Goal: Task Accomplishment & Management: Complete application form

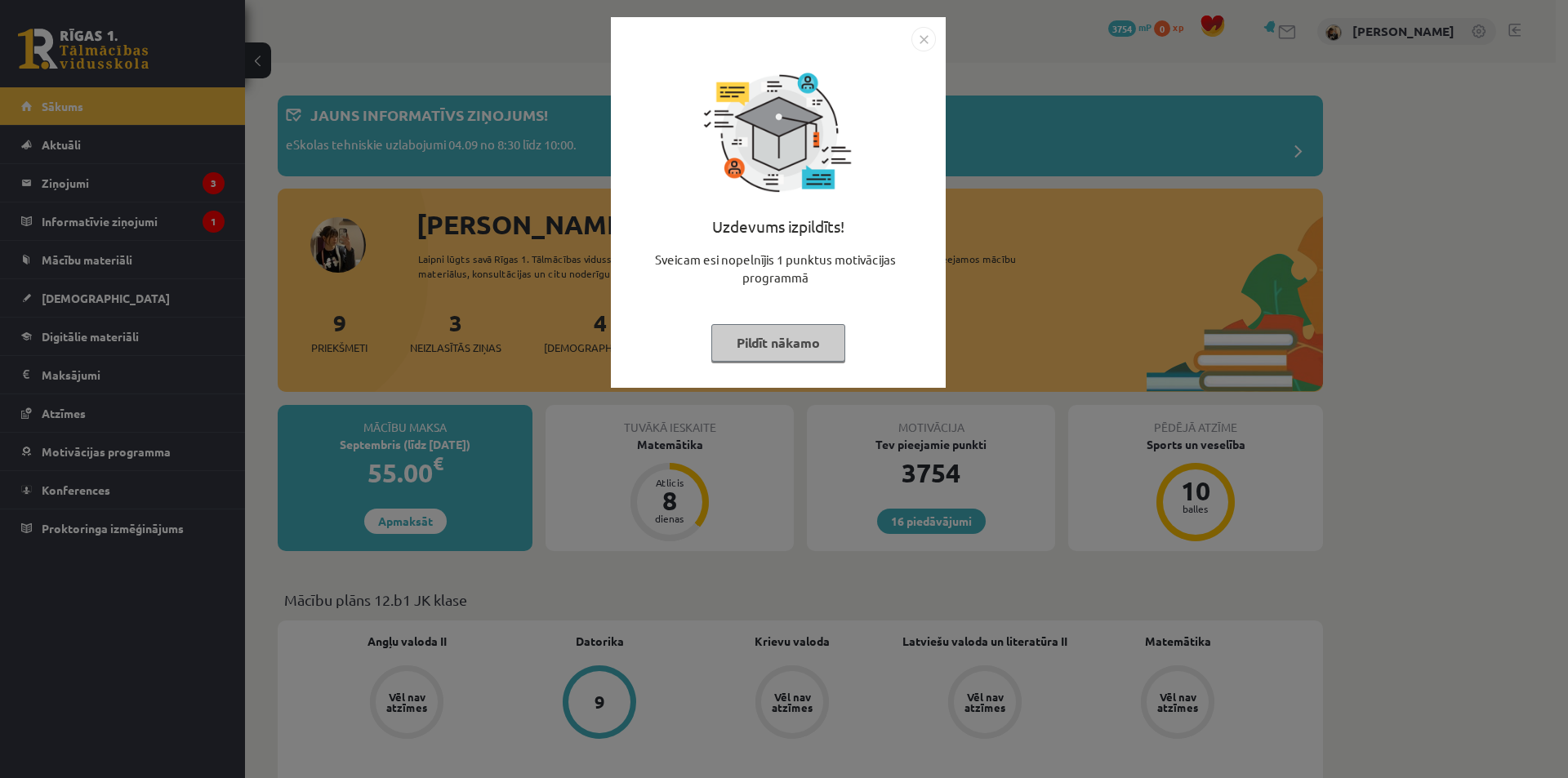
click at [921, 36] on img "Close" at bounding box center [923, 39] width 24 height 24
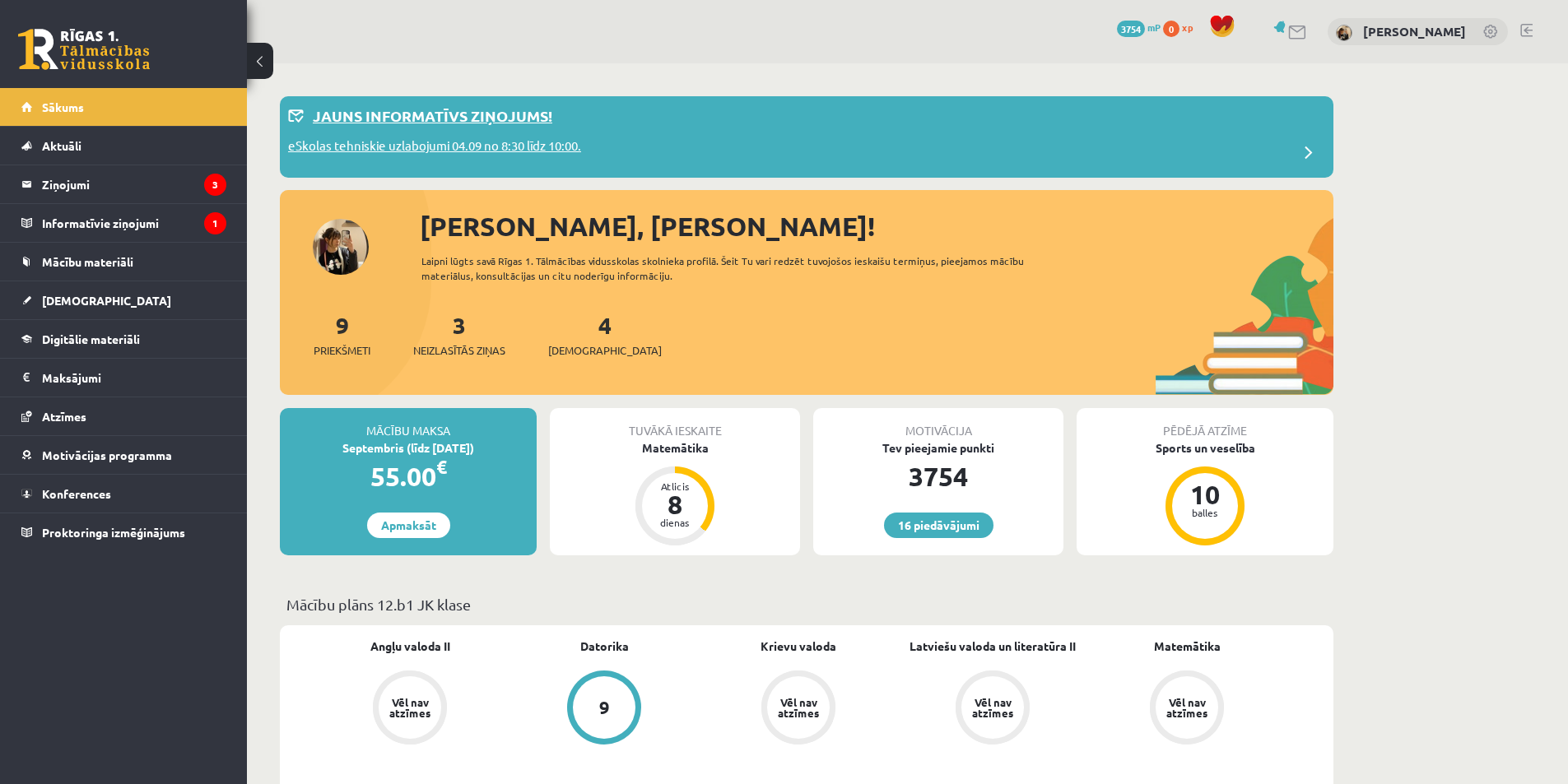
click at [648, 125] on div "Jauns informatīvs ziņojums!" at bounding box center [807, 120] width 1037 height 32
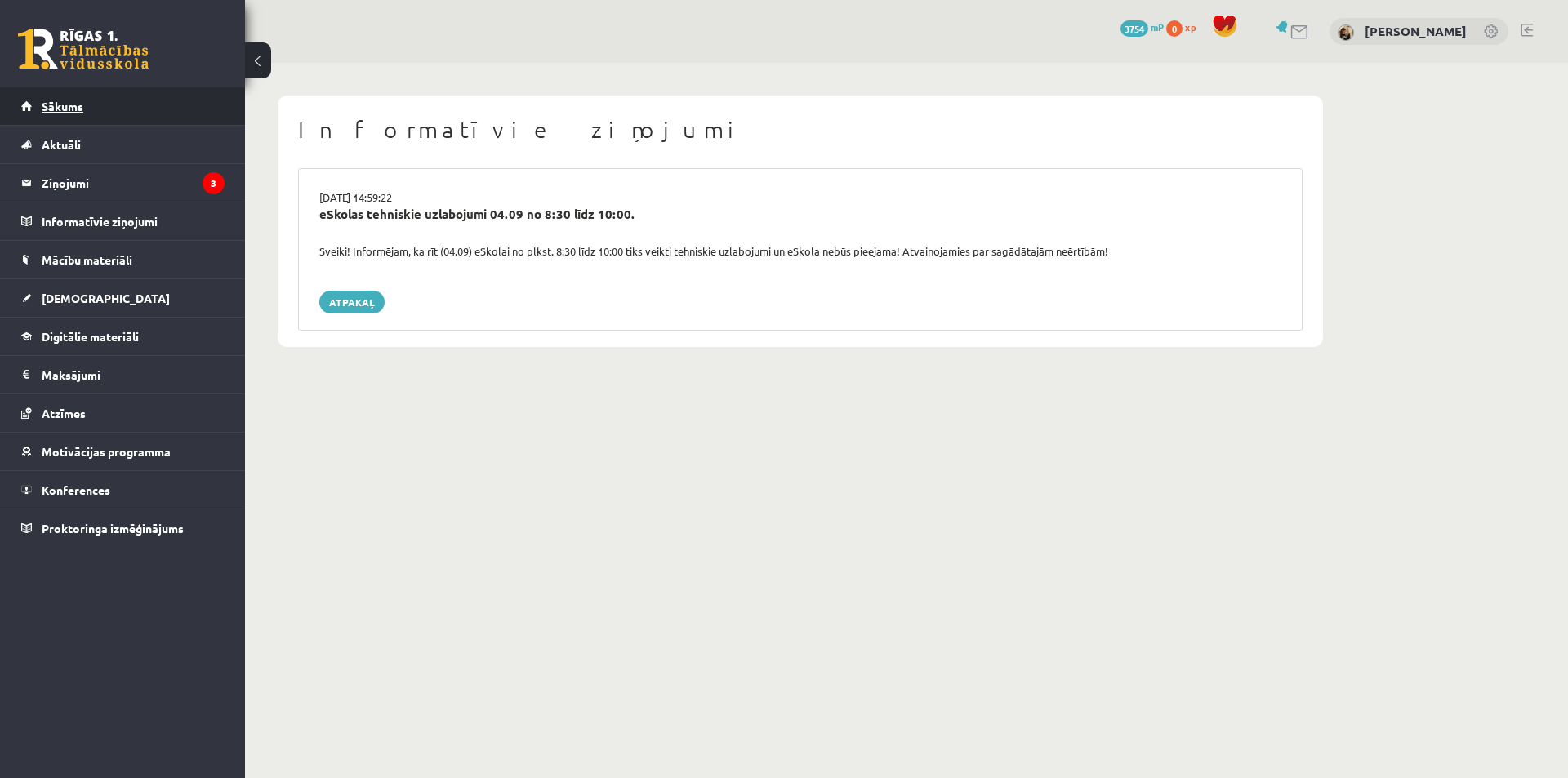
click at [157, 100] on link "Sākums" at bounding box center [123, 106] width 203 height 38
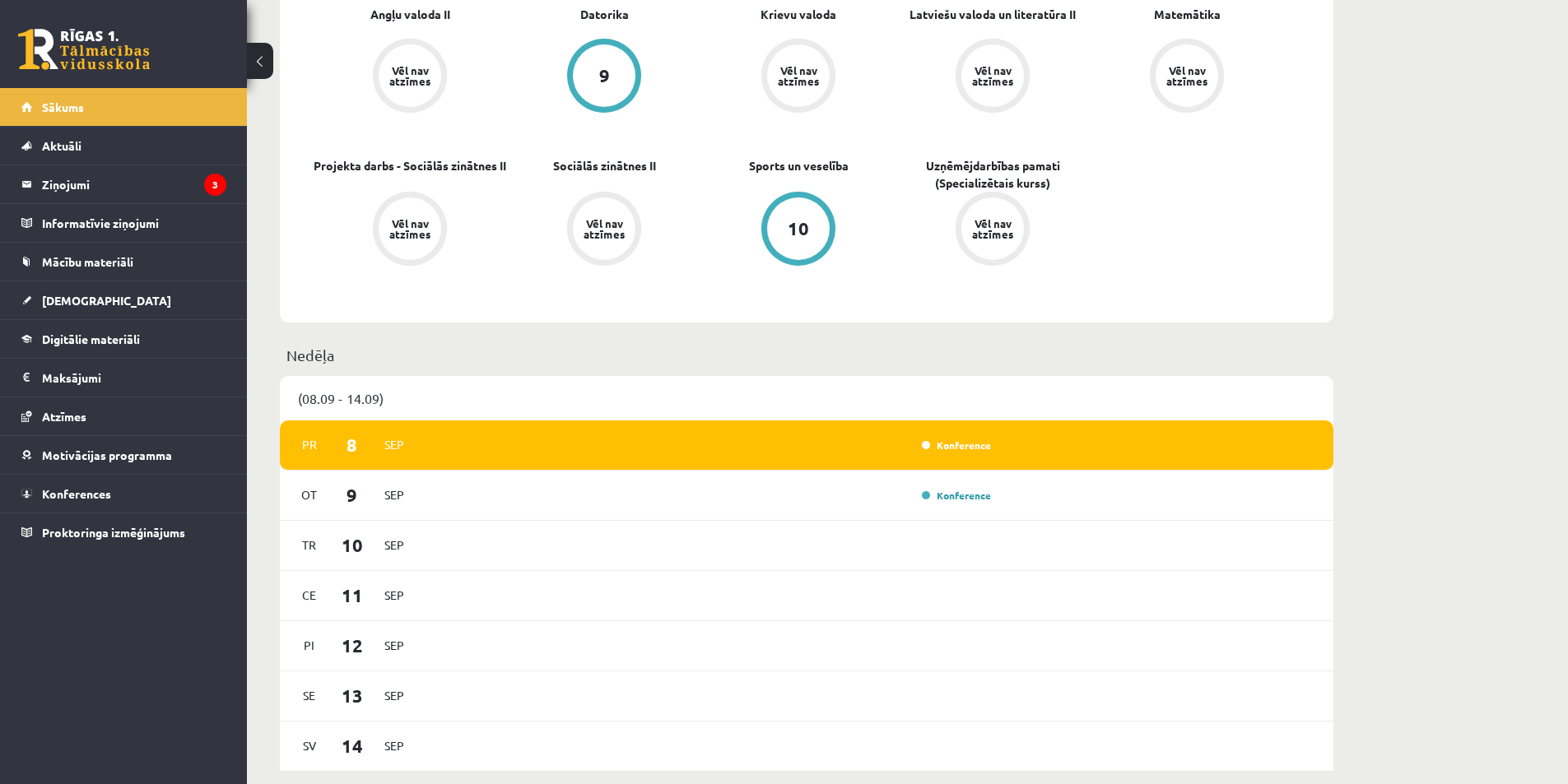
scroll to position [576, 0]
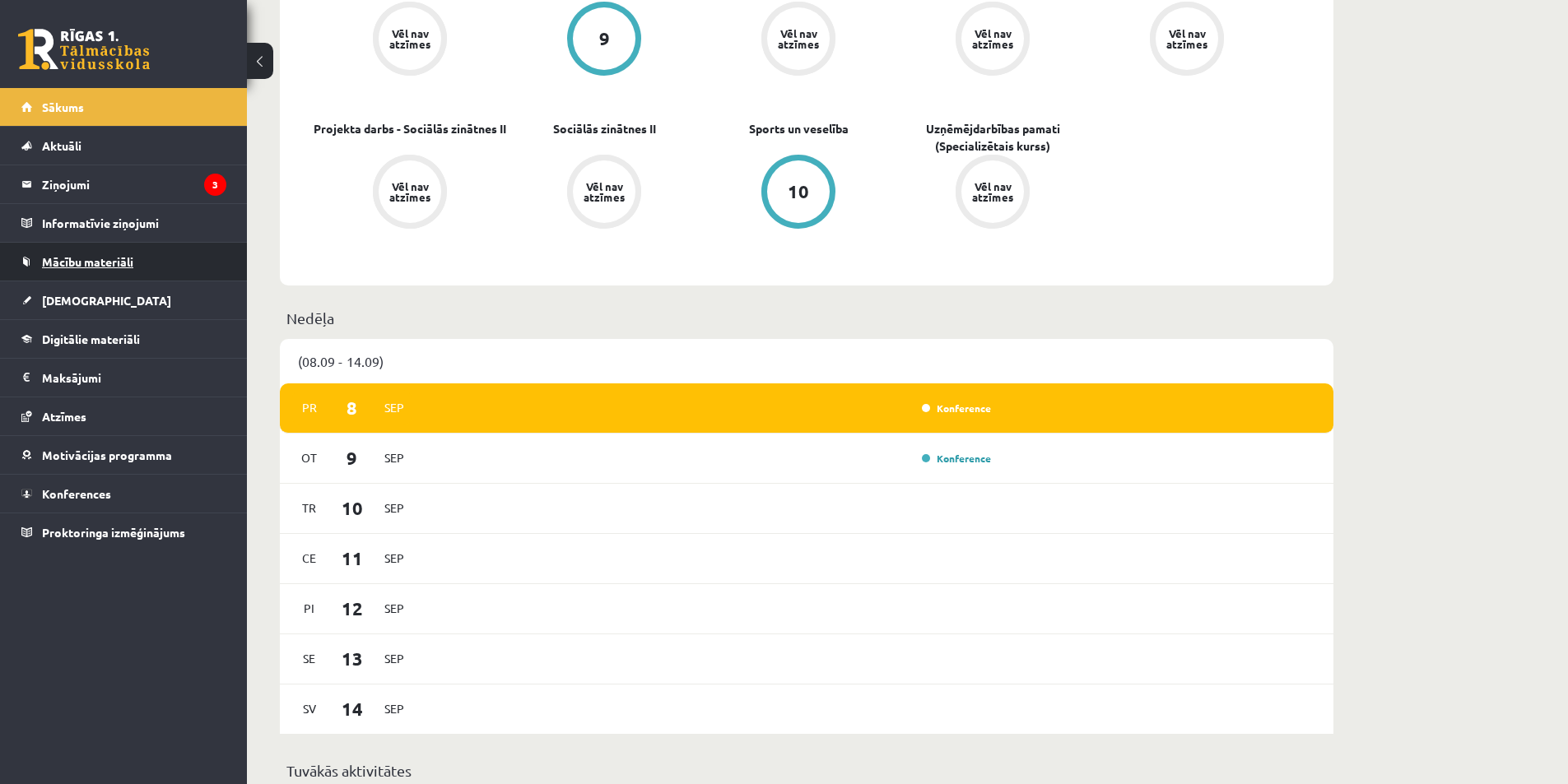
click at [111, 266] on span "Mācību materiāli" at bounding box center [87, 262] width 91 height 14
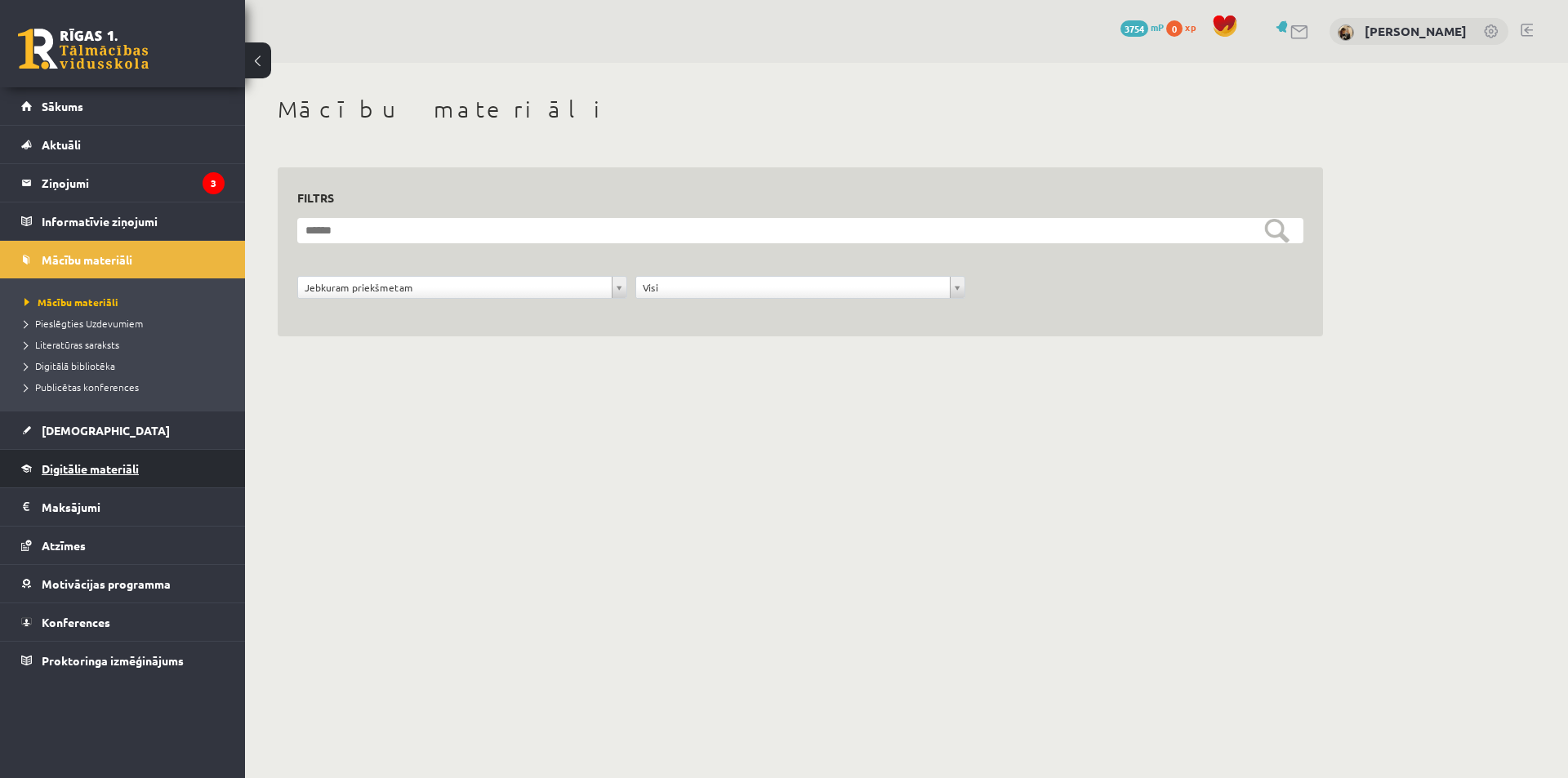
click at [90, 462] on link "Digitālie materiāli" at bounding box center [123, 469] width 203 height 38
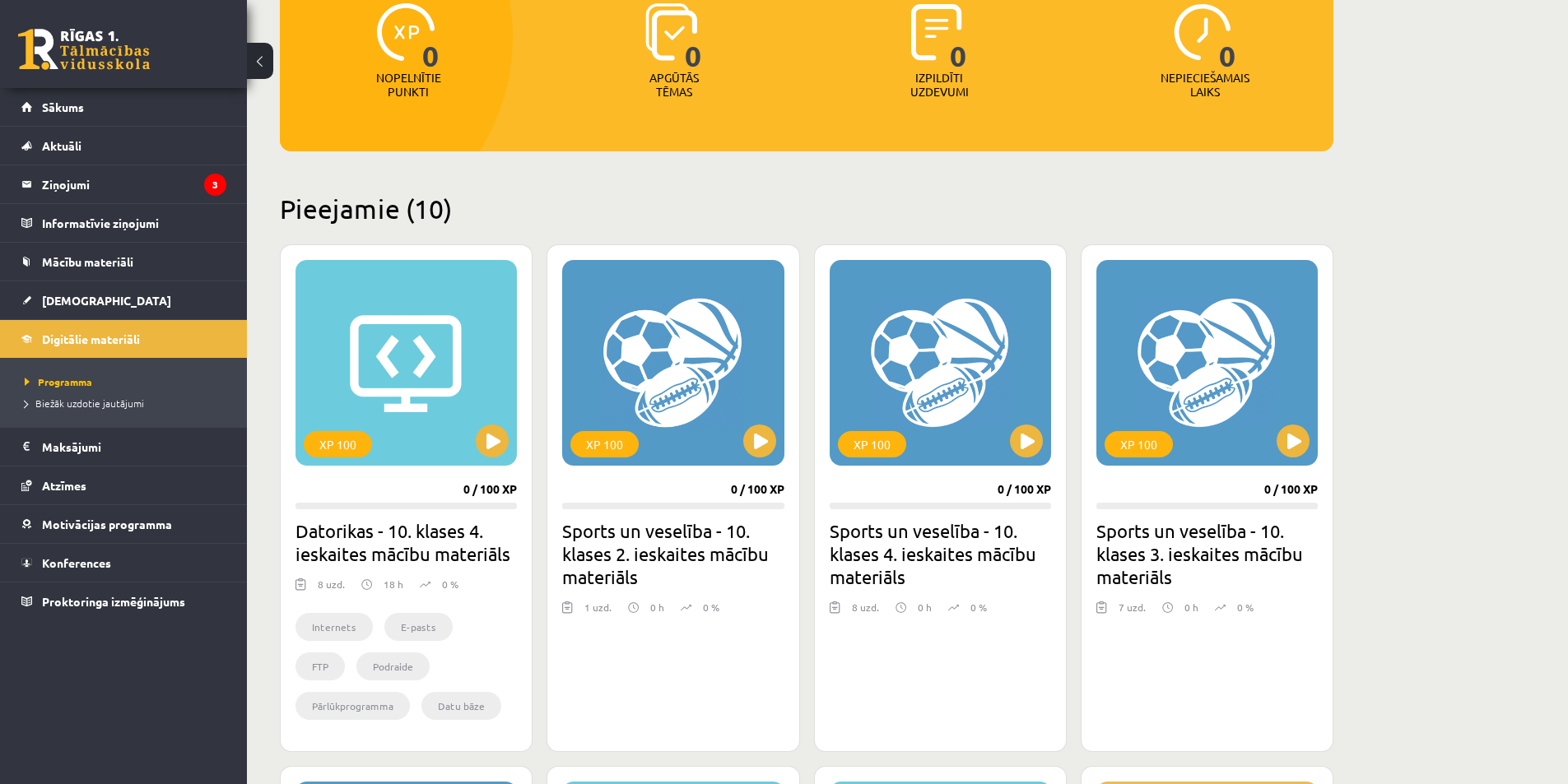
scroll to position [165, 0]
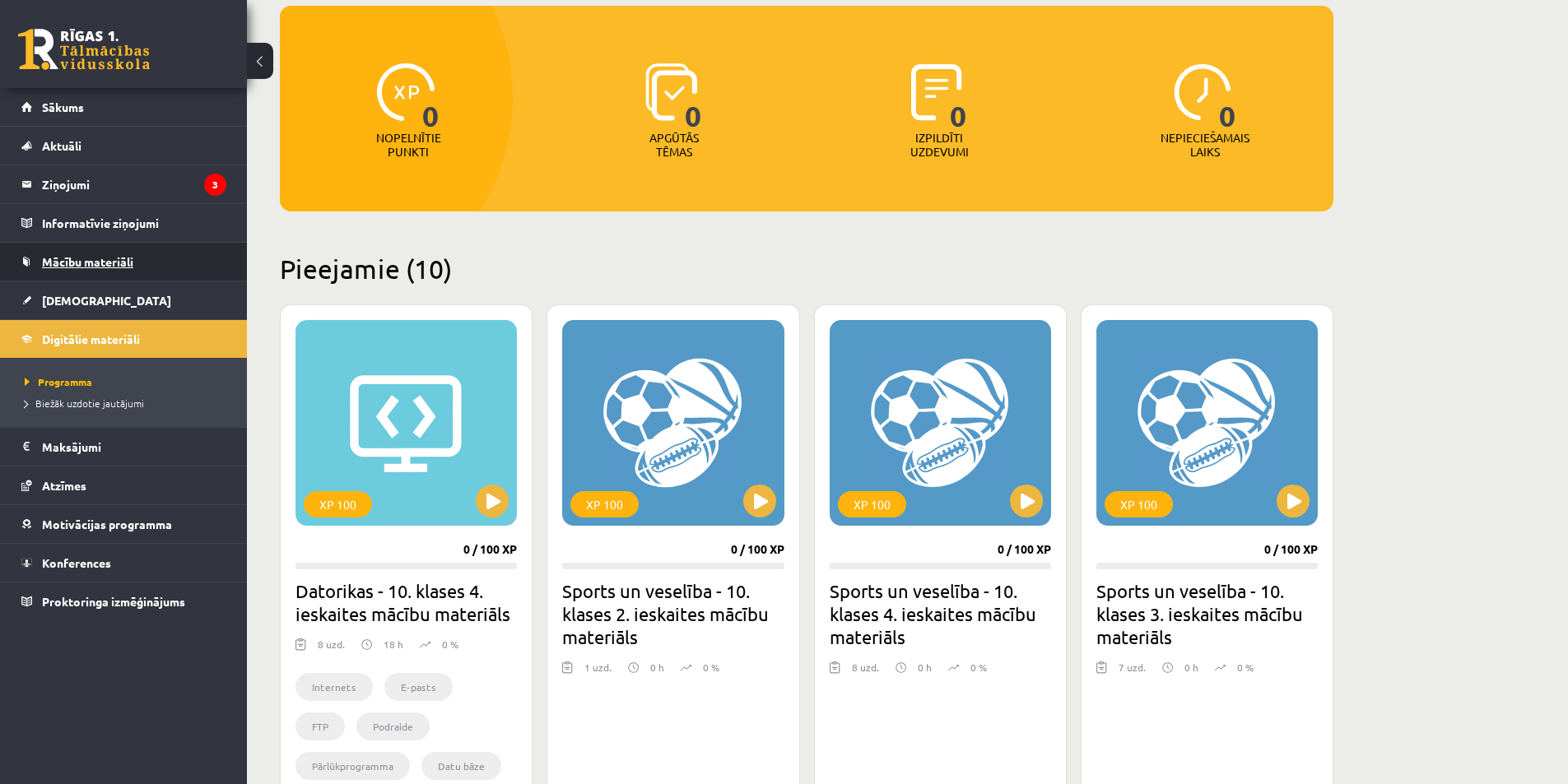
click at [100, 258] on span "Mācību materiāli" at bounding box center [87, 262] width 91 height 14
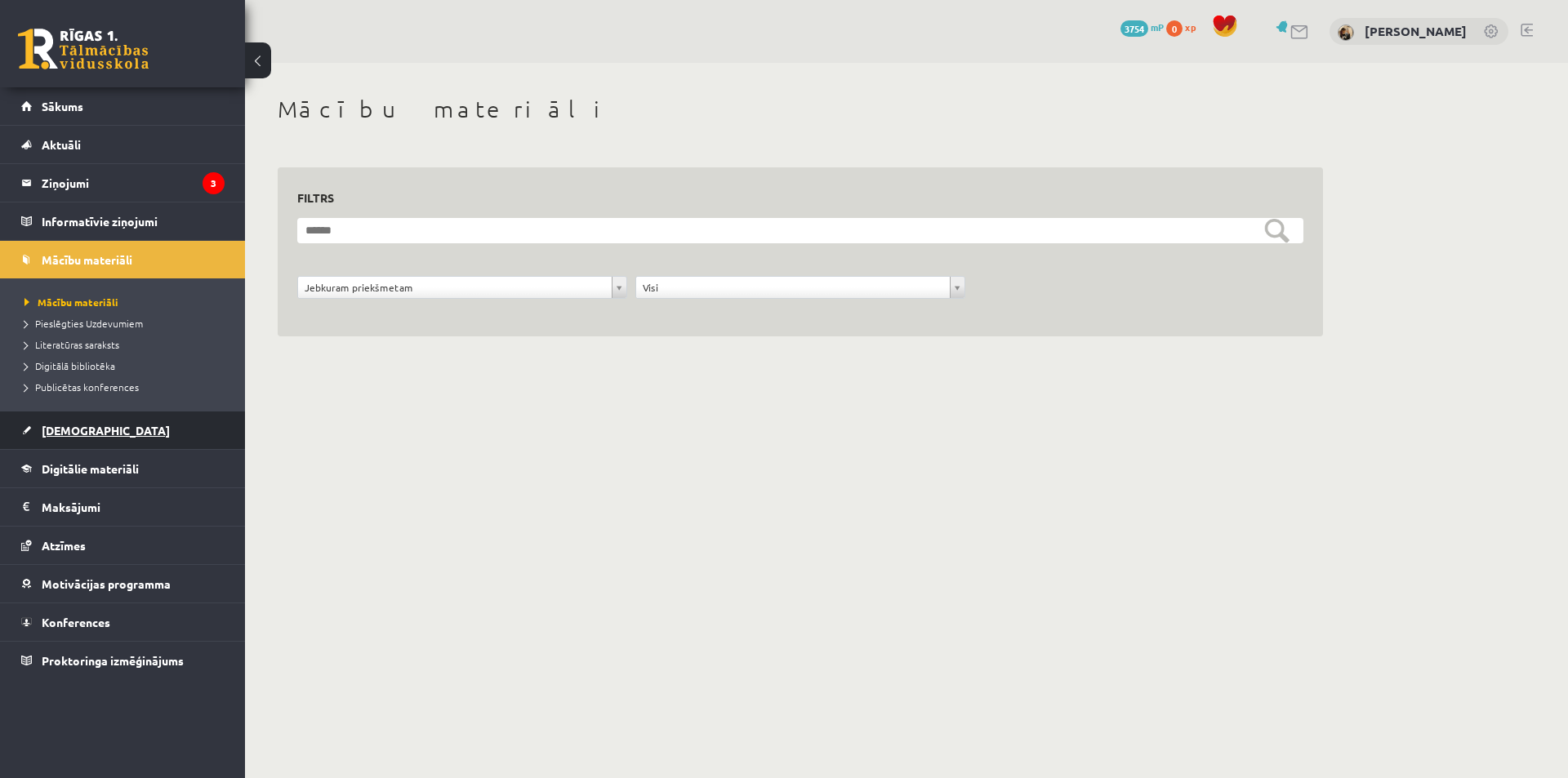
click at [94, 425] on link "[DEMOGRAPHIC_DATA]" at bounding box center [123, 430] width 203 height 38
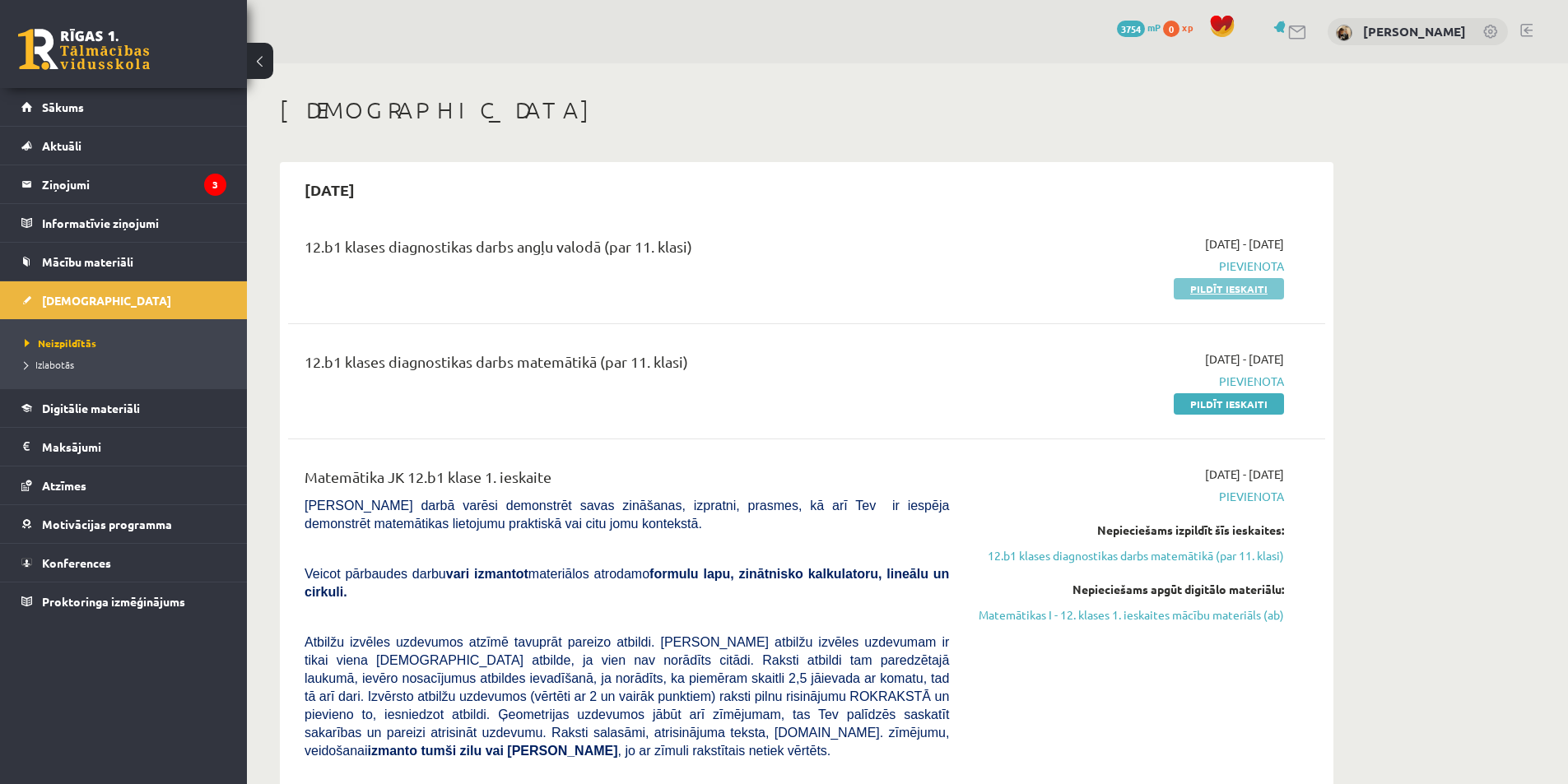
click at [1232, 282] on link "Pildīt ieskaiti" at bounding box center [1229, 289] width 110 height 22
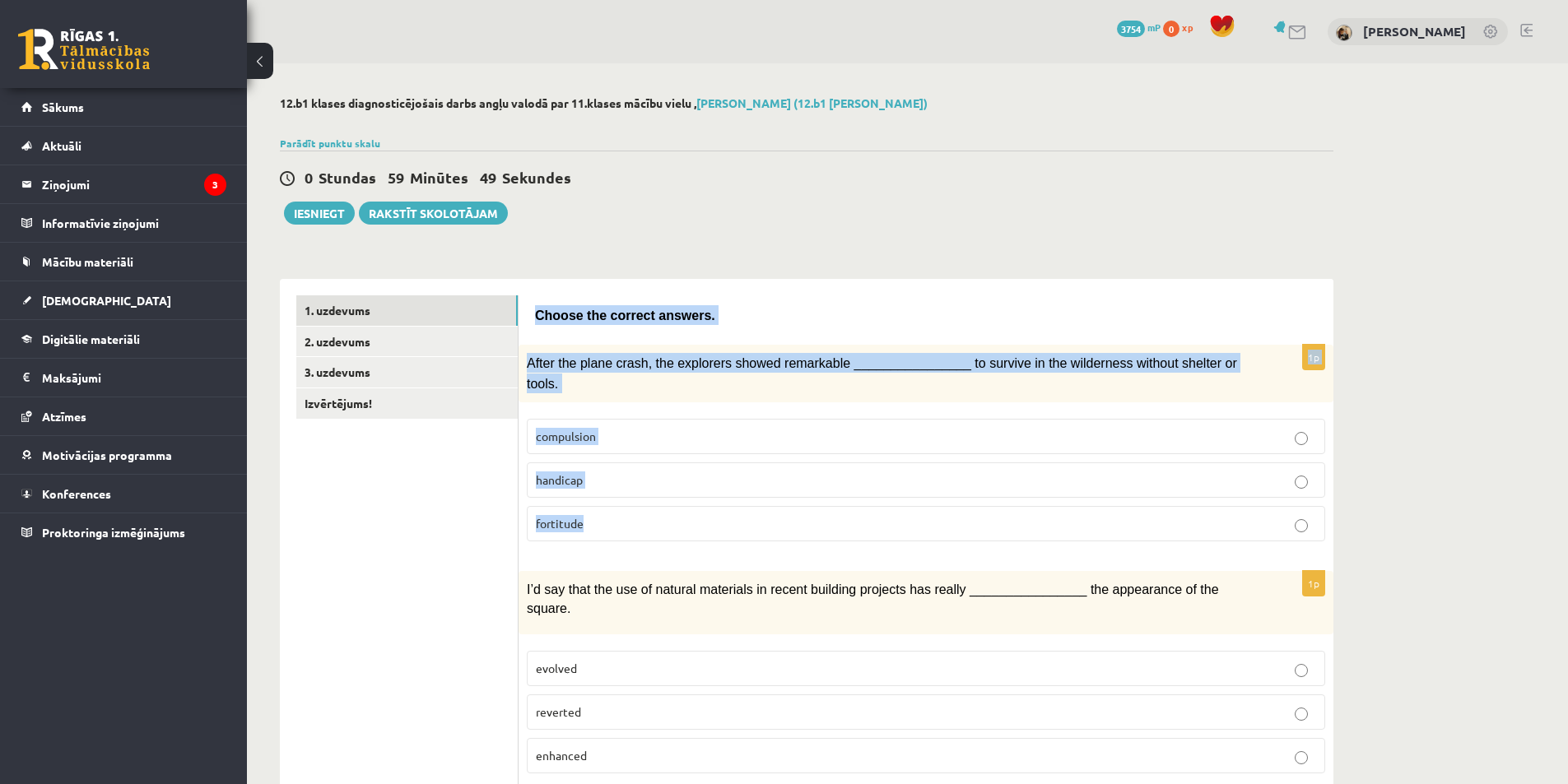
drag, startPoint x: 532, startPoint y: 311, endPoint x: 712, endPoint y: 492, distance: 255.3
copy form "Choose the correct answers. 1p After the plane crash, the explorers showed rema…"
click at [589, 515] on p "fortitude" at bounding box center [926, 523] width 780 height 17
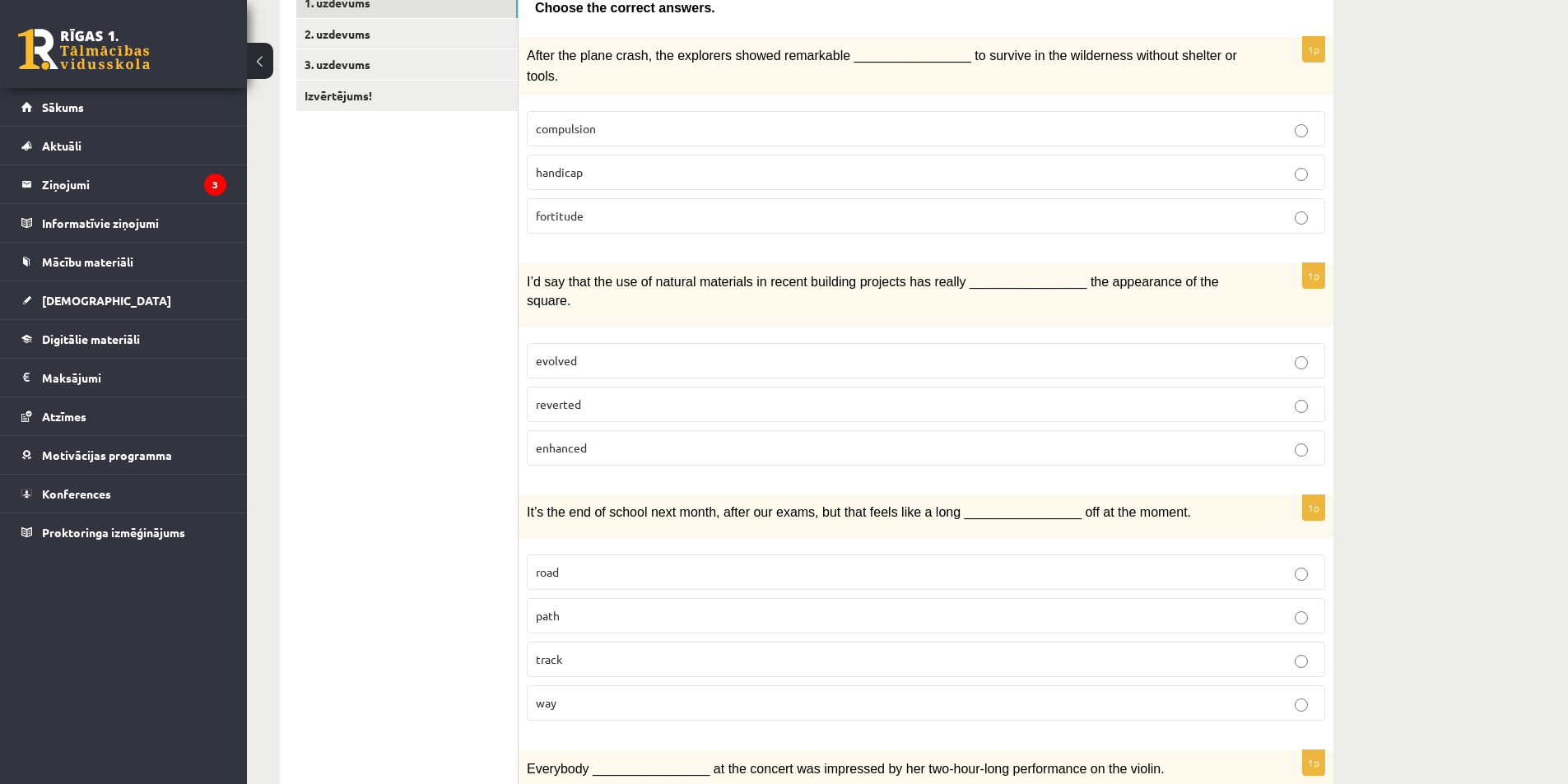
scroll to position [330, 0]
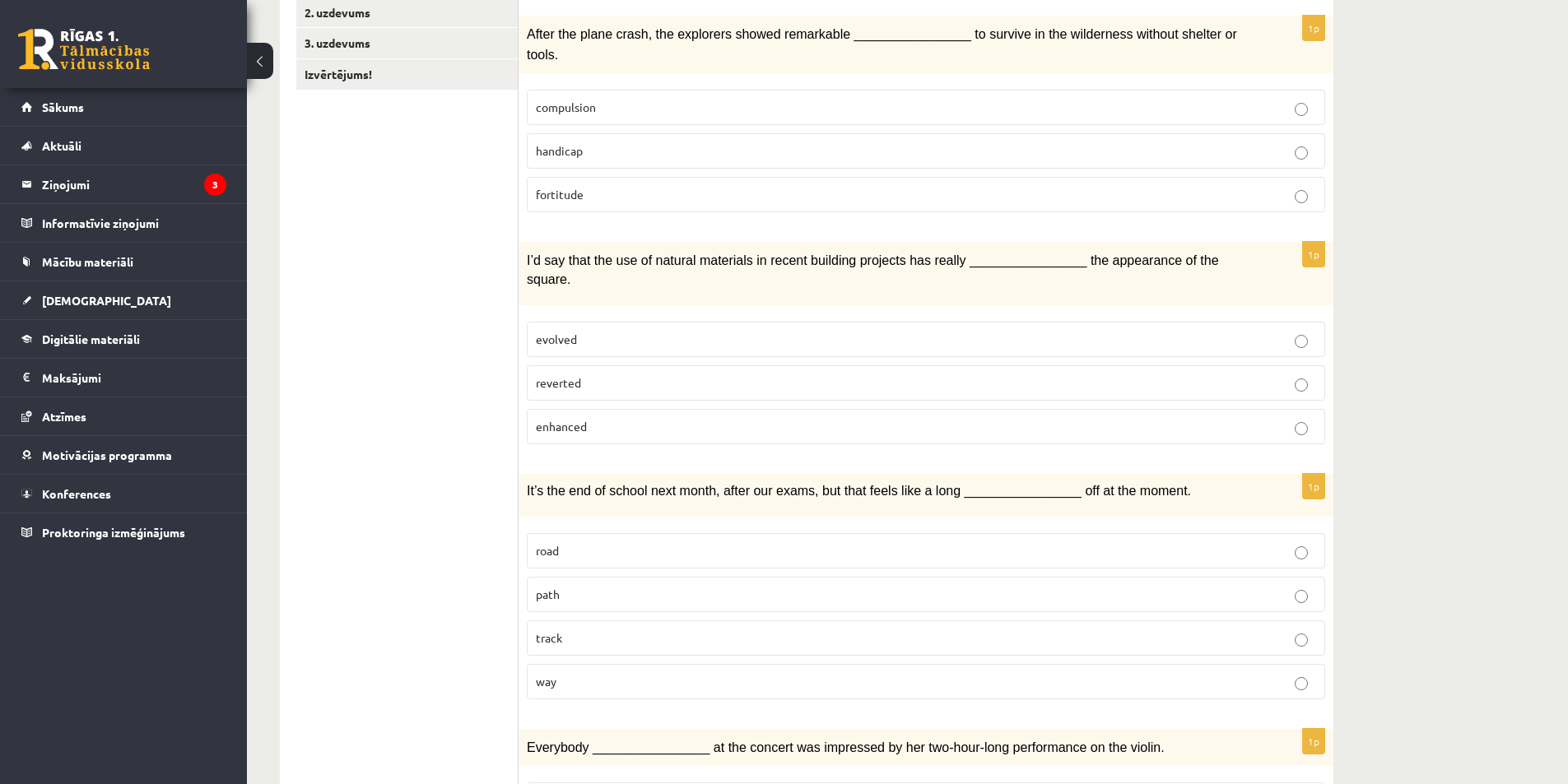
click at [575, 419] on span "enhanced" at bounding box center [561, 426] width 51 height 14
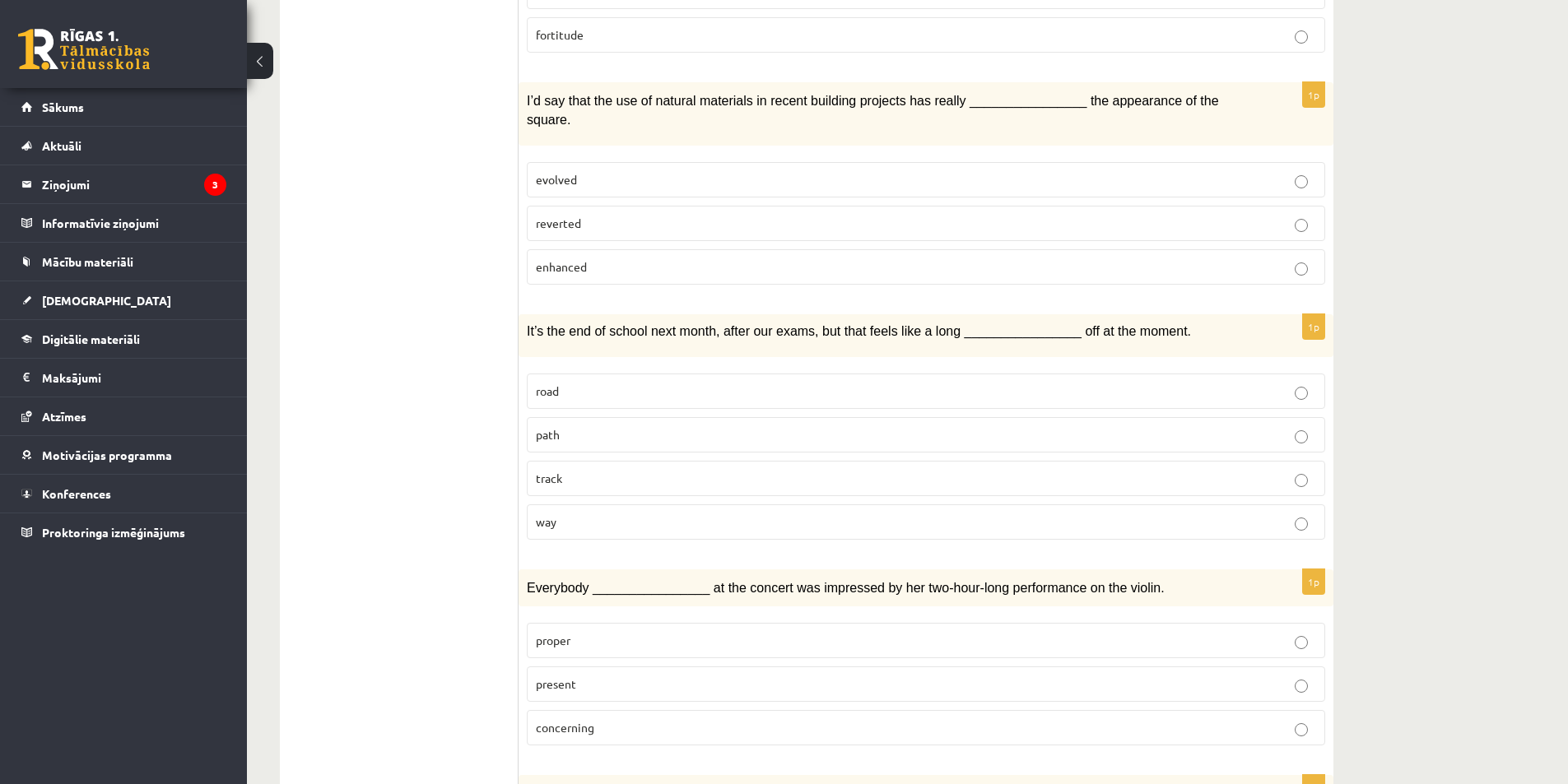
scroll to position [493, 0]
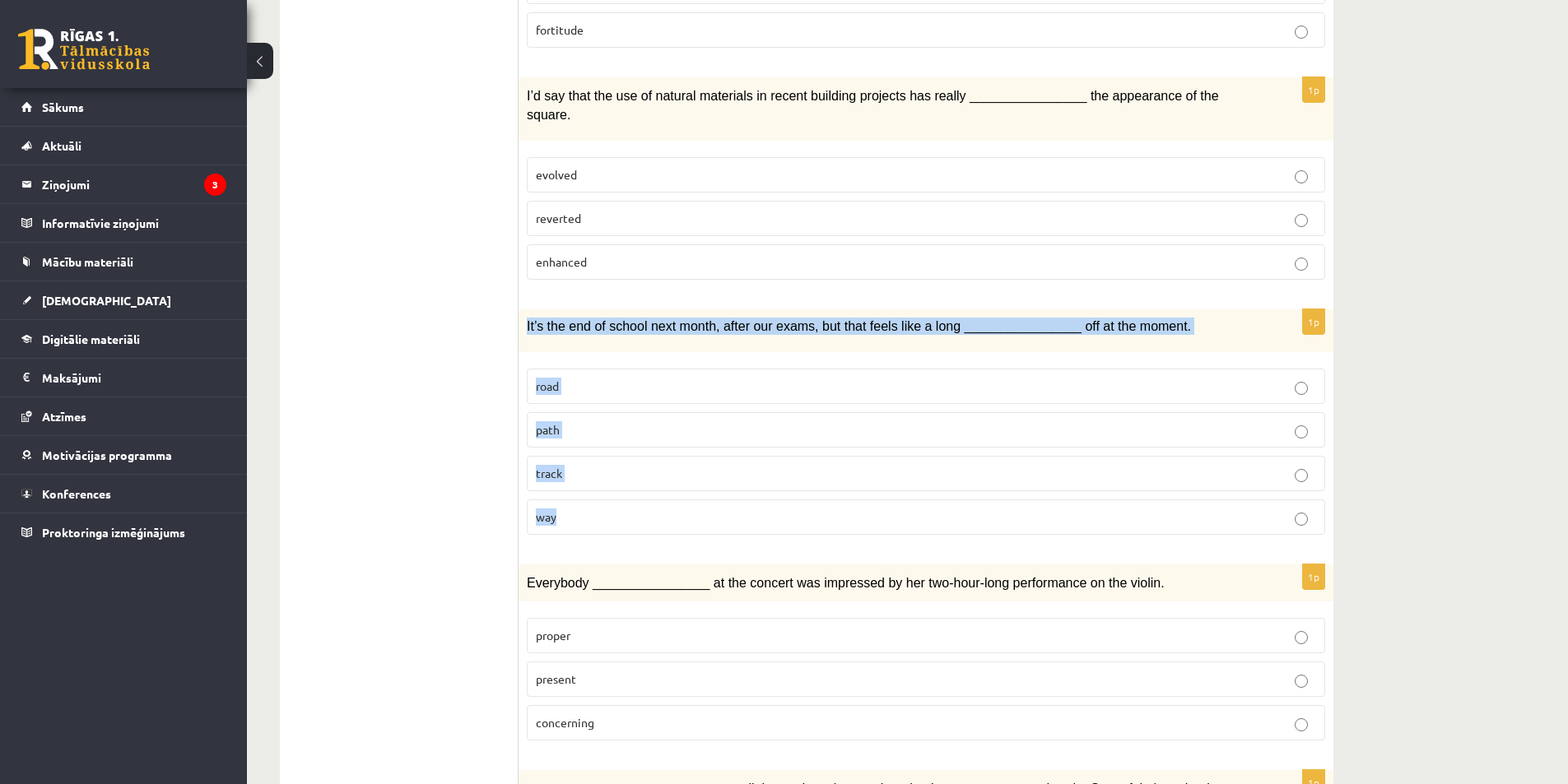
drag, startPoint x: 522, startPoint y: 287, endPoint x: 623, endPoint y: 468, distance: 207.3
click at [623, 468] on div "1p It’s the end of school next month, after our exams, but that feels like a lo…" at bounding box center [926, 428] width 815 height 238
copy div "It’s the end of school next month, after our exams, but that feels like a long …"
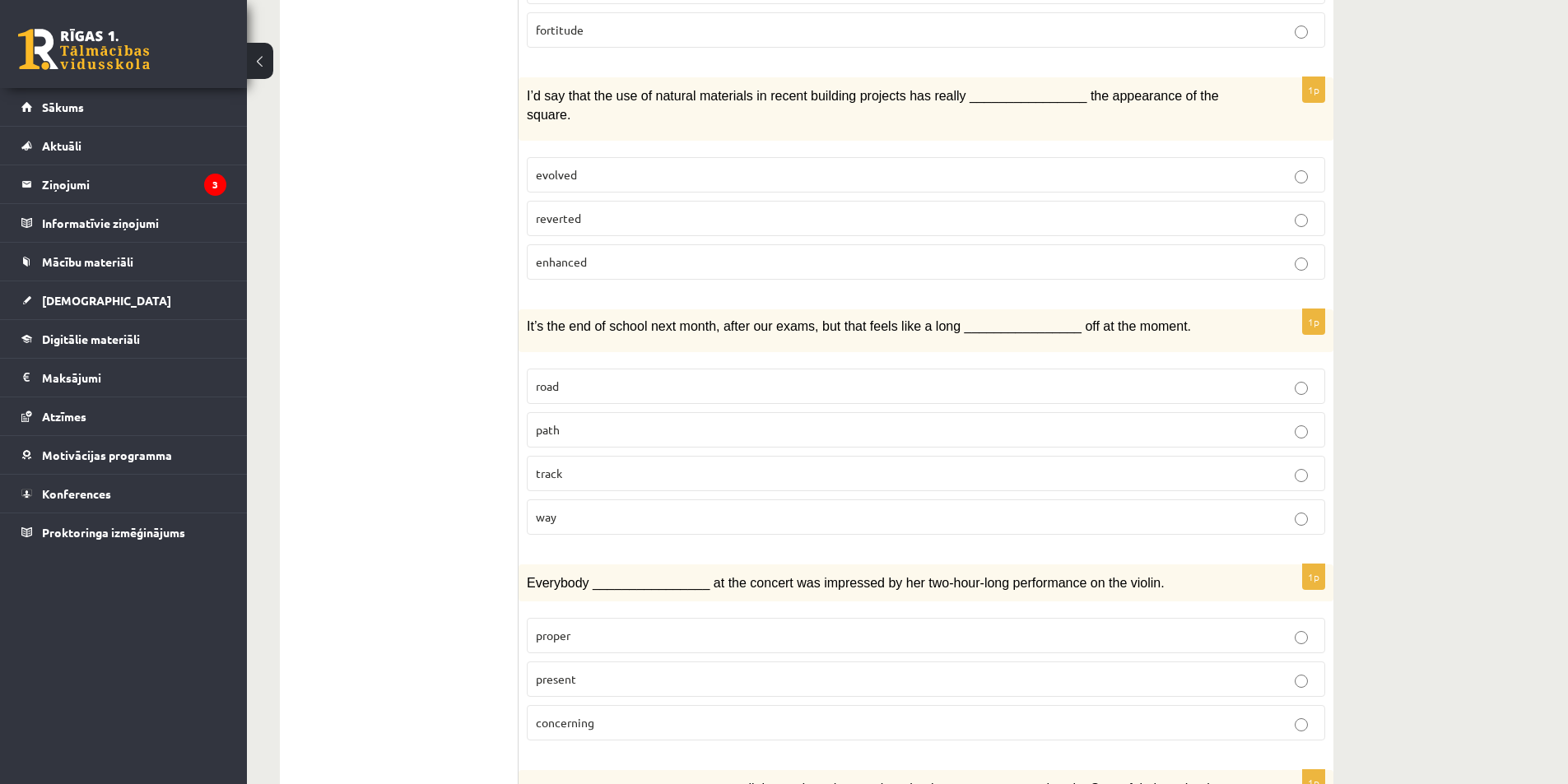
click at [556, 510] on span "way" at bounding box center [546, 517] width 21 height 14
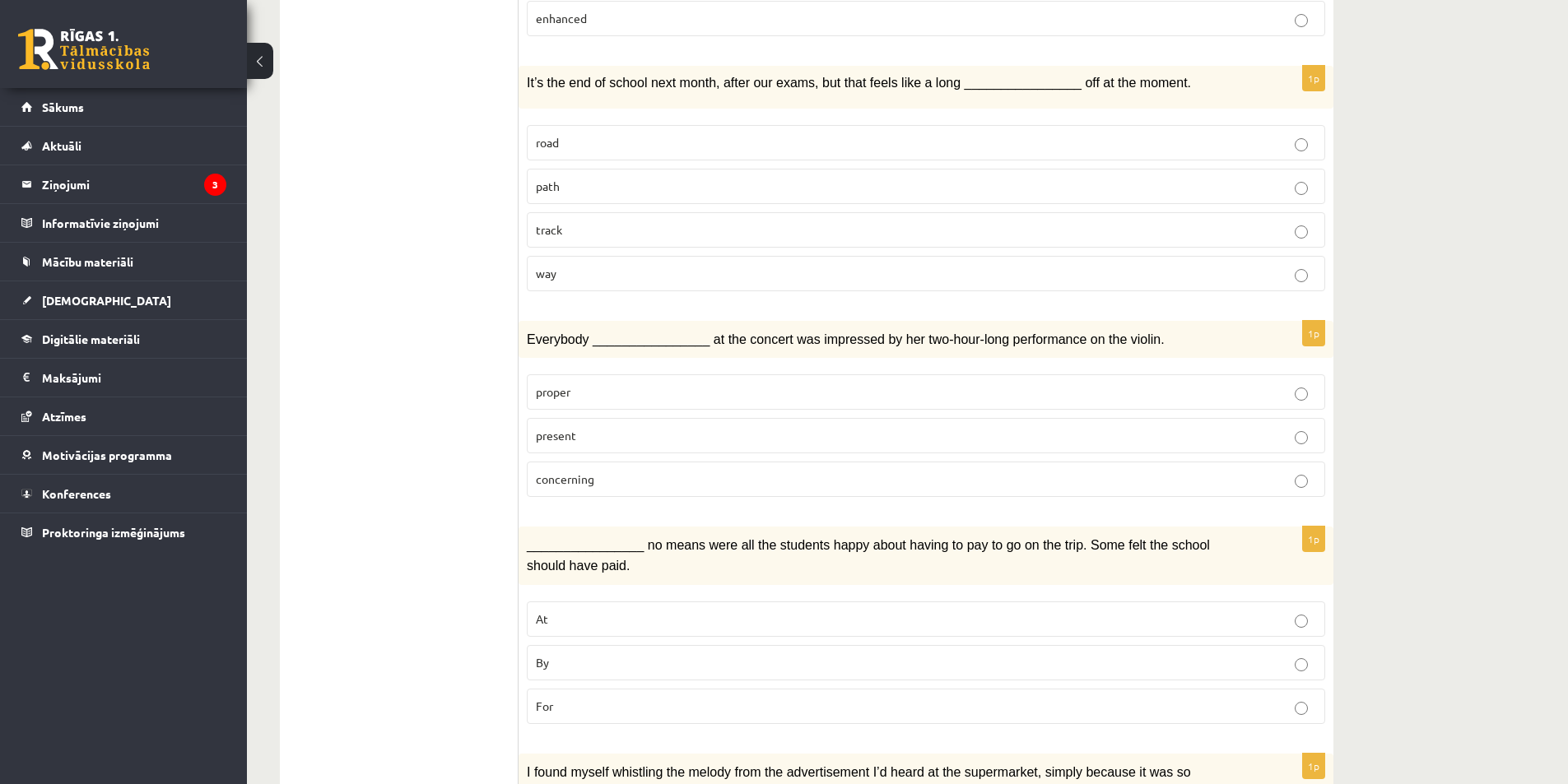
scroll to position [741, 0]
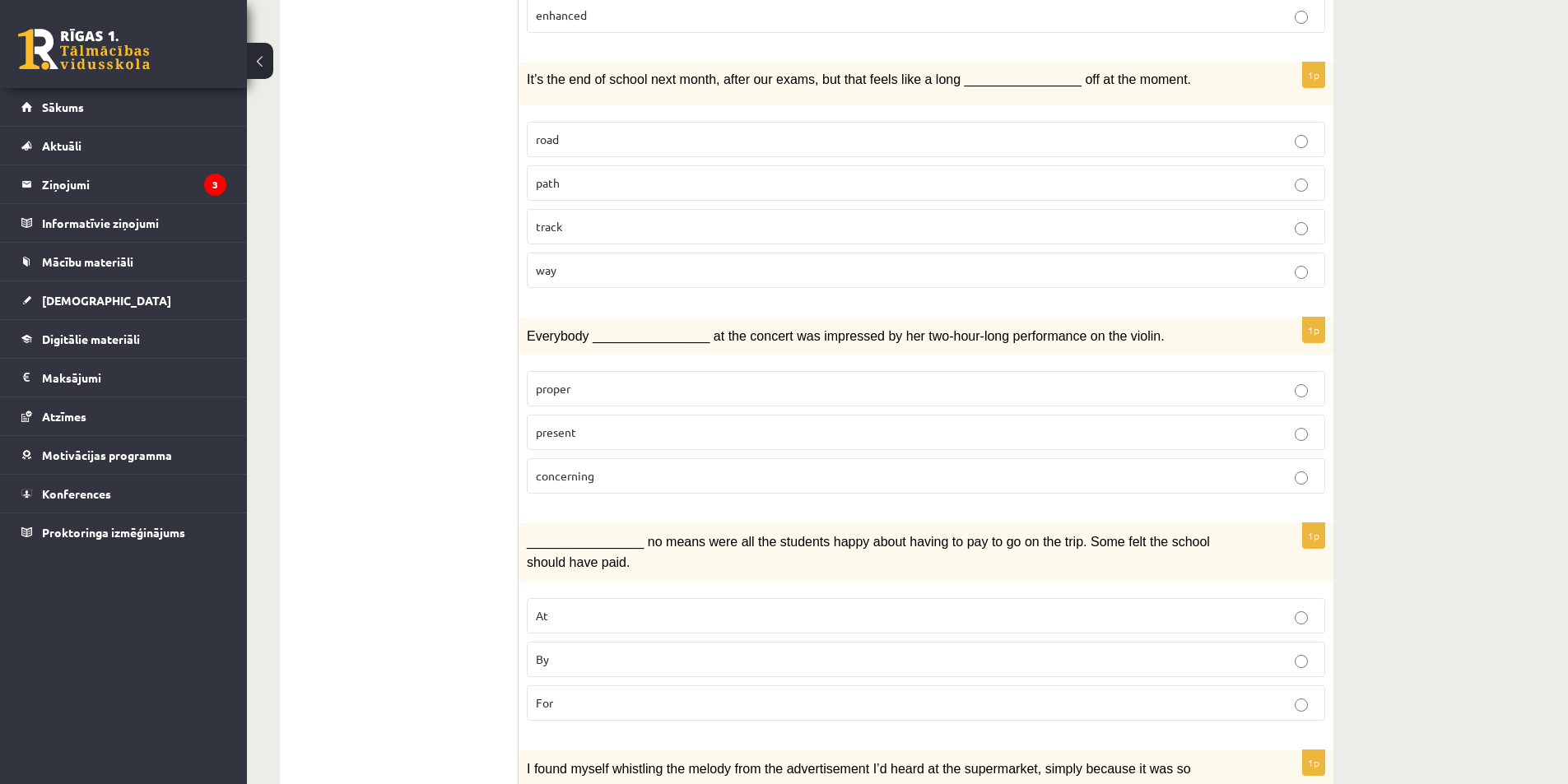
click at [568, 415] on label "present" at bounding box center [926, 432] width 798 height 35
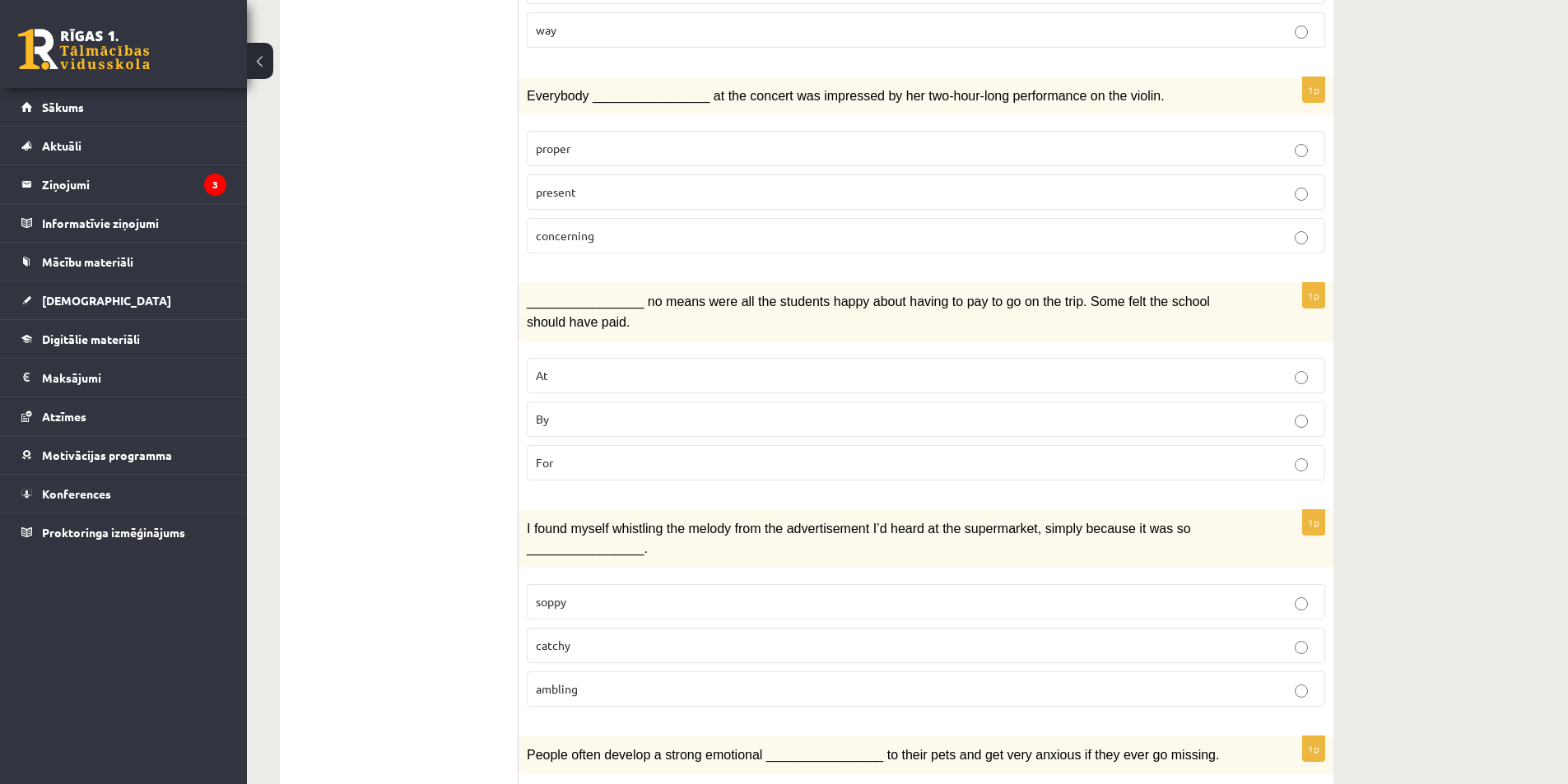
scroll to position [988, 0]
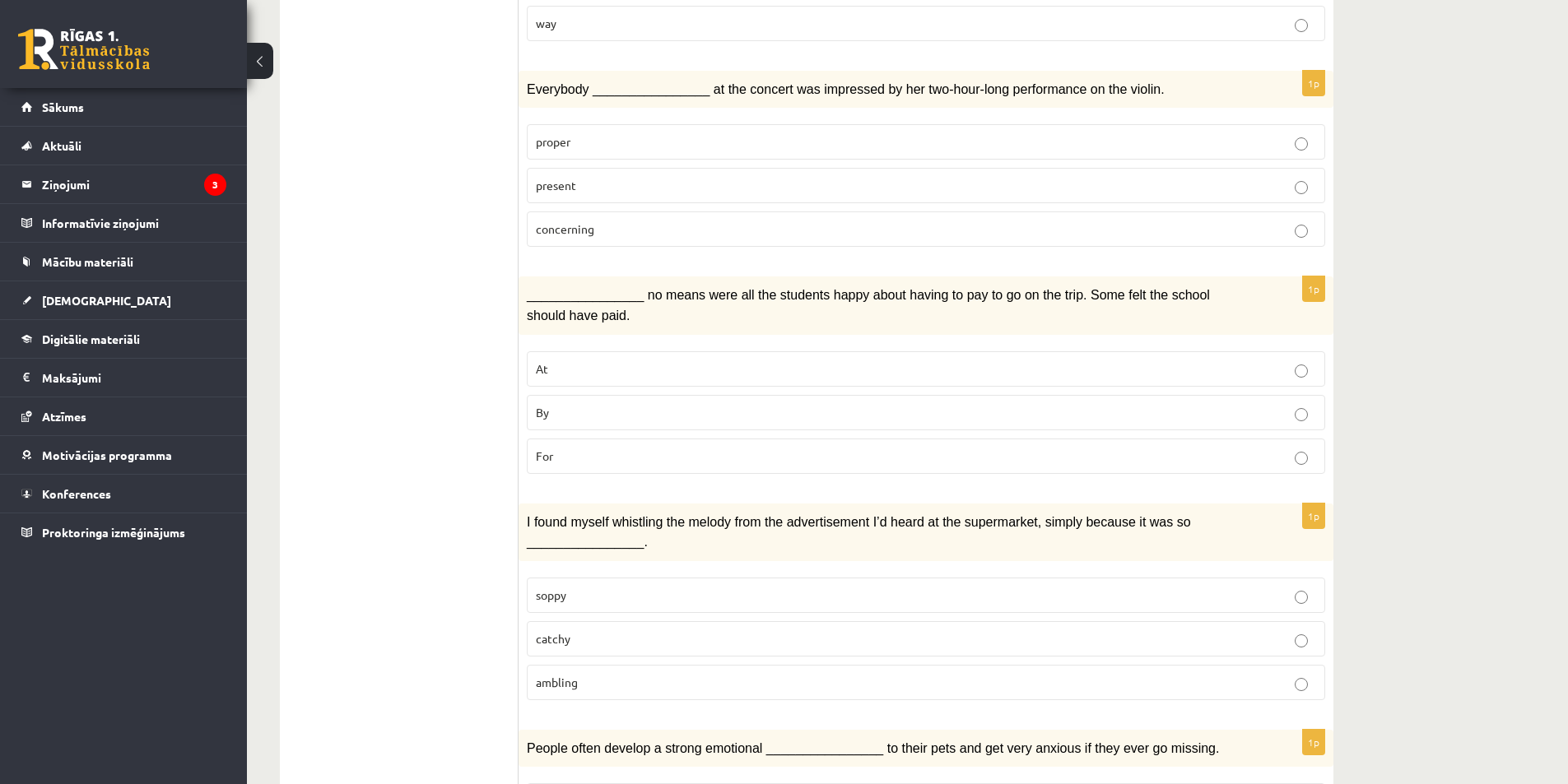
click at [567, 404] on p "By" at bounding box center [926, 412] width 780 height 17
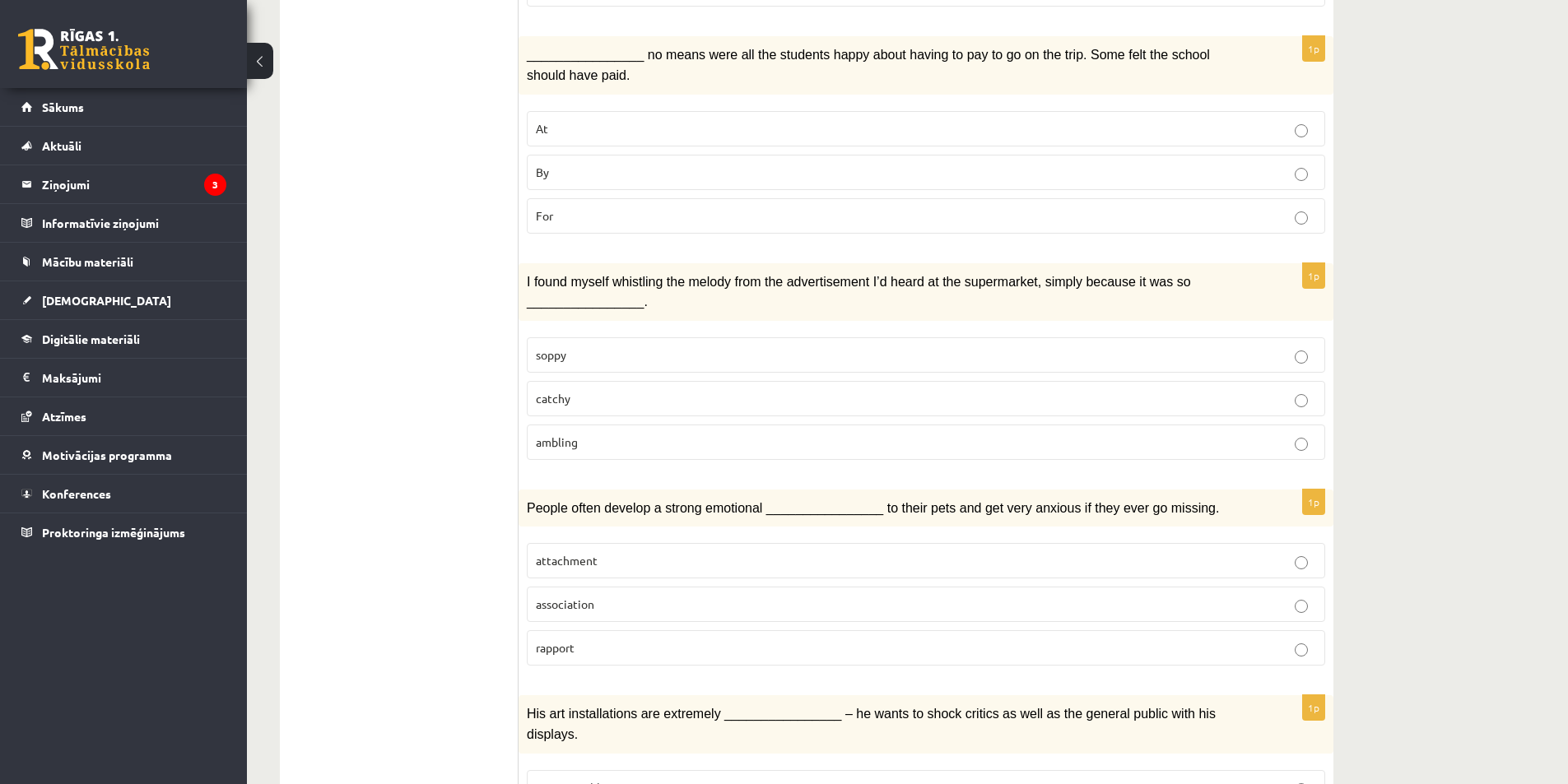
scroll to position [1235, 0]
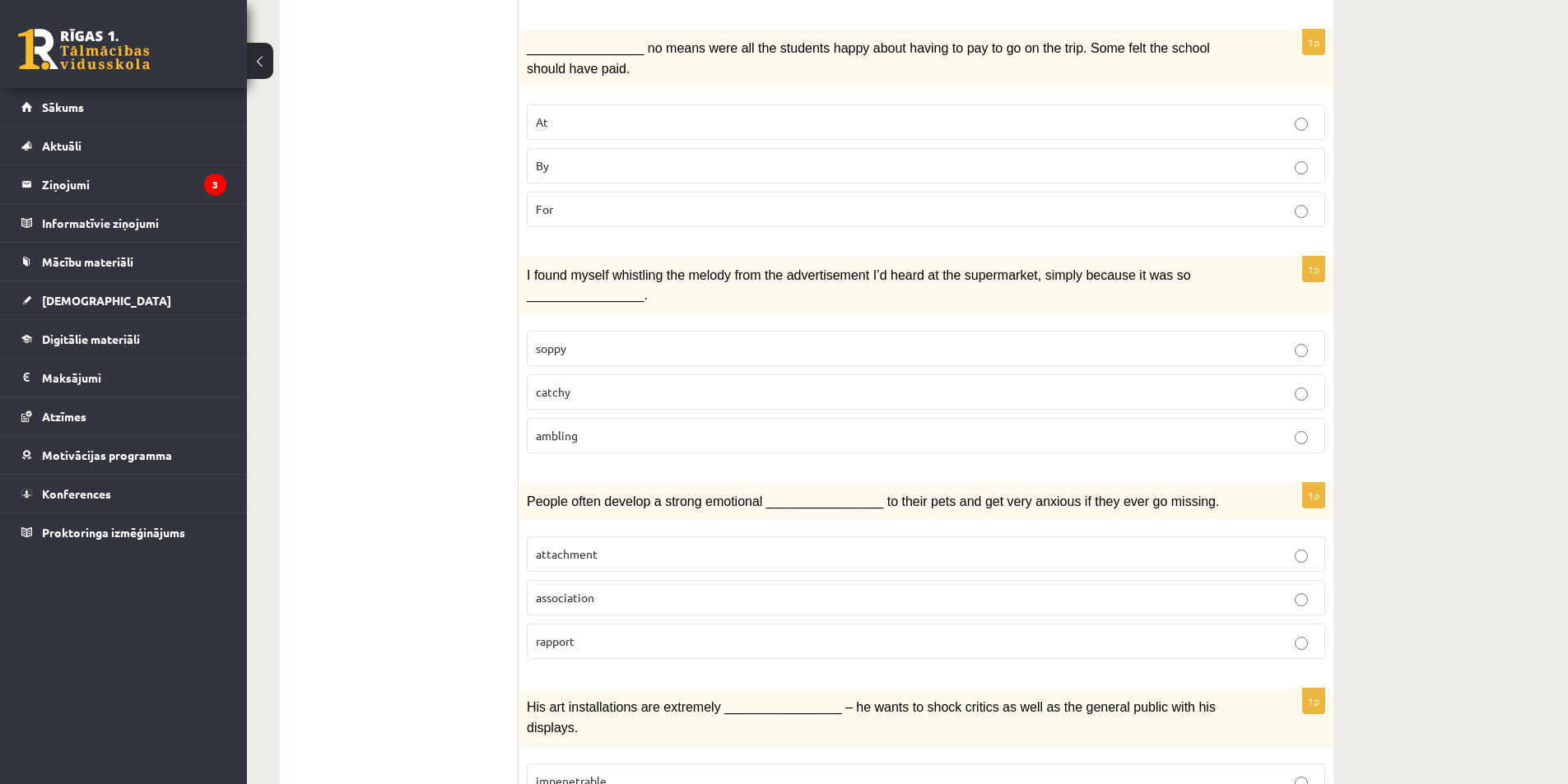
click at [572, 384] on p "catchy" at bounding box center [926, 392] width 780 height 17
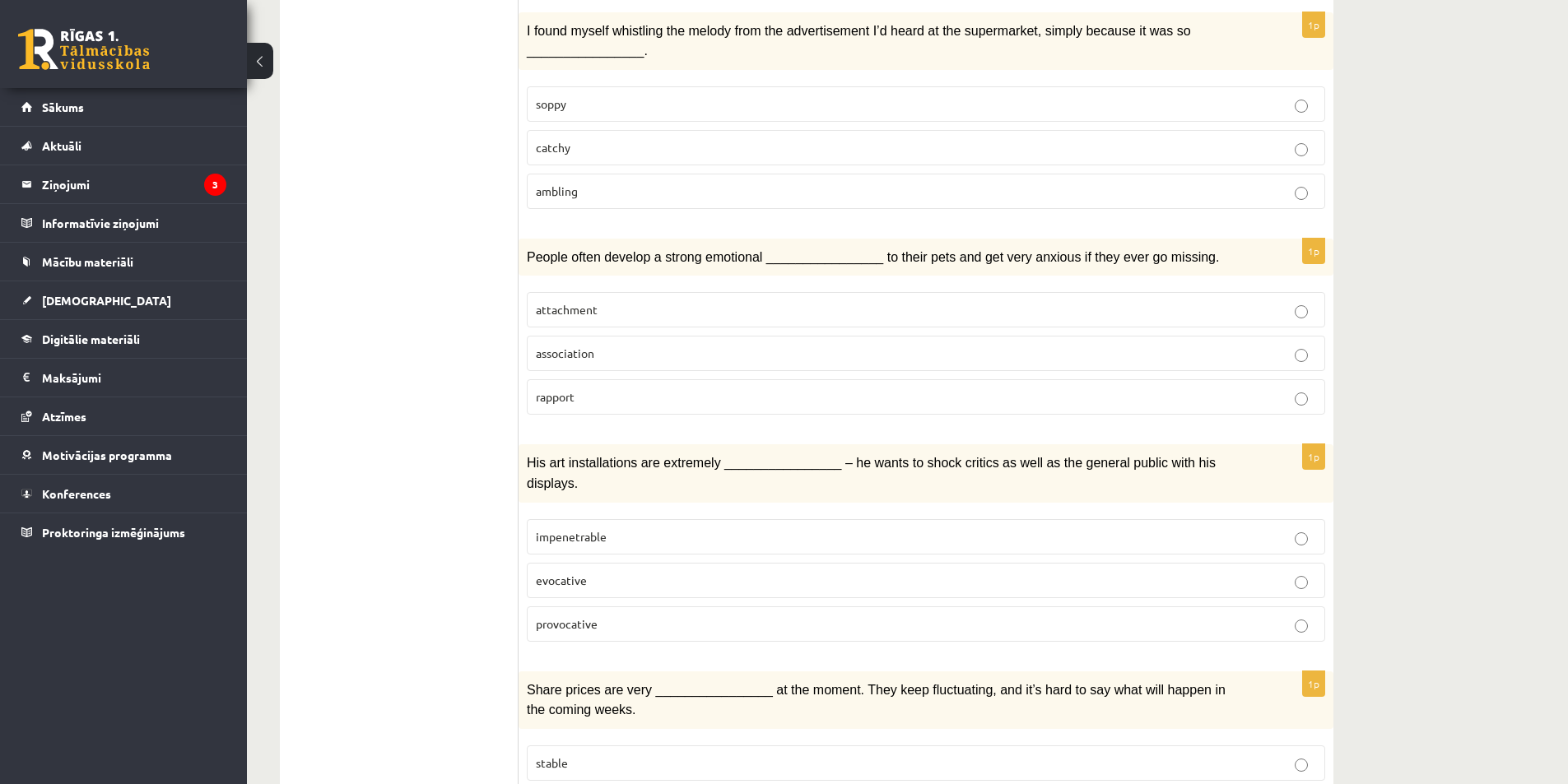
scroll to position [1481, 0]
click at [579, 300] on span "attachment" at bounding box center [567, 307] width 62 height 14
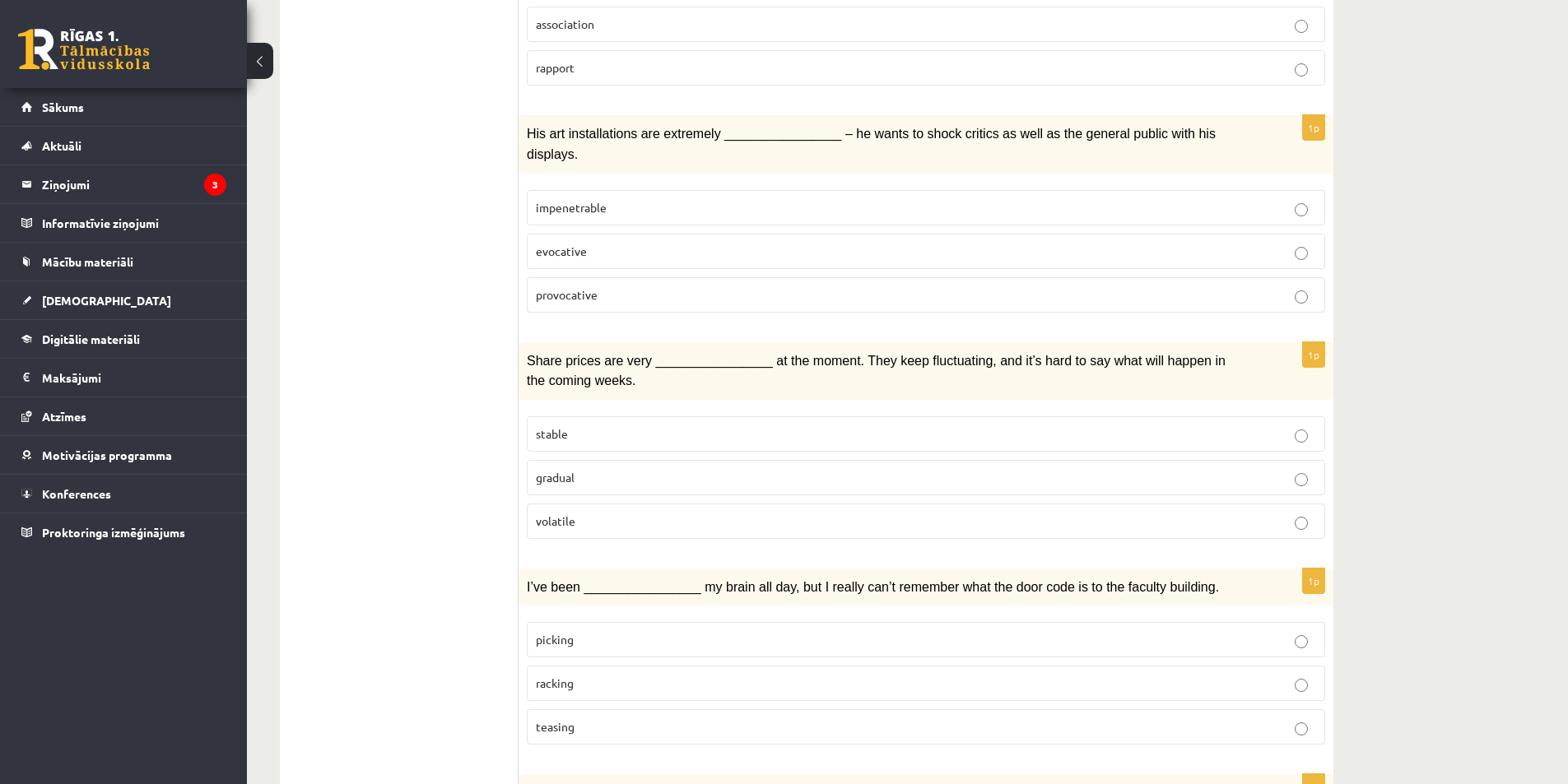
scroll to position [1811, 0]
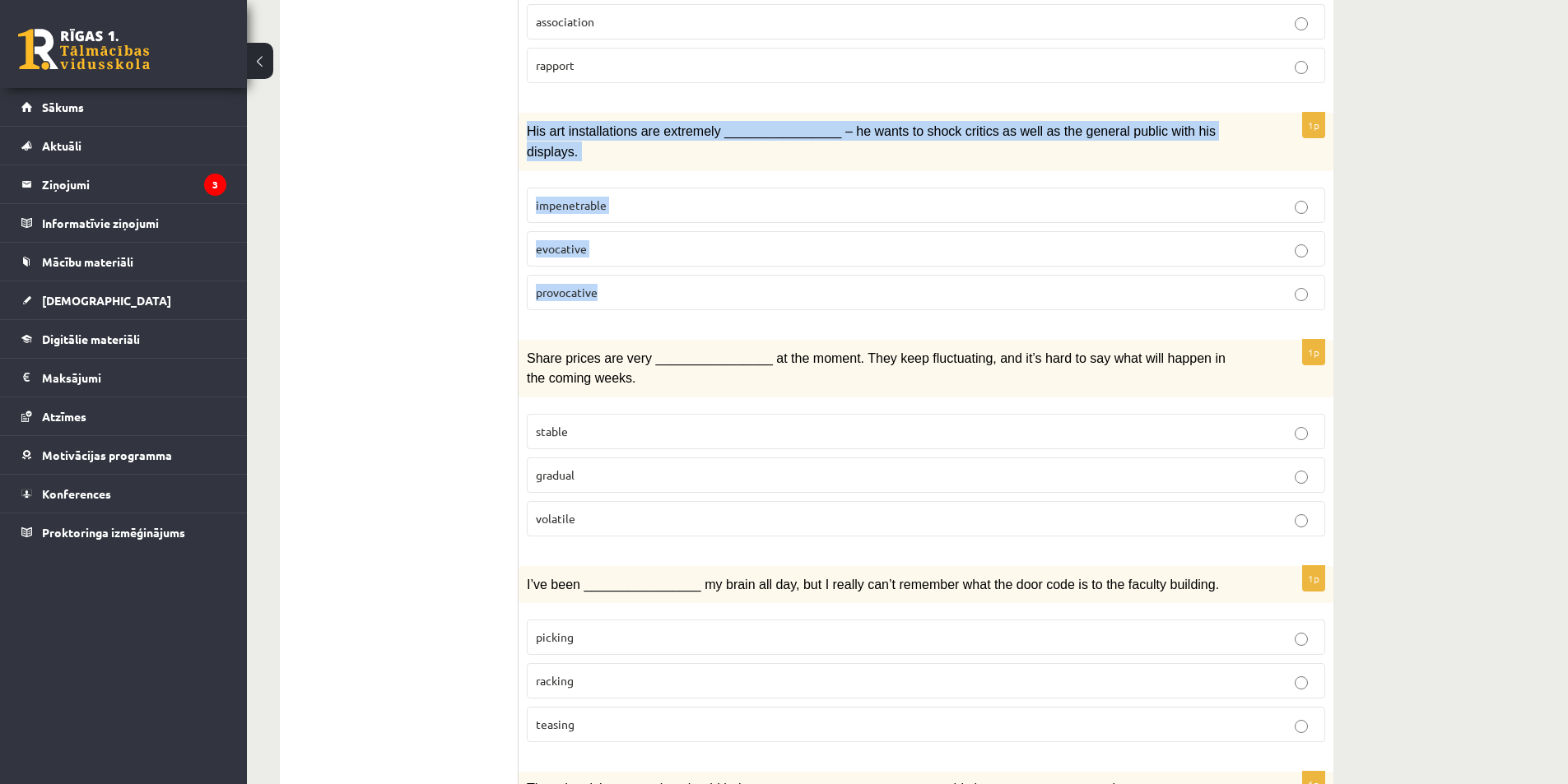
drag, startPoint x: 522, startPoint y: 78, endPoint x: 608, endPoint y: 213, distance: 160.1
click at [608, 213] on div "1p His art installations are extremely ________________ – he wants to shock cri…" at bounding box center [926, 218] width 815 height 210
copy div "His art installations are extremely ________________ – he wants to shock critic…"
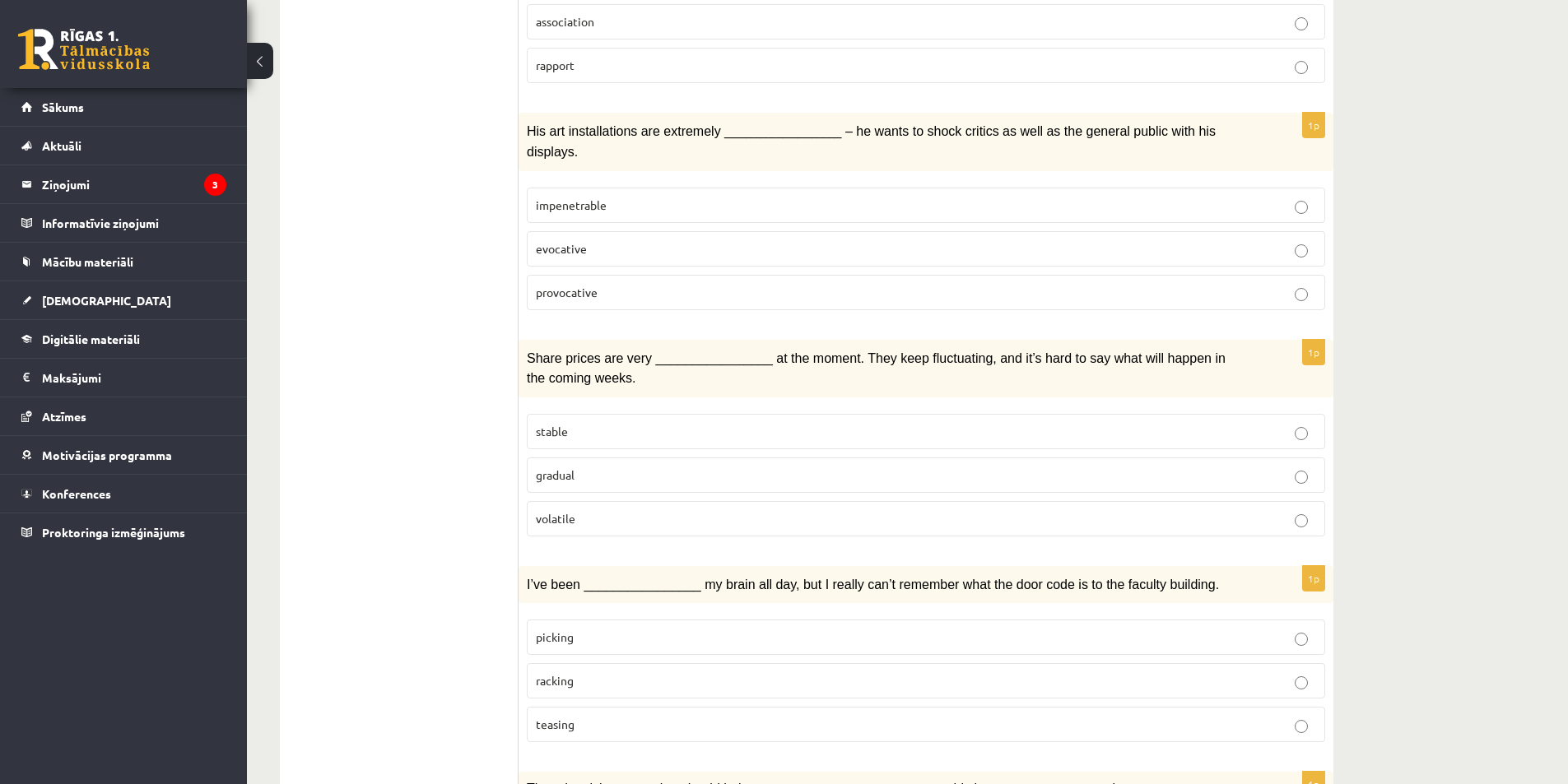
click at [547, 285] on span "provocative" at bounding box center [567, 292] width 62 height 14
drag, startPoint x: 569, startPoint y: 452, endPoint x: 537, endPoint y: 449, distance: 32.1
click at [537, 512] on span "volatile" at bounding box center [556, 519] width 40 height 14
drag, startPoint x: 583, startPoint y: 453, endPoint x: 532, endPoint y: 448, distance: 51.2
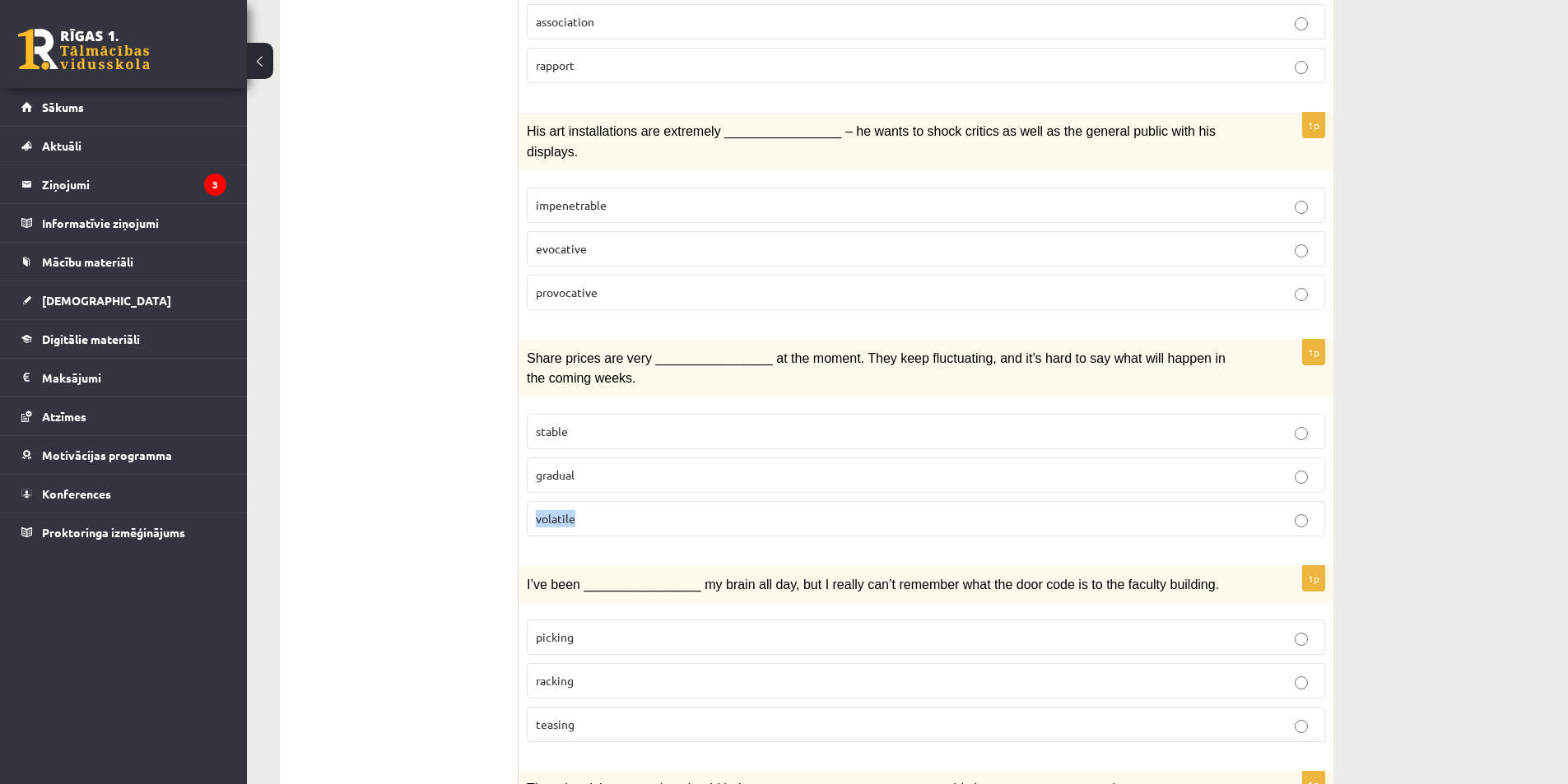
click at [532, 502] on label "volatile" at bounding box center [926, 519] width 798 height 35
copy span "volatile"
click at [560, 512] on span "volatile" at bounding box center [556, 519] width 40 height 14
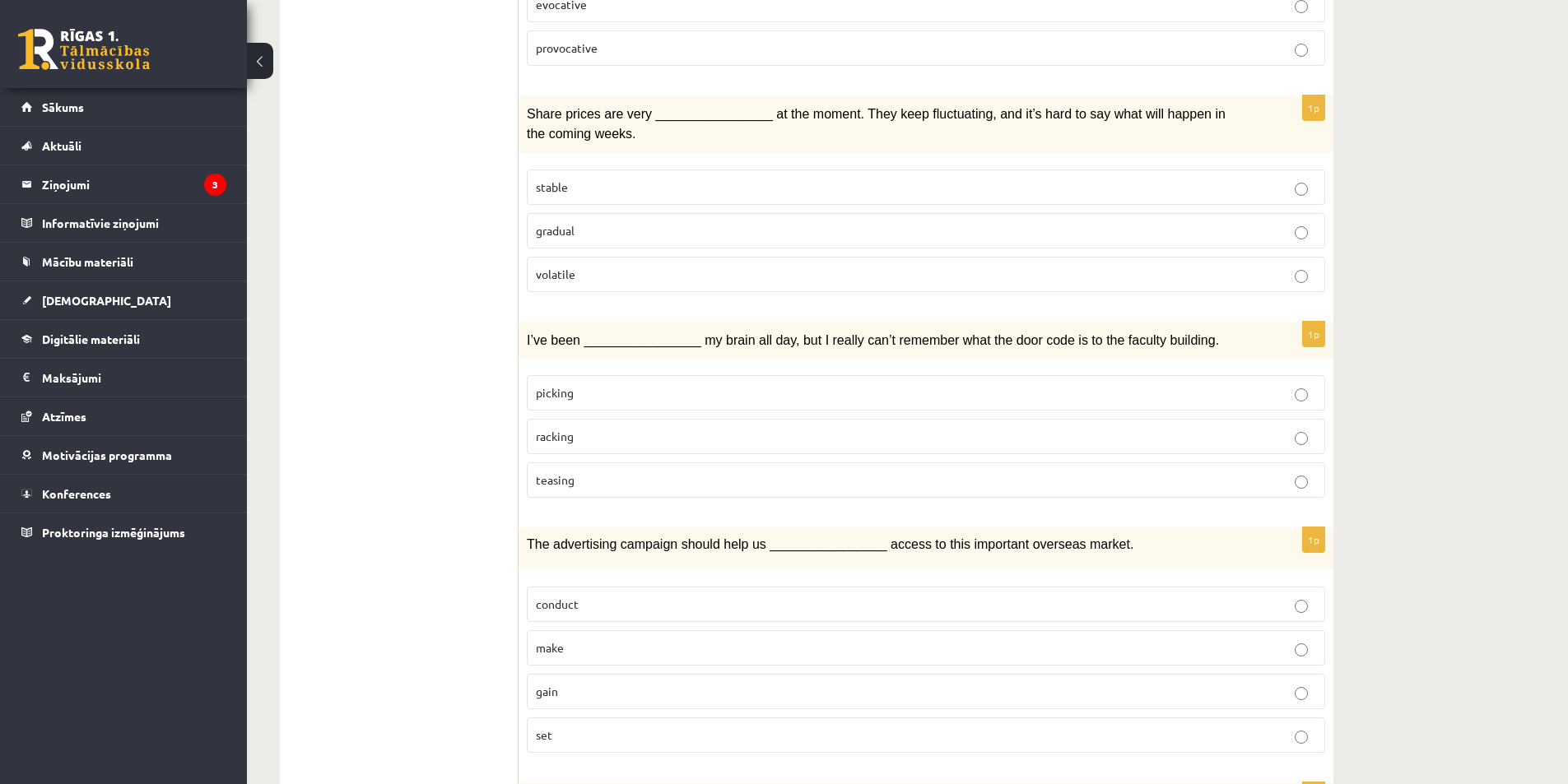
scroll to position [2058, 0]
click at [563, 383] on span "picking" at bounding box center [555, 390] width 38 height 14
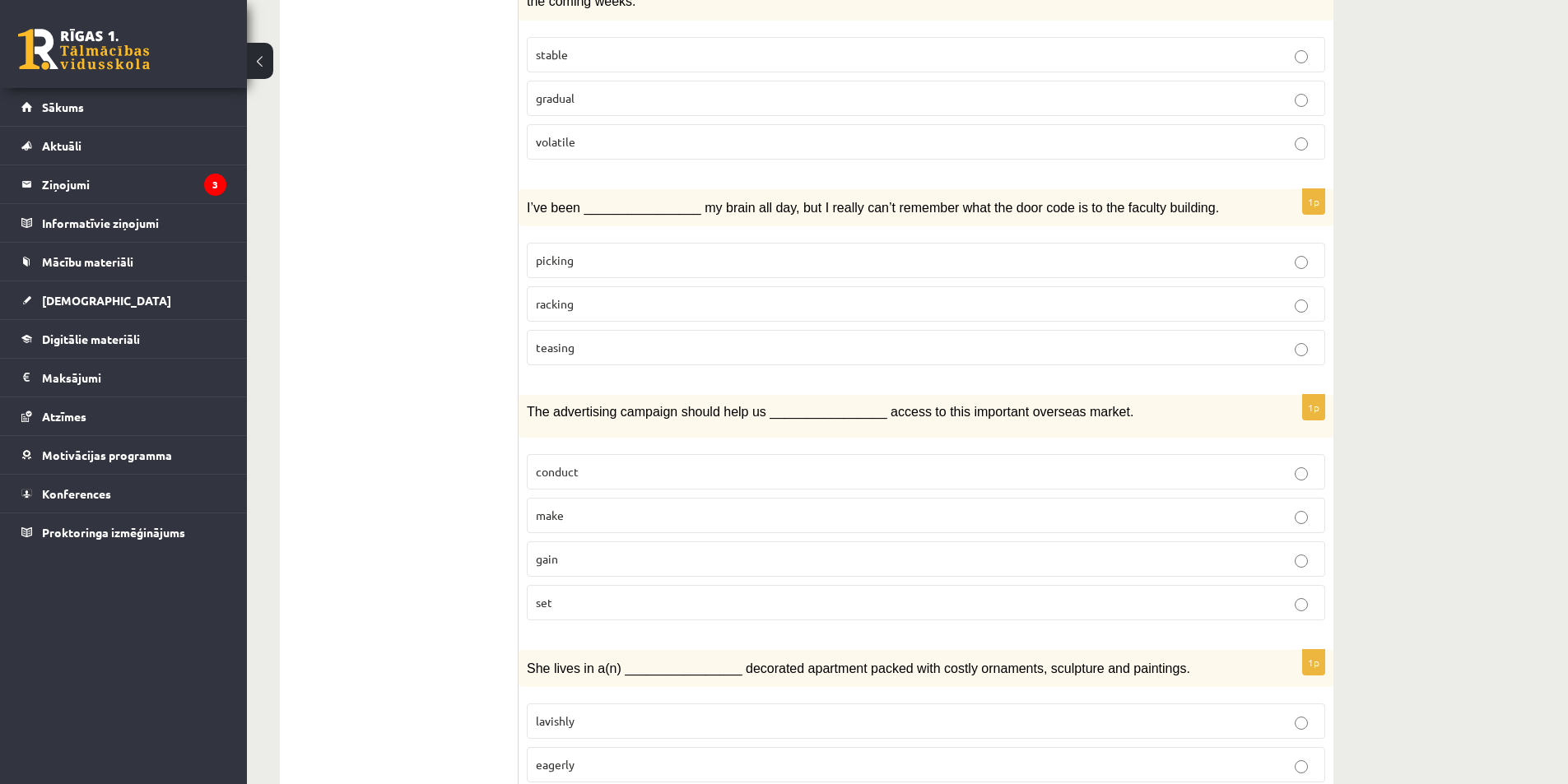
scroll to position [2223, 0]
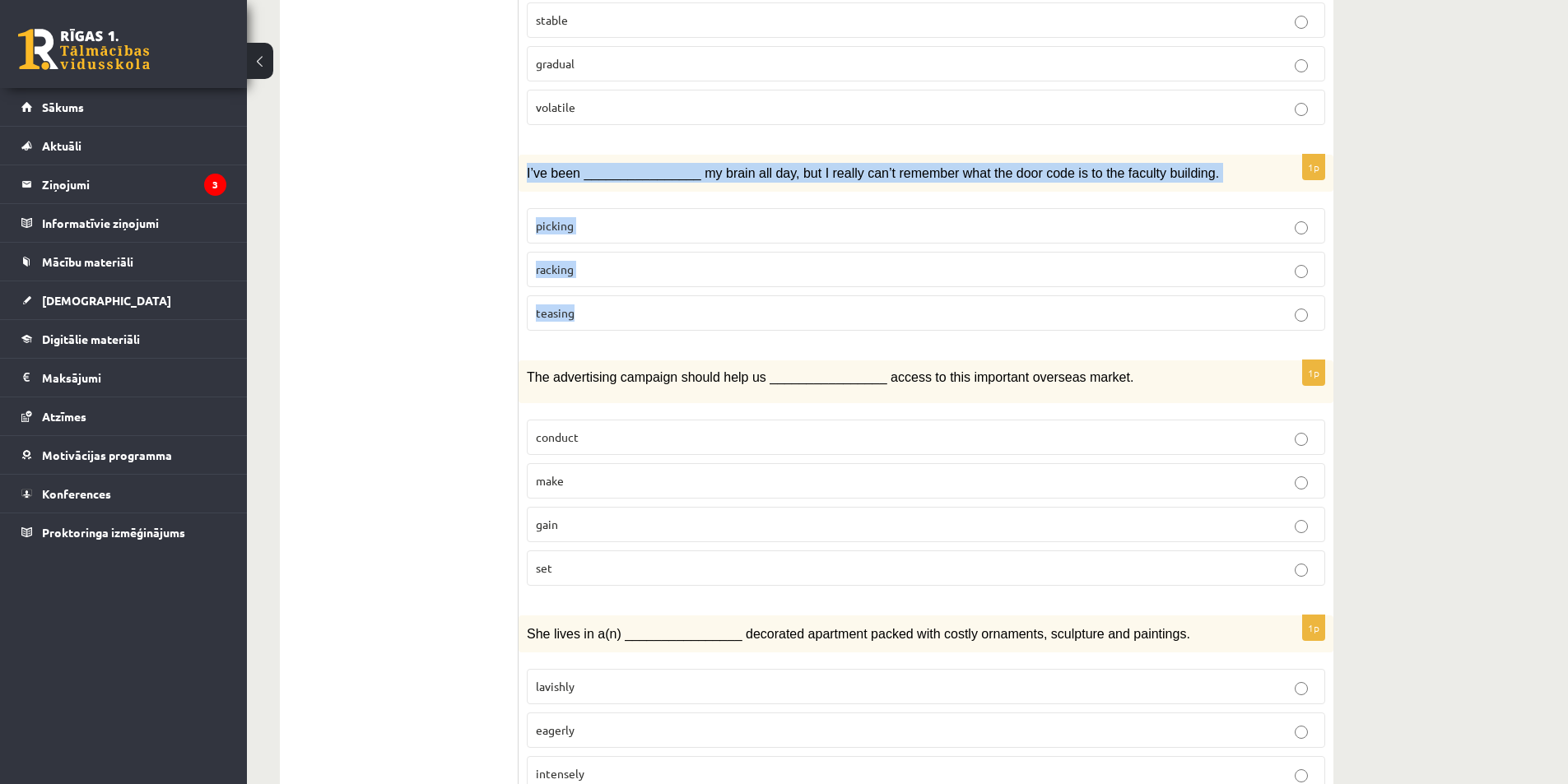
drag, startPoint x: 522, startPoint y: 107, endPoint x: 587, endPoint y: 208, distance: 120.1
click at [584, 232] on div "1p I’ve been ________________ my brain all day, but I really can’t remember wha…" at bounding box center [926, 250] width 815 height 190
copy div "I’ve been ________________ my brain all day, but I really can’t remember what t…"
click at [582, 261] on p "racking" at bounding box center [926, 269] width 780 height 17
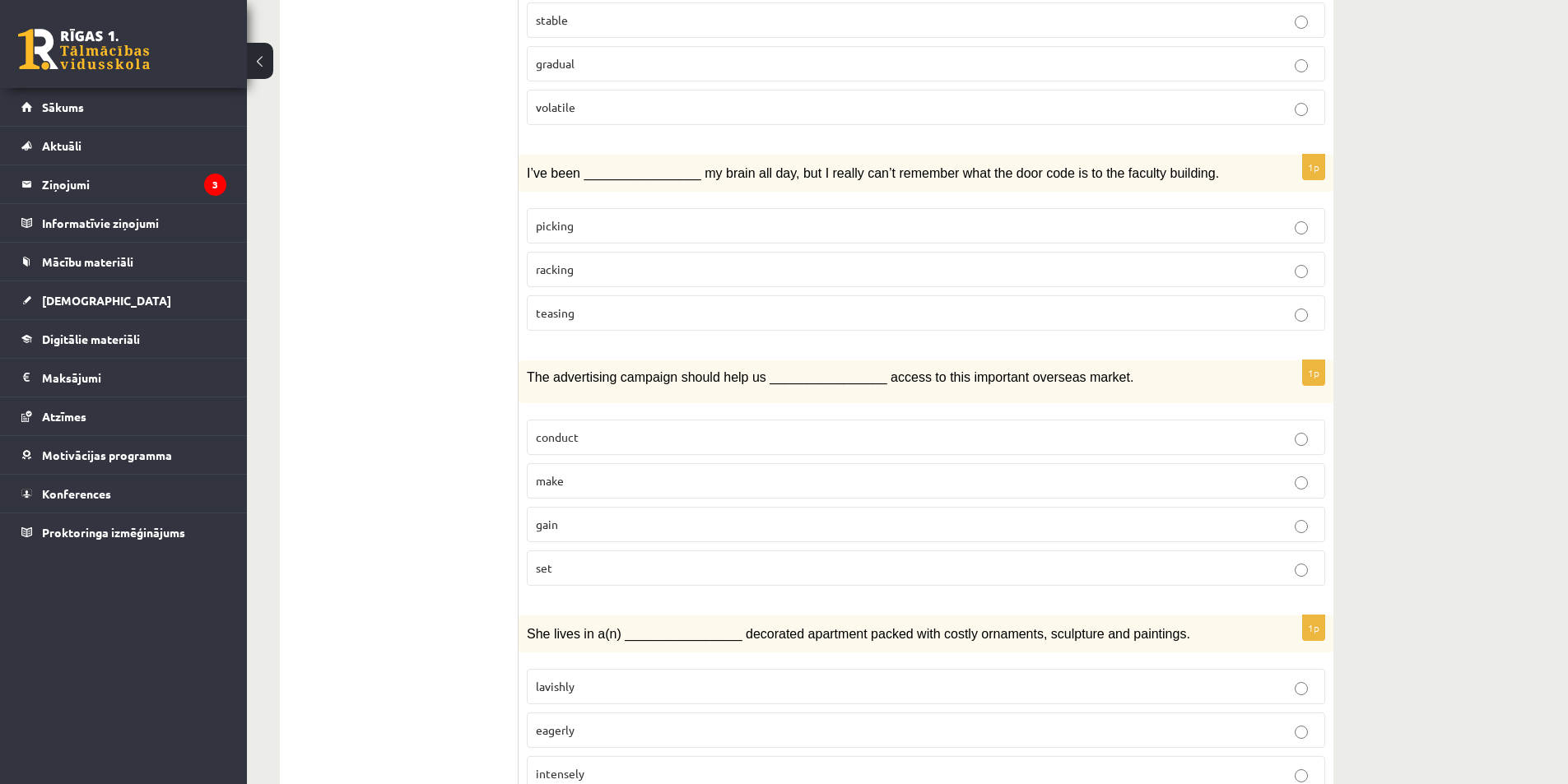
click at [593, 516] on p "gain" at bounding box center [926, 524] width 780 height 17
click at [557, 677] on span "lavishly" at bounding box center [555, 684] width 39 height 14
click at [581, 676] on p "lavishly" at bounding box center [926, 684] width 780 height 17
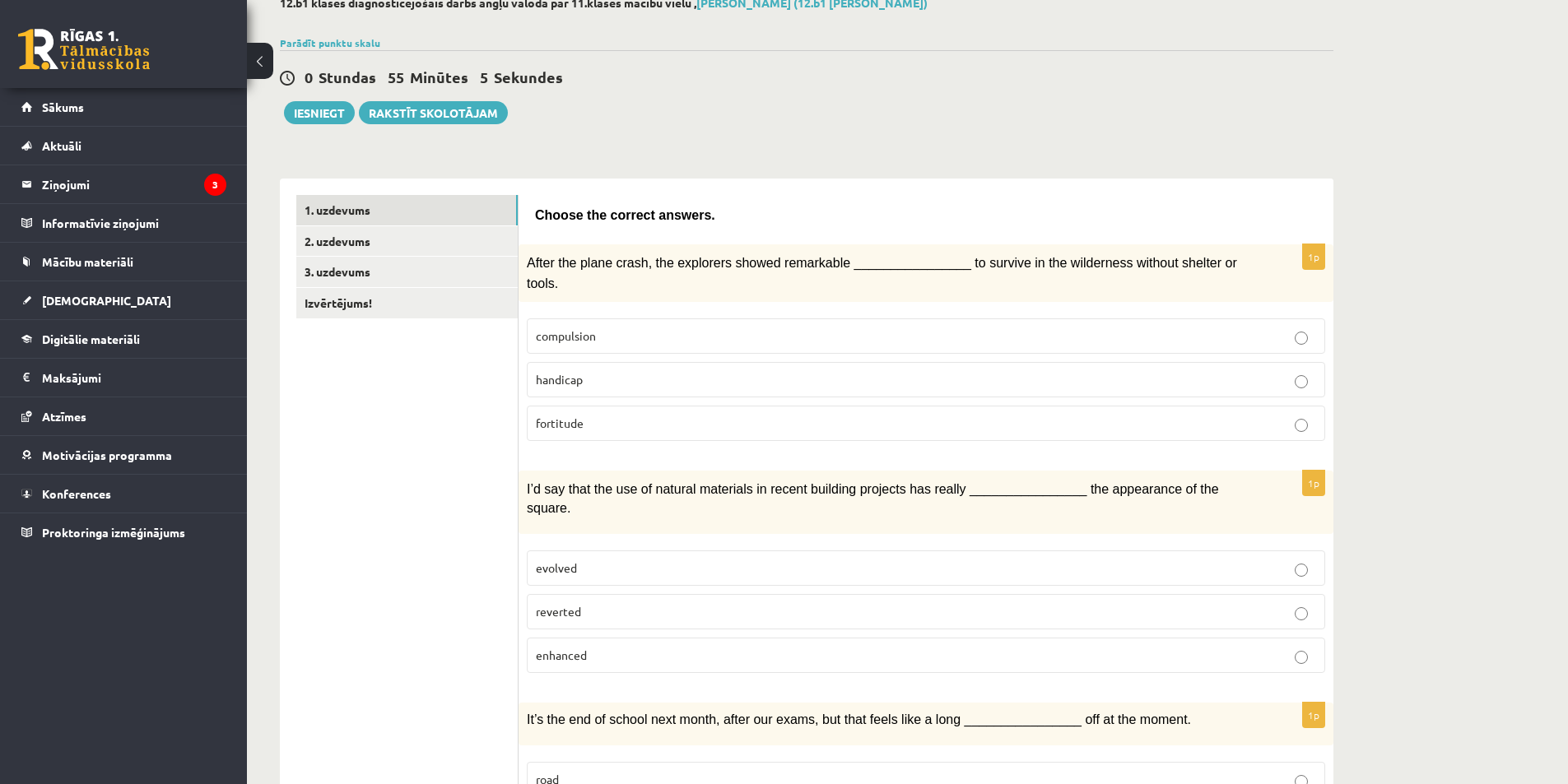
scroll to position [2, 0]
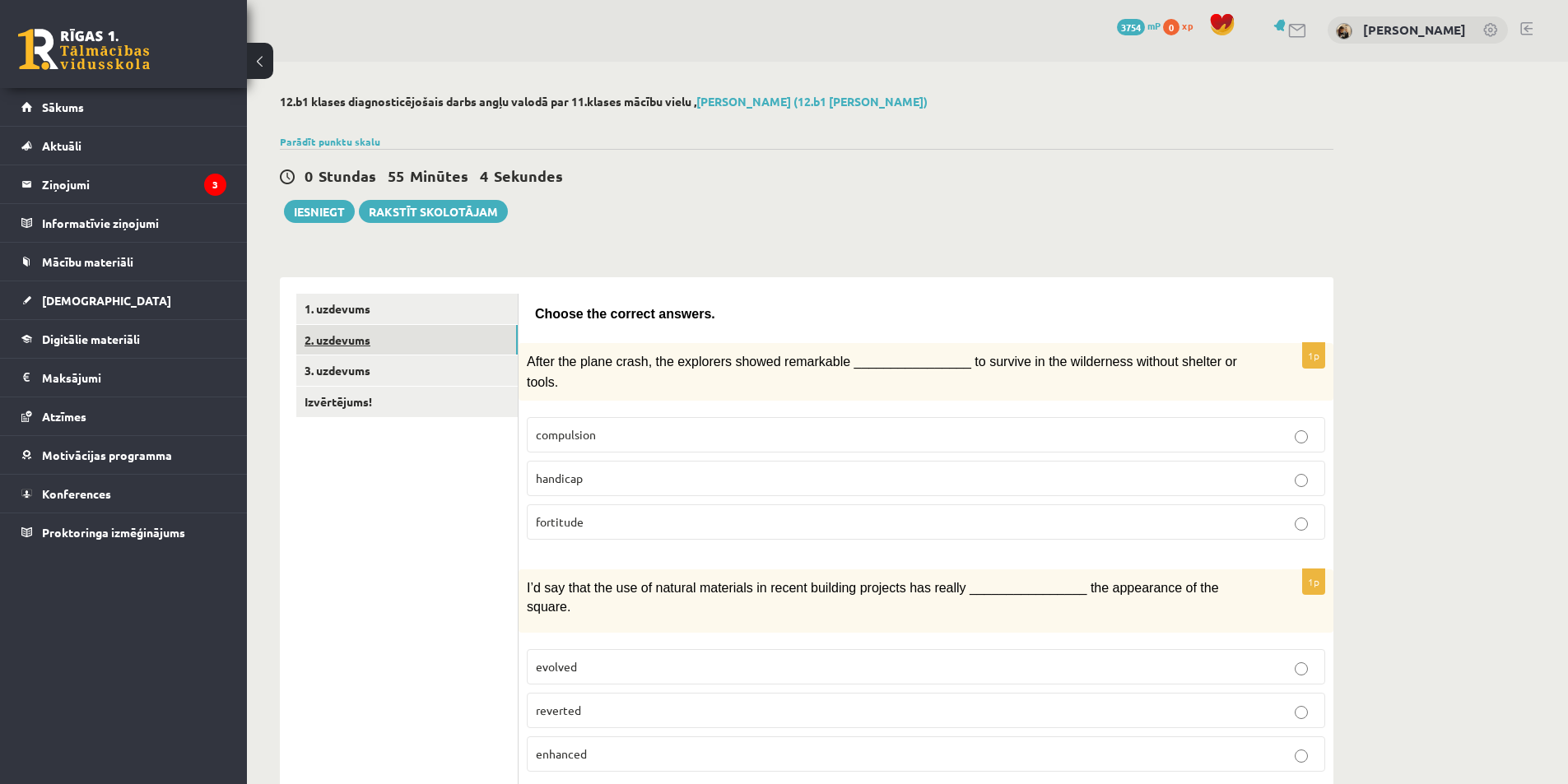
click at [445, 339] on link "2. uzdevums" at bounding box center [406, 340] width 222 height 31
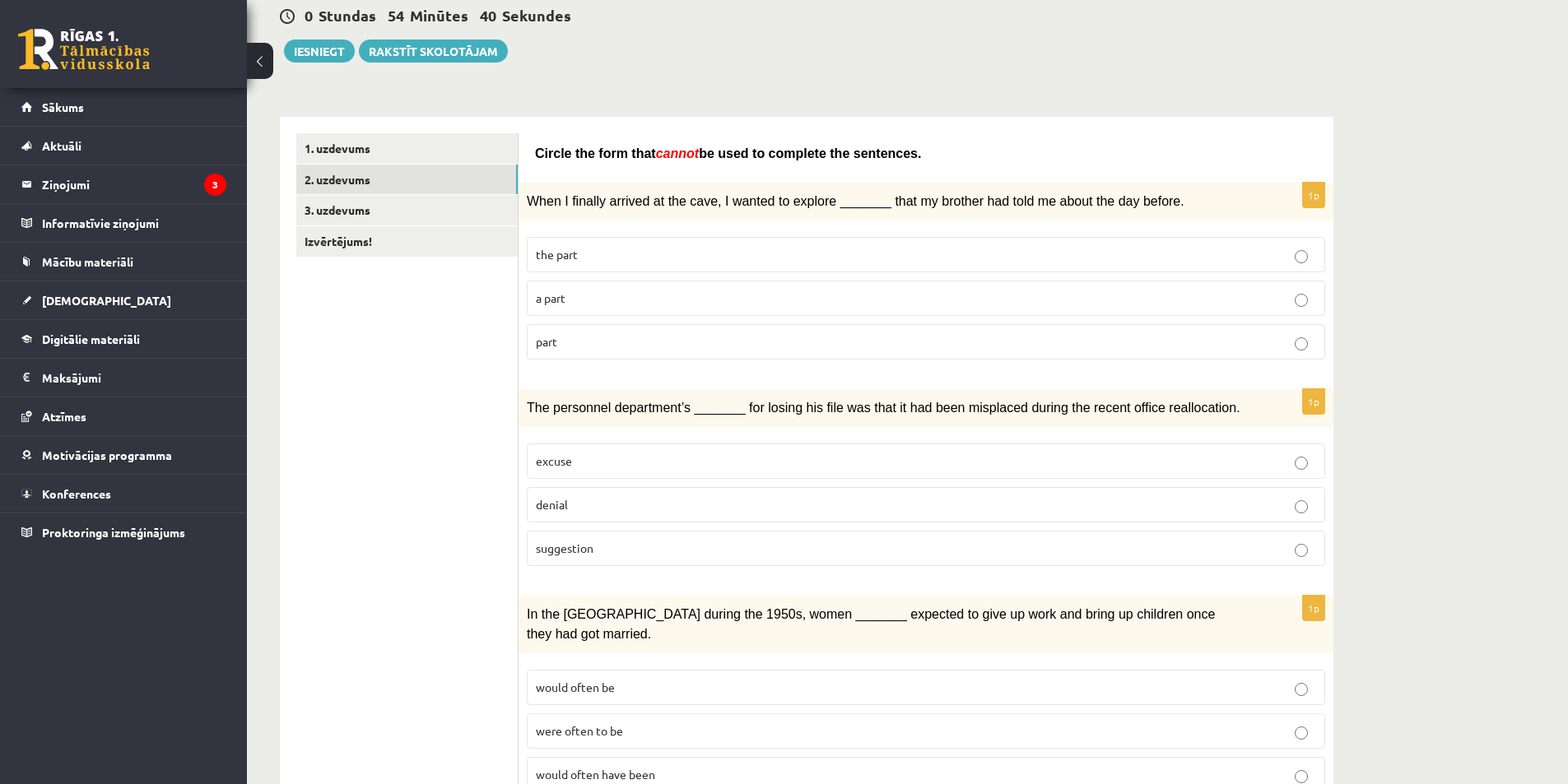
scroll to position [167, 0]
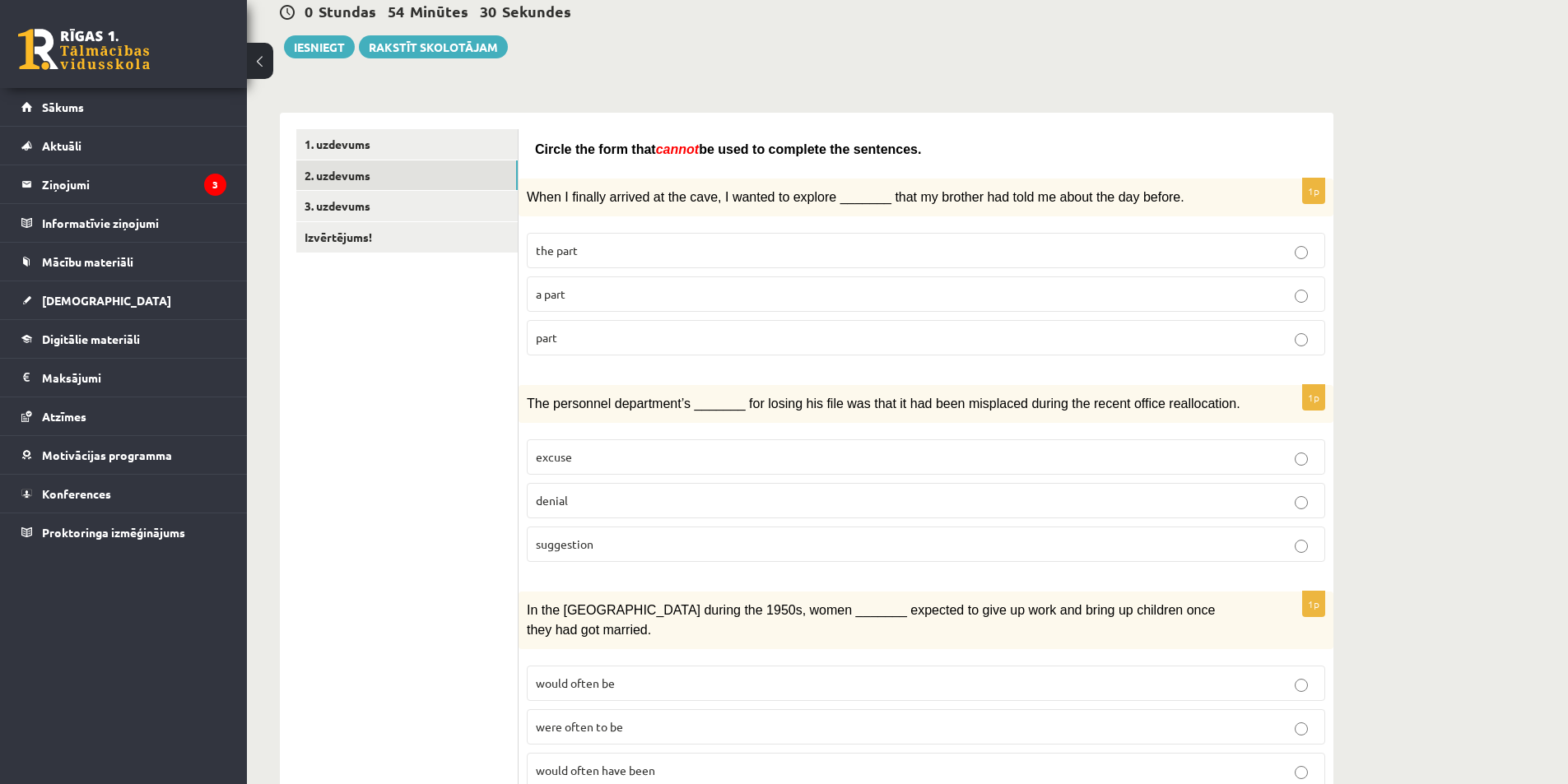
click at [578, 281] on label "a part" at bounding box center [926, 293] width 798 height 35
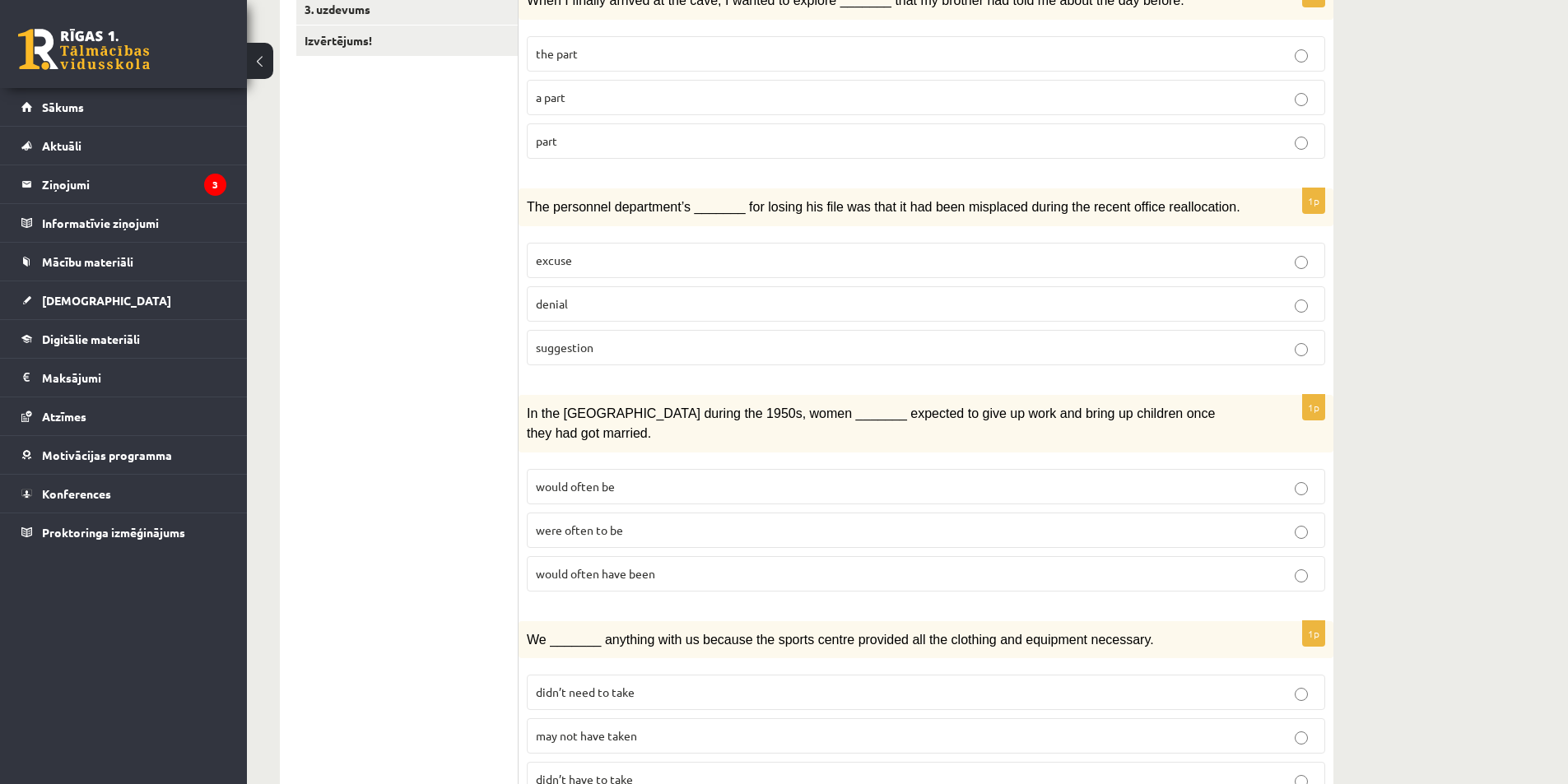
scroll to position [413, 0]
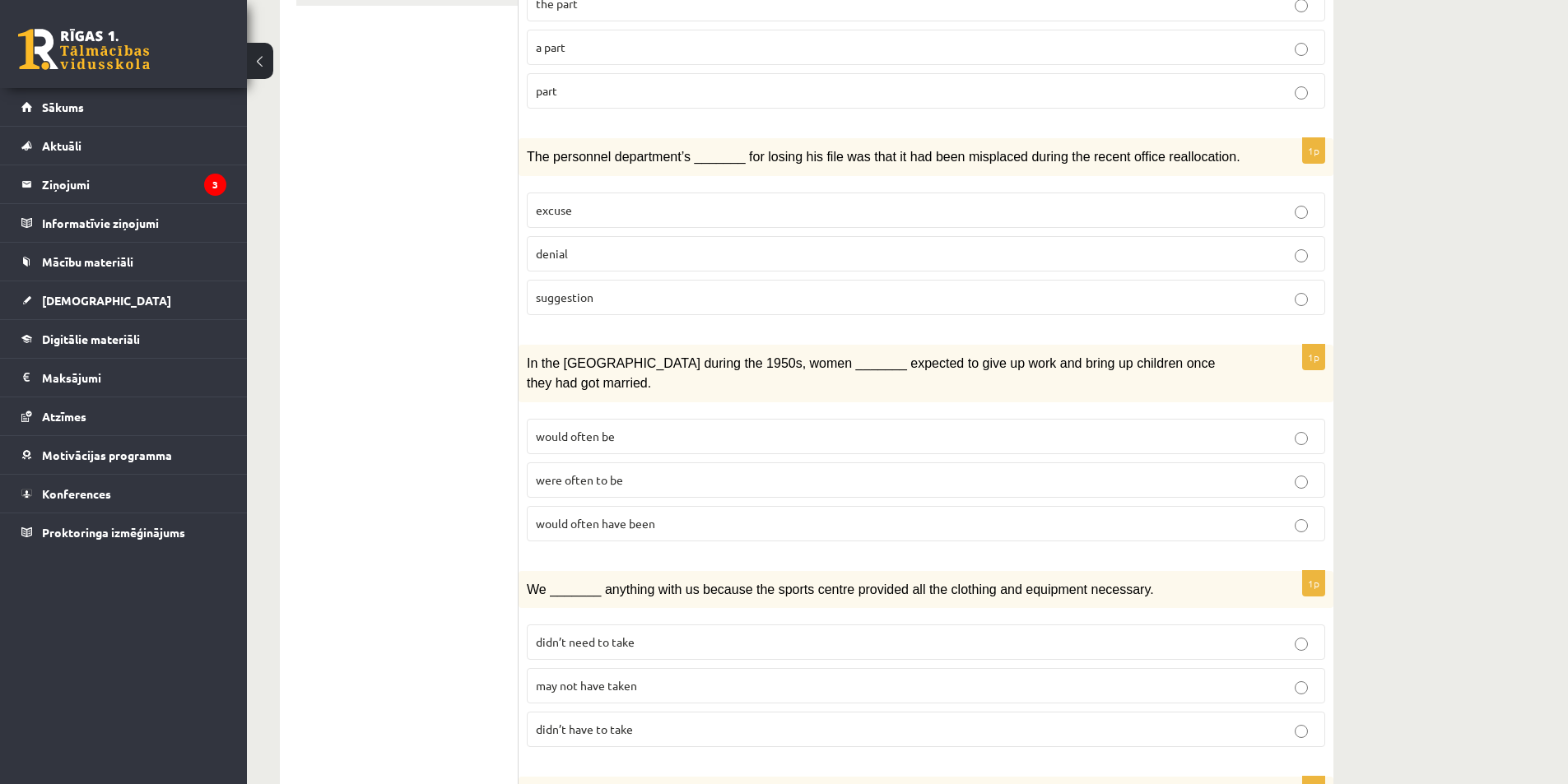
click at [575, 206] on p "excuse" at bounding box center [926, 210] width 780 height 17
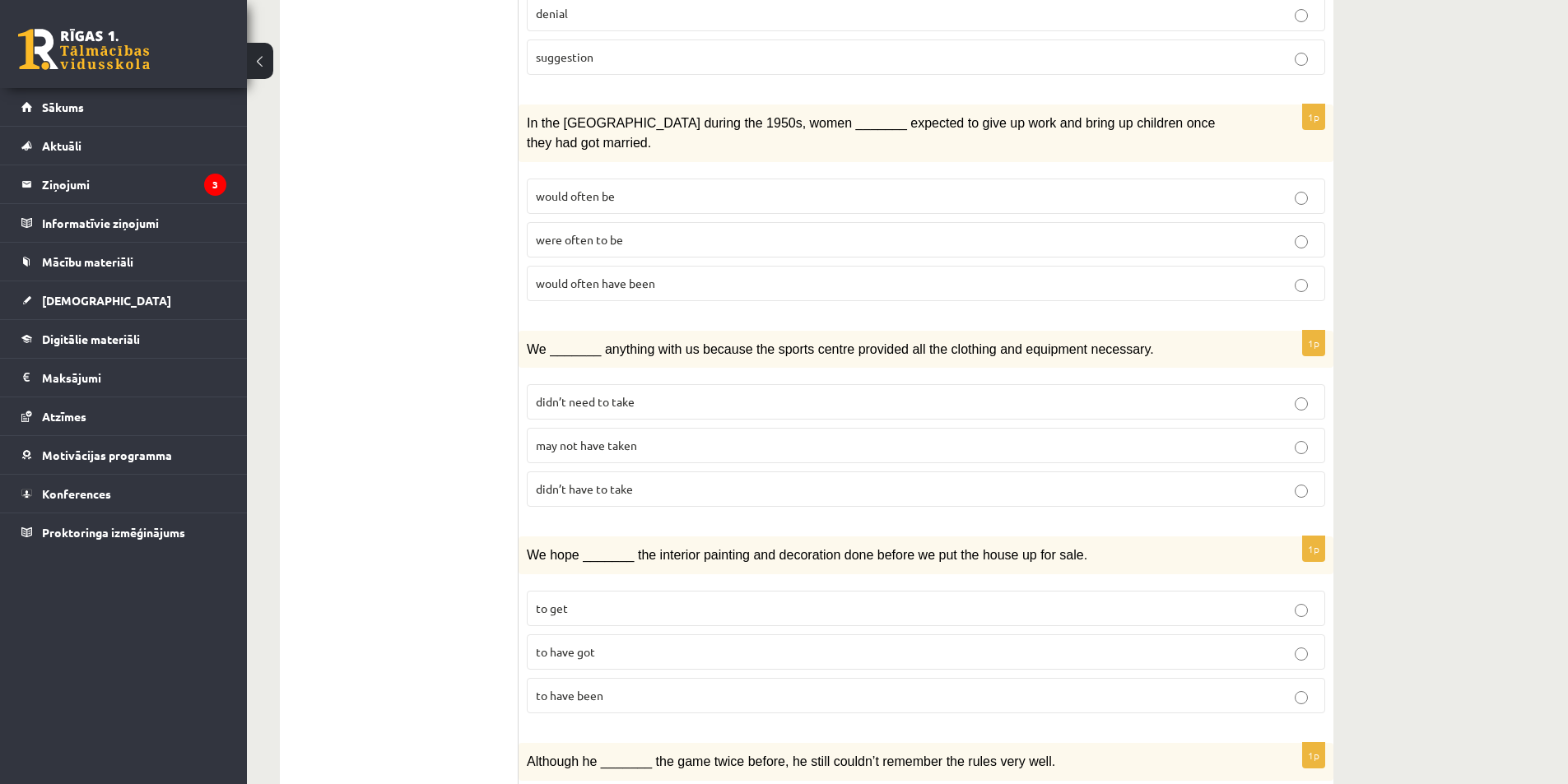
scroll to position [660, 0]
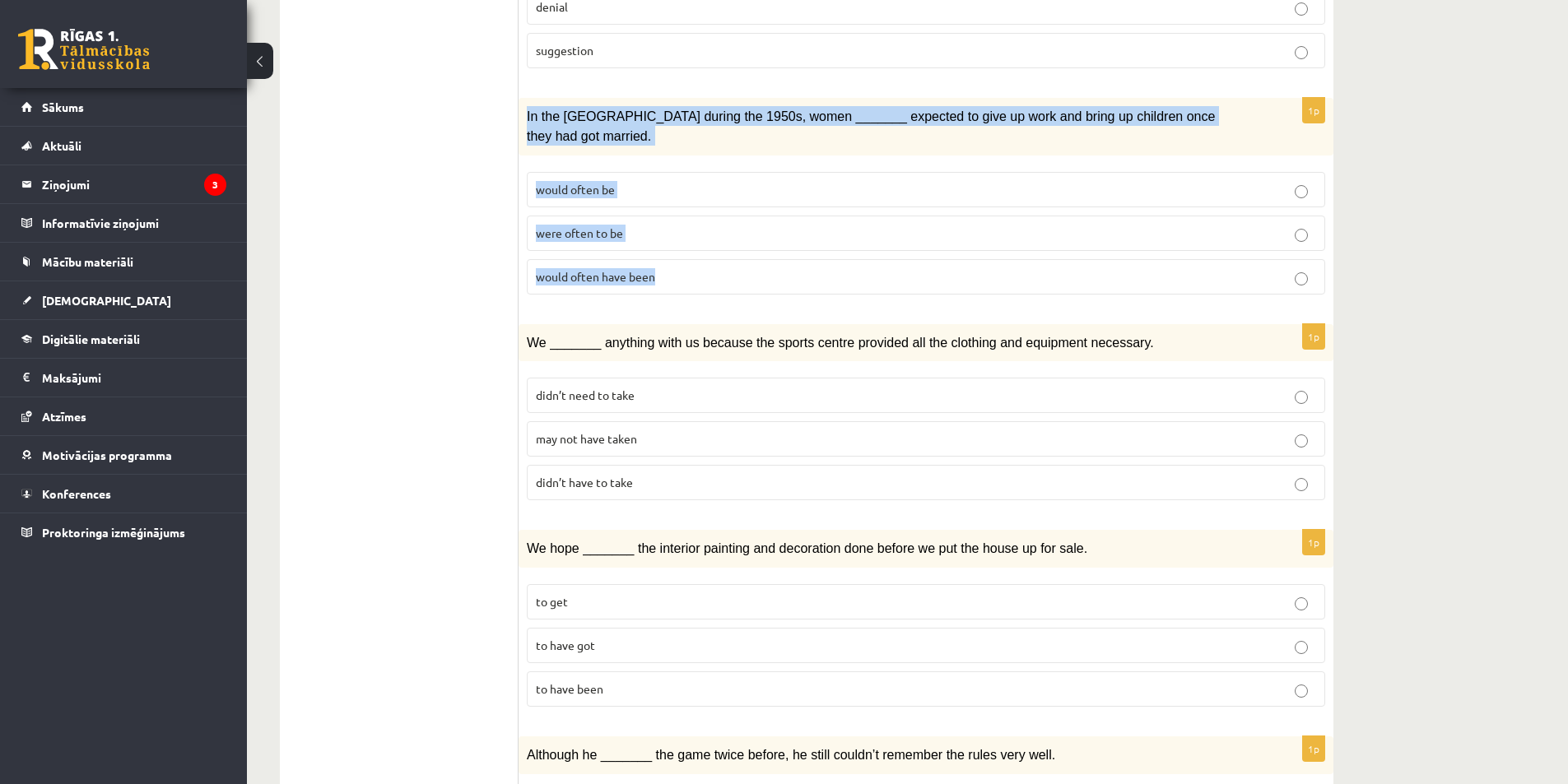
drag, startPoint x: 524, startPoint y: 115, endPoint x: 665, endPoint y: 253, distance: 197.3
click at [665, 253] on div "1p In the USA during the 1950s, women _______ expected to give up work and brin…" at bounding box center [926, 203] width 815 height 210
copy div "In the USA during the 1950s, women _______ expected to give up work and bring u…"
click at [690, 100] on div "In the USA during the 1950s, women _______ expected to give up work and bring u…" at bounding box center [926, 127] width 815 height 58
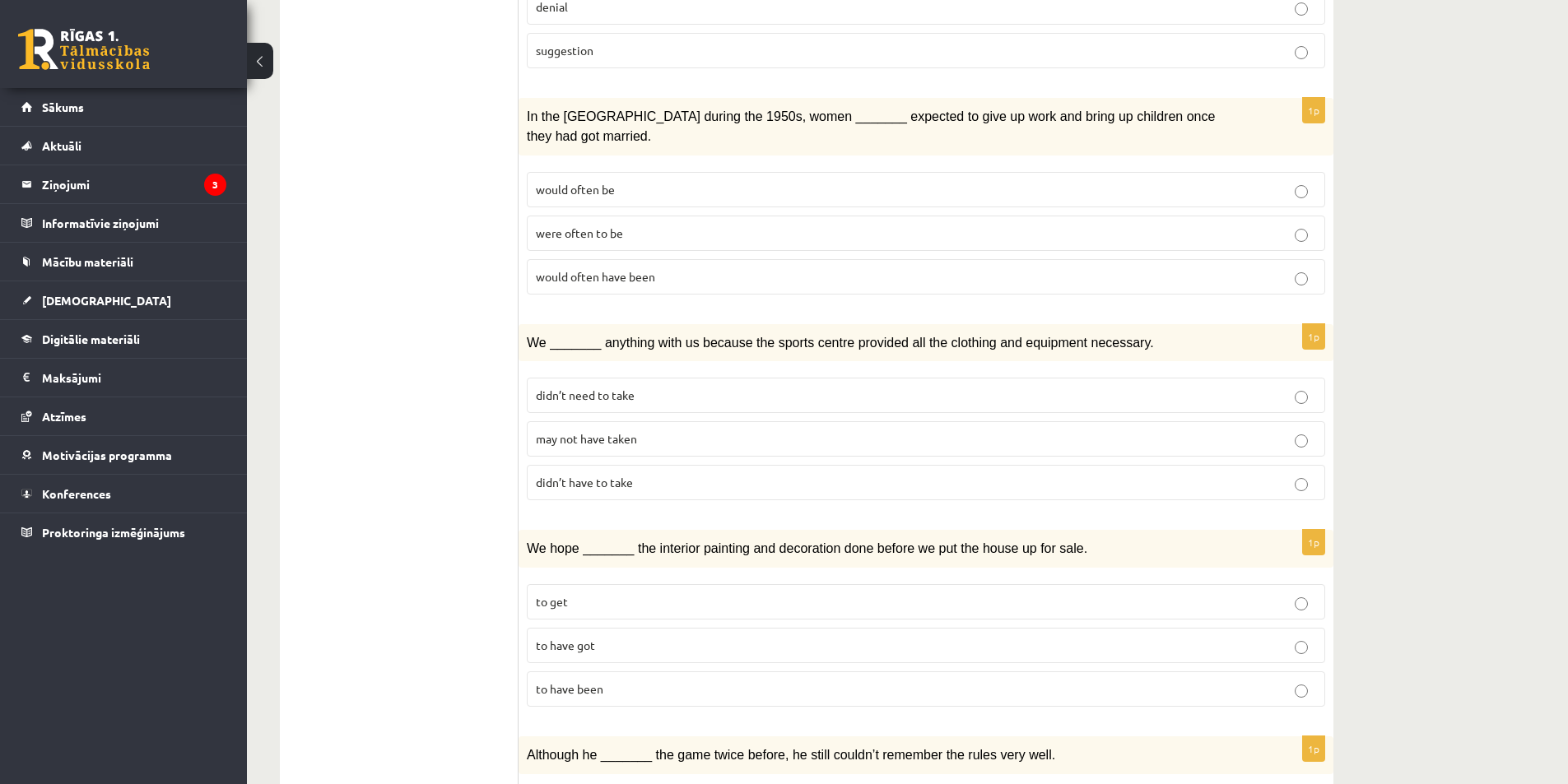
click at [676, 71] on fieldset "excuse denial suggestion" at bounding box center [926, 5] width 798 height 136
click at [645, 181] on p "would often be" at bounding box center [926, 189] width 780 height 17
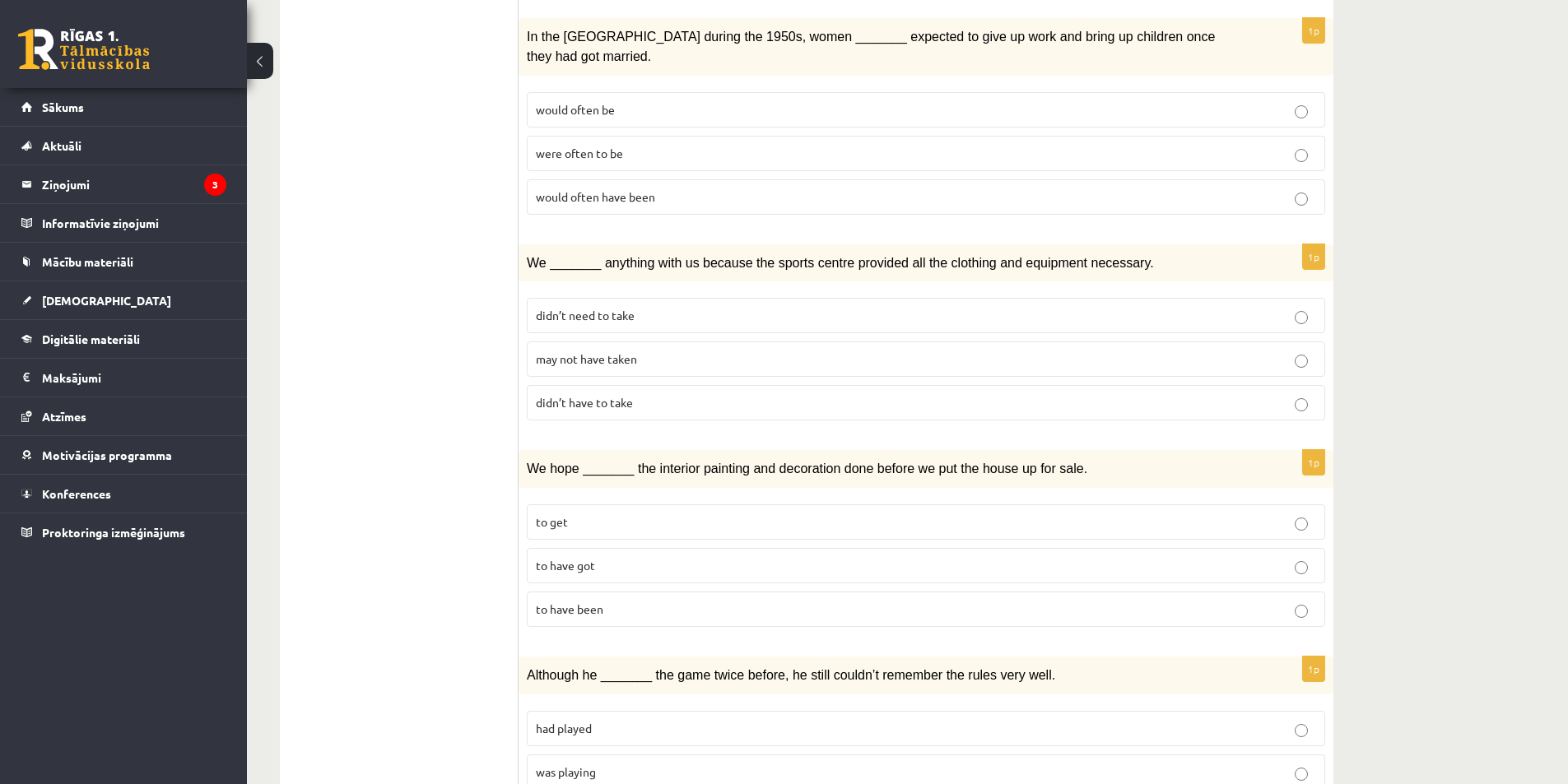
scroll to position [742, 0]
click at [577, 295] on label "didn’t need to take" at bounding box center [926, 312] width 798 height 35
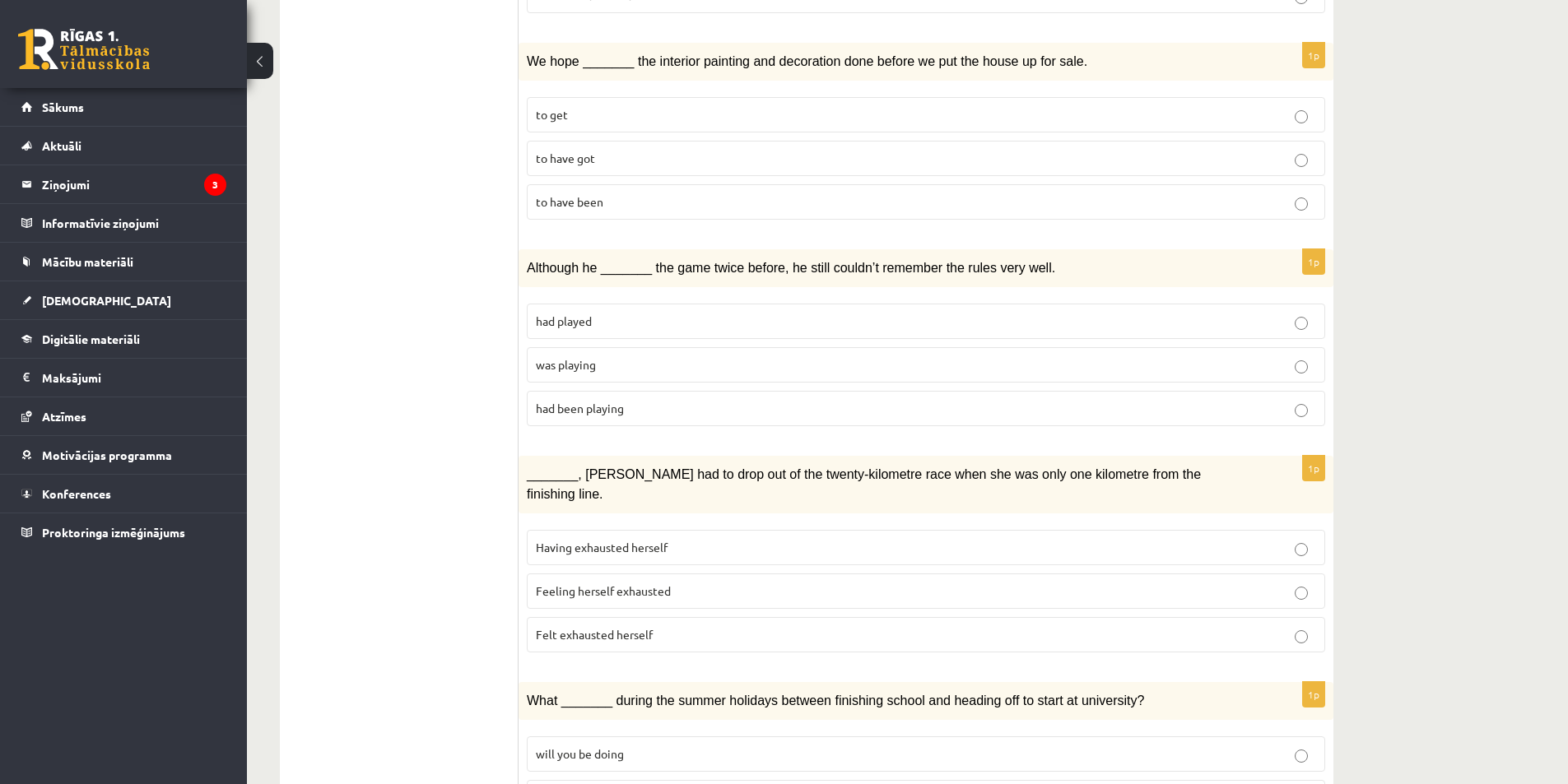
scroll to position [1154, 0]
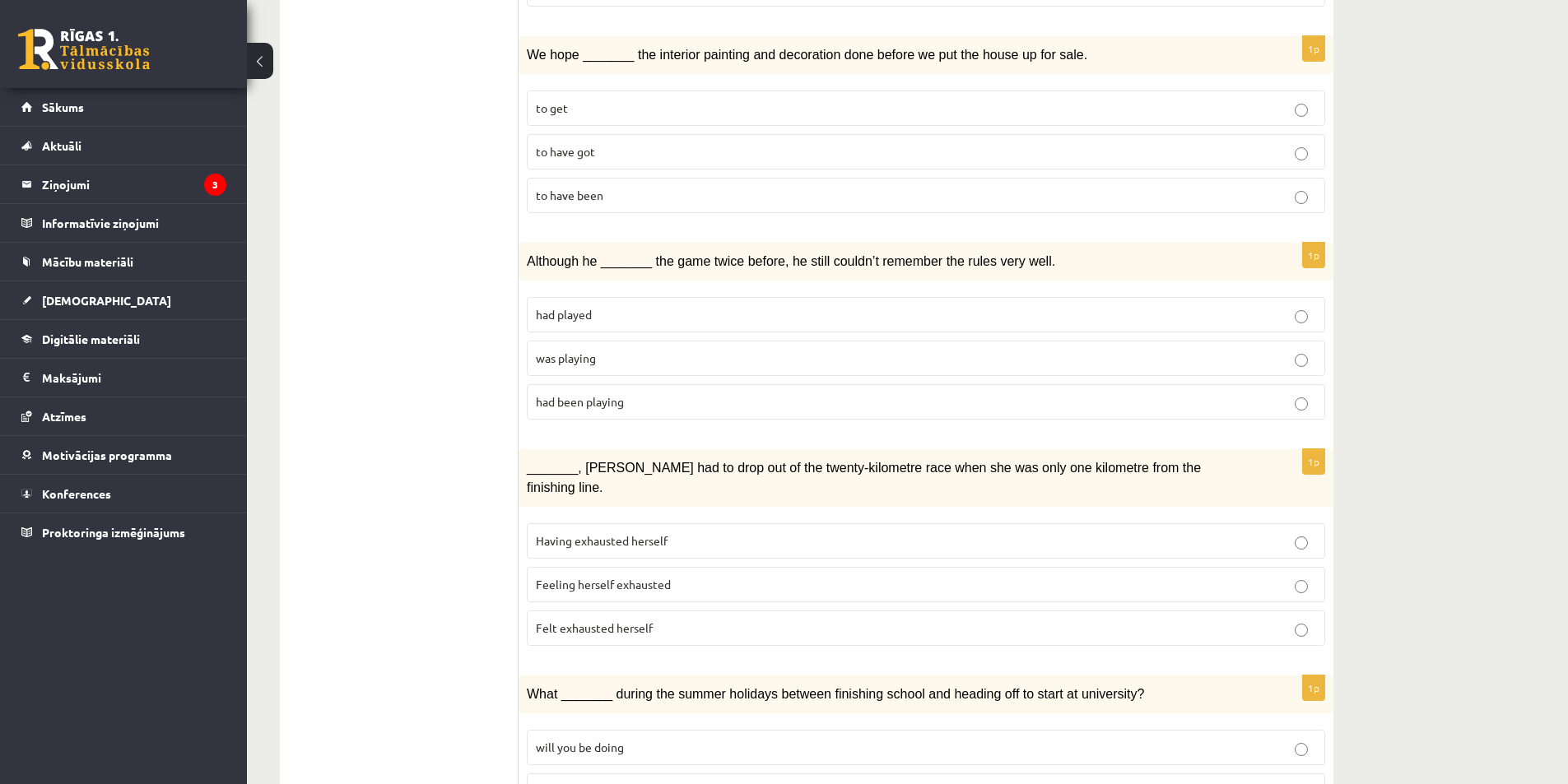
click at [612, 100] on p "to get" at bounding box center [926, 108] width 780 height 17
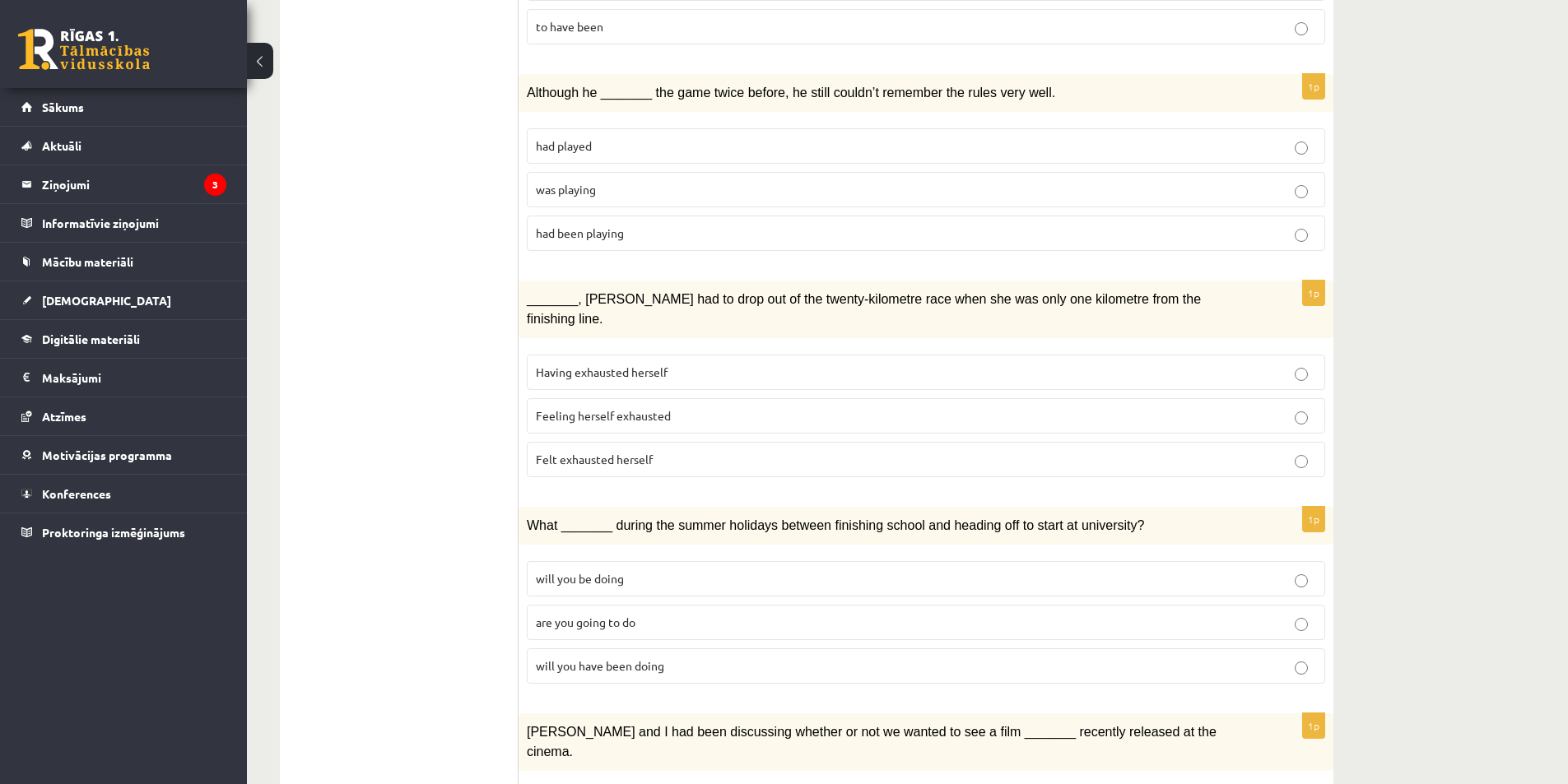
scroll to position [1318, 0]
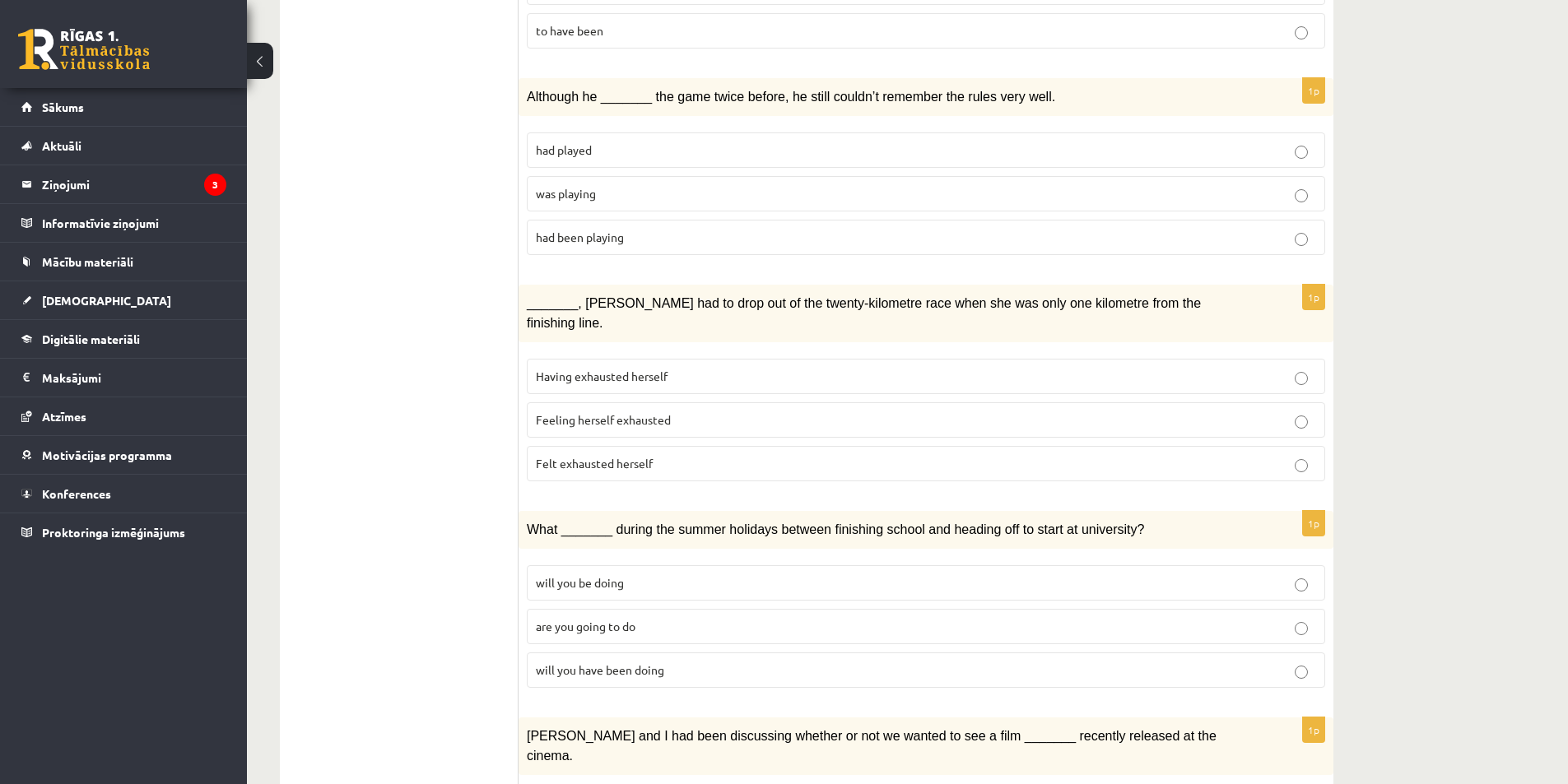
click at [639, 135] on label "had played" at bounding box center [926, 149] width 798 height 35
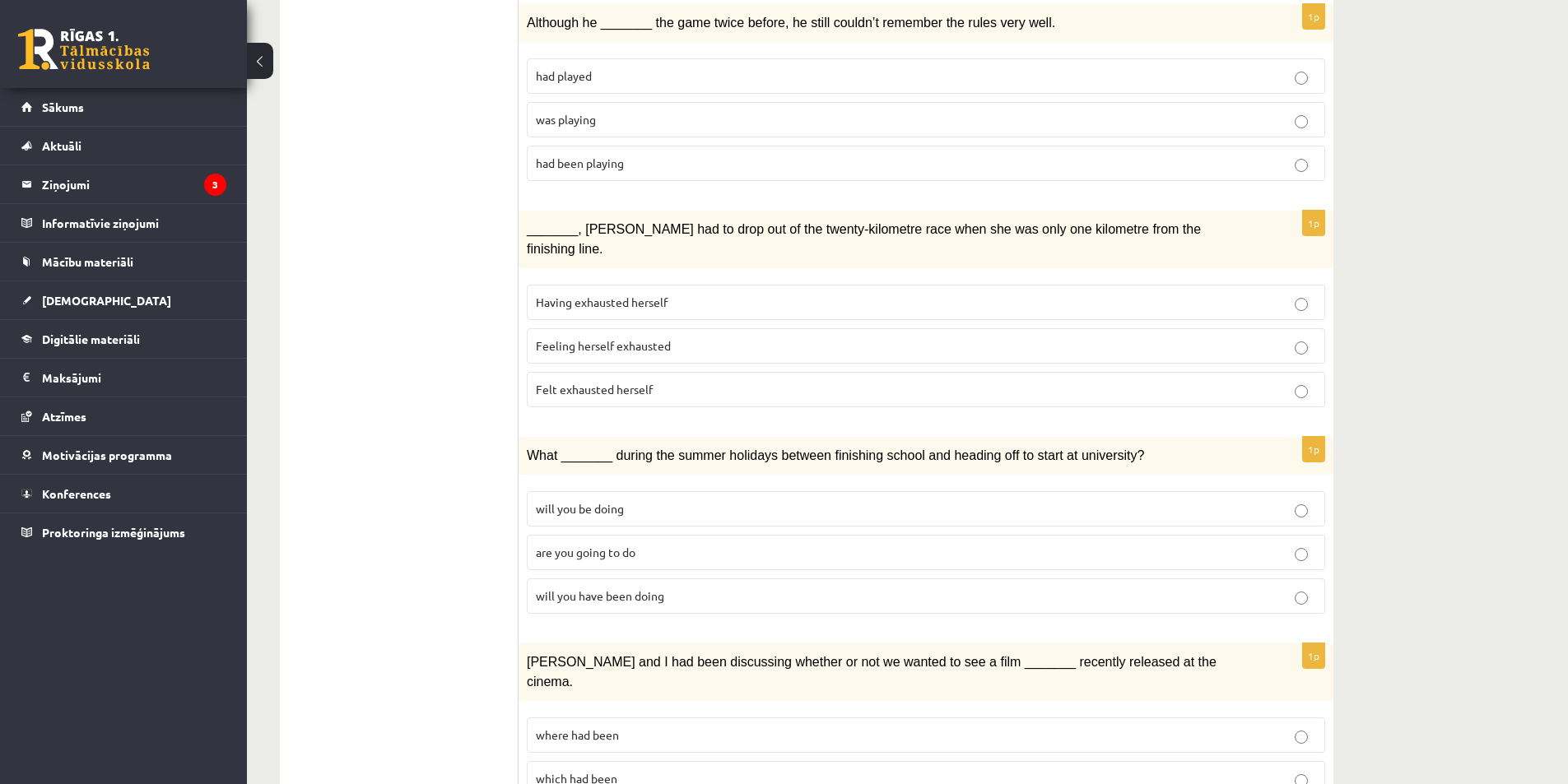
scroll to position [1401, 0]
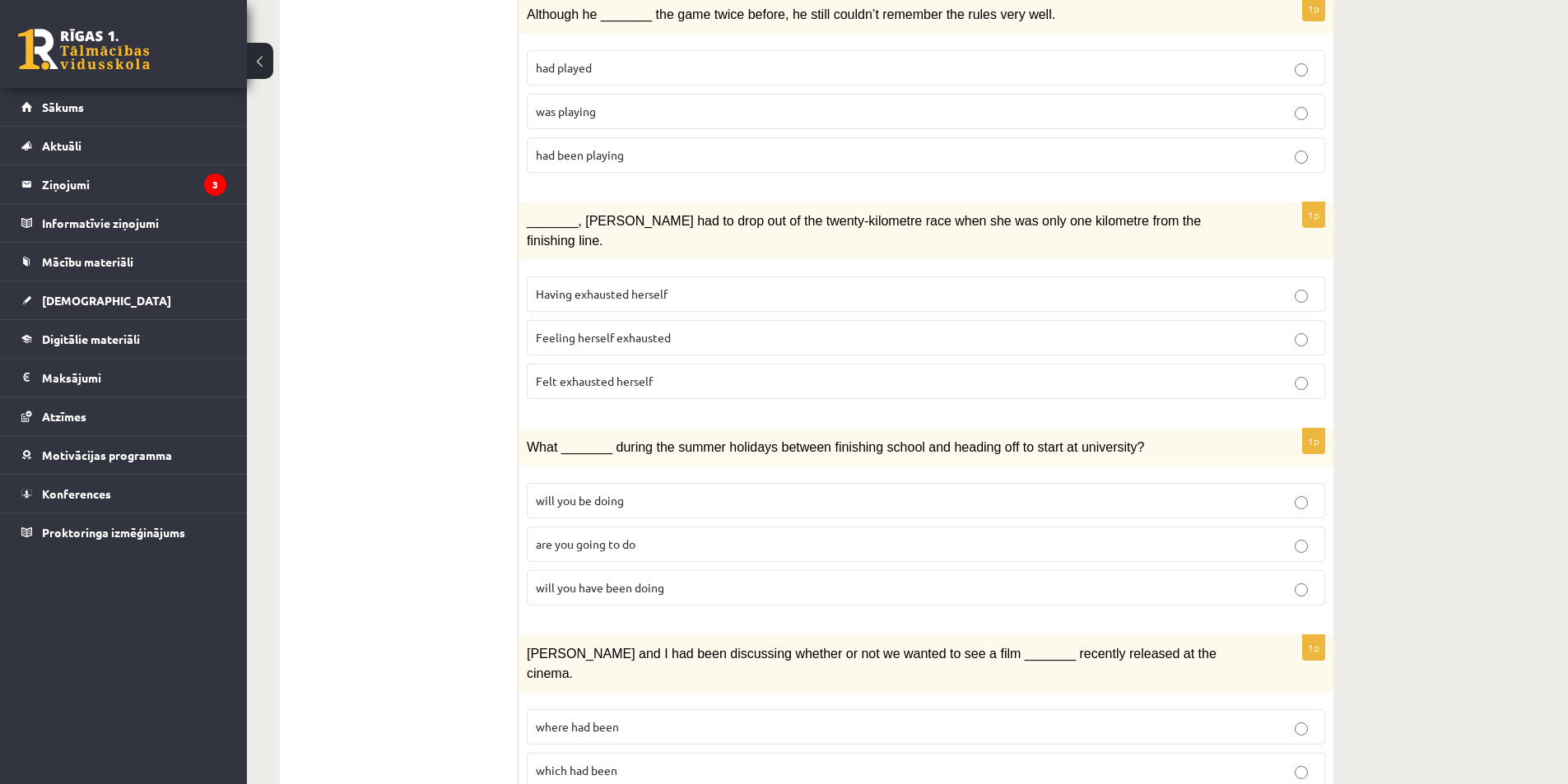
click at [591, 286] on span "Having exhausted herself" at bounding box center [601, 293] width 131 height 14
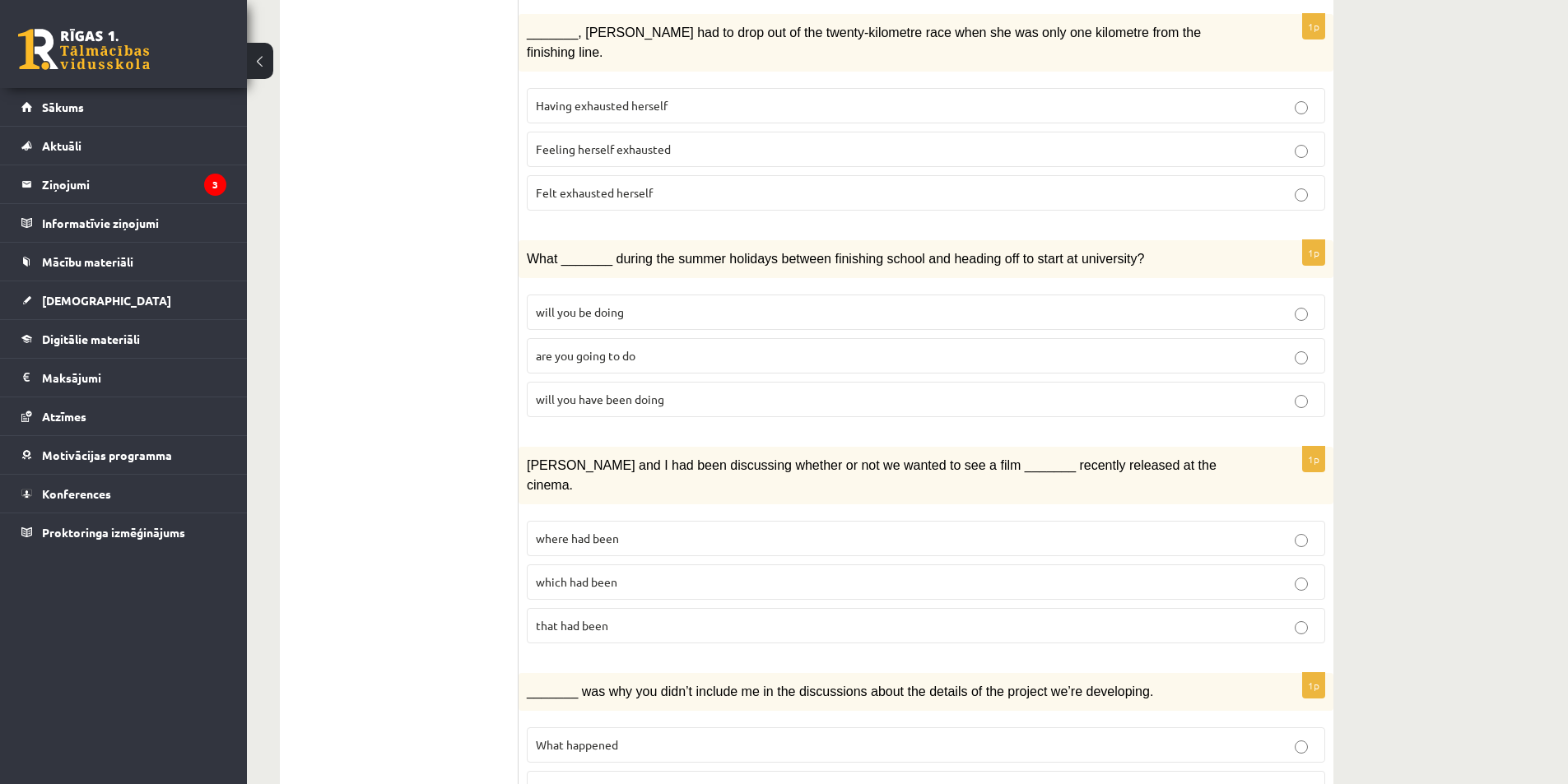
scroll to position [1648, 0]
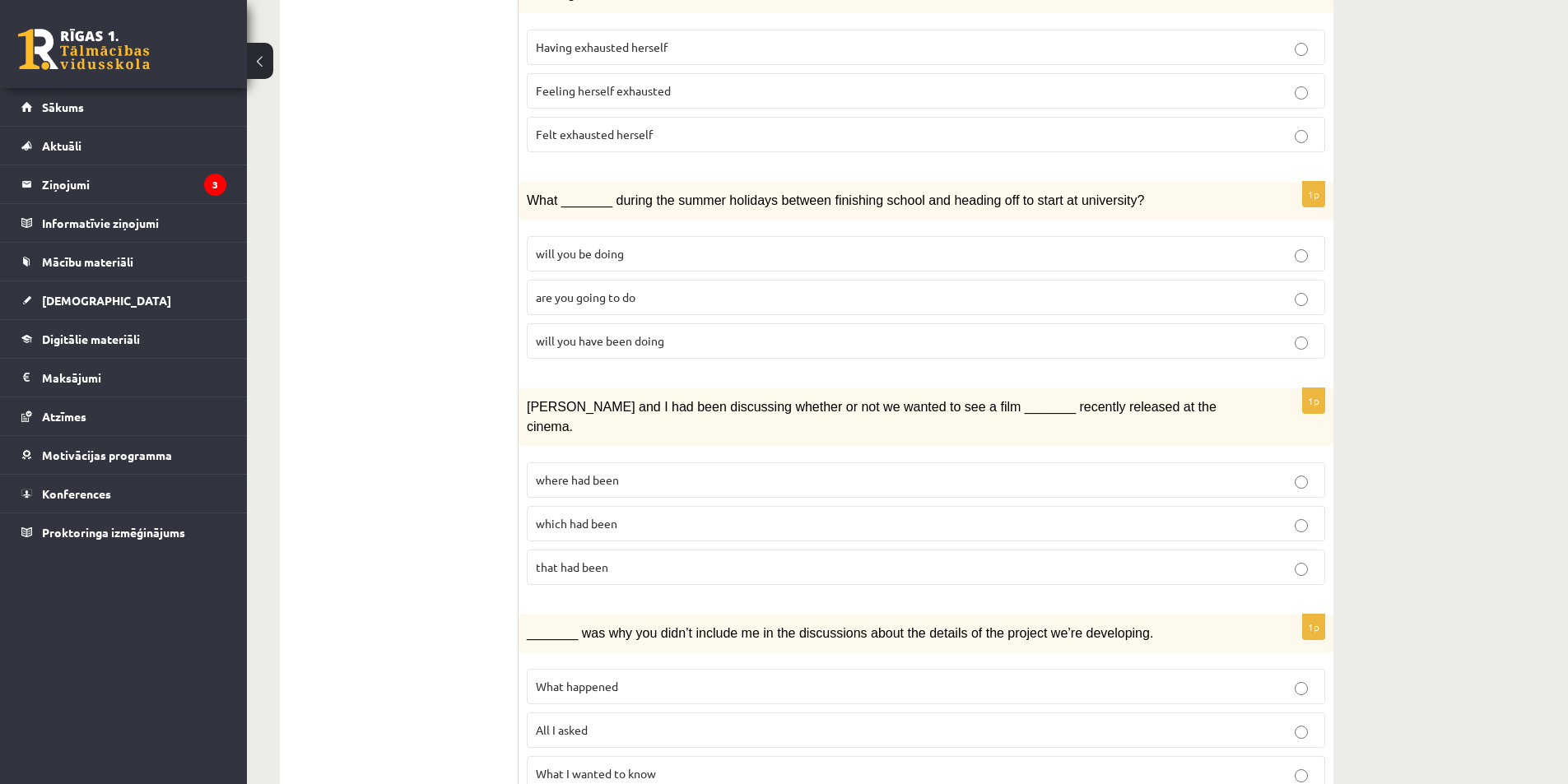
click at [627, 290] on span "are you going to do" at bounding box center [586, 297] width 100 height 14
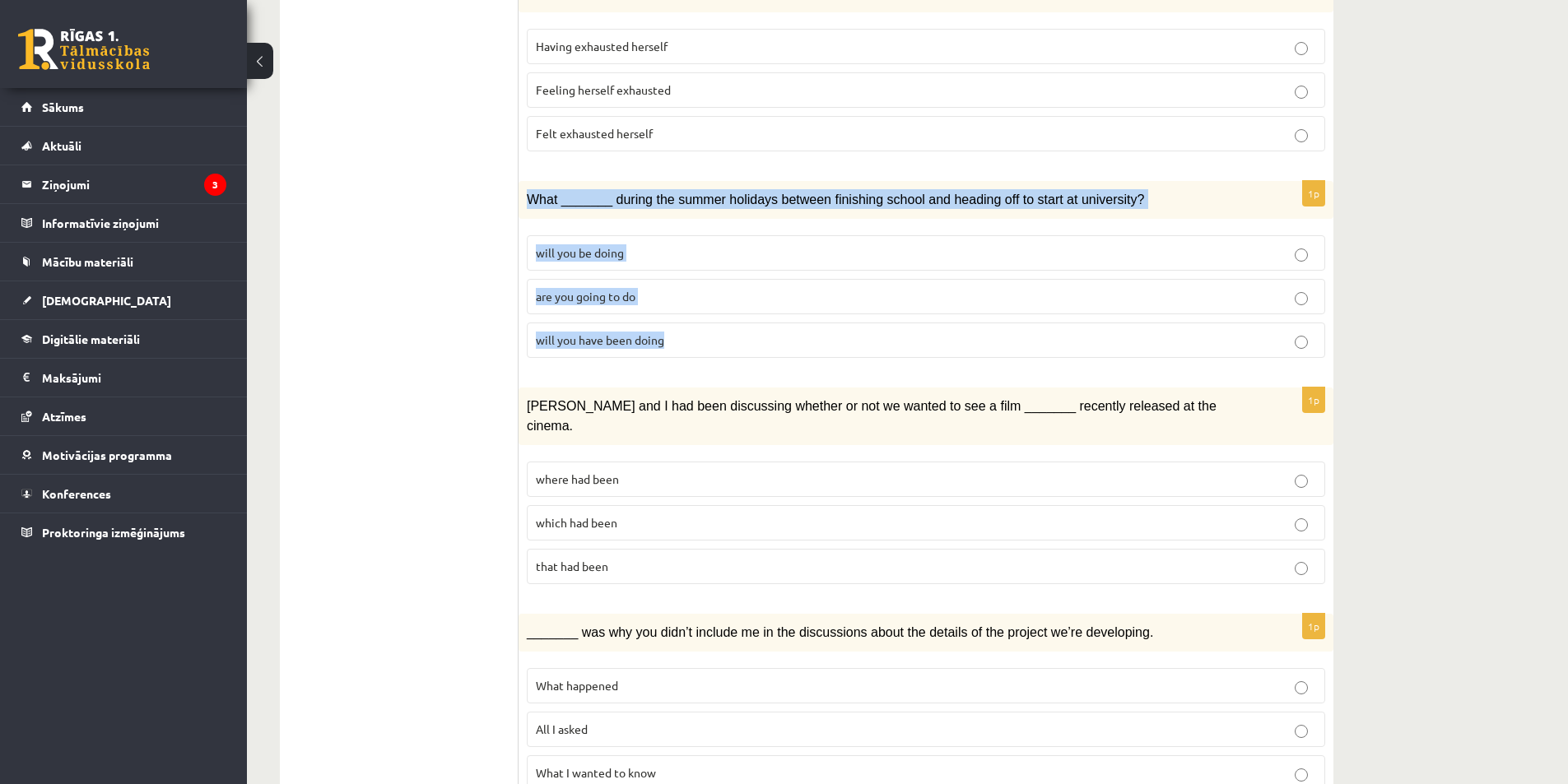
drag, startPoint x: 526, startPoint y: 147, endPoint x: 673, endPoint y: 289, distance: 204.4
click at [673, 289] on div "1p What _______ during the summer holidays between finishing school and heading…" at bounding box center [926, 276] width 815 height 190
copy div "What _______ during the summer holidays between finishing school and heading of…"
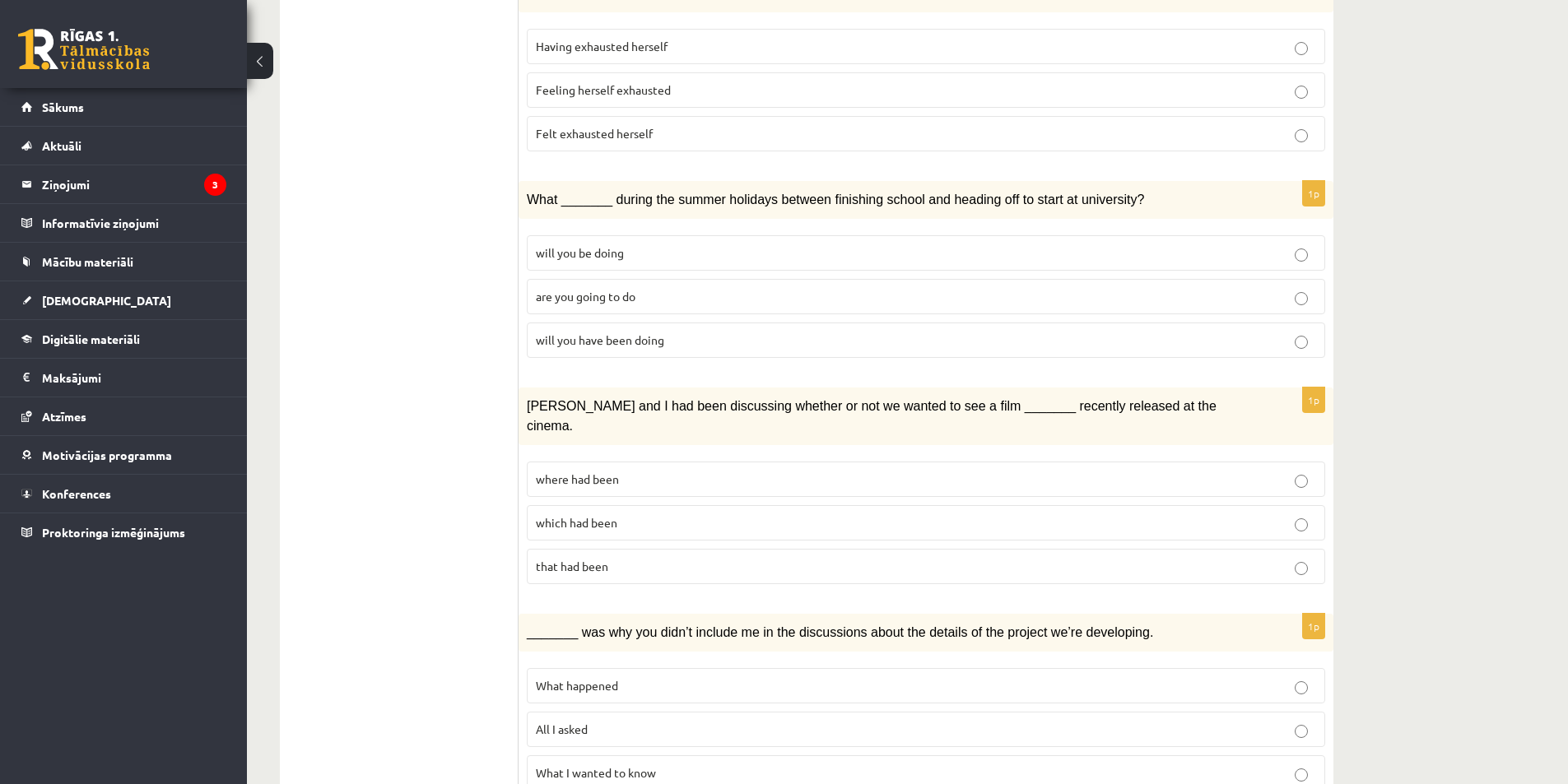
drag, startPoint x: 518, startPoint y: 355, endPoint x: 626, endPoint y: 503, distance: 183.2
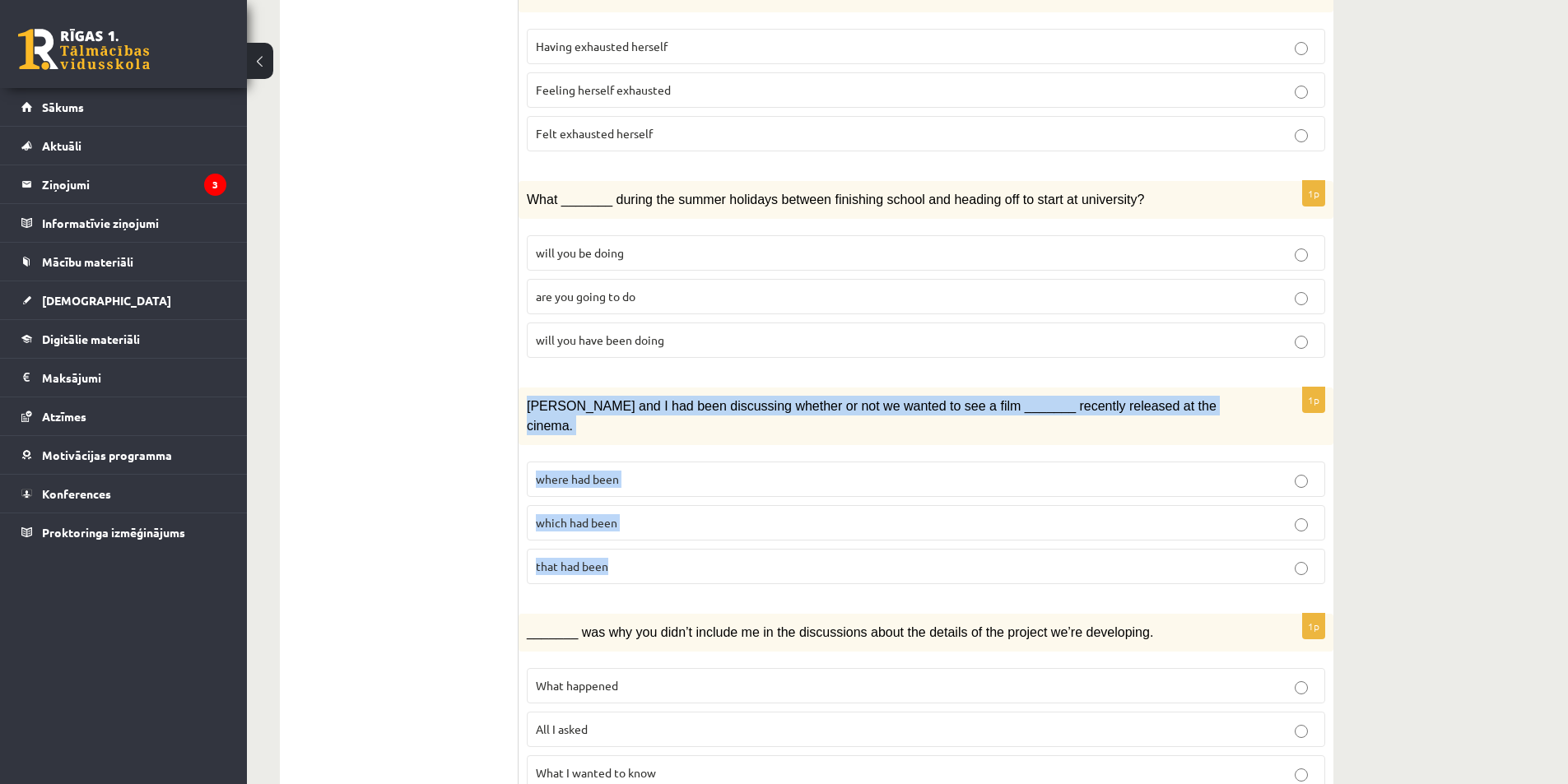
drag, startPoint x: 524, startPoint y: 352, endPoint x: 630, endPoint y: 485, distance: 170.1
click at [630, 485] on div "1p Clara and I had been discussing whether or not we wanted to see a film _____…" at bounding box center [926, 492] width 815 height 210
copy div "Clara and I had been discussing whether or not we wanted to see a film _______ …"
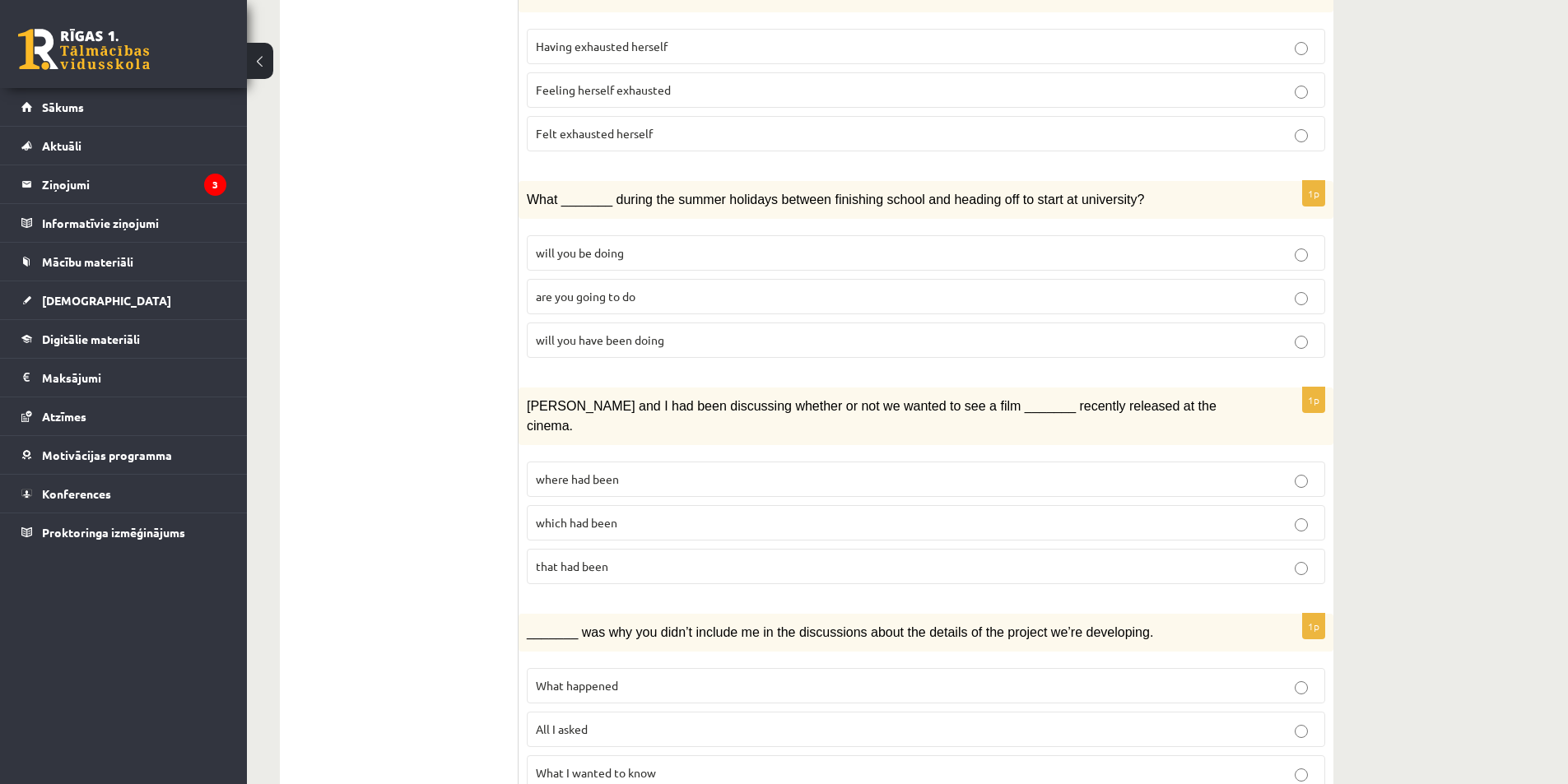
click at [643, 514] on p "which had been" at bounding box center [926, 522] width 780 height 17
click at [583, 722] on span "All I asked" at bounding box center [561, 729] width 52 height 14
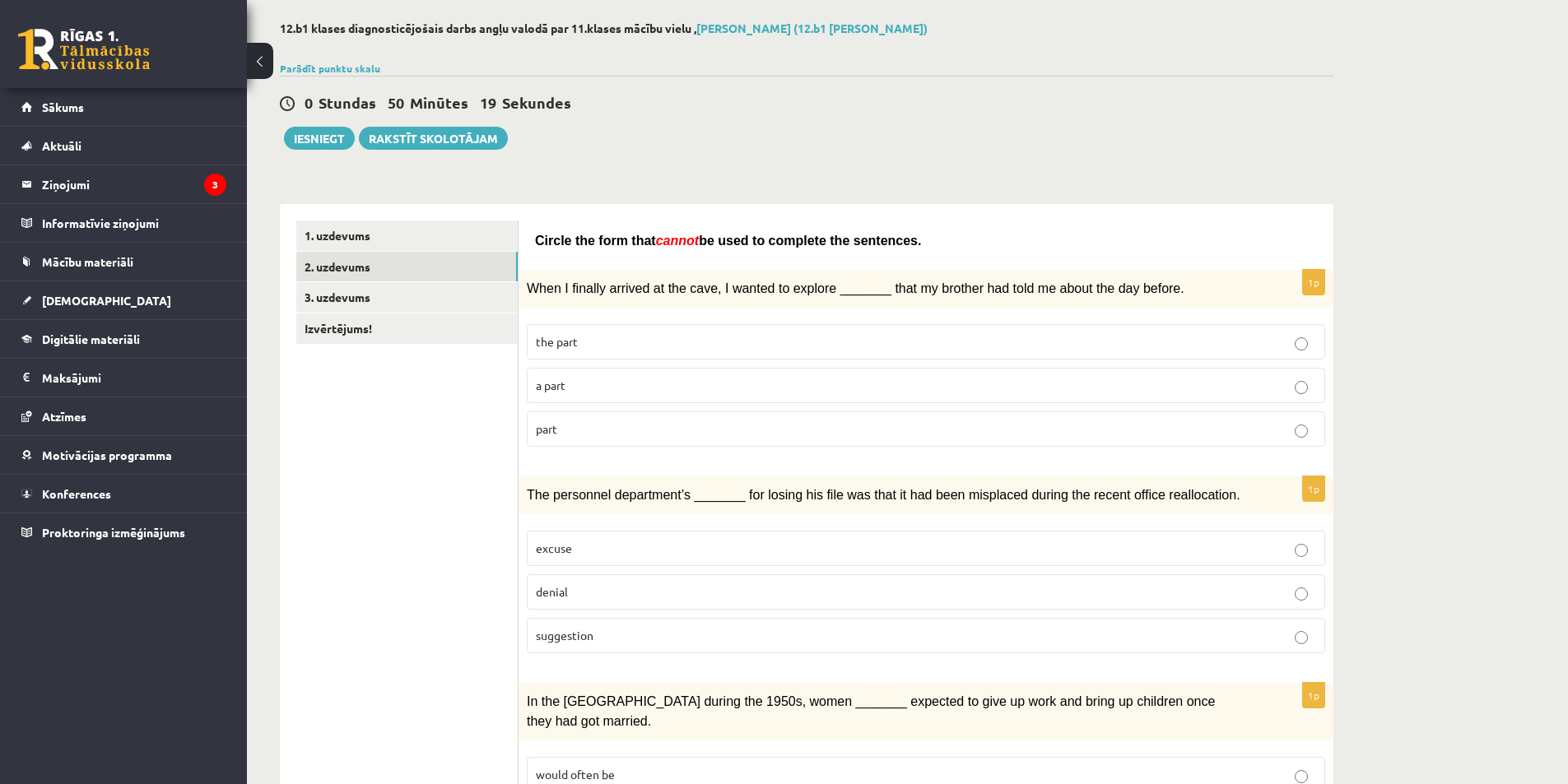
scroll to position [3, 0]
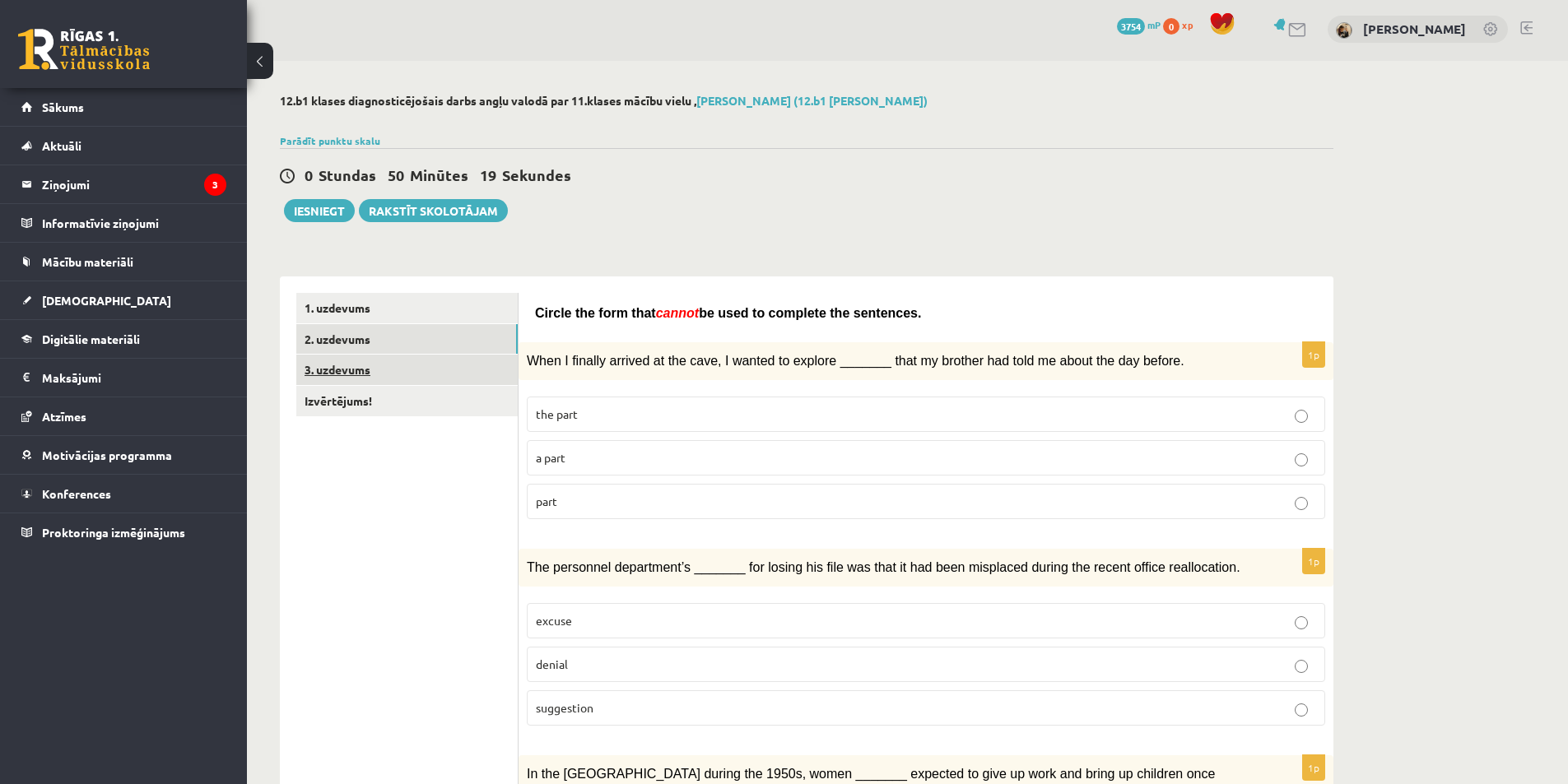
click at [368, 373] on link "3. uzdevums" at bounding box center [406, 370] width 222 height 31
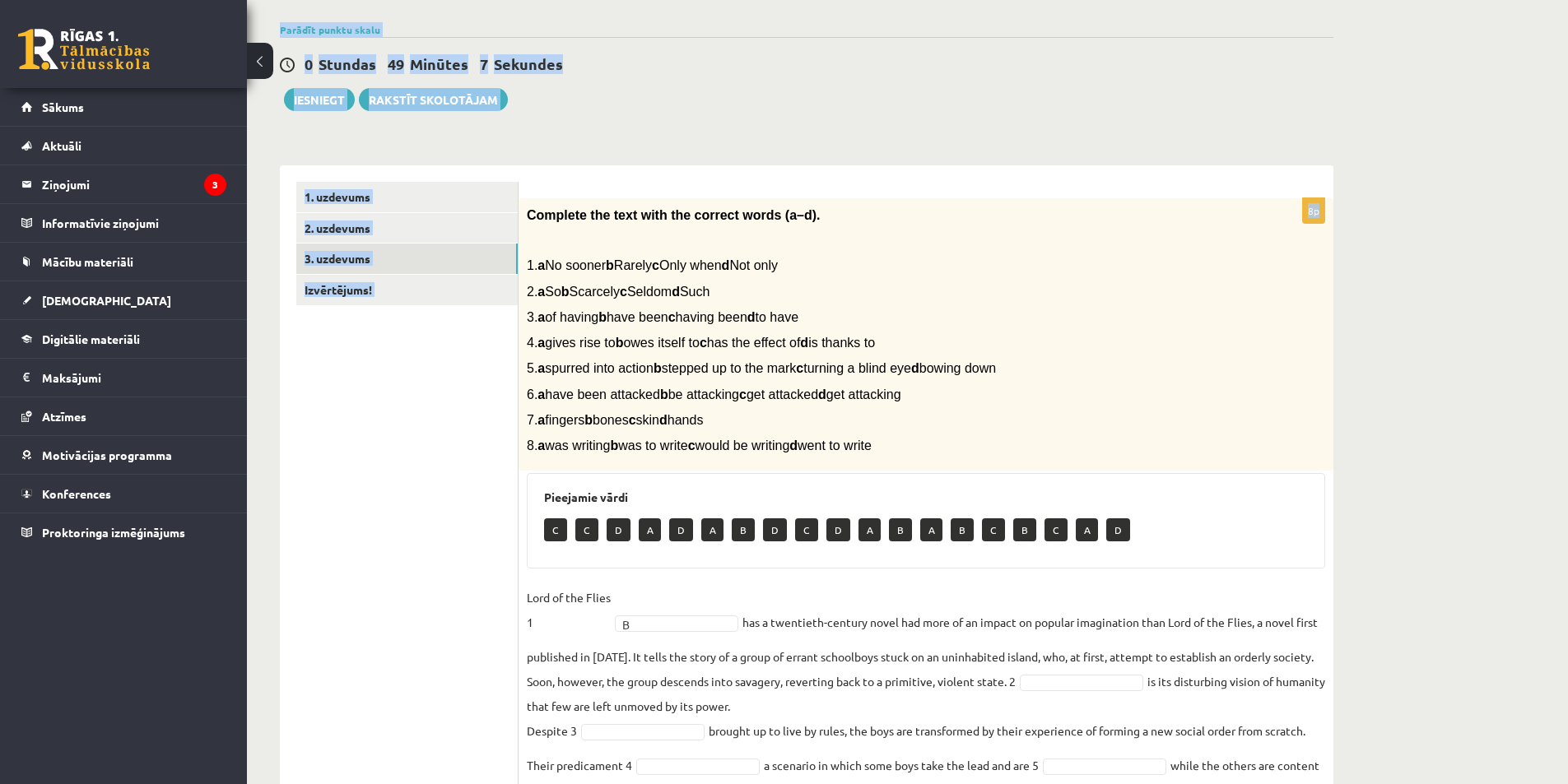
scroll to position [96, 0]
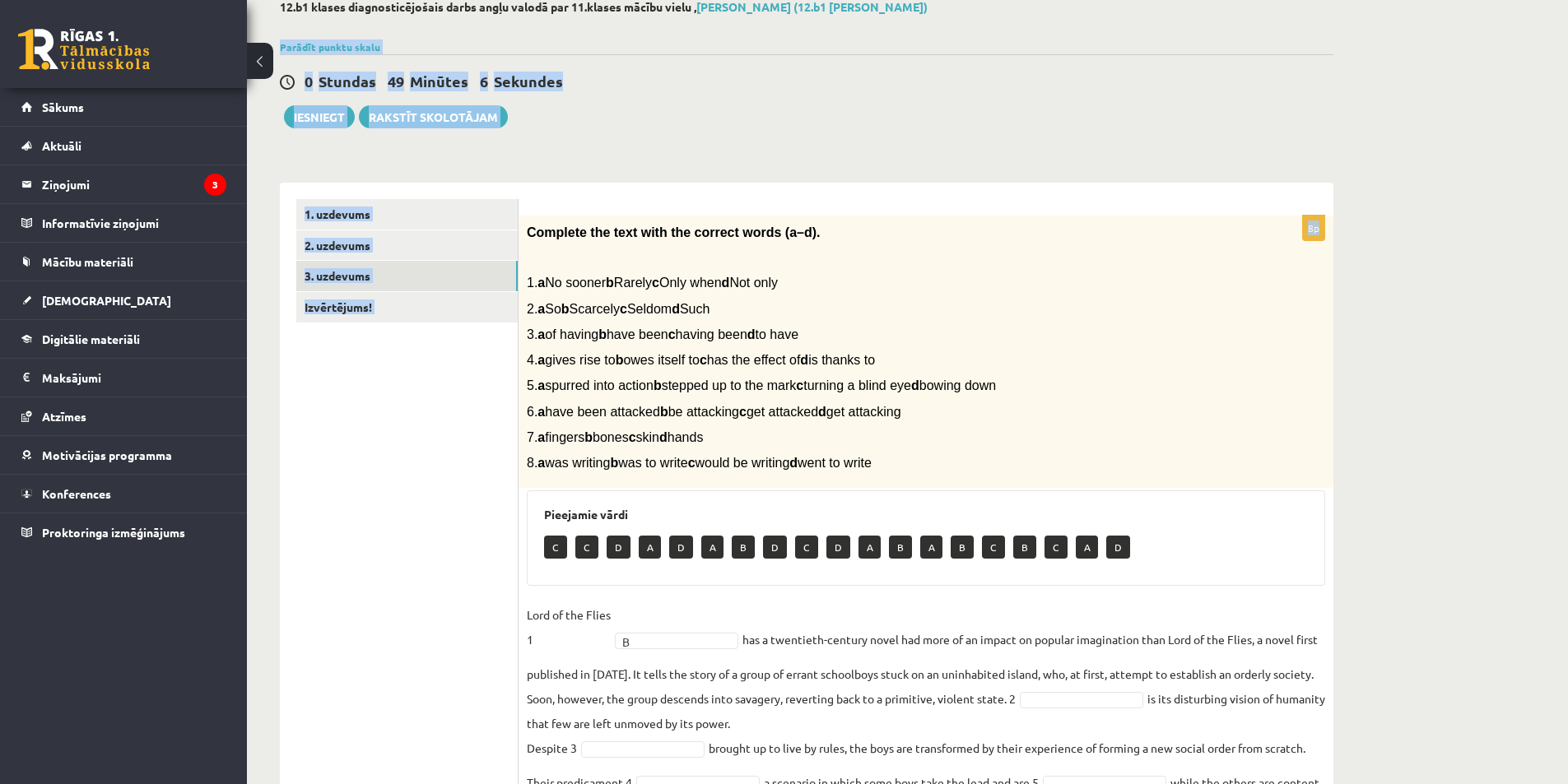
drag, startPoint x: 521, startPoint y: 20, endPoint x: 802, endPoint y: 307, distance: 401.7
click at [802, 307] on div "Complete the text with the correct words (a–d). 1. a No sooner b Rarely c Only …" at bounding box center [926, 352] width 815 height 273
drag, startPoint x: 729, startPoint y: 294, endPoint x: 698, endPoint y: 309, distance: 34.4
copy div "Complete the text with the correct words (a–d). 1. a No sooner b Rarely c Only …"
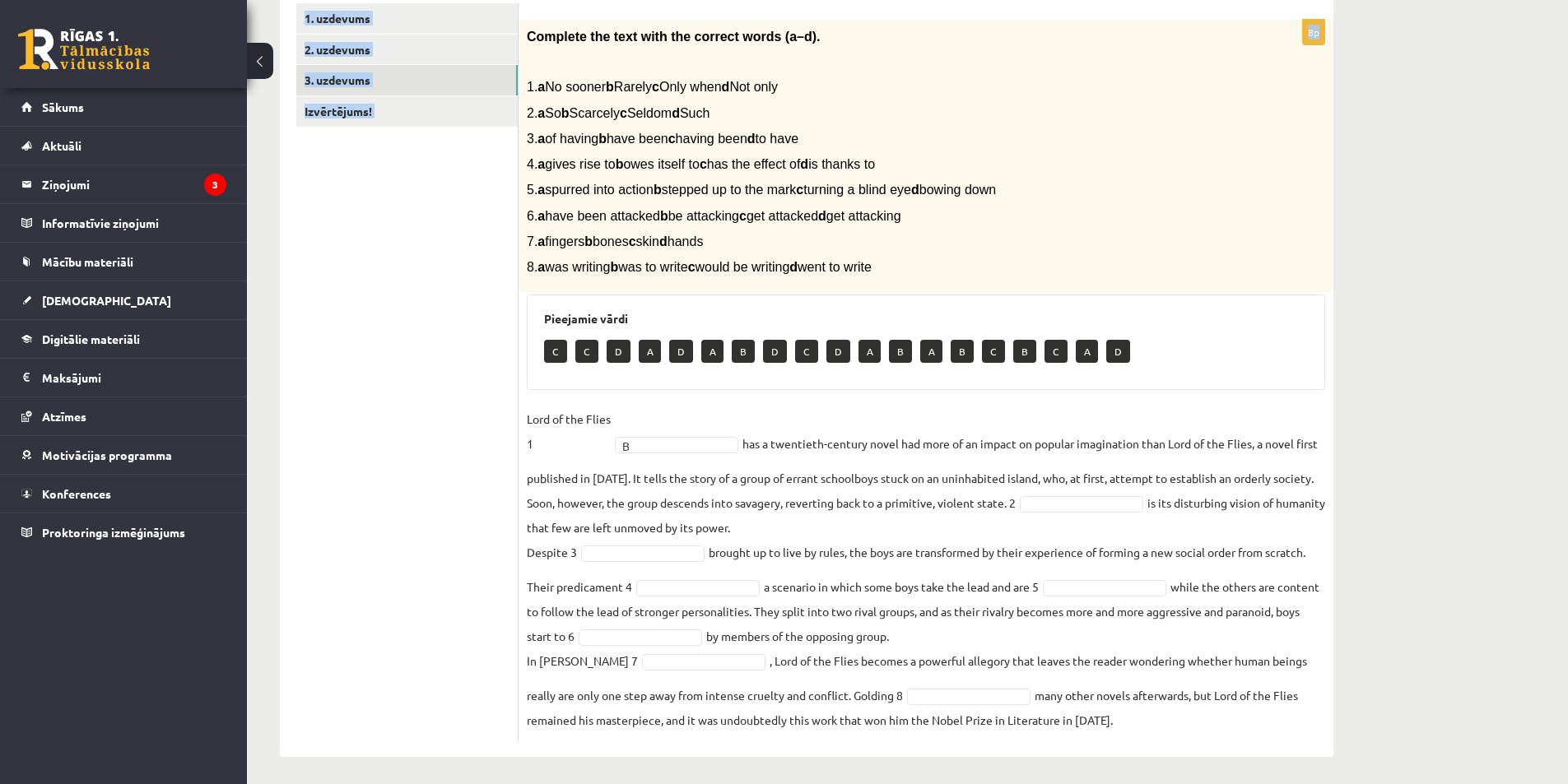
scroll to position [299, 0]
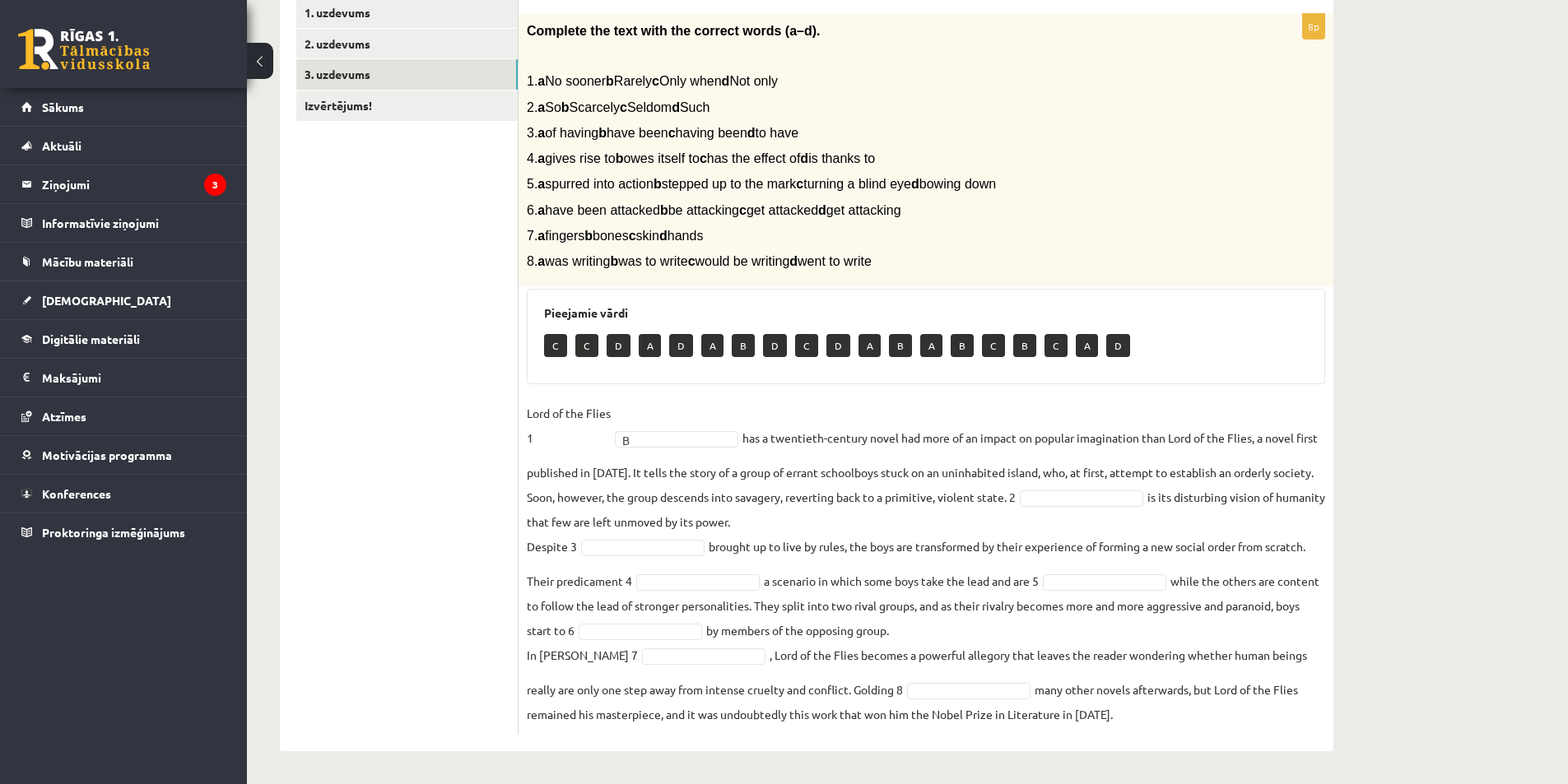
click at [907, 443] on fieldset "Lord of the Flies 1 B * has a twentieth-century novel had more of an impact on …" at bounding box center [926, 564] width 798 height 326
drag, startPoint x: 645, startPoint y: 467, endPoint x: 827, endPoint y: 521, distance: 189.8
click at [827, 521] on fieldset "Lord of the Flies 1 B * has a twentieth-century novel had more of an impact on …" at bounding box center [926, 564] width 798 height 326
copy fieldset "It tells the story of a group of errant schoolboys stuck on an uninhabited isla…"
click at [1062, 505] on fieldset "Lord of the Flies 1 B * has a twentieth-century novel had more of an impact on …" at bounding box center [926, 564] width 798 height 326
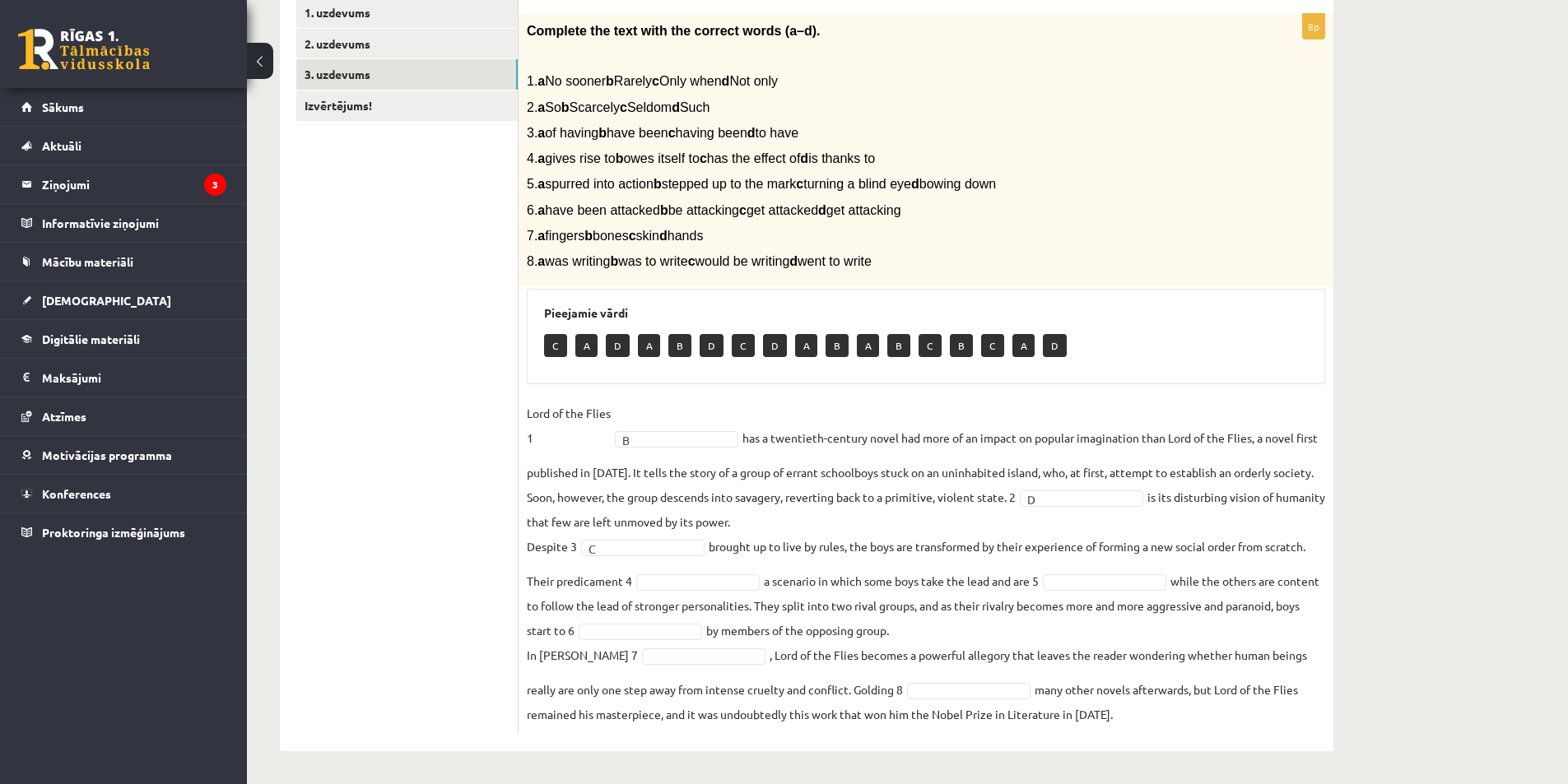
drag, startPoint x: 516, startPoint y: 158, endPoint x: 1081, endPoint y: 183, distance: 565.6
click at [1078, 196] on div "**********" at bounding box center [807, 366] width 1054 height 770
click at [1081, 180] on p "5. a spurred into action b stepped up to the mark c turning a blind eye d bowin…" at bounding box center [884, 184] width 716 height 17
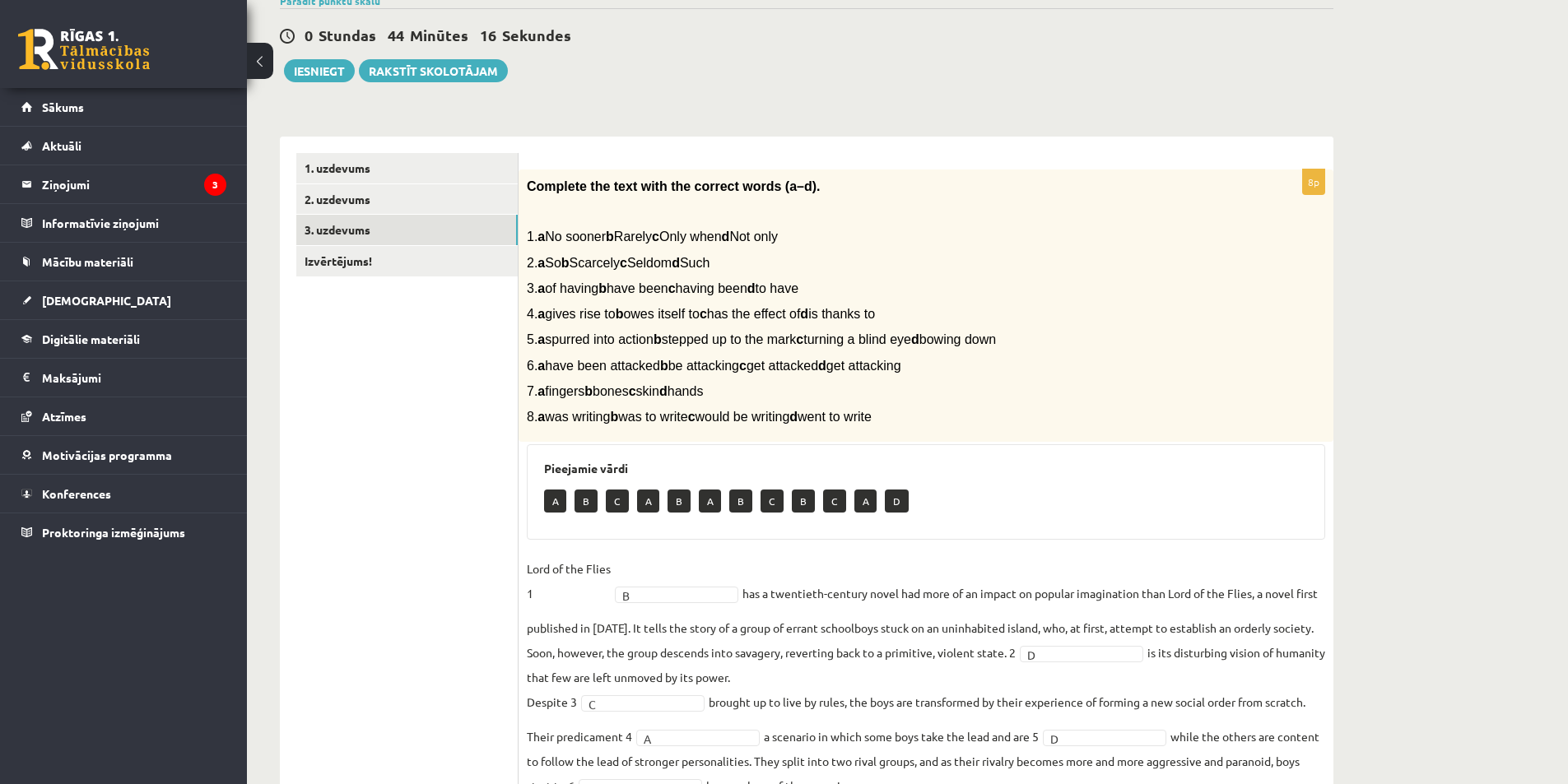
scroll to position [134, 0]
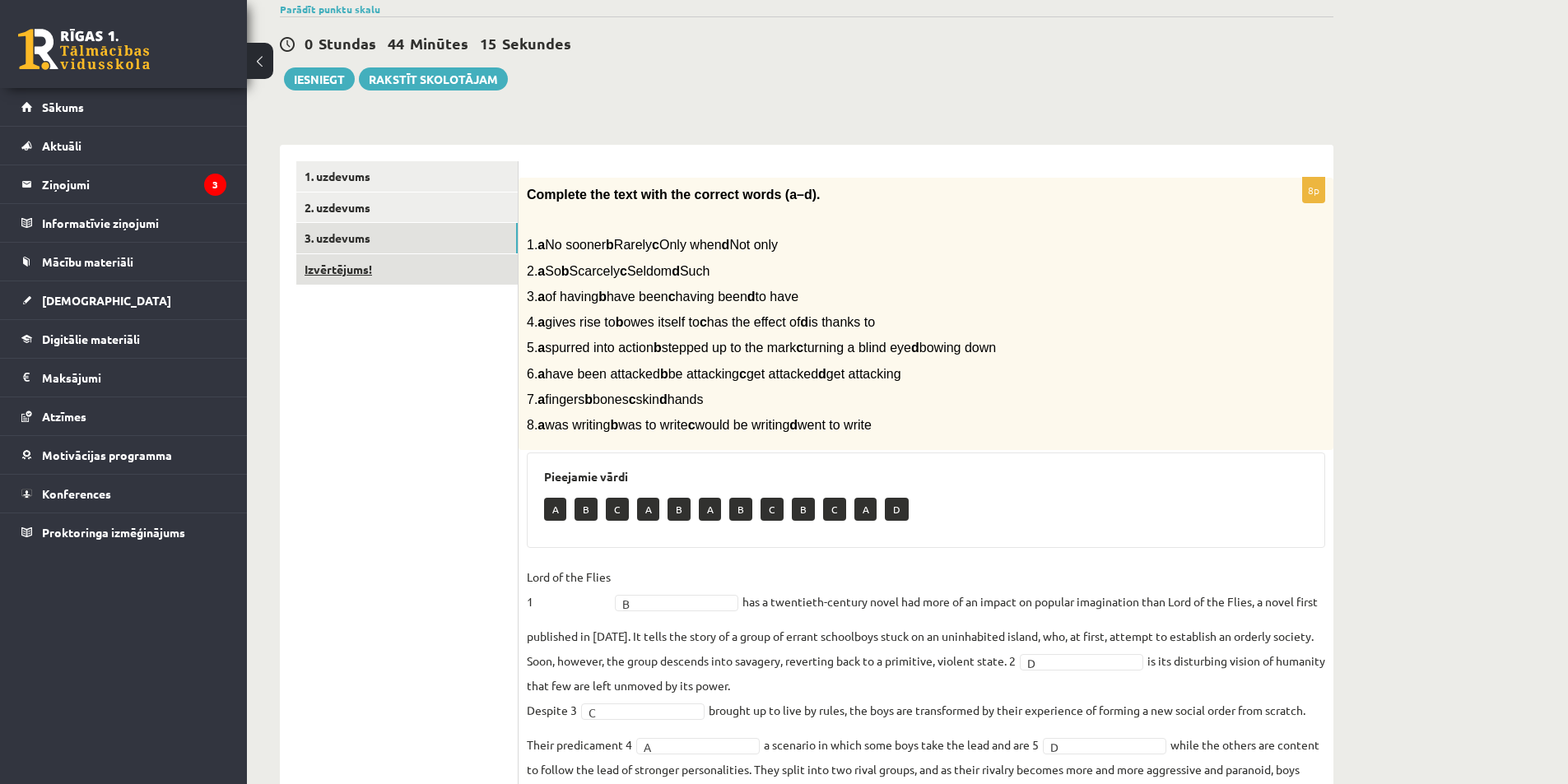
click at [360, 273] on link "Izvērtējums!" at bounding box center [406, 270] width 222 height 31
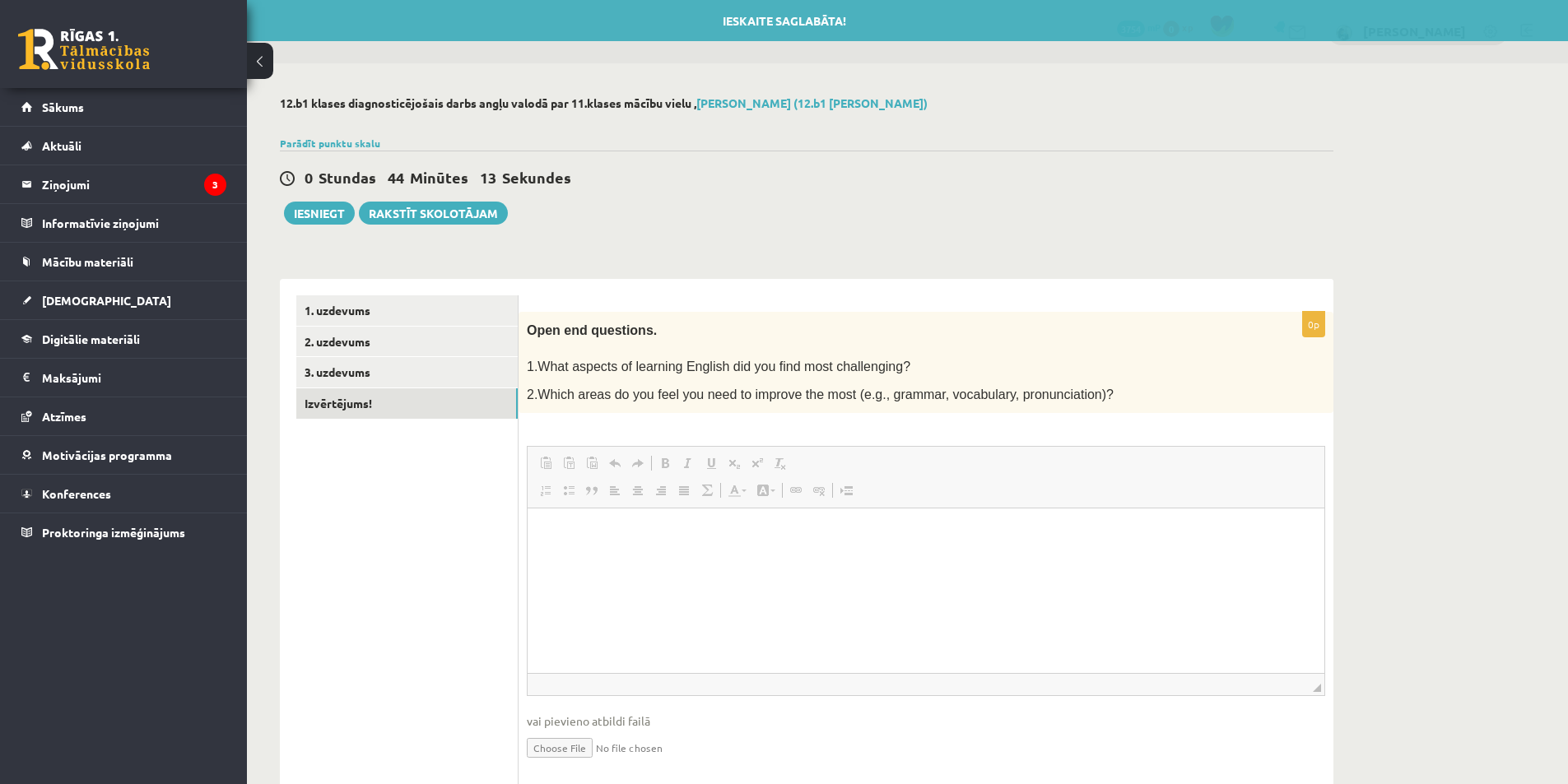
scroll to position [0, 0]
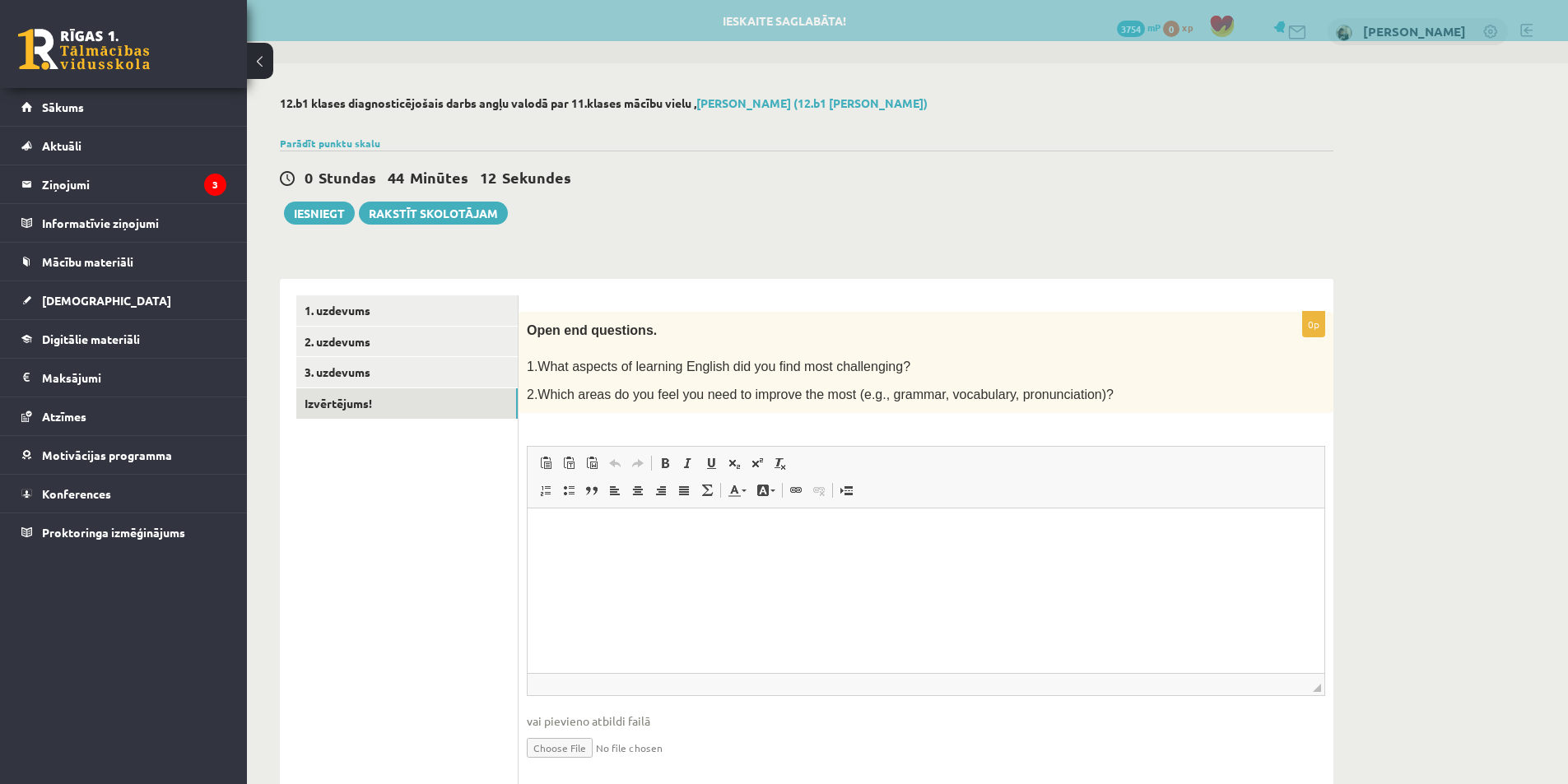
click at [770, 550] on html at bounding box center [926, 533] width 797 height 50
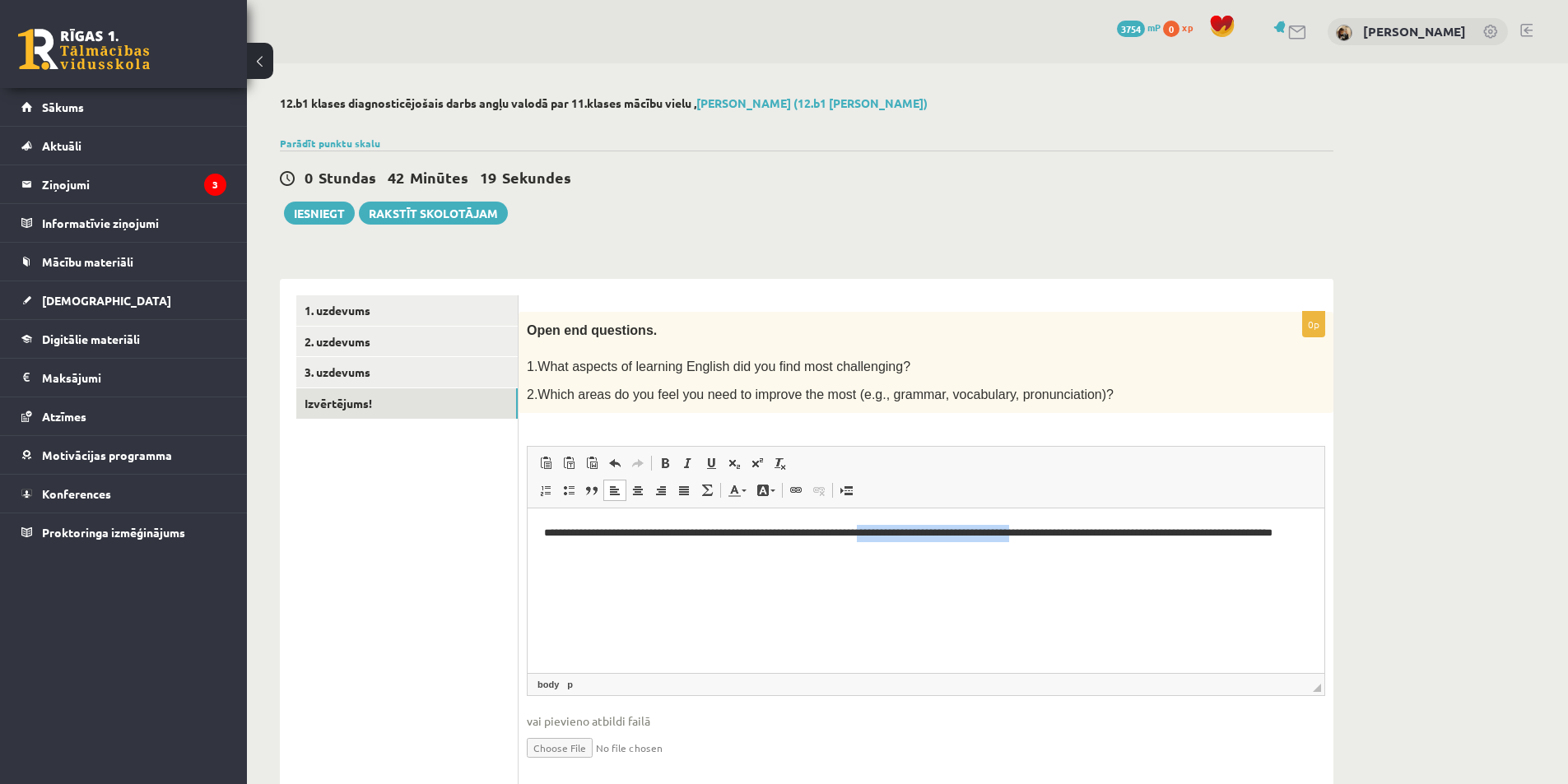
drag, startPoint x: 1073, startPoint y: 529, endPoint x: 907, endPoint y: 531, distance: 166.0
click at [907, 531] on p "**********" at bounding box center [926, 542] width 764 height 34
drag, startPoint x: 861, startPoint y: 531, endPoint x: 798, endPoint y: 533, distance: 63.0
click at [798, 533] on p "**********" at bounding box center [926, 533] width 764 height 17
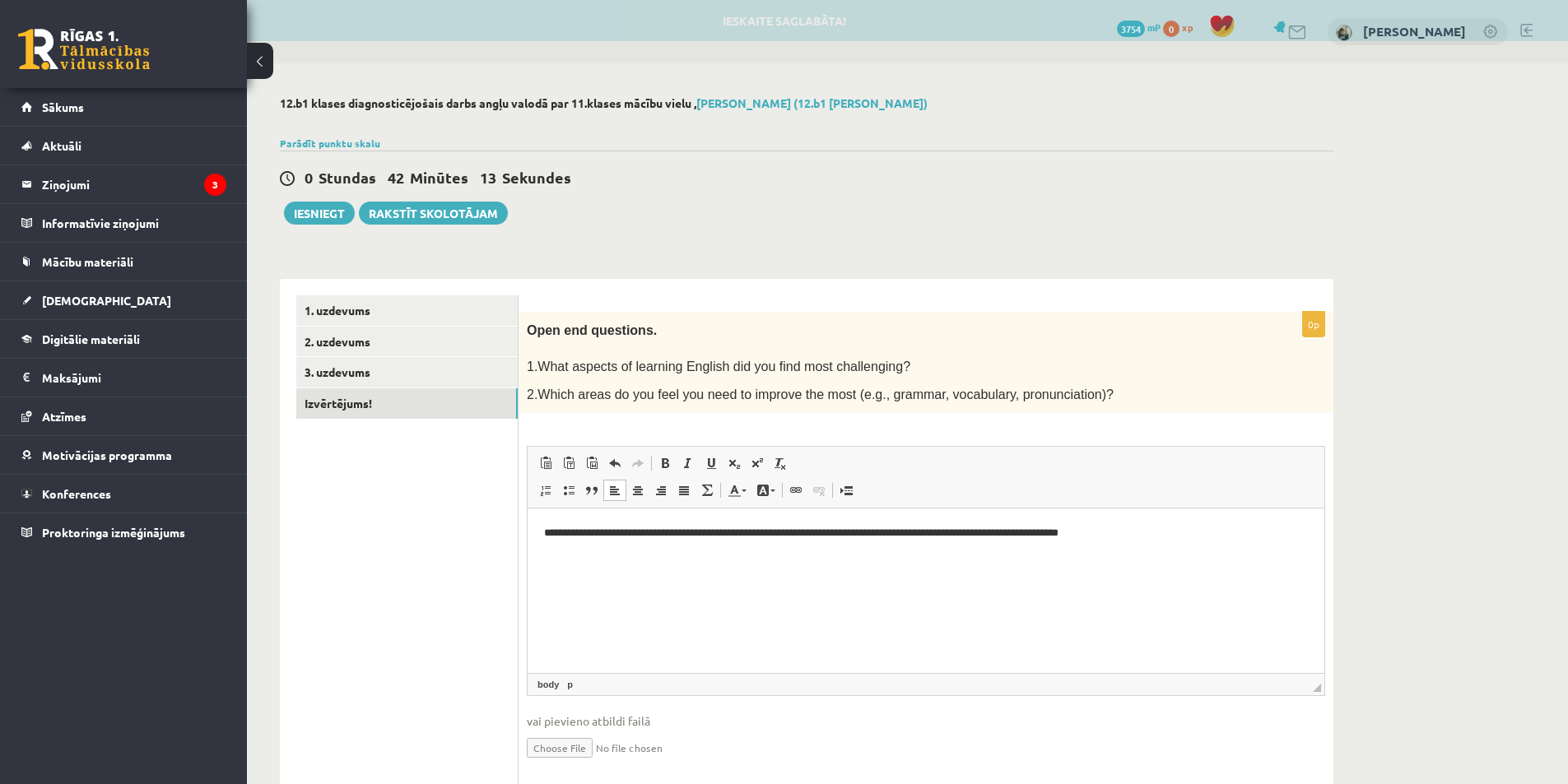
click at [1214, 551] on html "**********" at bounding box center [926, 533] width 797 height 50
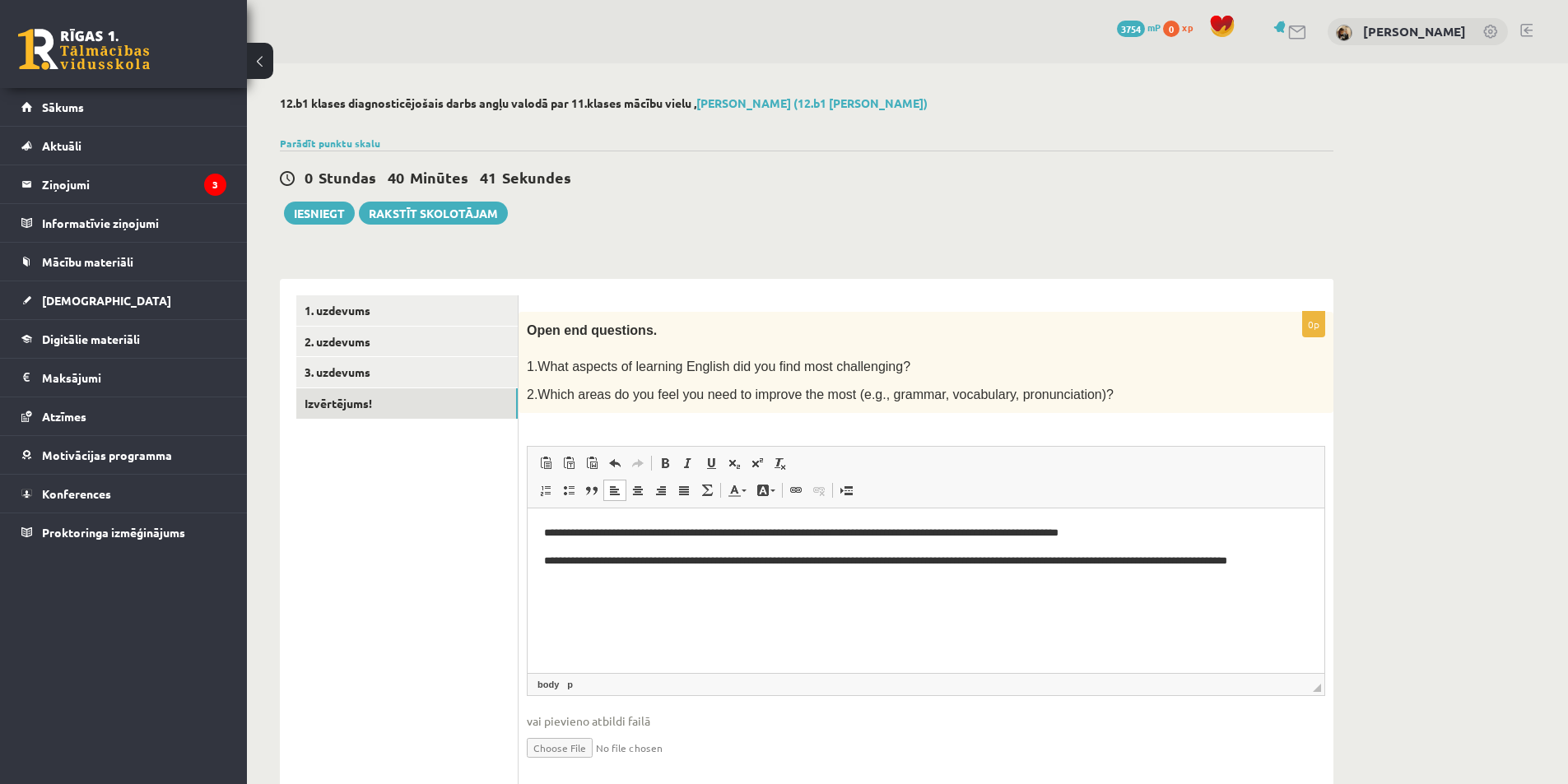
click at [1412, 496] on div "12.b1 klases diagnosticējošais darbs angļu valodā par 11.klases mācību vielu , …" at bounding box center [907, 451] width 1321 height 775
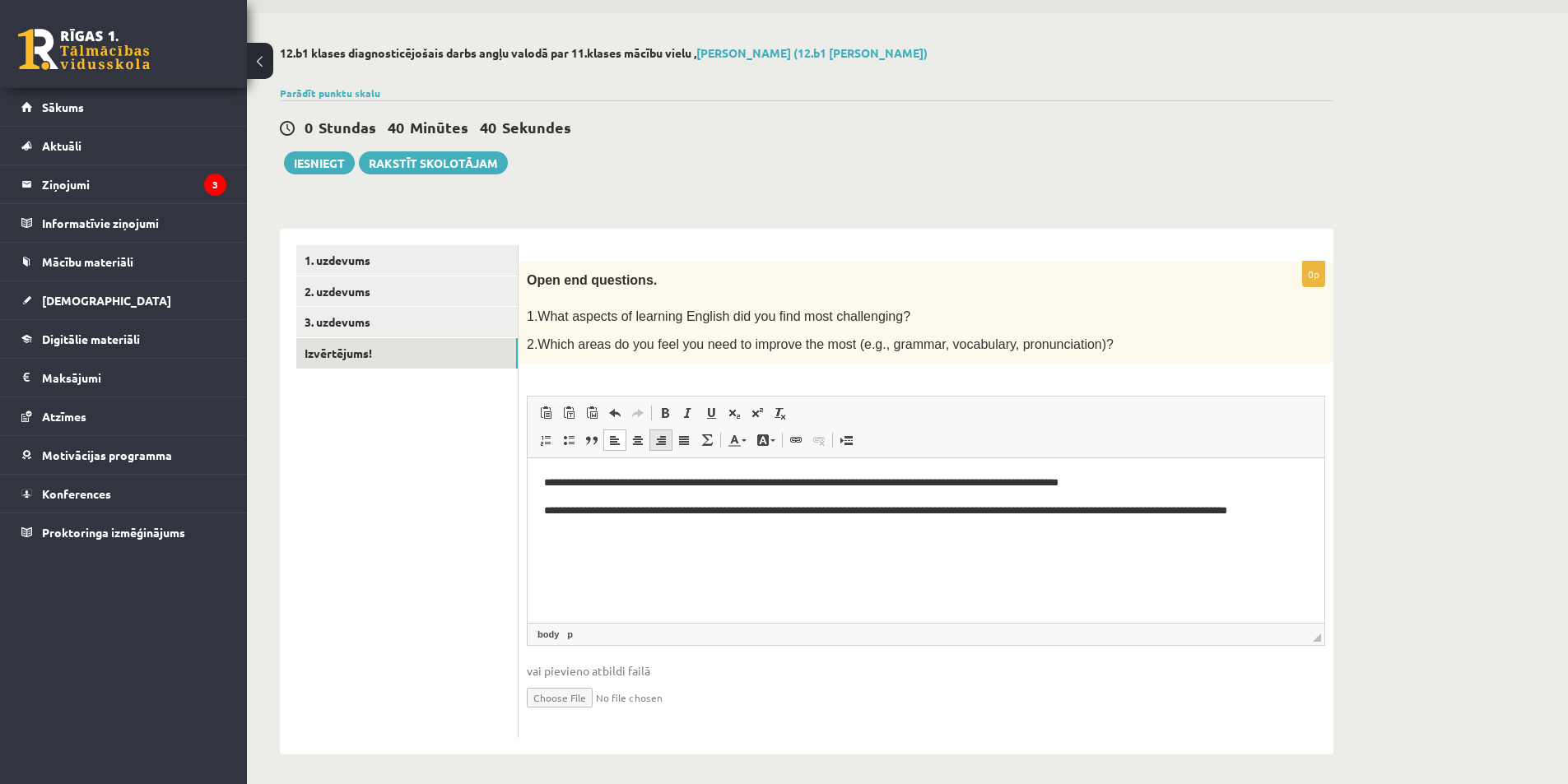
scroll to position [53, 0]
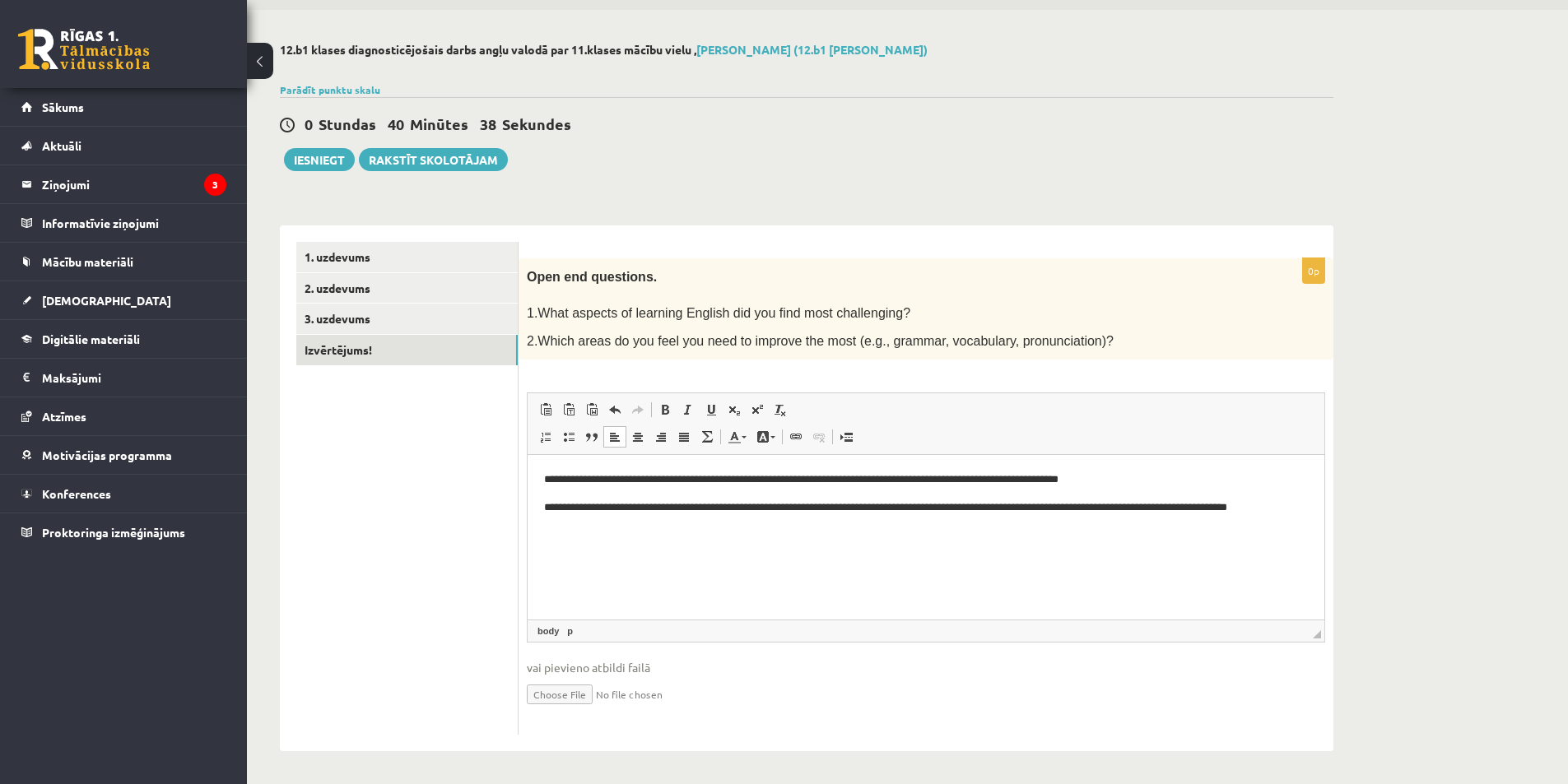
click at [677, 538] on html "**********" at bounding box center [926, 502] width 797 height 95
click at [462, 528] on ul "1. uzdevums 2. uzdevums 3. uzdevums Izvērtējums!" at bounding box center [406, 488] width 222 height 493
click at [385, 266] on link "1. uzdevums" at bounding box center [406, 257] width 222 height 31
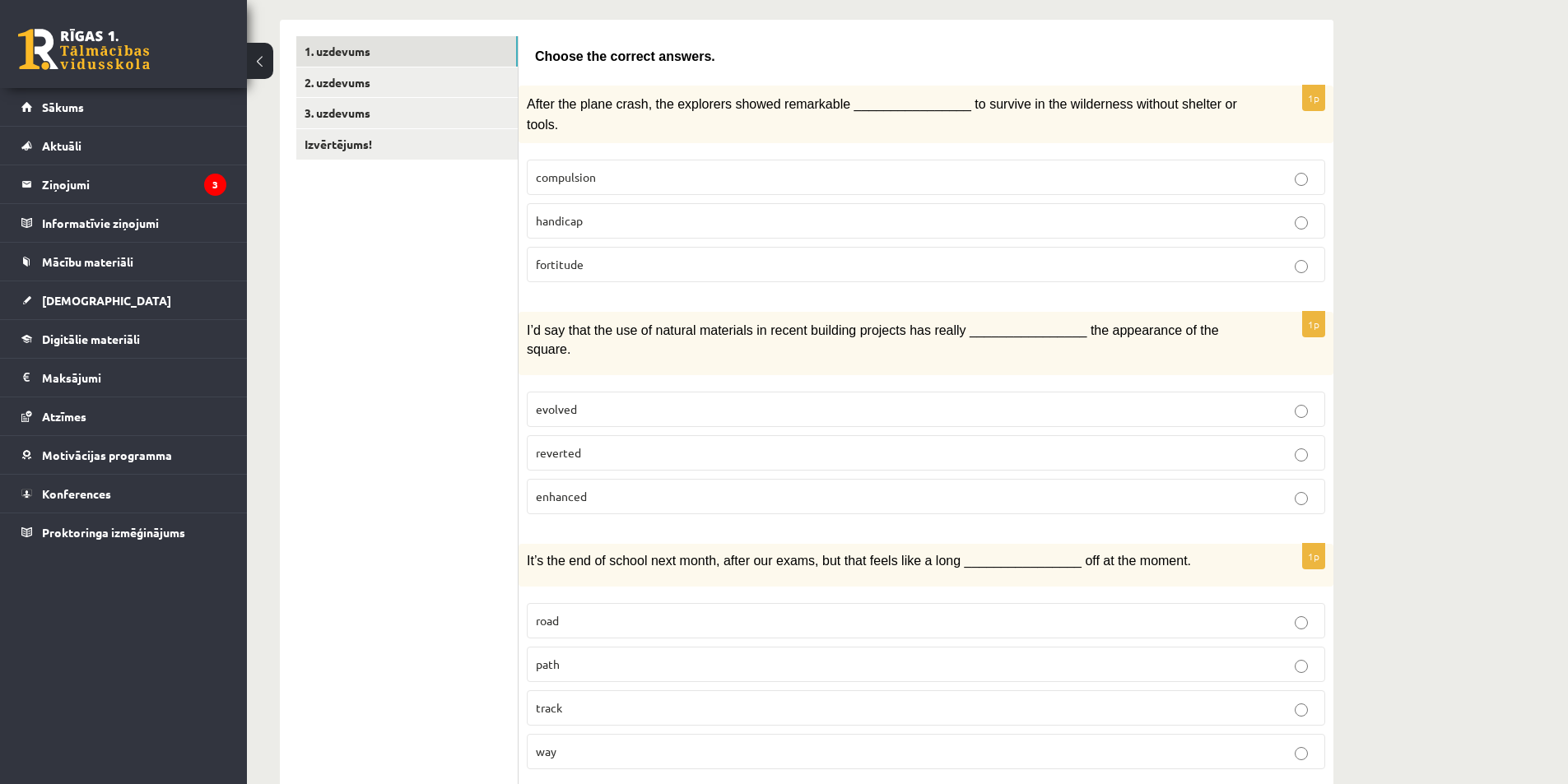
scroll to position [0, 0]
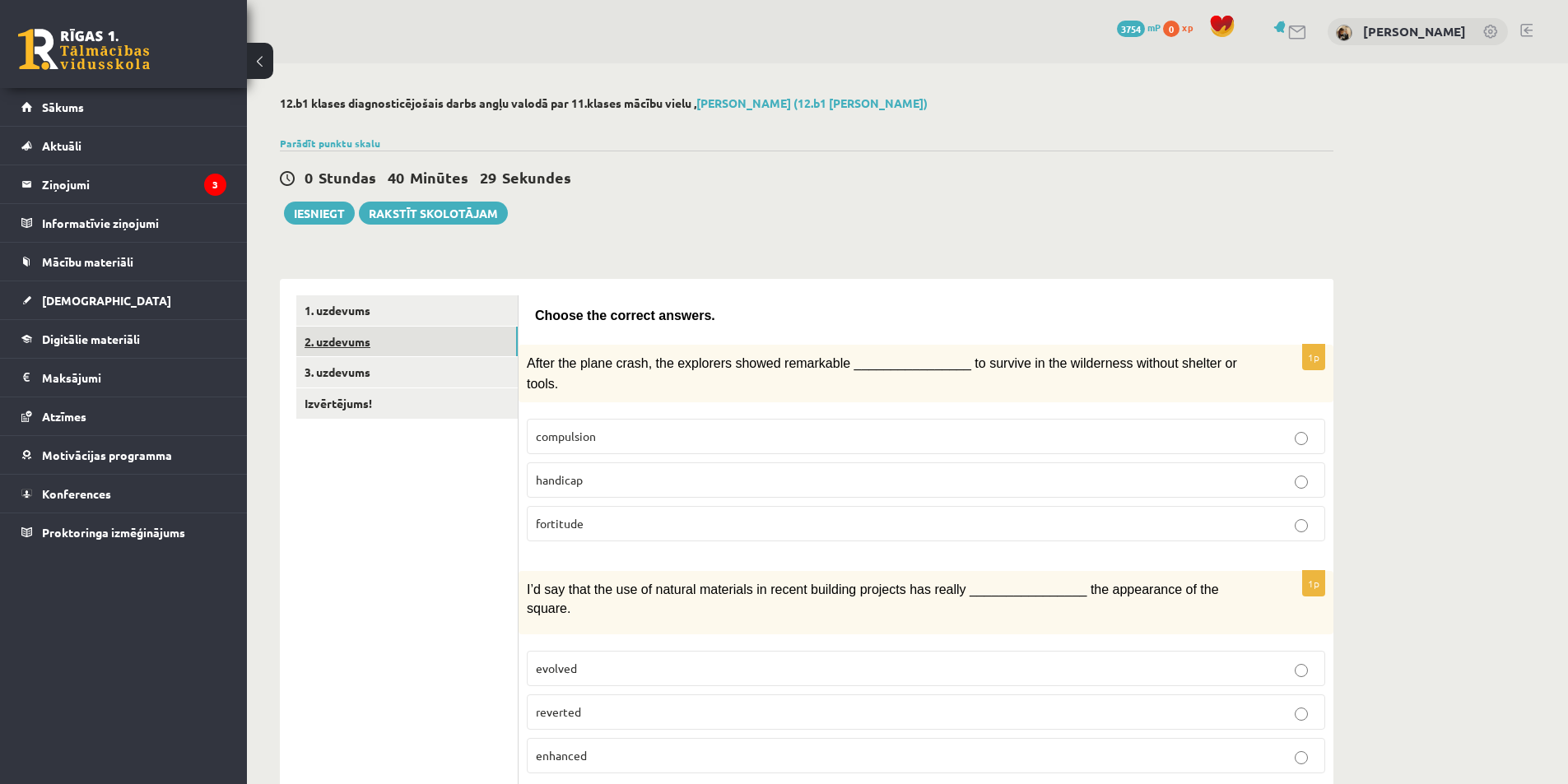
click at [460, 341] on link "2. uzdevums" at bounding box center [406, 342] width 222 height 31
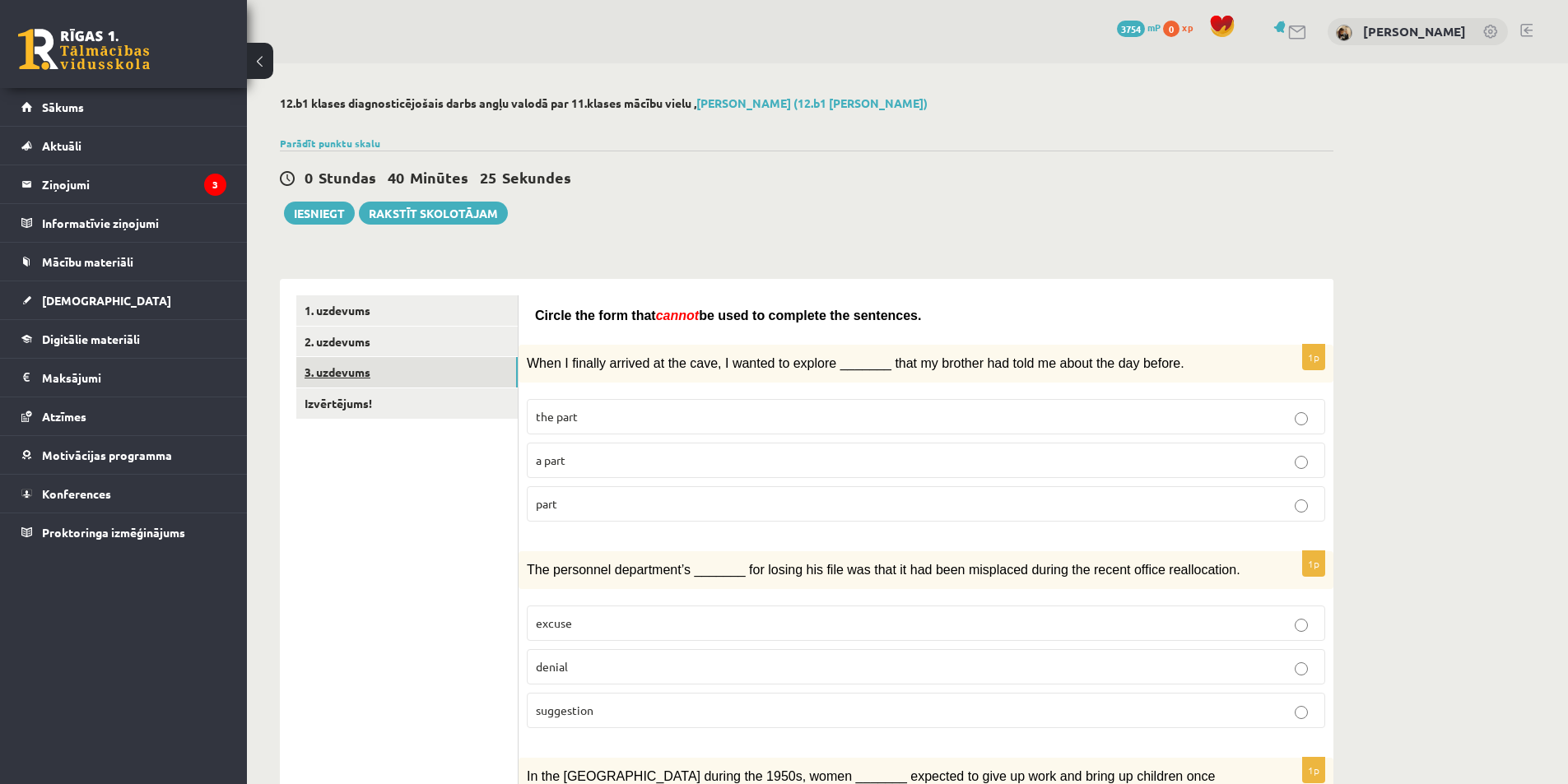
click at [490, 376] on link "3. uzdevums" at bounding box center [406, 373] width 222 height 31
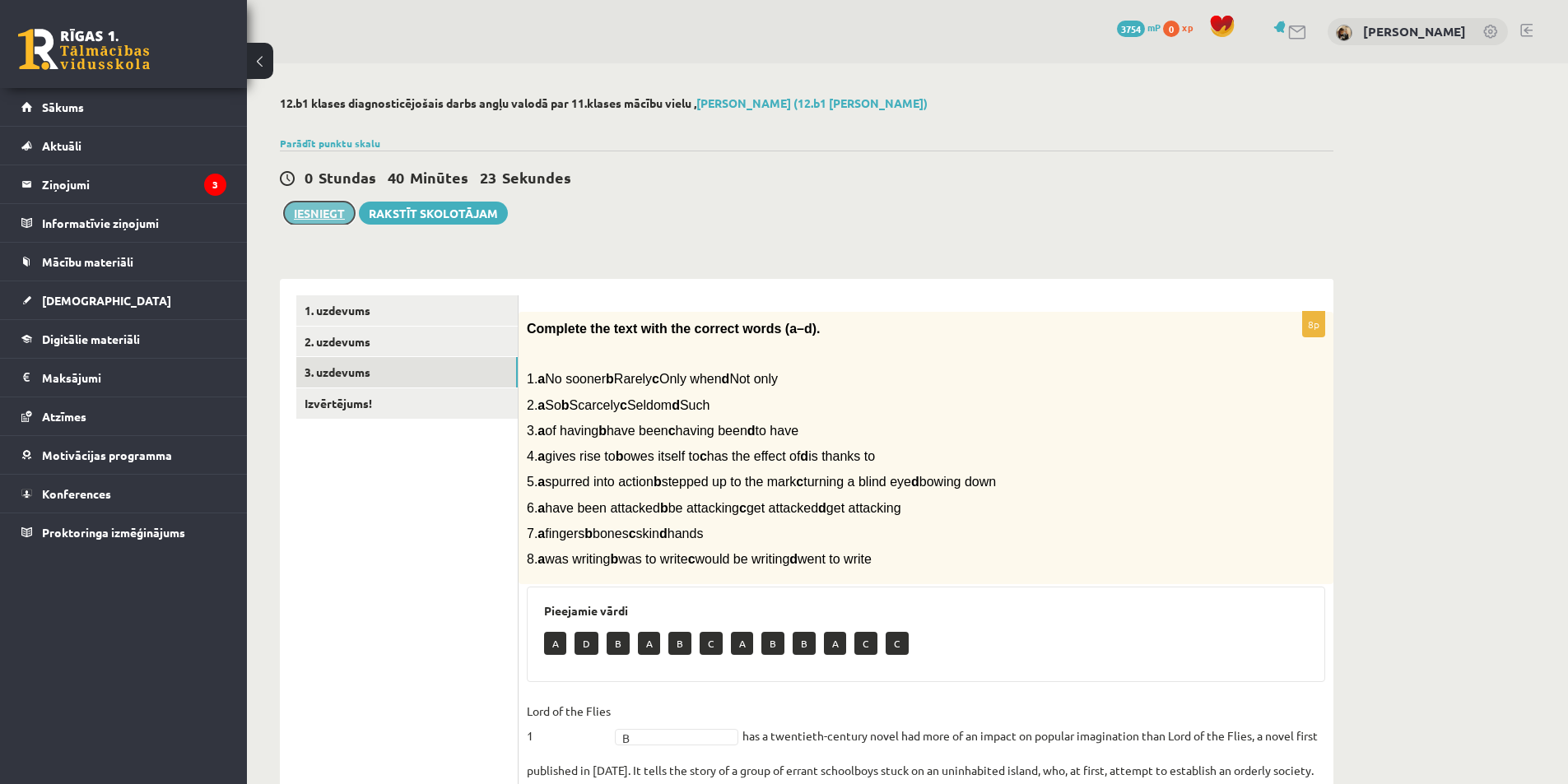
click at [336, 204] on button "Iesniegt" at bounding box center [320, 213] width 71 height 23
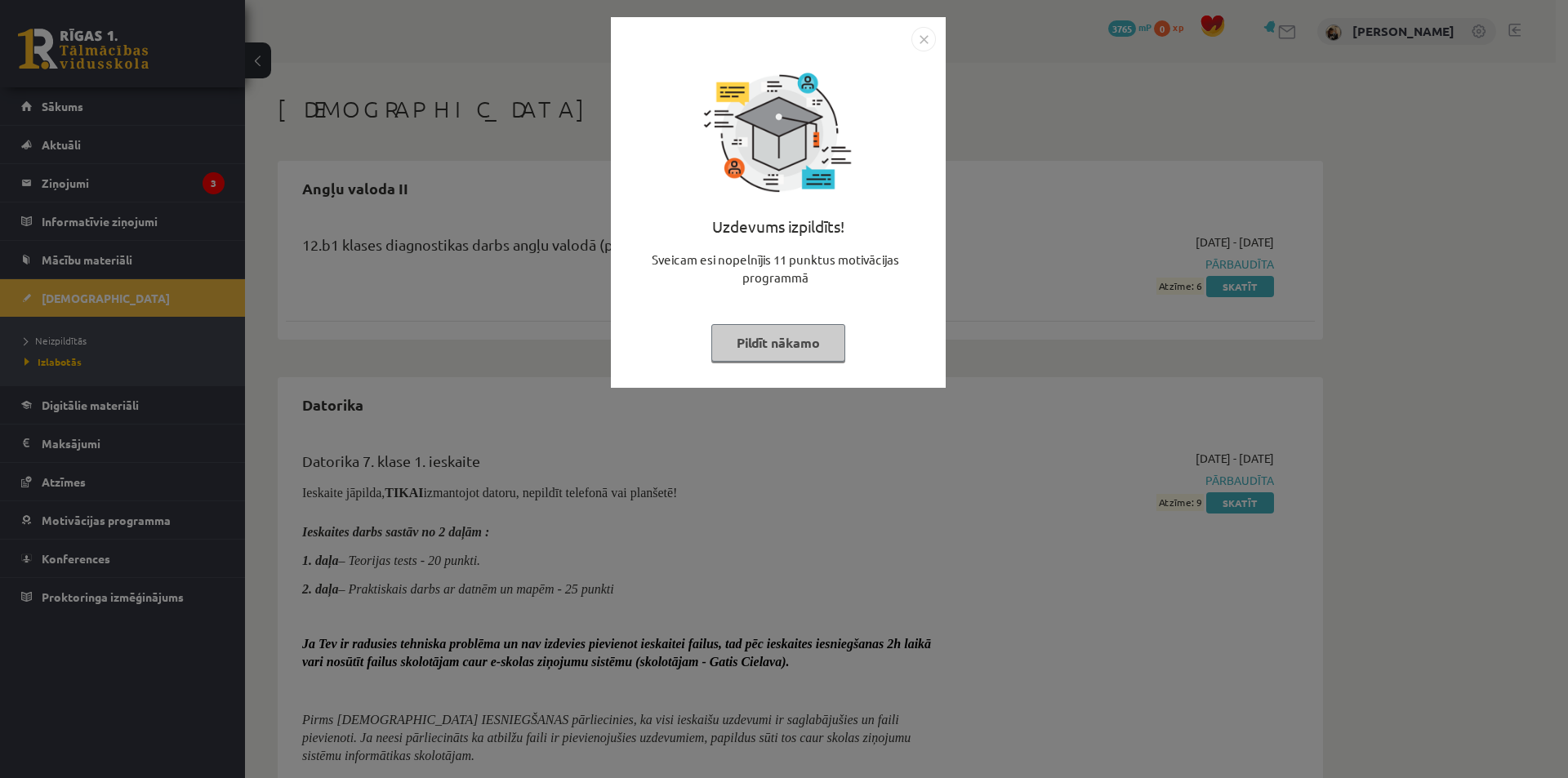
click at [925, 35] on img "Close" at bounding box center [923, 39] width 24 height 24
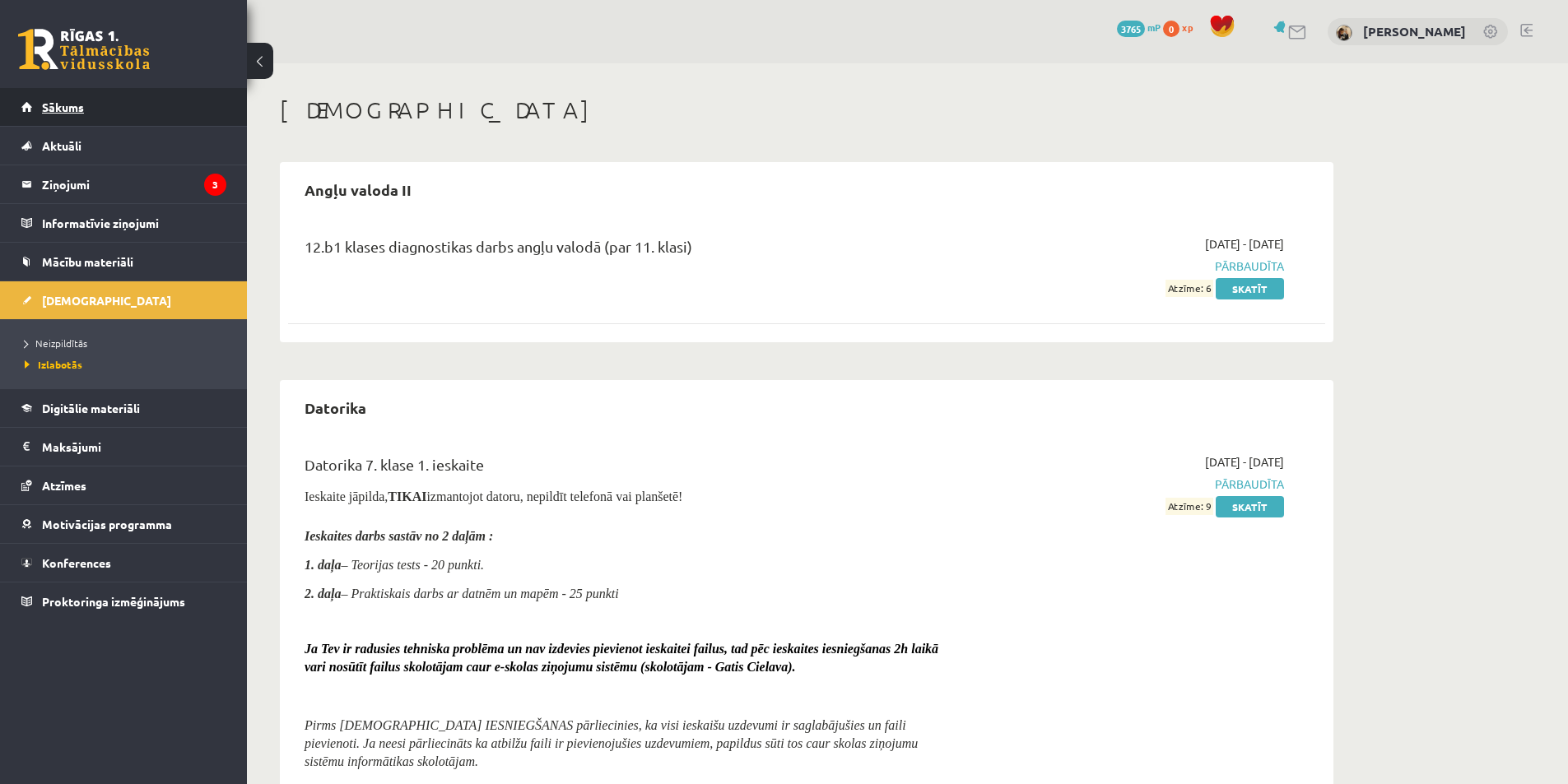
click at [49, 104] on span "Sākums" at bounding box center [62, 107] width 42 height 14
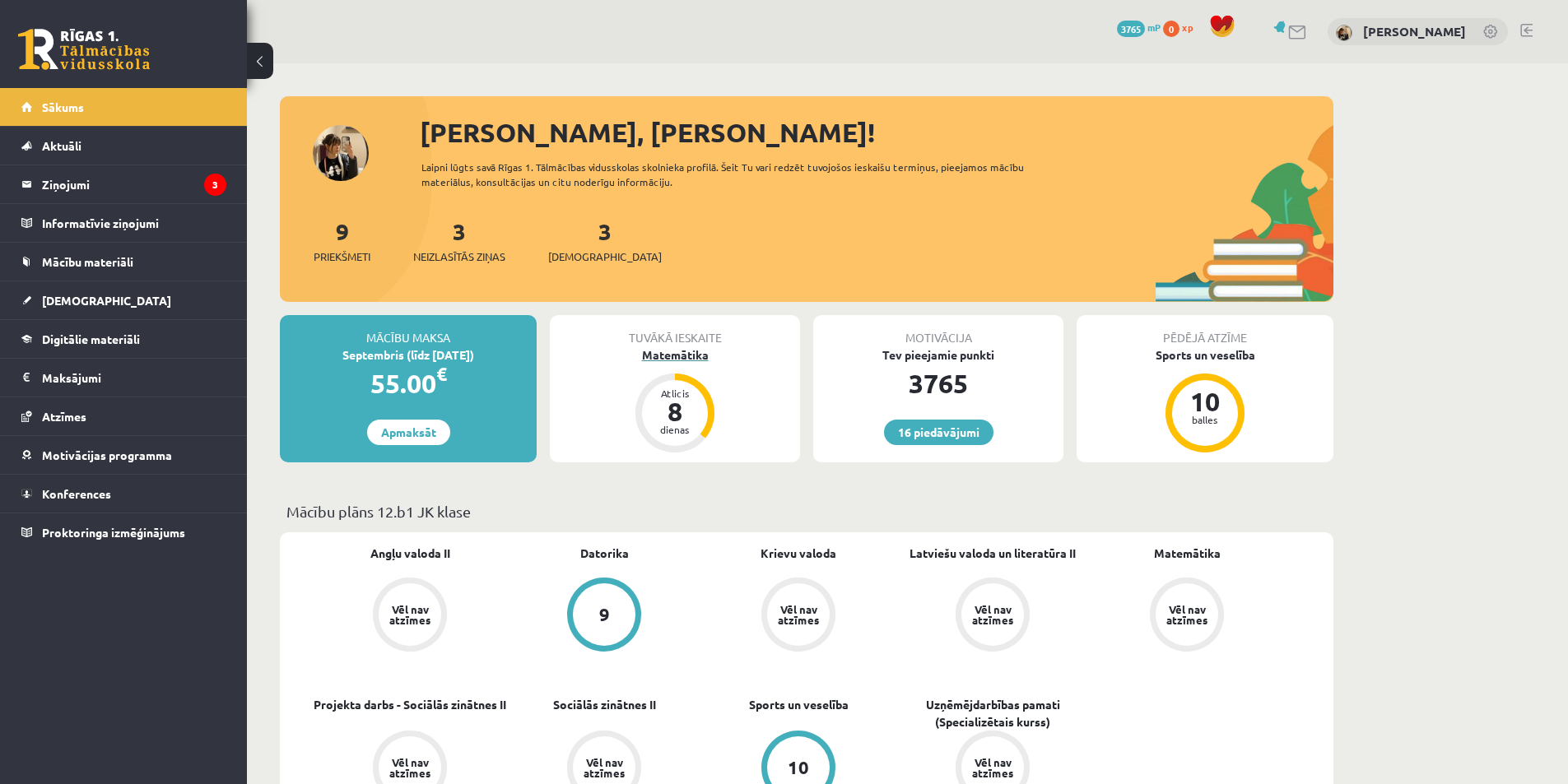
click at [685, 354] on div "Matemātika" at bounding box center [674, 355] width 250 height 17
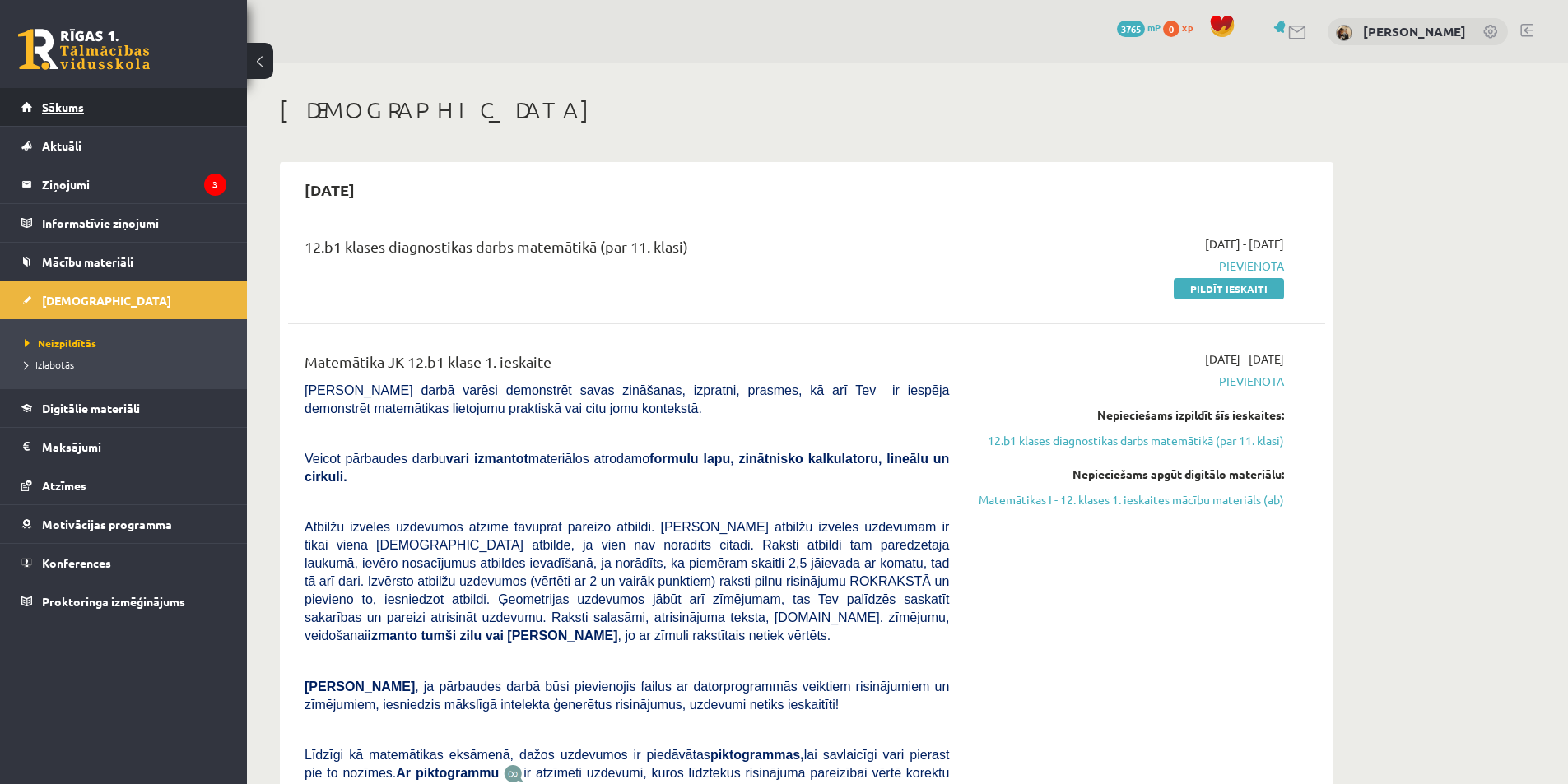
click at [82, 114] on link "Sākums" at bounding box center [124, 107] width 205 height 38
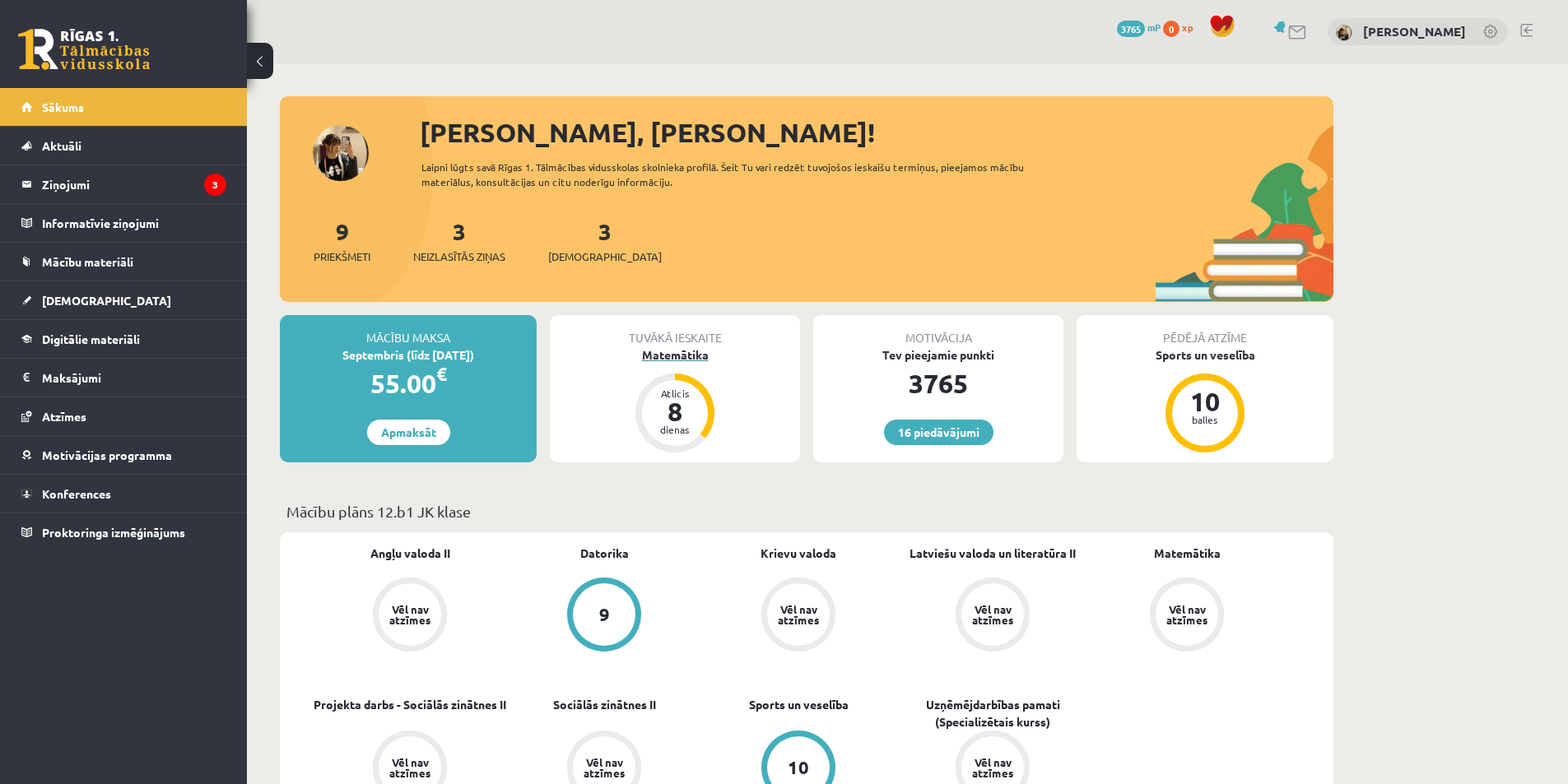
click at [659, 358] on div "Matemātika" at bounding box center [674, 355] width 250 height 17
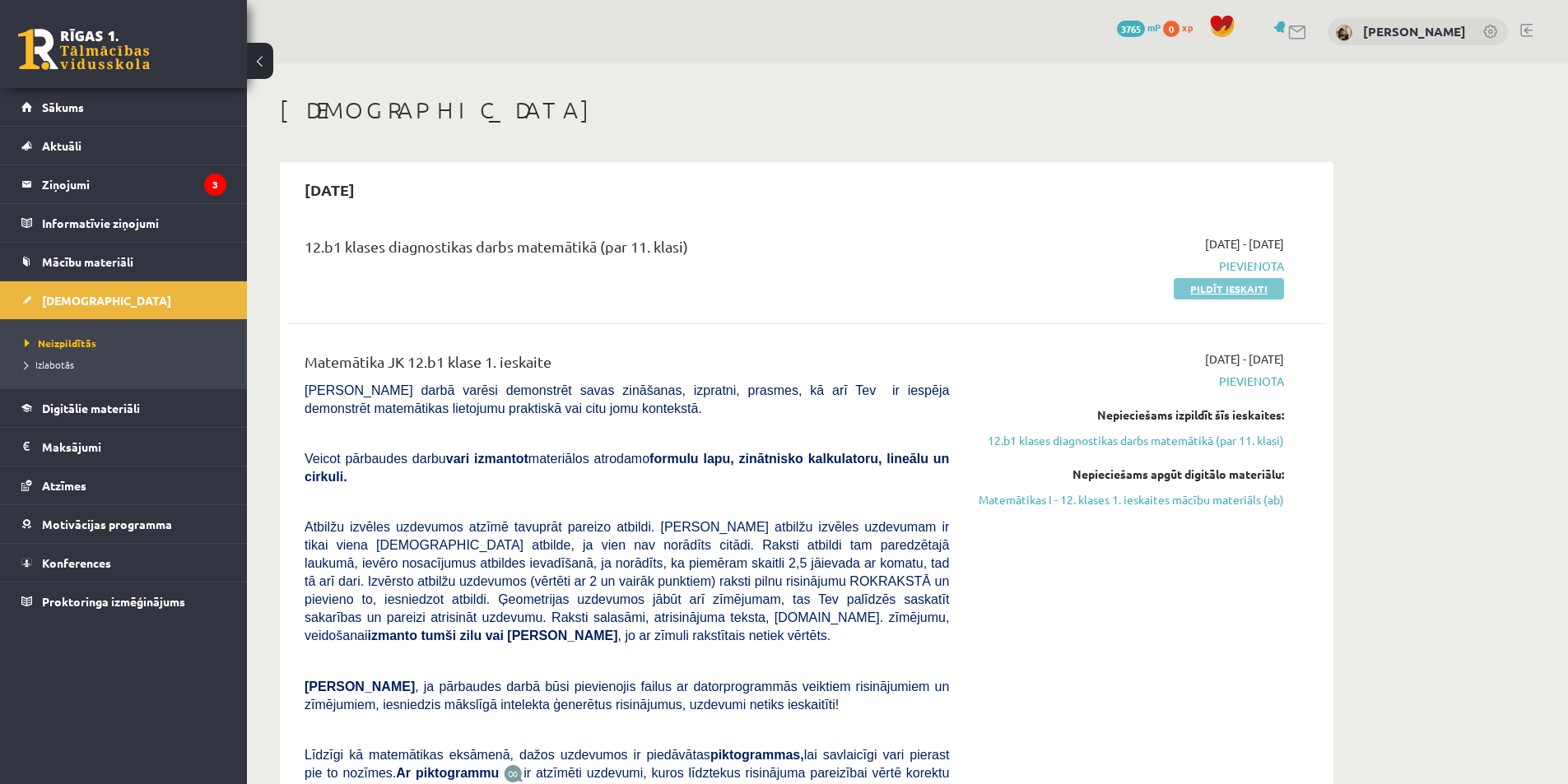
click at [1229, 286] on link "Pildīt ieskaiti" at bounding box center [1229, 289] width 110 height 22
click at [1260, 287] on link "Pildīt ieskaiti" at bounding box center [1229, 289] width 110 height 22
click at [1204, 291] on link "Pildīt ieskaiti" at bounding box center [1229, 289] width 110 height 22
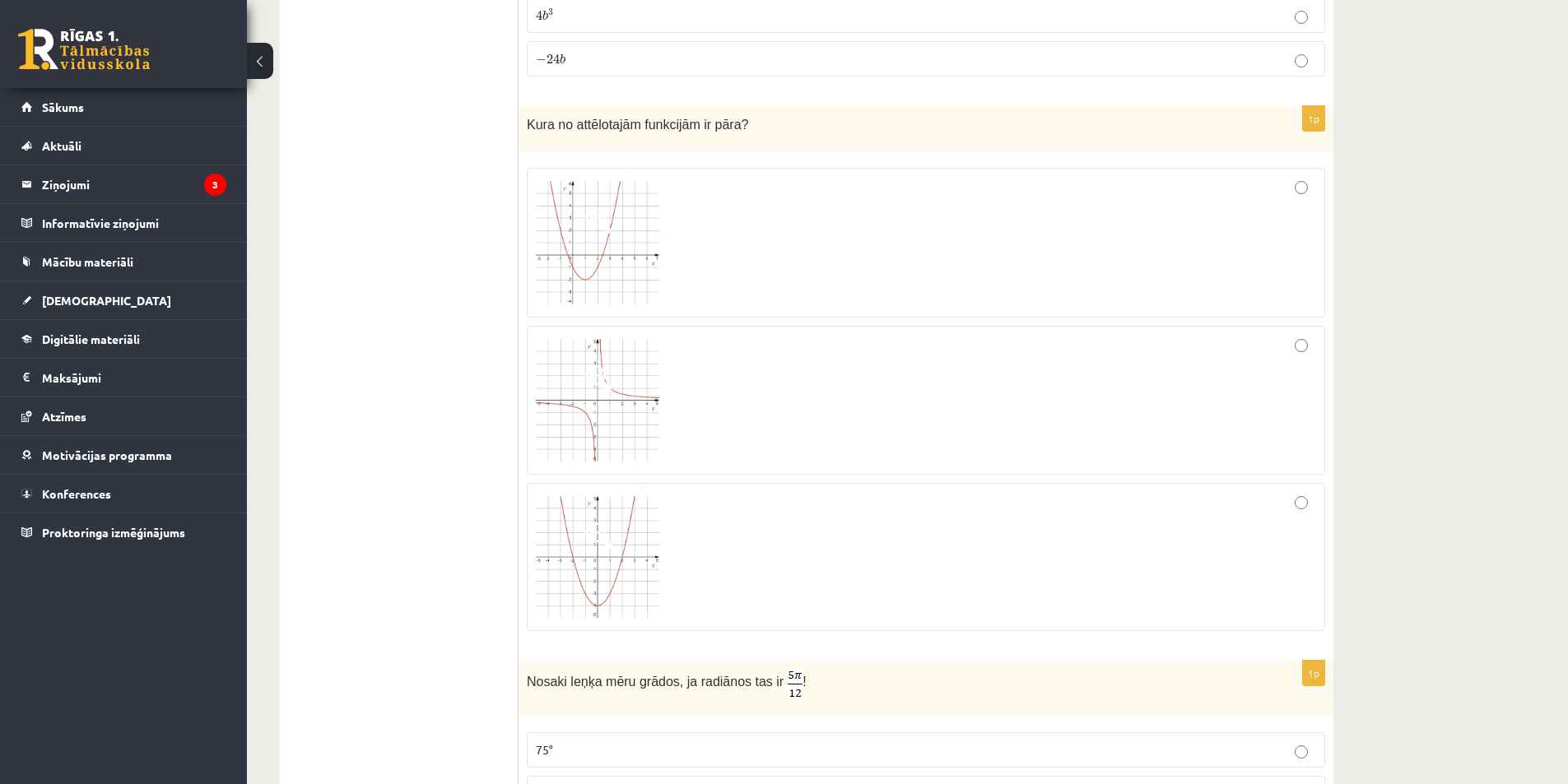
scroll to position [1728, 0]
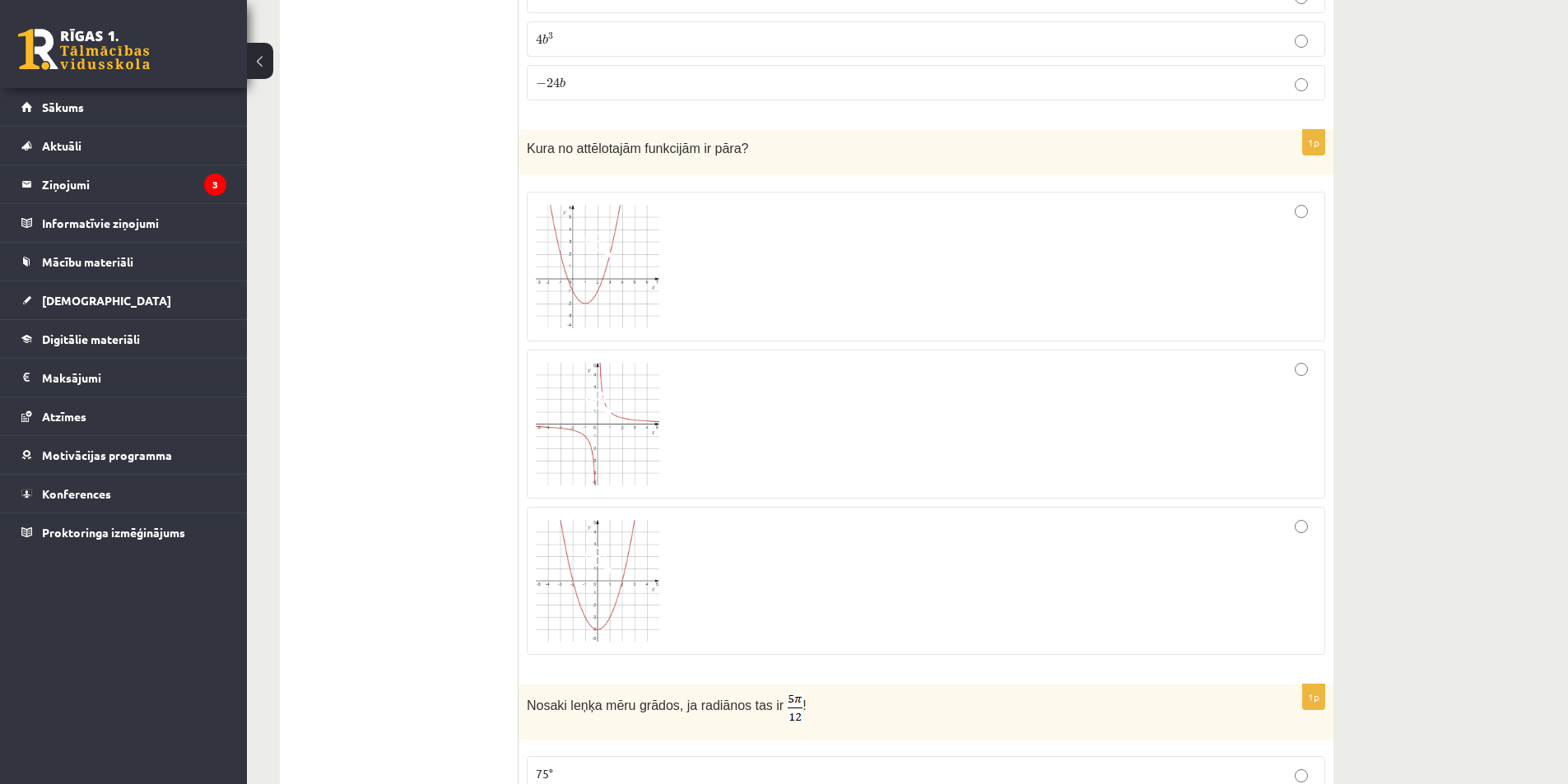
click at [597, 256] on span at bounding box center [598, 244] width 26 height 26
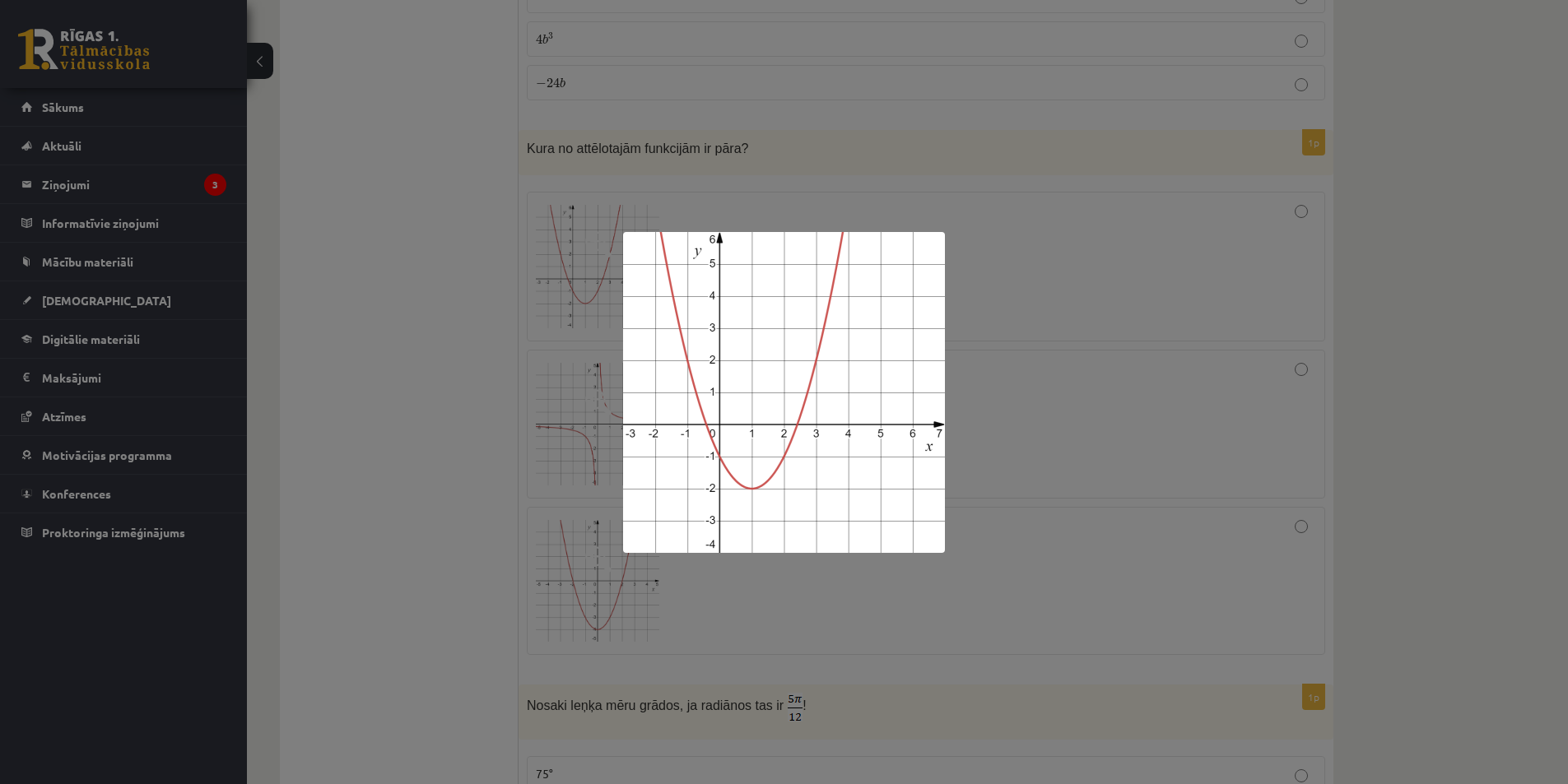
drag, startPoint x: 1162, startPoint y: 153, endPoint x: 1076, endPoint y: 206, distance: 101.0
click at [1160, 152] on div at bounding box center [784, 392] width 1568 height 784
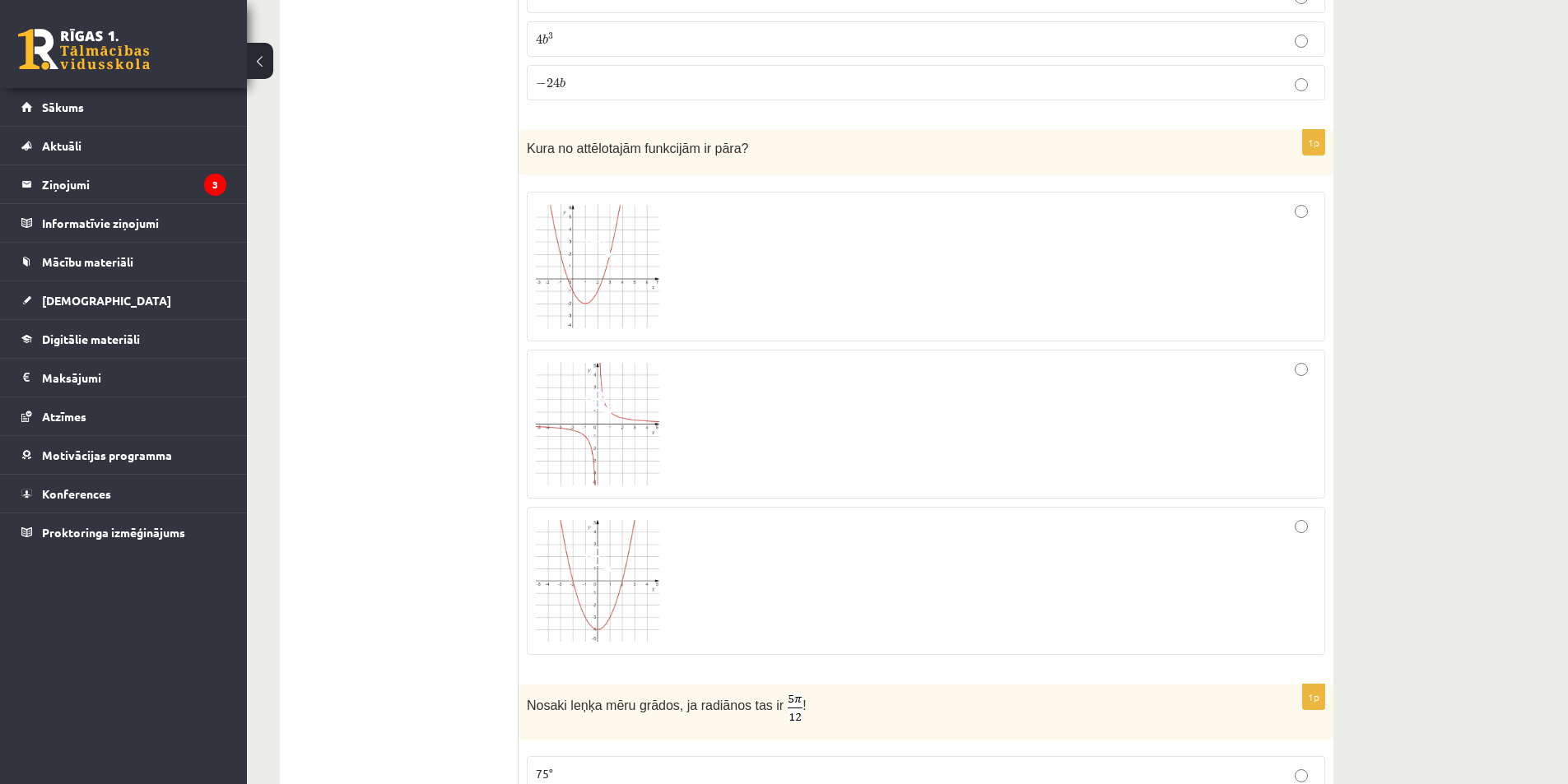
click at [605, 401] on span at bounding box center [598, 402] width 26 height 26
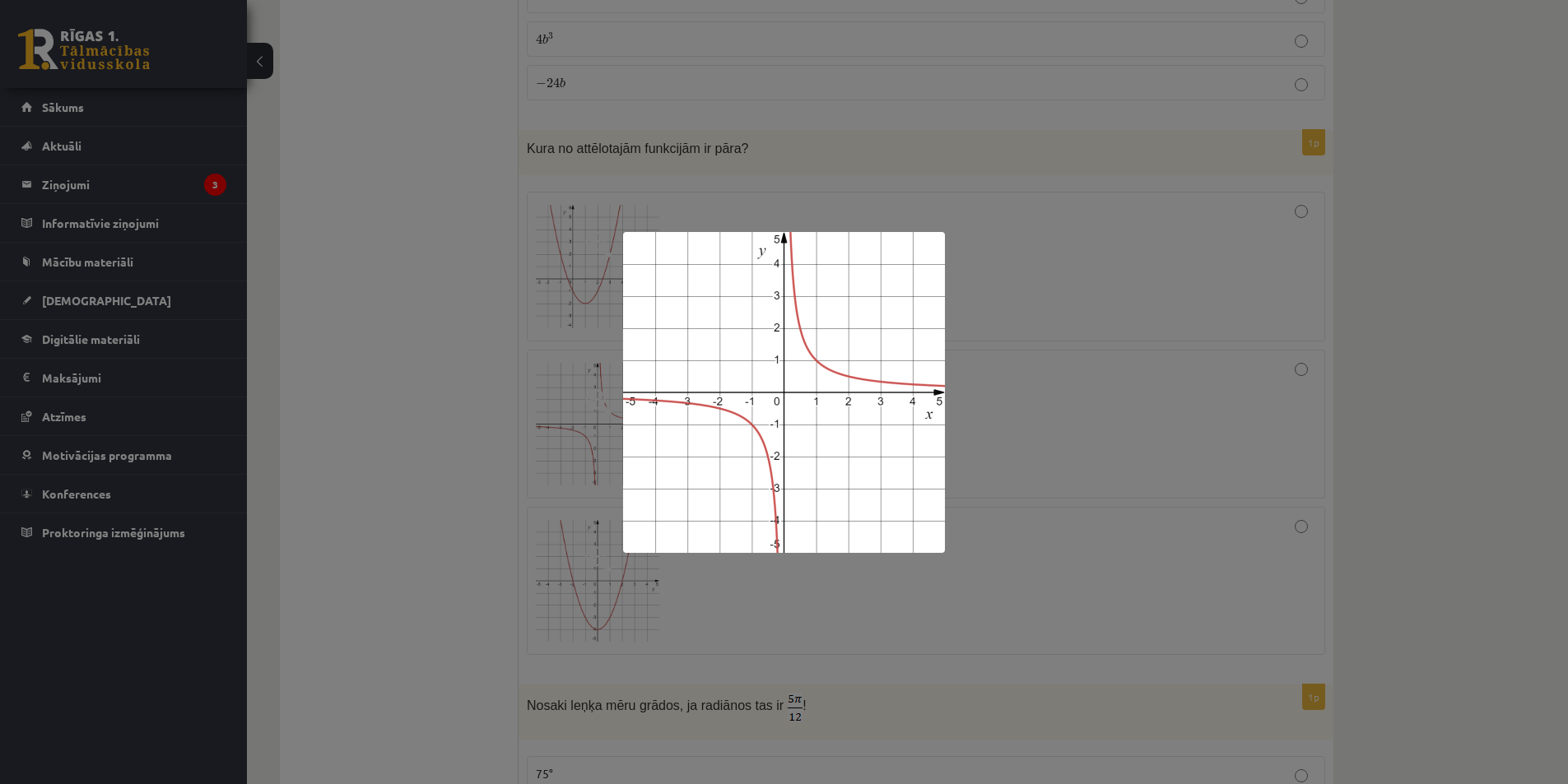
click at [652, 330] on img at bounding box center [783, 392] width 321 height 321
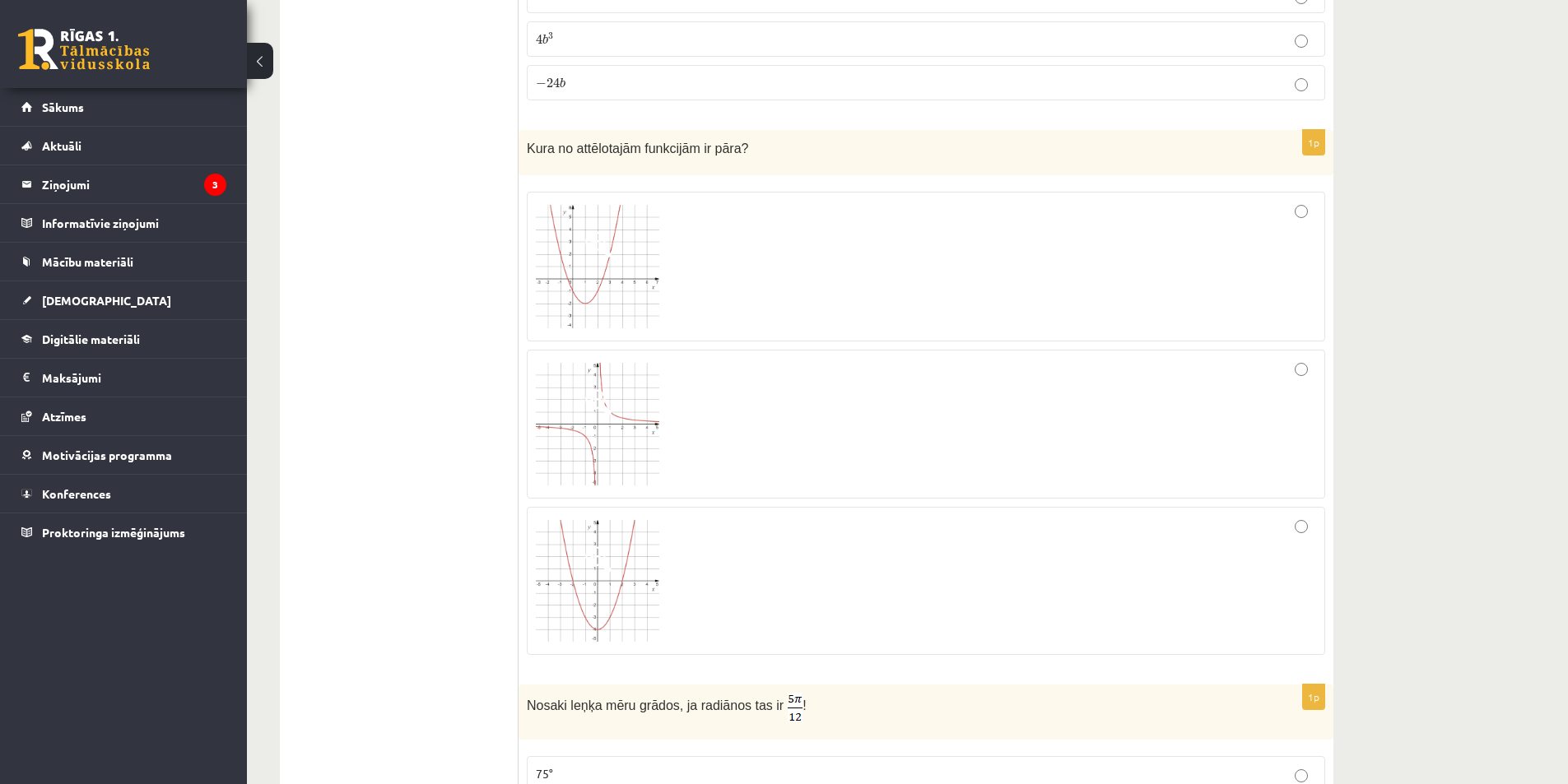
click at [647, 525] on img at bounding box center [598, 581] width 123 height 122
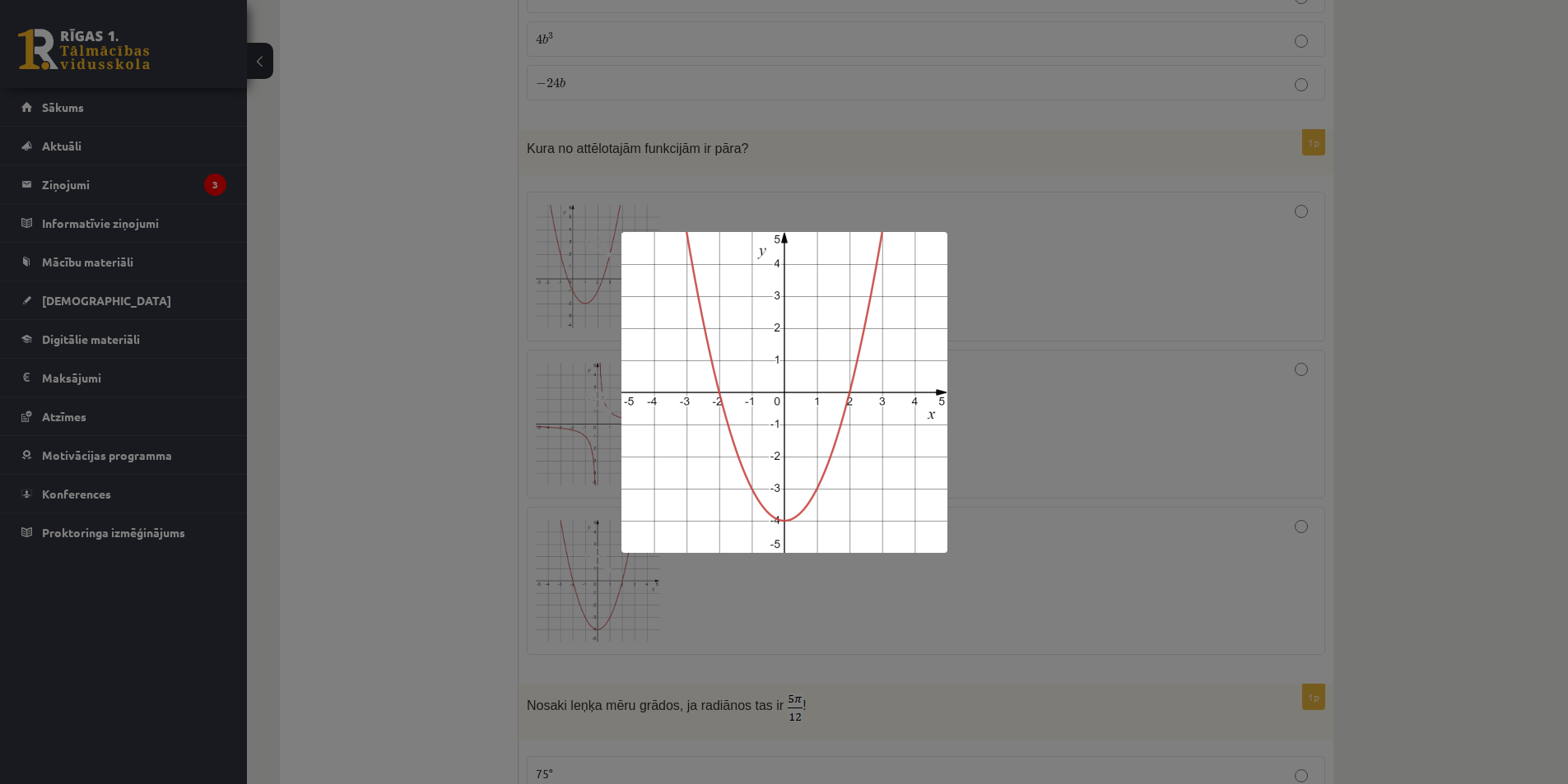
click at [1111, 436] on div at bounding box center [784, 392] width 1568 height 784
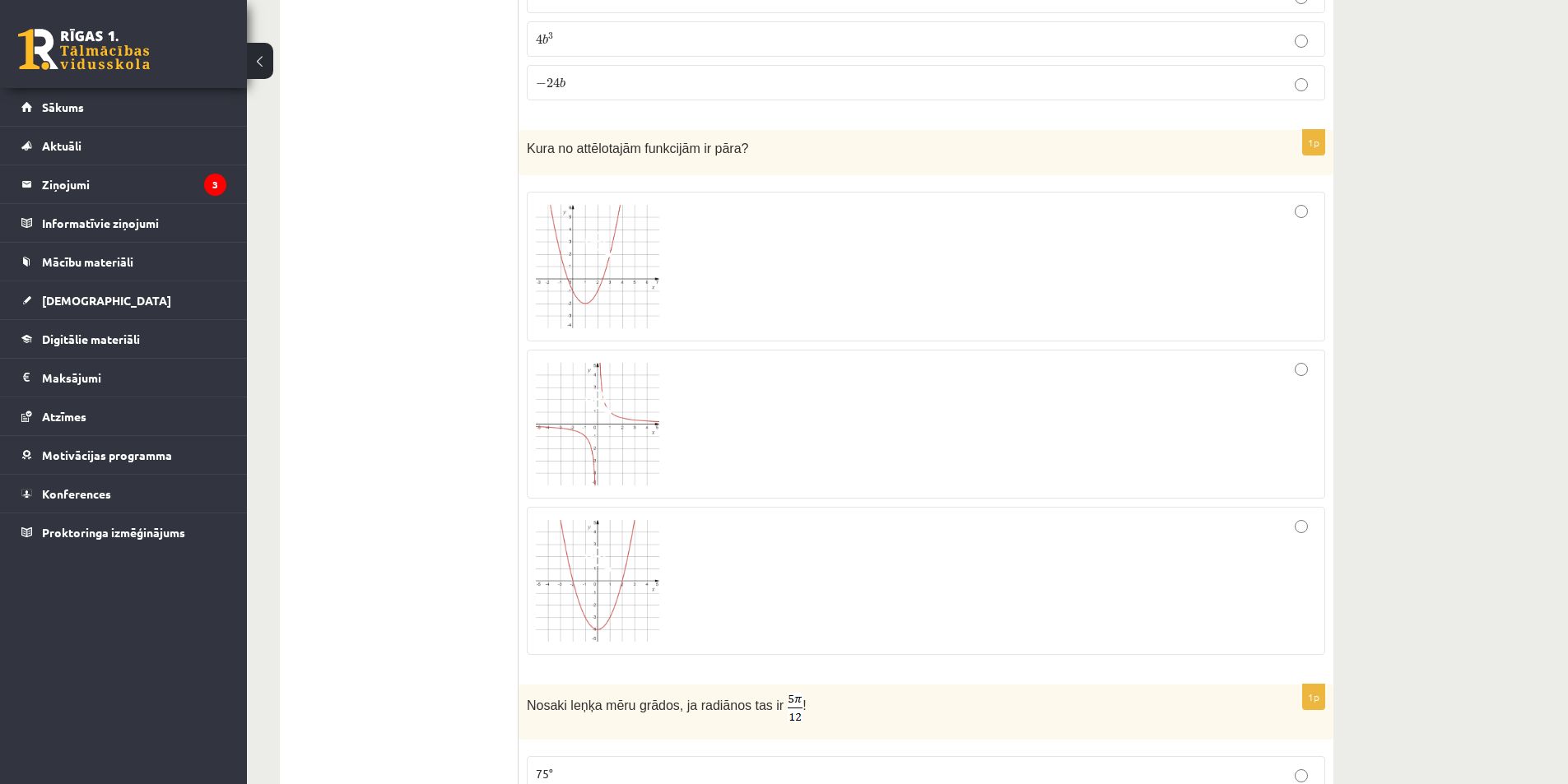
click at [967, 439] on div at bounding box center [926, 424] width 780 height 131
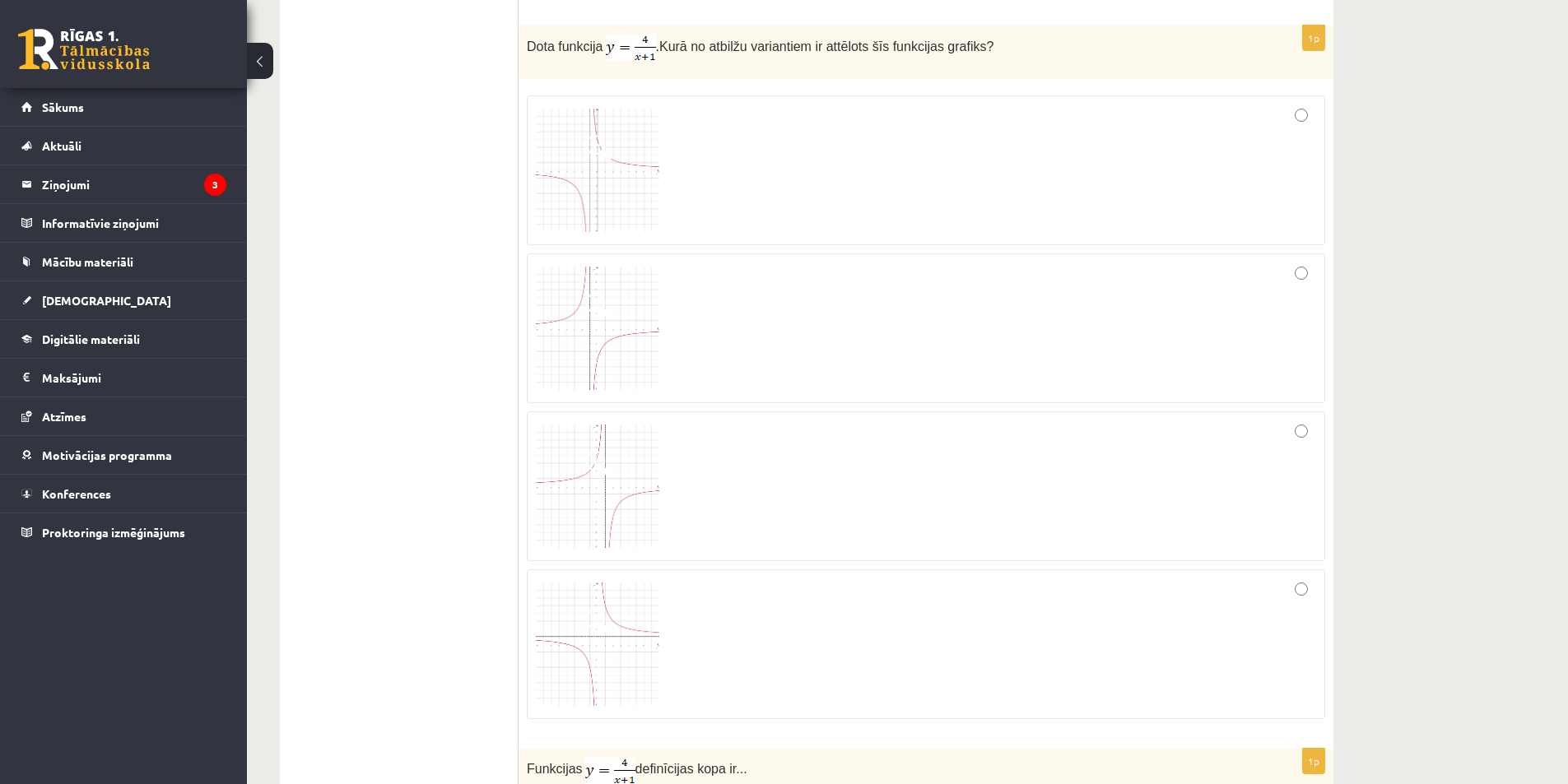
scroll to position [7161, 0]
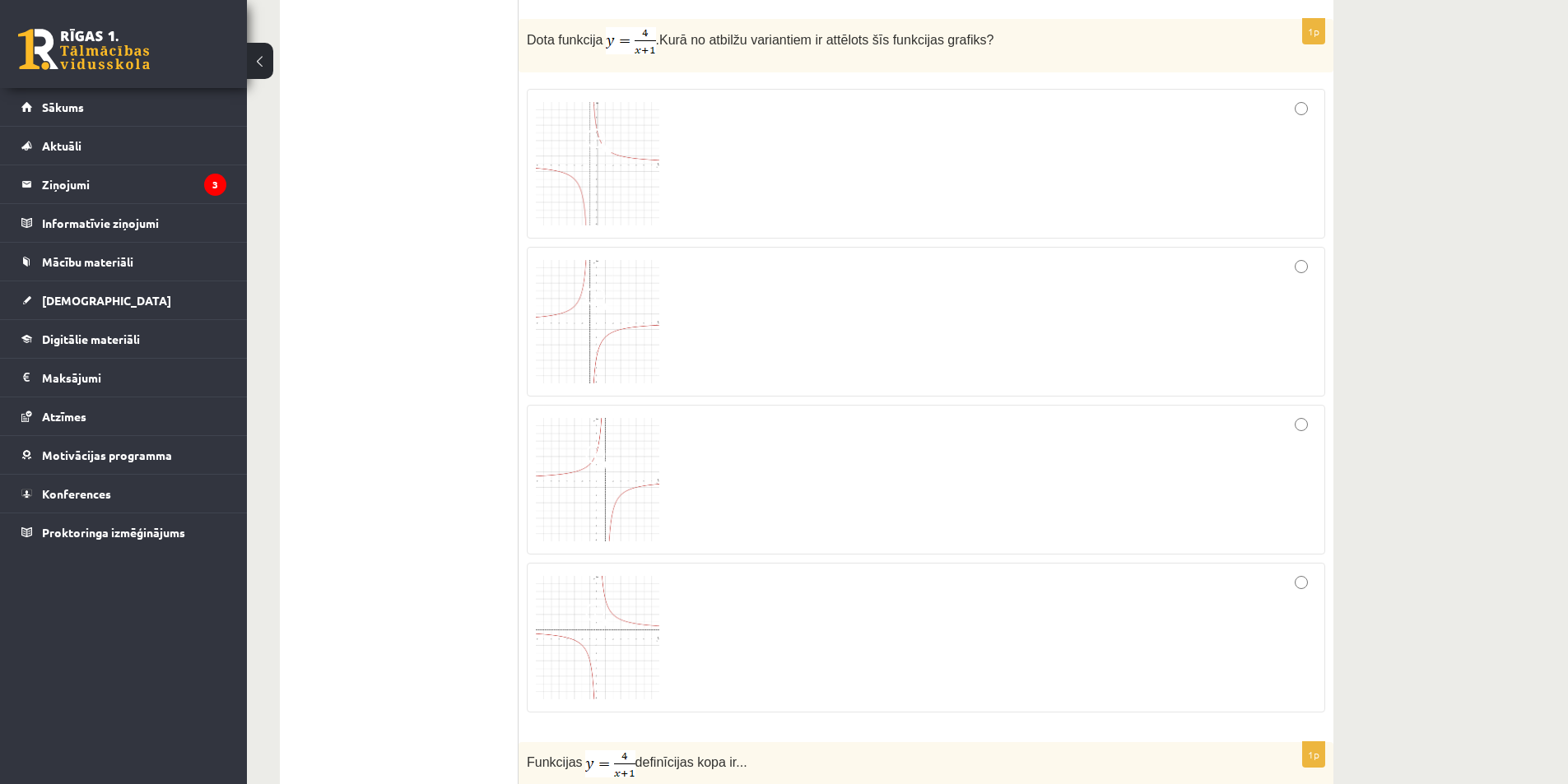
click at [655, 136] on img at bounding box center [598, 164] width 123 height 123
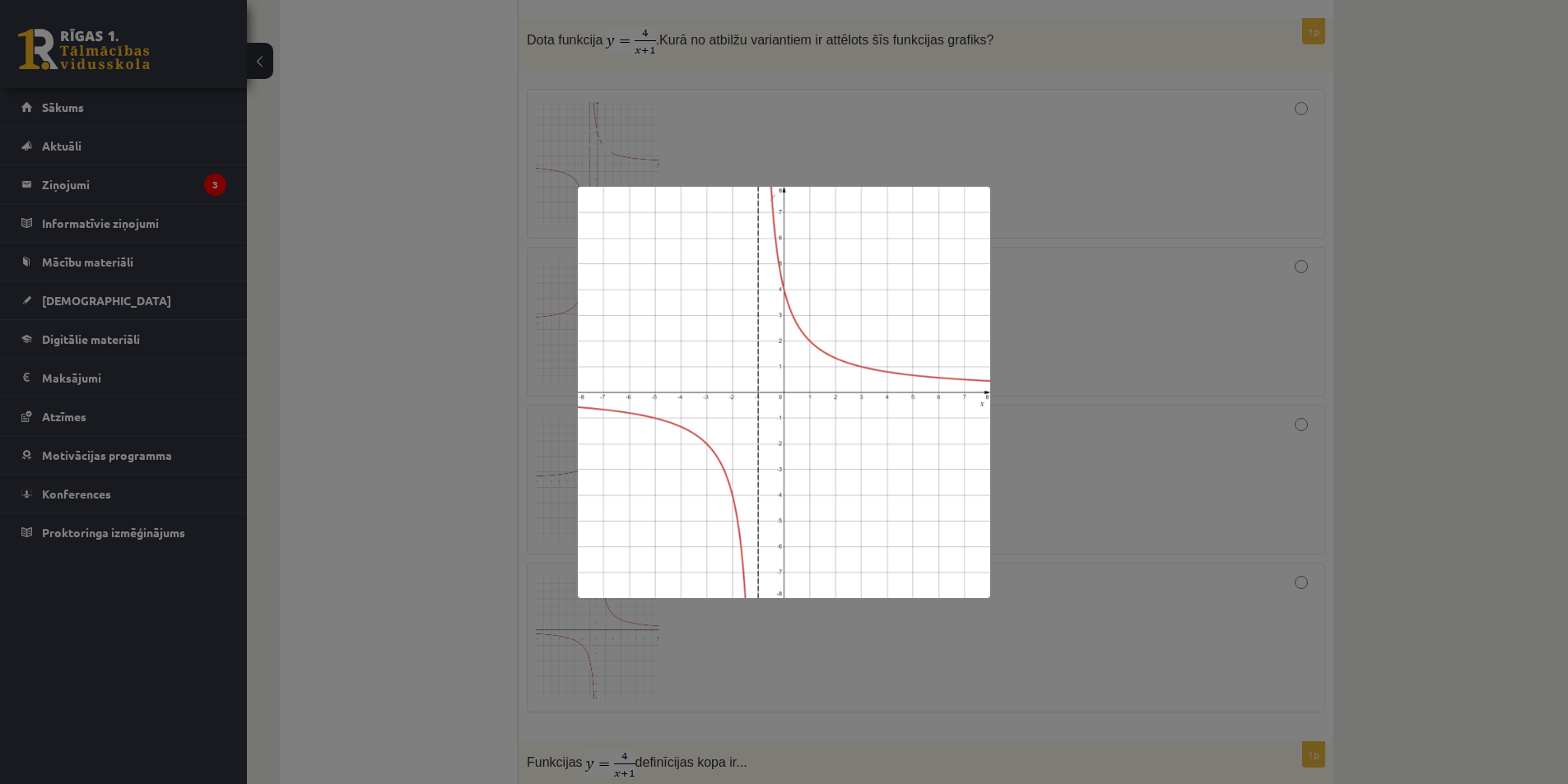
click at [1033, 102] on div at bounding box center [784, 392] width 1568 height 784
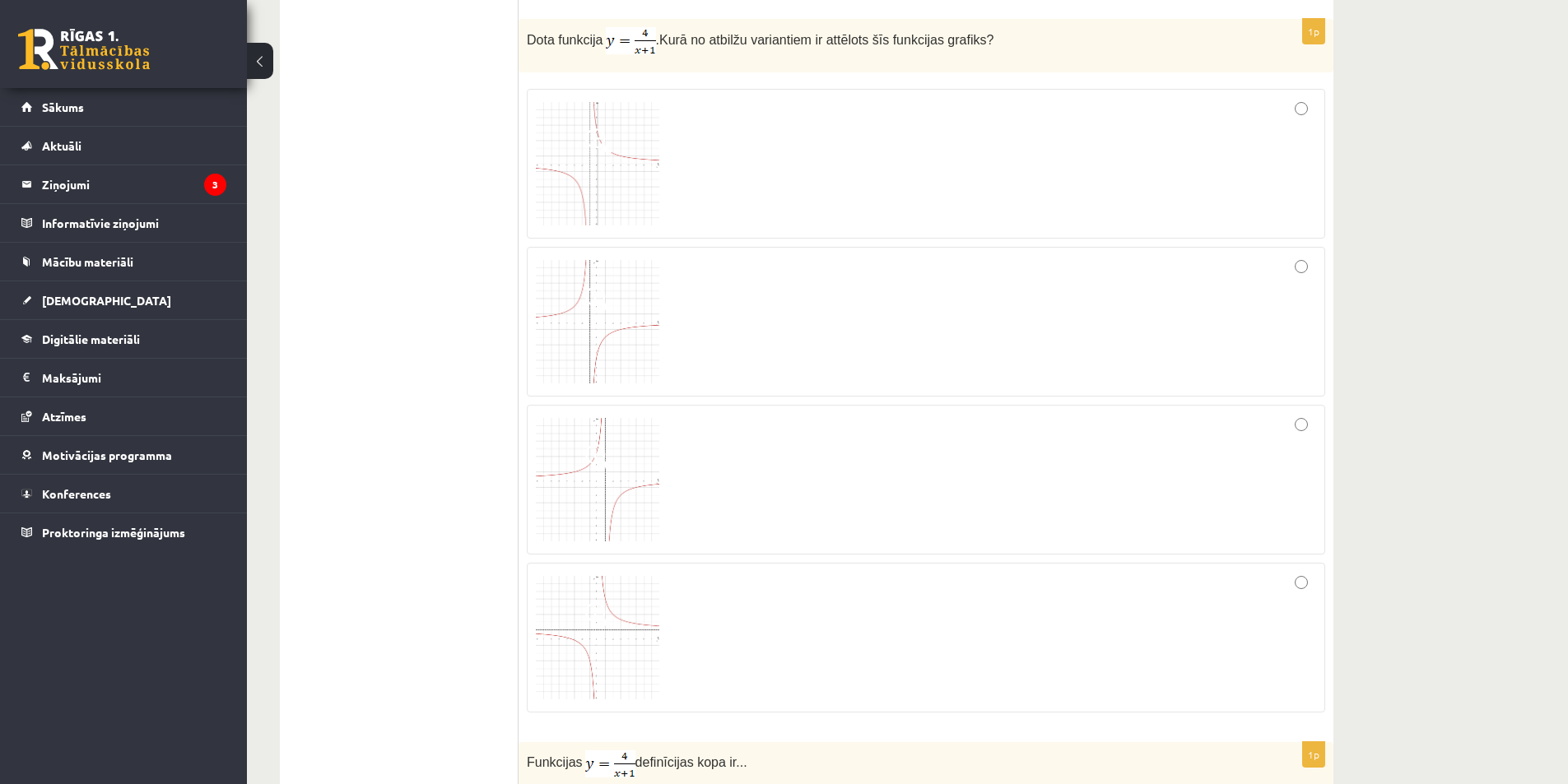
click at [575, 335] on img at bounding box center [598, 321] width 123 height 123
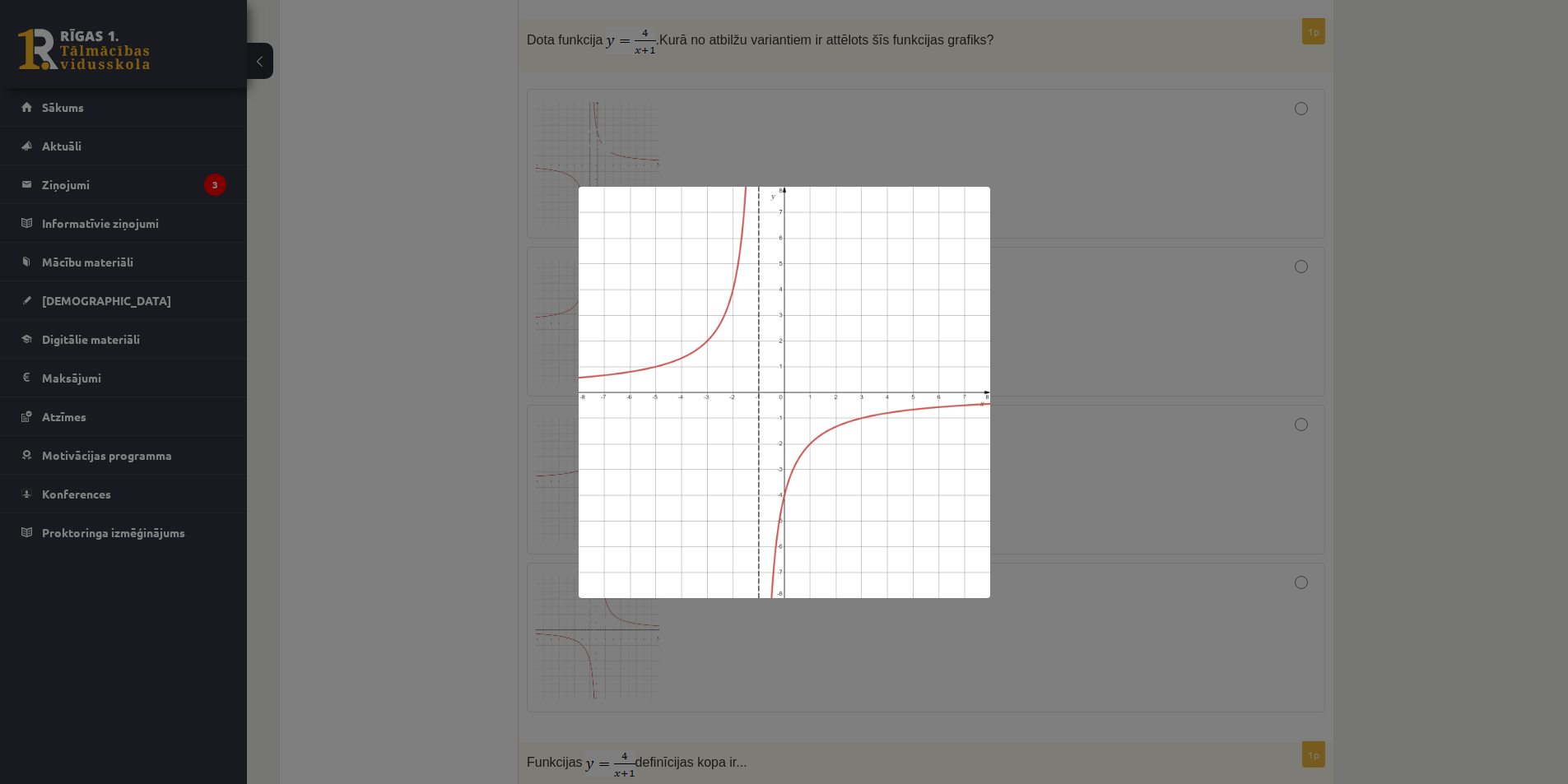
click at [1217, 394] on div at bounding box center [784, 392] width 1568 height 784
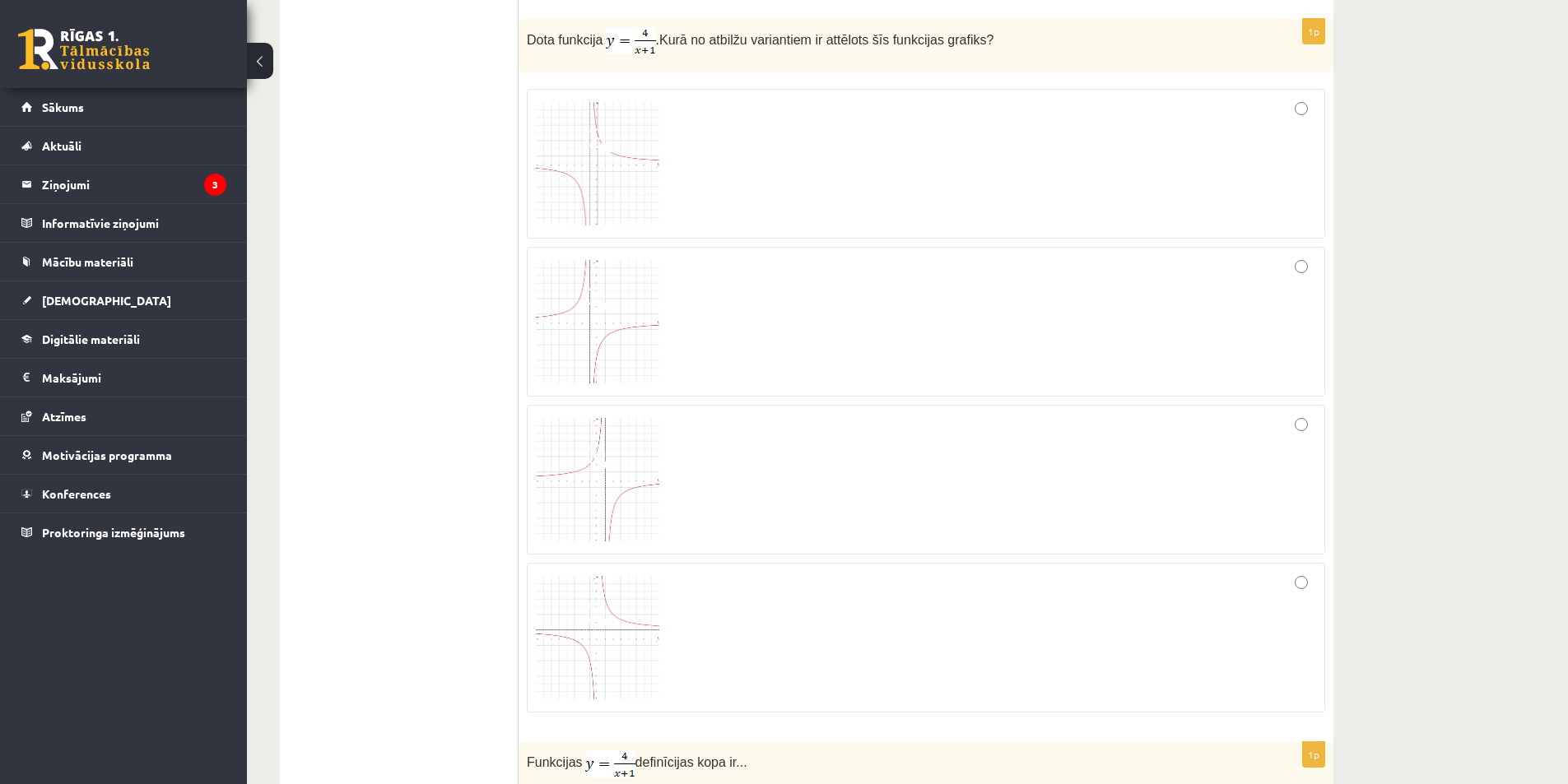
click at [584, 474] on img at bounding box center [598, 480] width 123 height 123
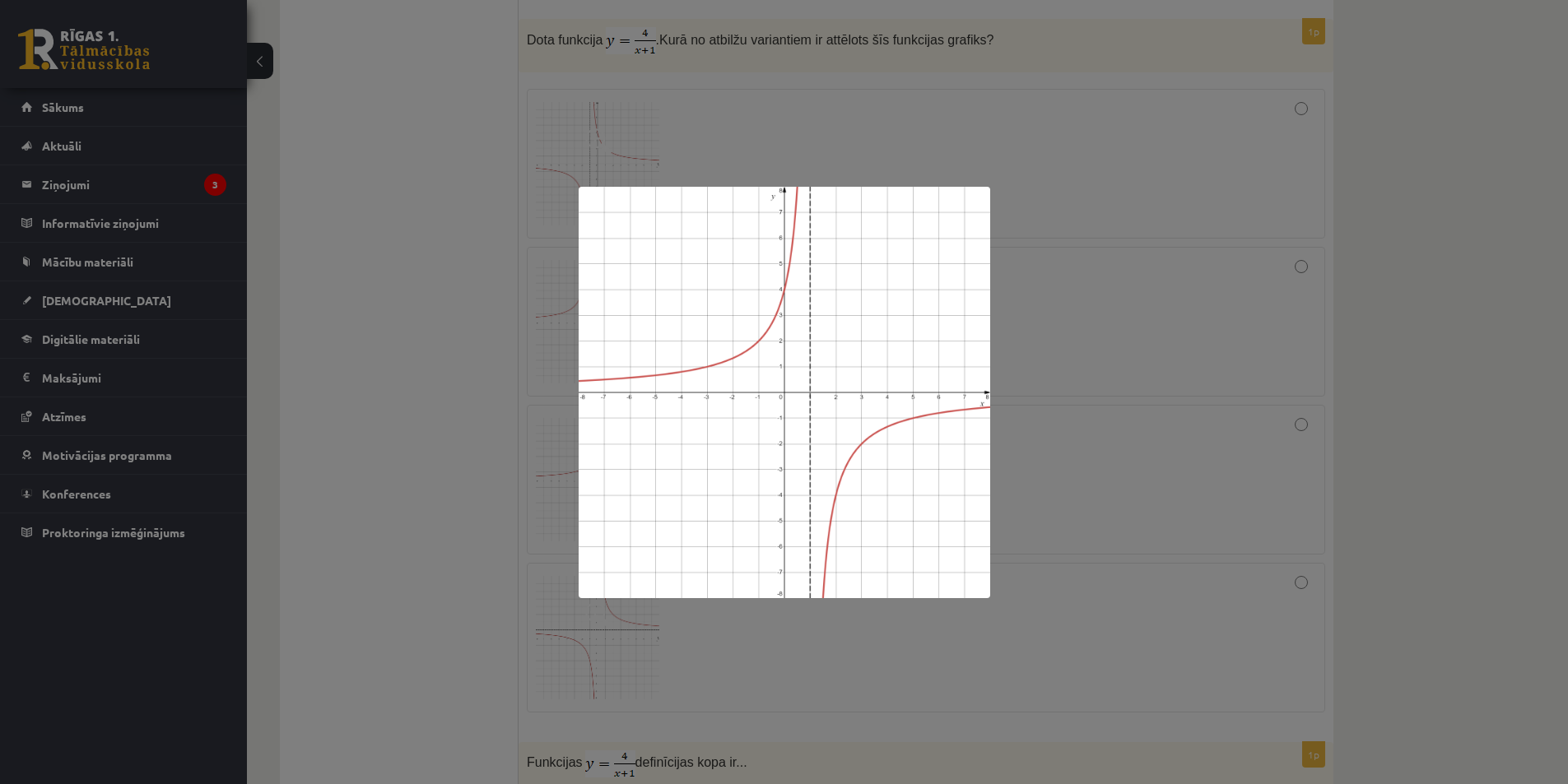
click at [1088, 407] on div at bounding box center [784, 392] width 1568 height 784
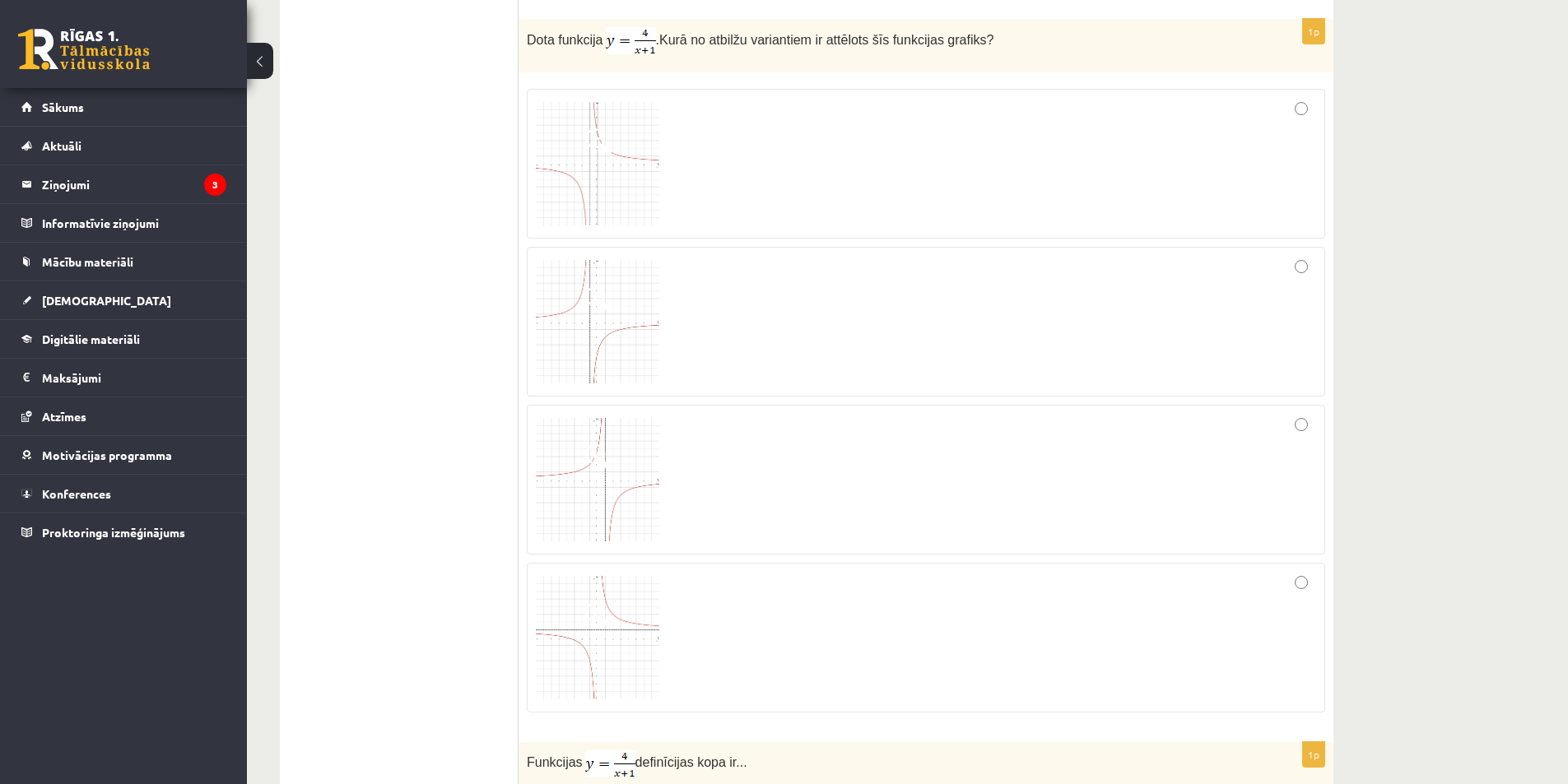
click at [597, 607] on span at bounding box center [598, 615] width 26 height 26
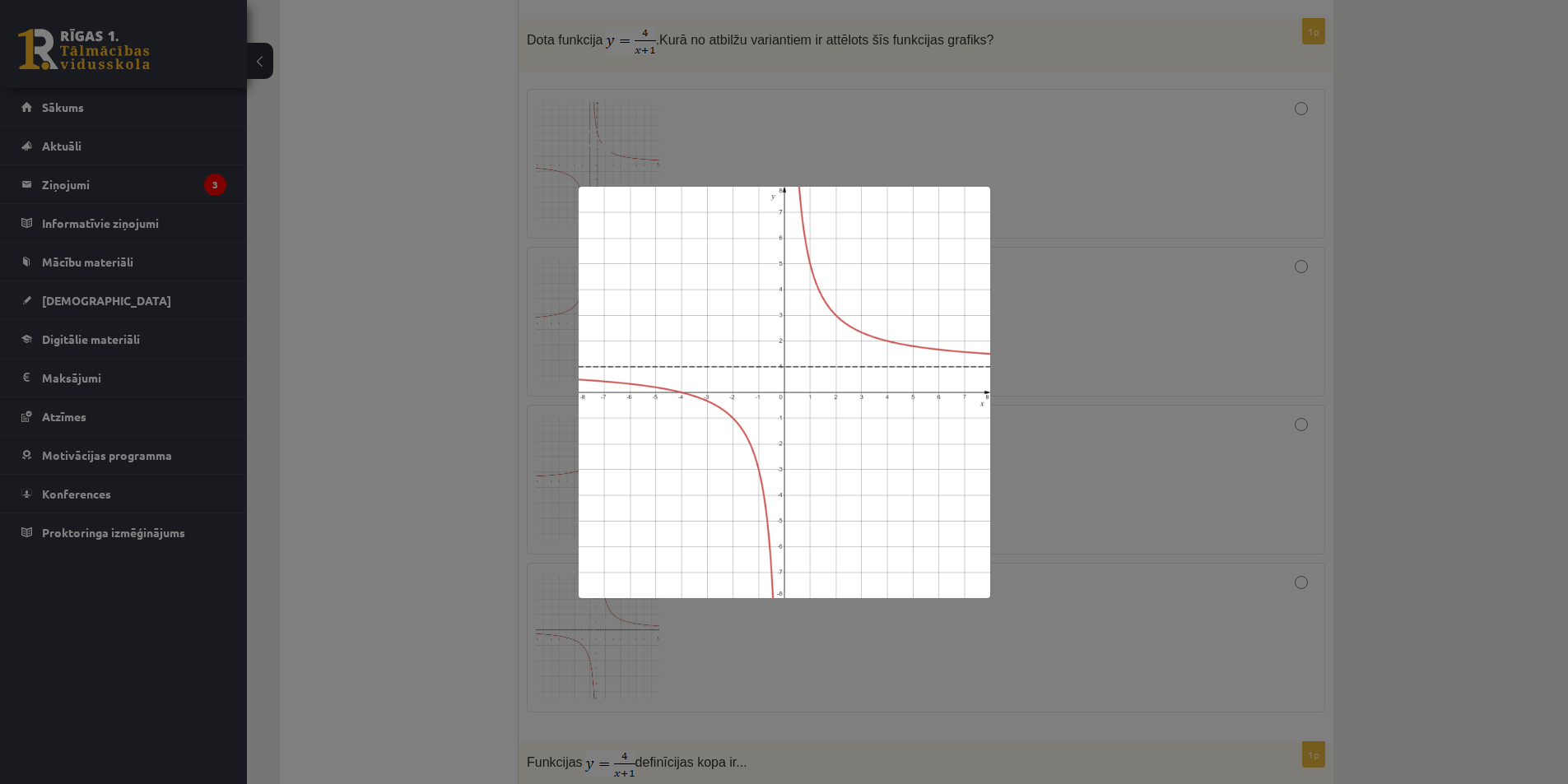
click at [1034, 445] on div at bounding box center [784, 392] width 1568 height 784
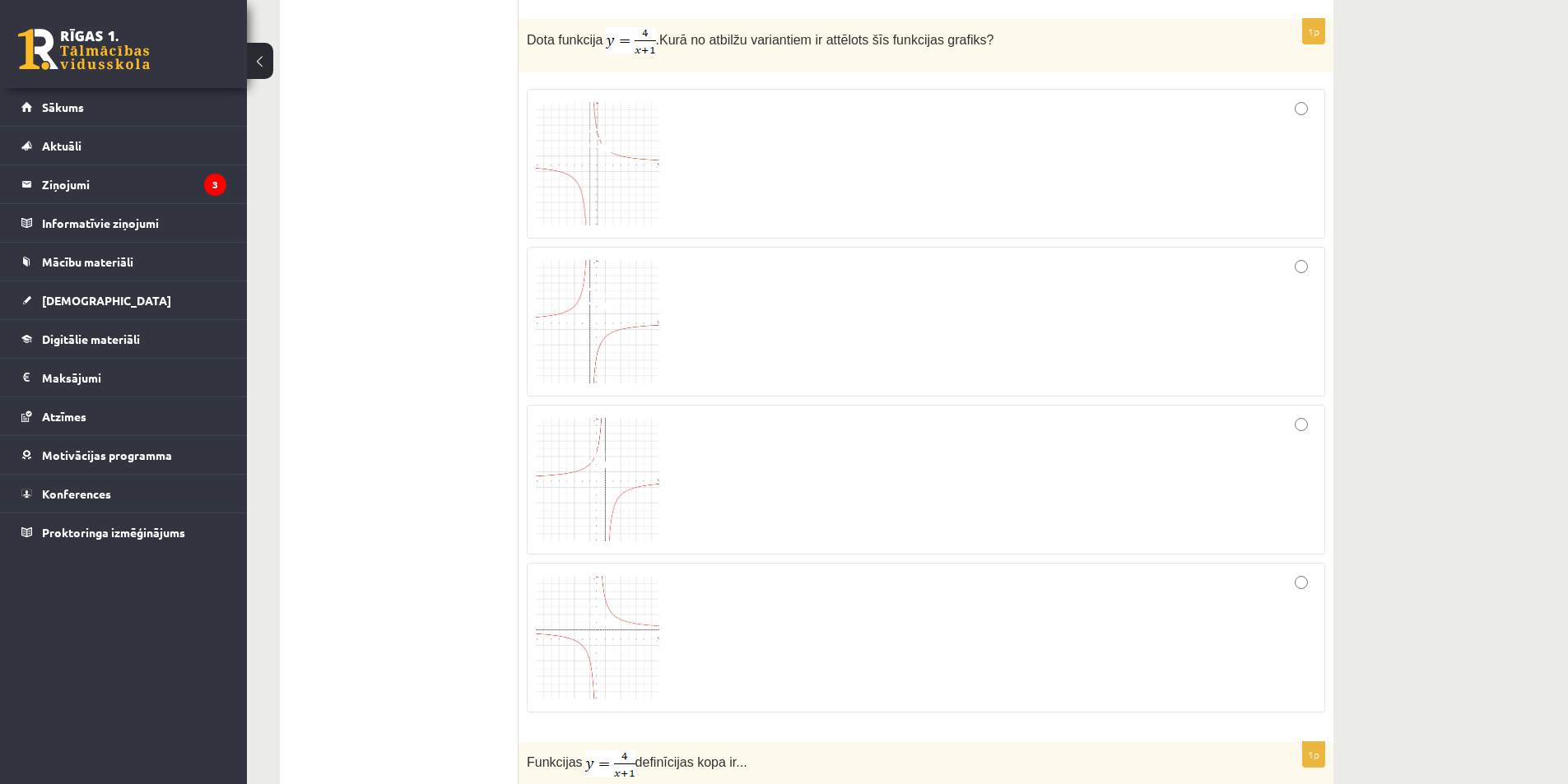
click at [624, 110] on img at bounding box center [598, 164] width 123 height 123
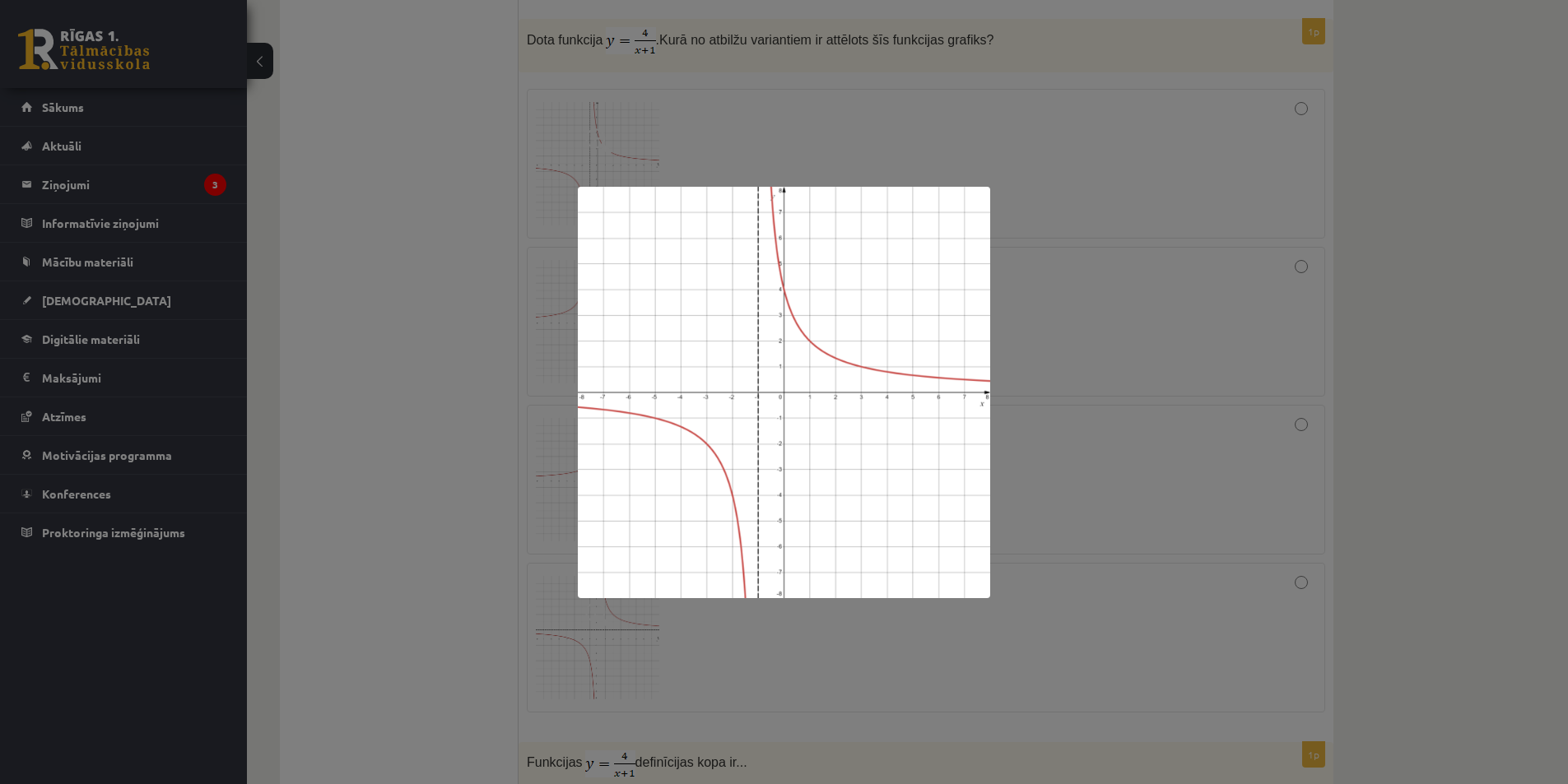
click at [1205, 347] on div at bounding box center [784, 392] width 1568 height 784
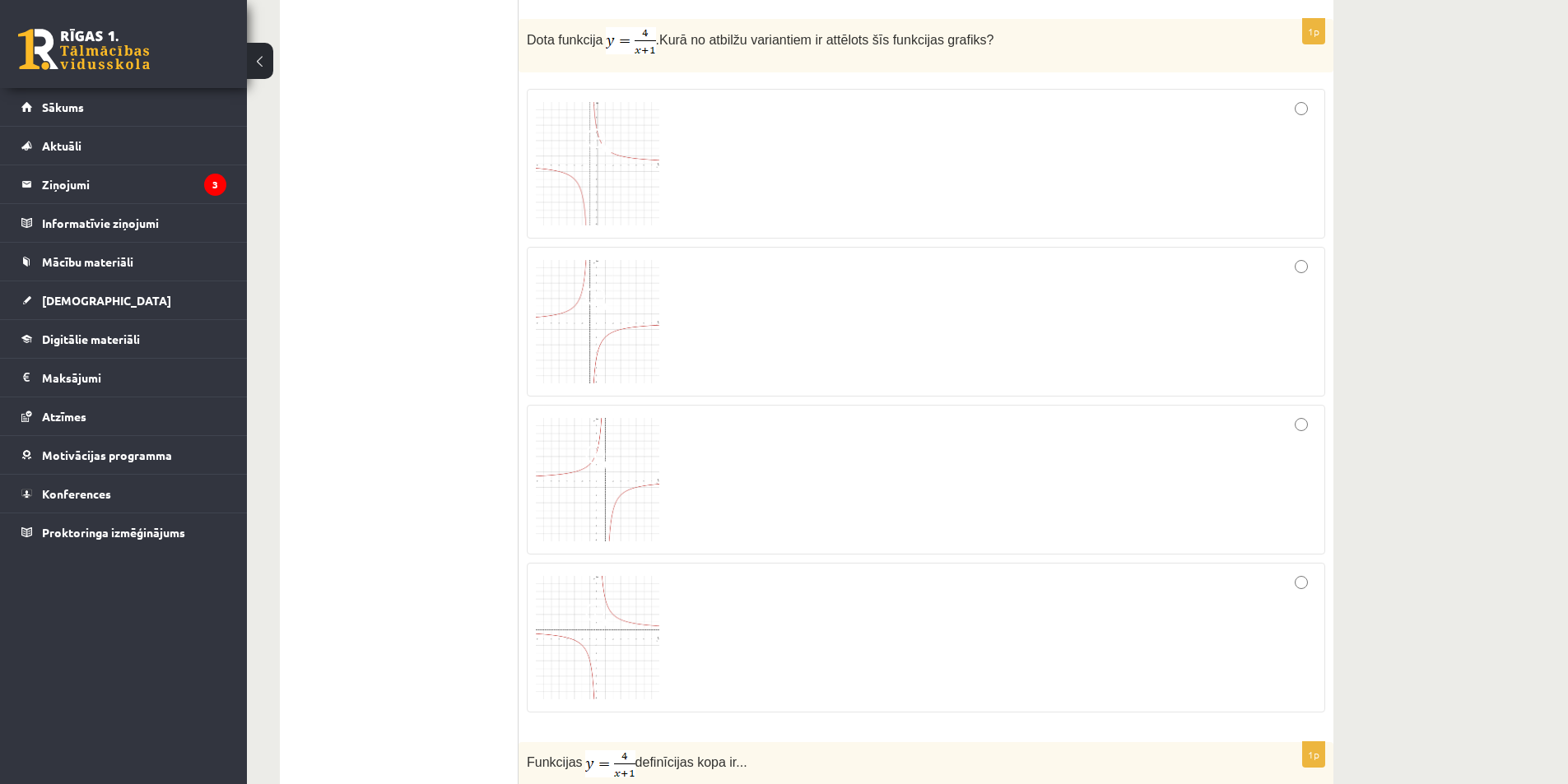
click at [599, 464] on span at bounding box center [598, 457] width 26 height 26
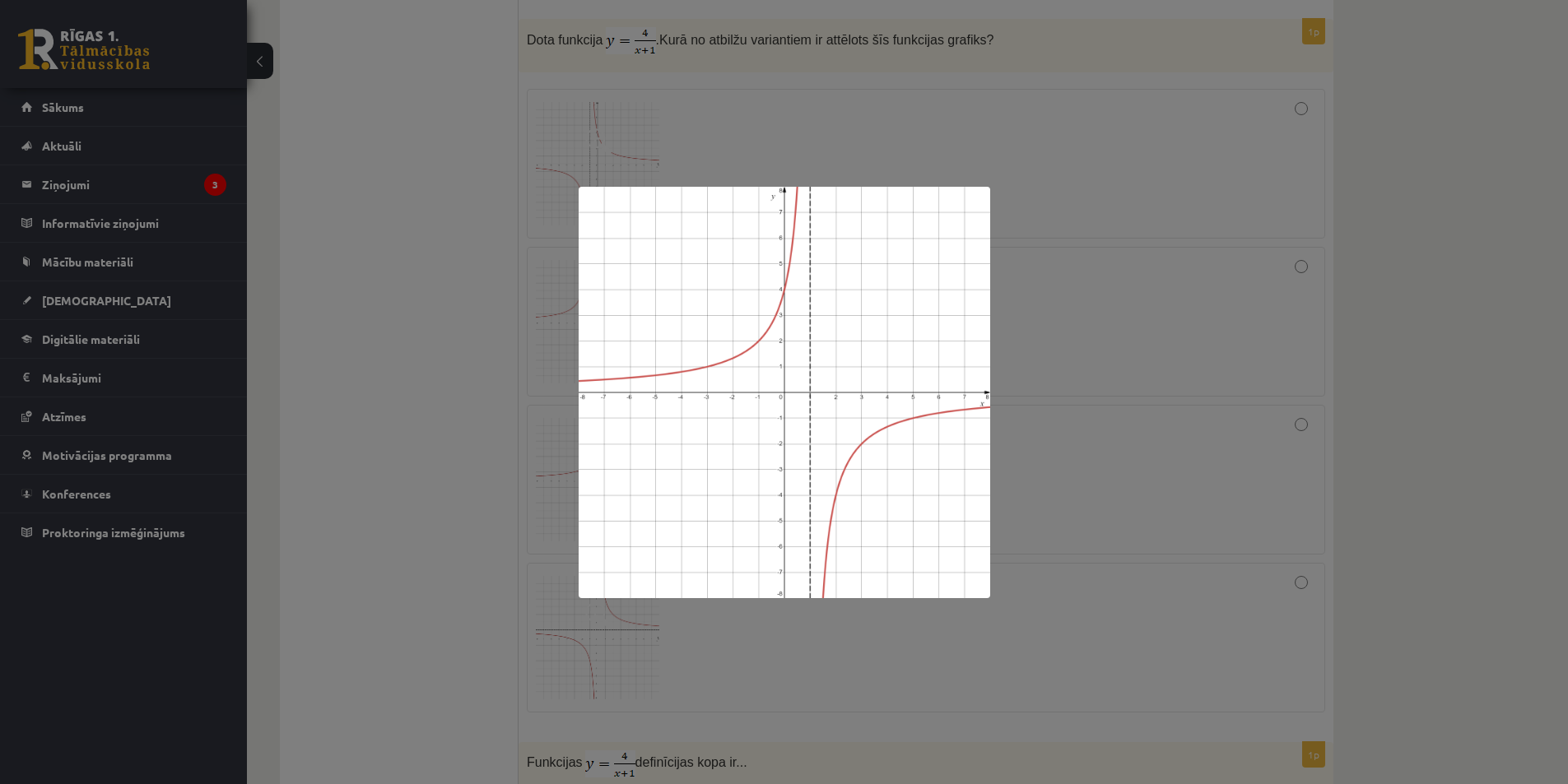
click at [1356, 292] on div at bounding box center [784, 392] width 1568 height 784
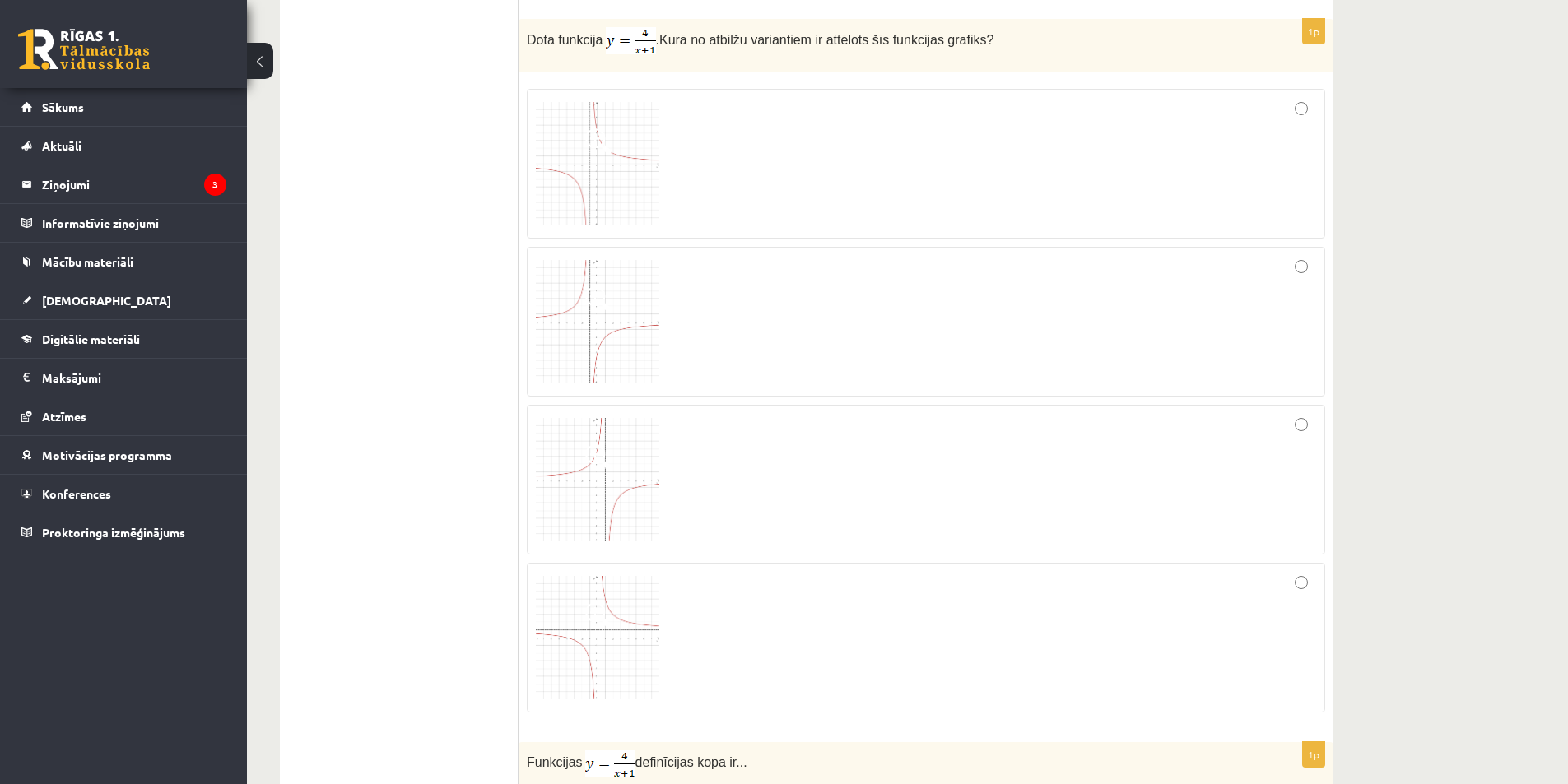
click at [1311, 414] on div at bounding box center [926, 479] width 780 height 131
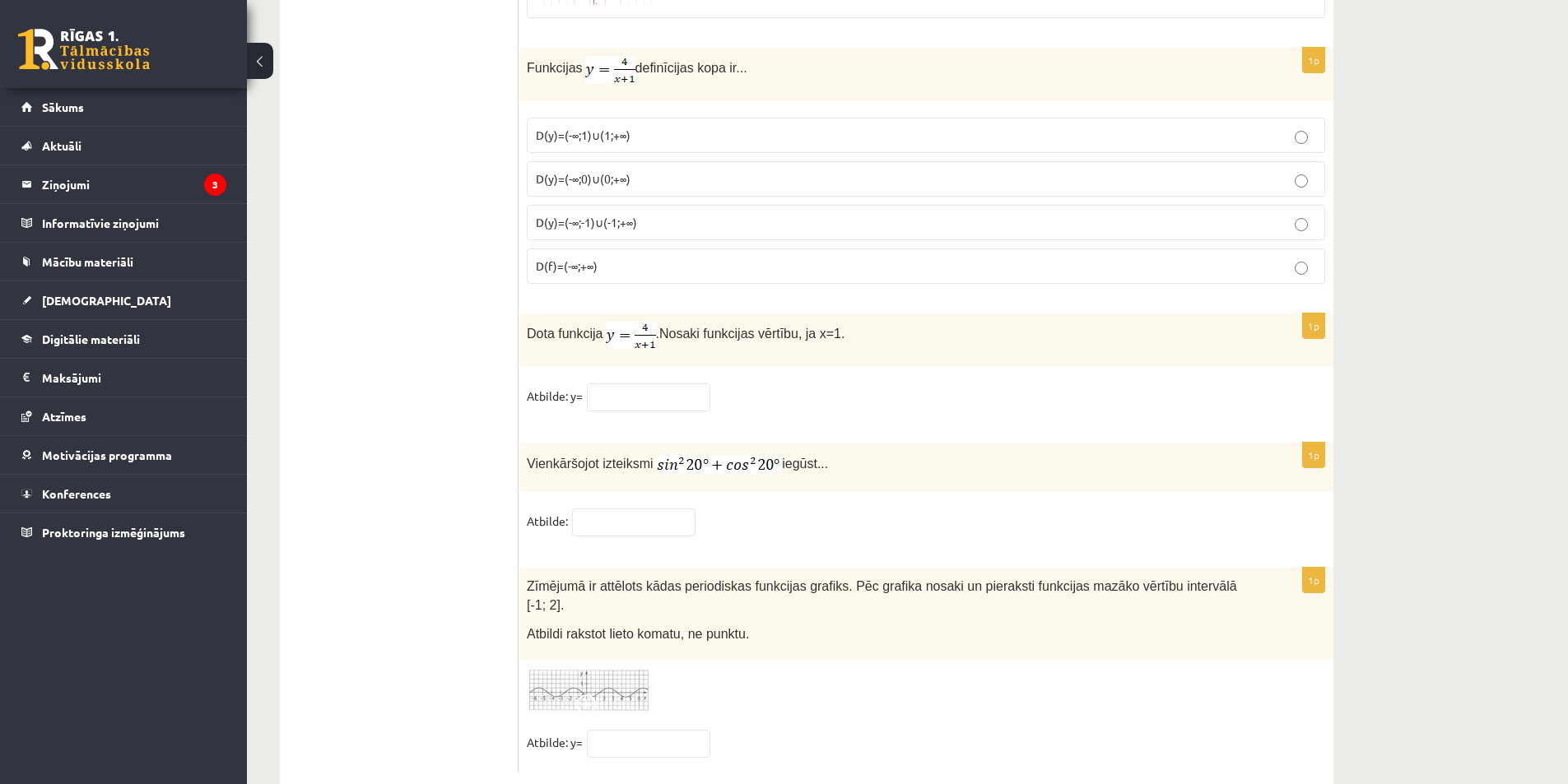
scroll to position [7873, 0]
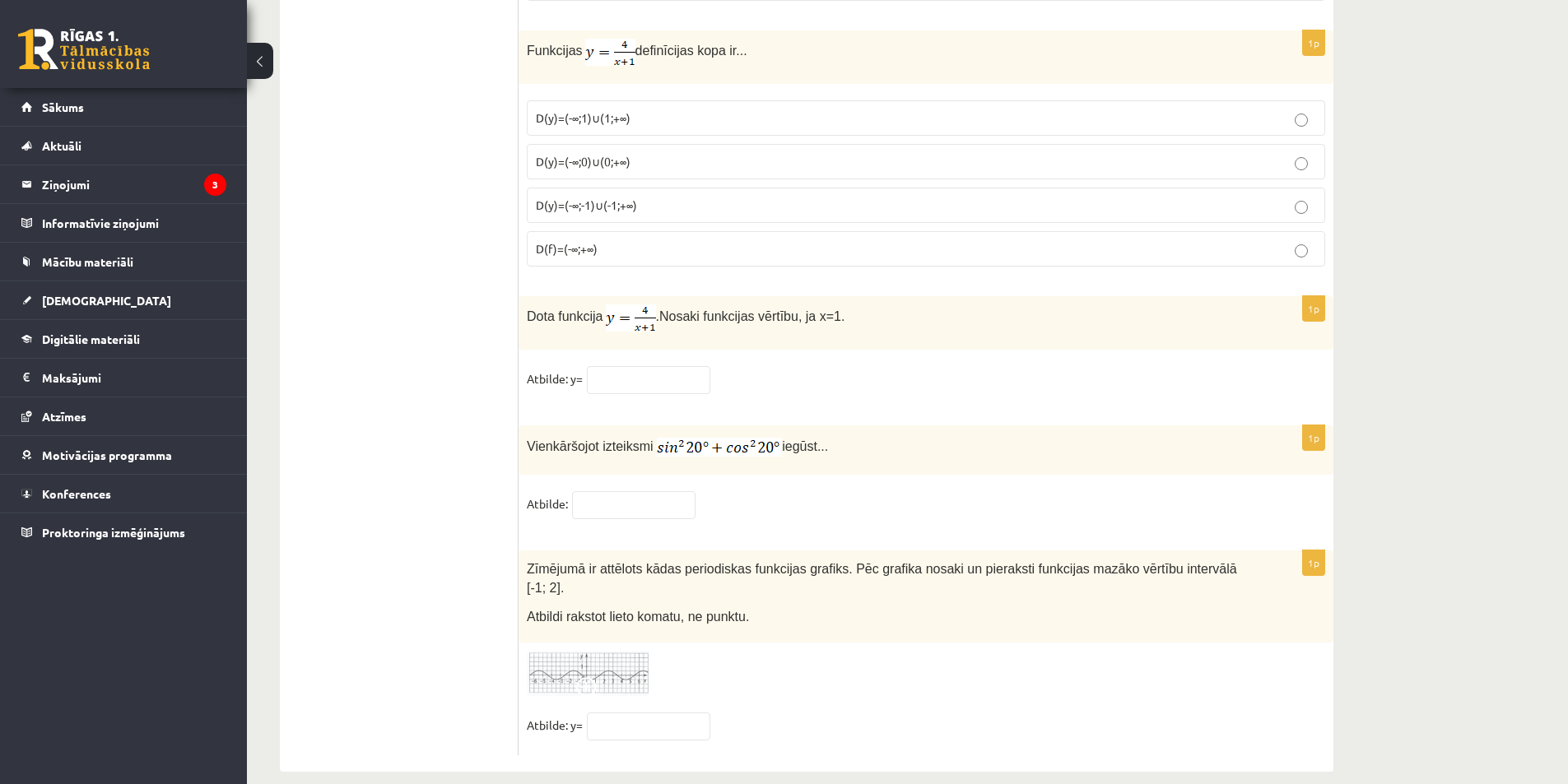
click at [608, 655] on img at bounding box center [588, 674] width 123 height 45
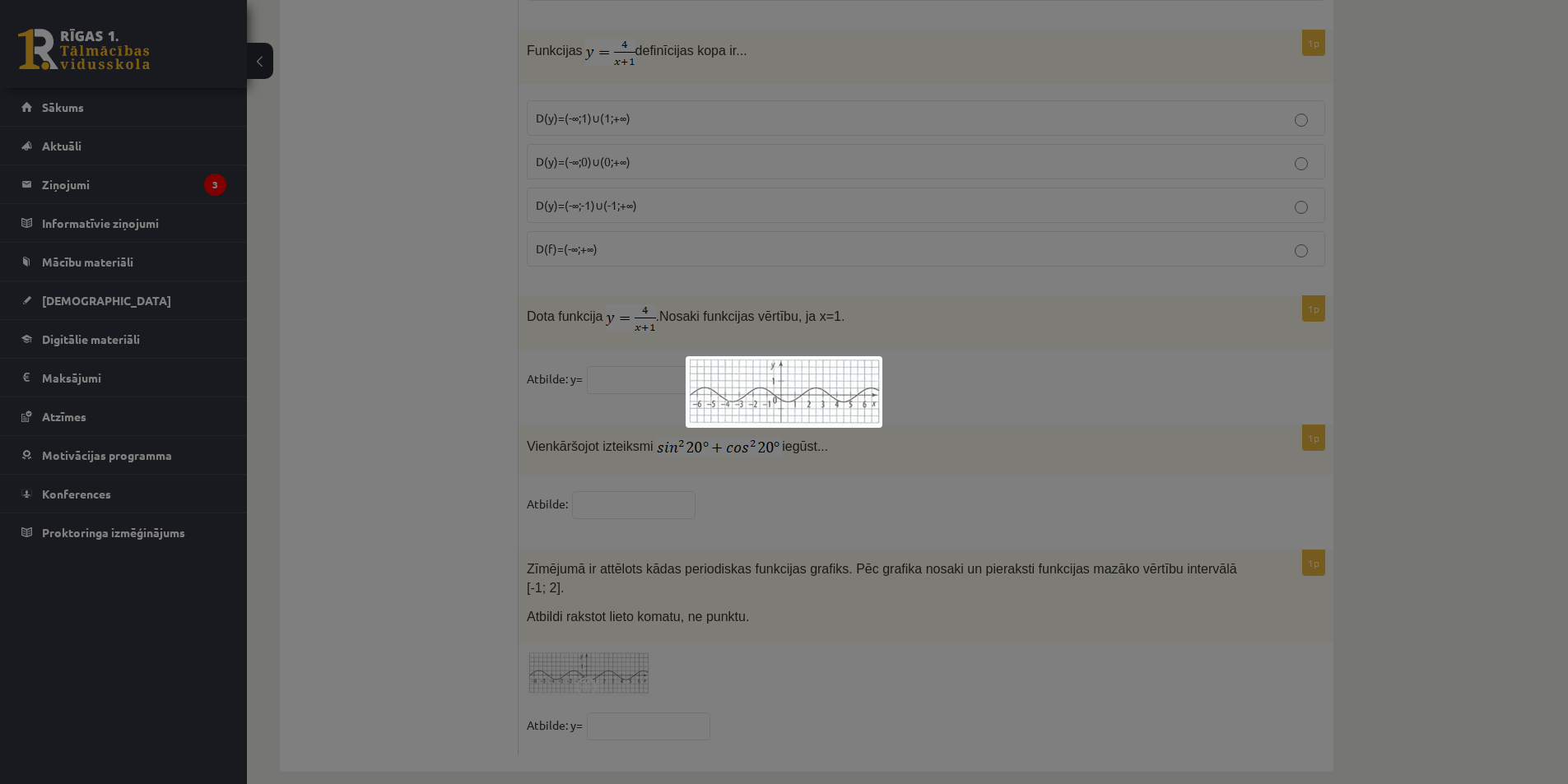
click at [778, 590] on div at bounding box center [784, 392] width 1568 height 784
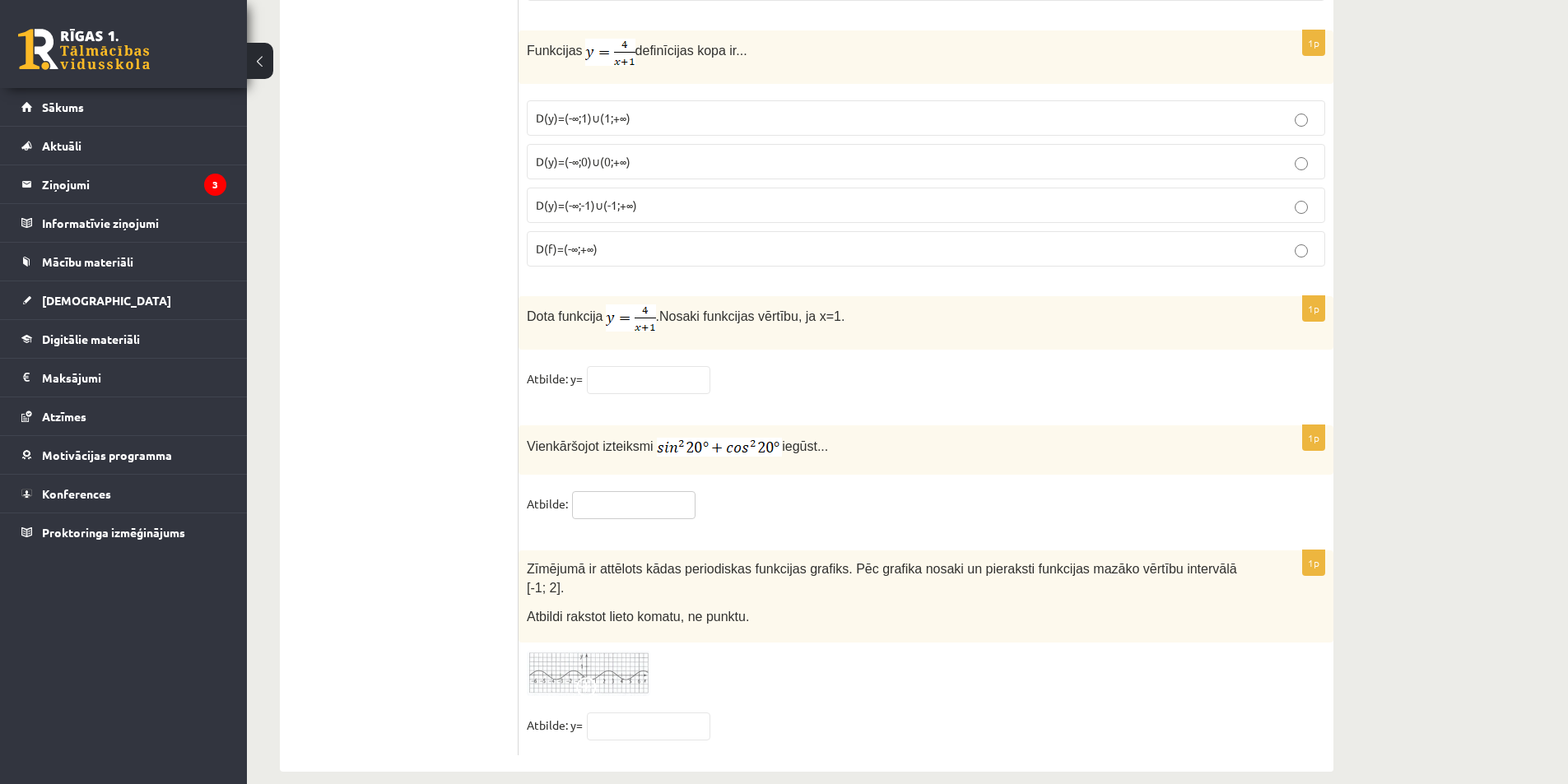
click at [650, 500] on input "text" at bounding box center [634, 505] width 123 height 28
type input "*"
click at [757, 512] on fieldset "Atbilde: *" at bounding box center [926, 509] width 798 height 34
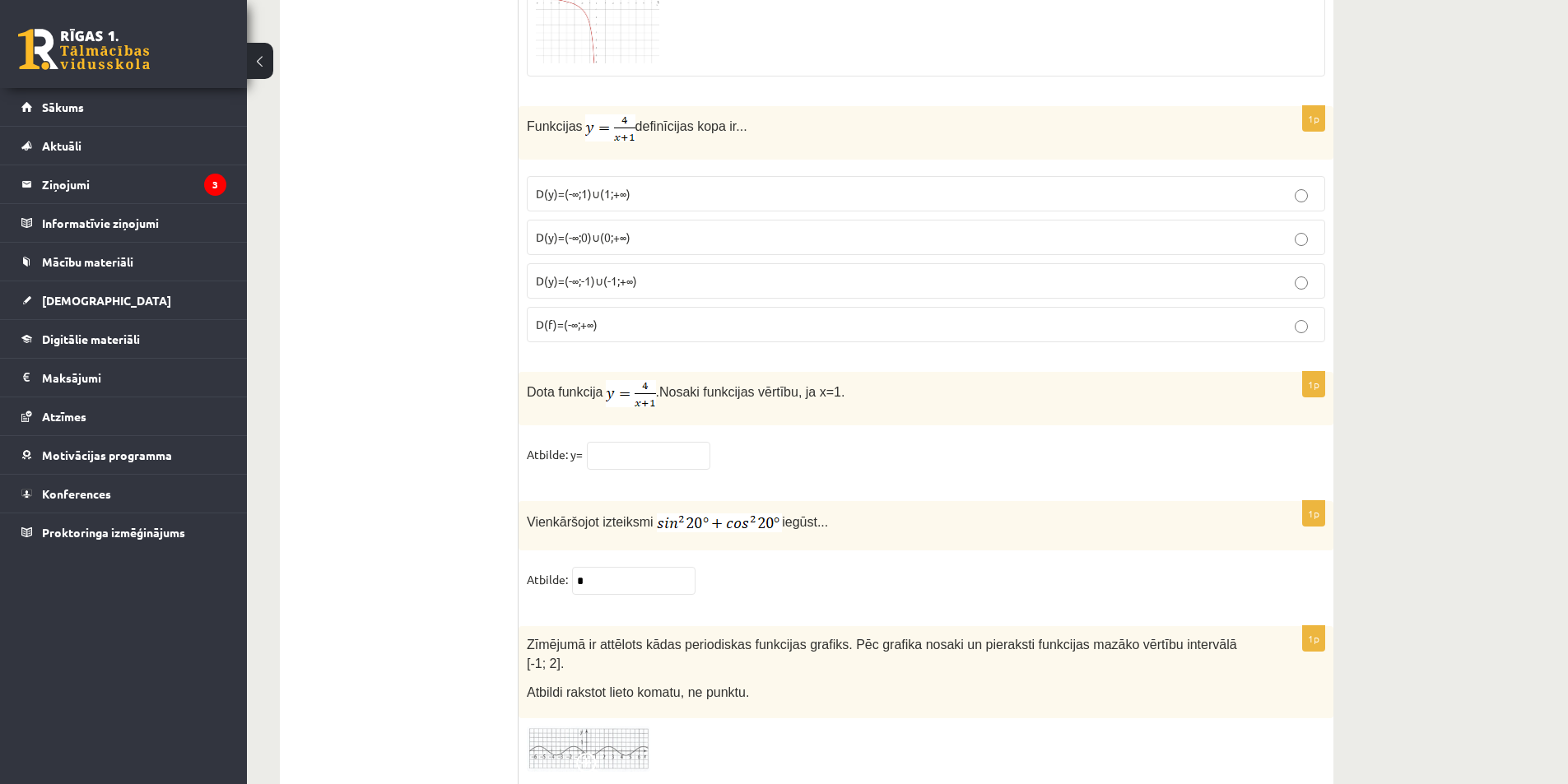
scroll to position [7790, 0]
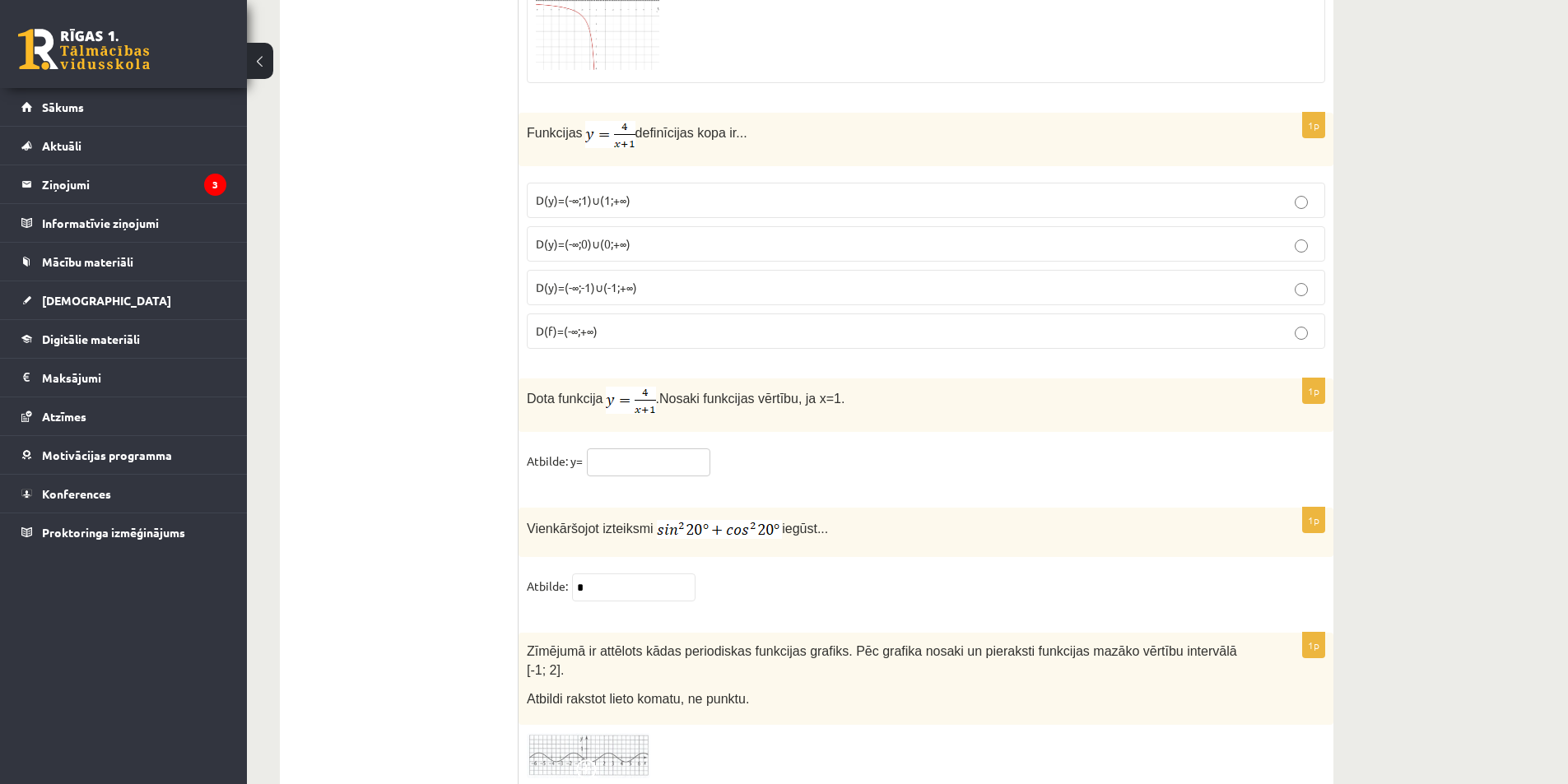
click at [706, 471] on input "text" at bounding box center [648, 462] width 123 height 28
type input "*"
click at [784, 448] on fieldset "Atbilde: y= *" at bounding box center [926, 465] width 798 height 34
click at [642, 470] on input "*" at bounding box center [648, 462] width 123 height 28
click at [772, 472] on fieldset "Atbilde: y= *" at bounding box center [926, 465] width 798 height 34
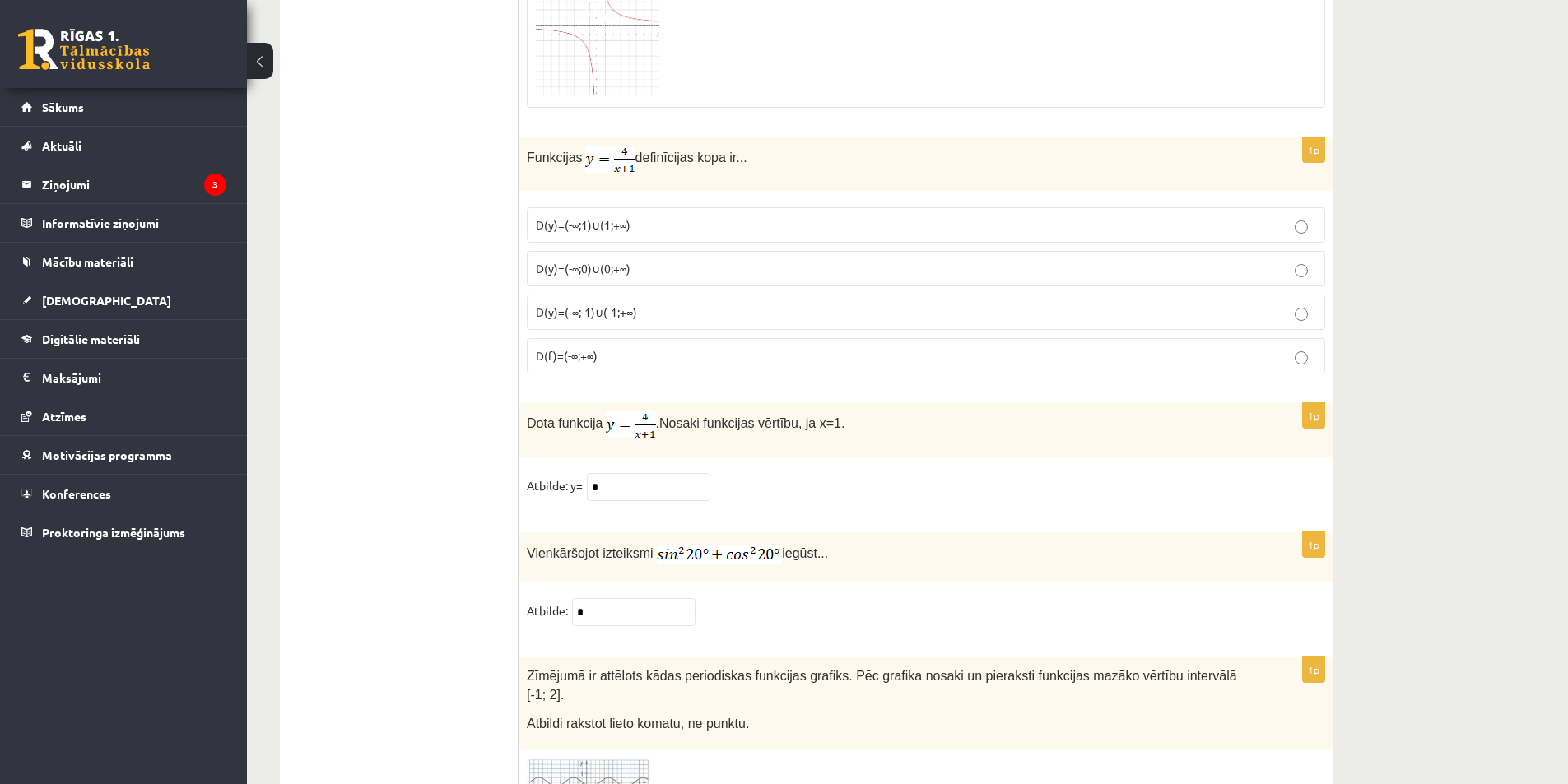
scroll to position [7873, 0]
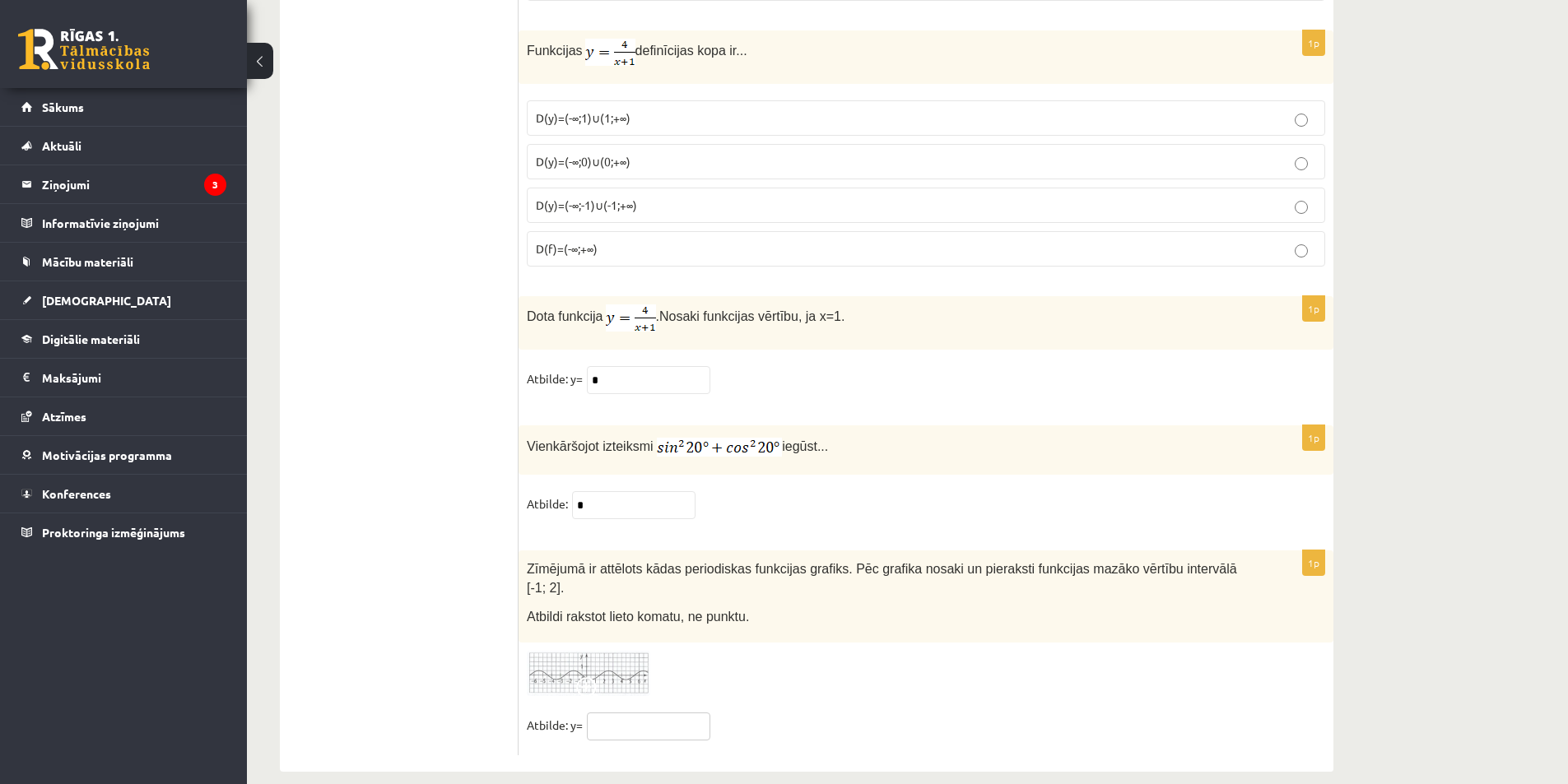
click at [640, 712] on input "text" at bounding box center [648, 726] width 123 height 28
type input "***"
click at [867, 651] on div at bounding box center [926, 674] width 798 height 45
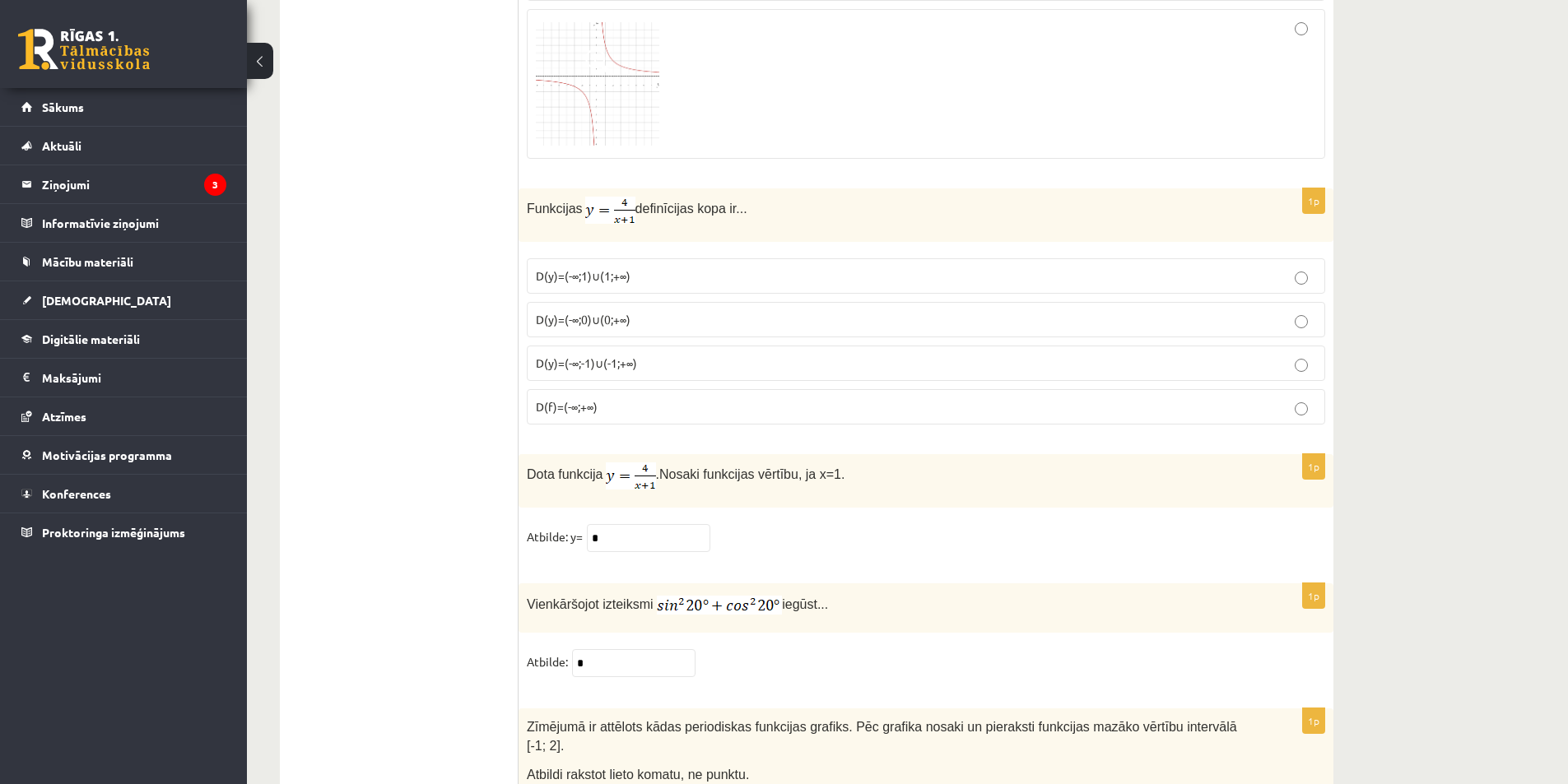
scroll to position [7708, 0]
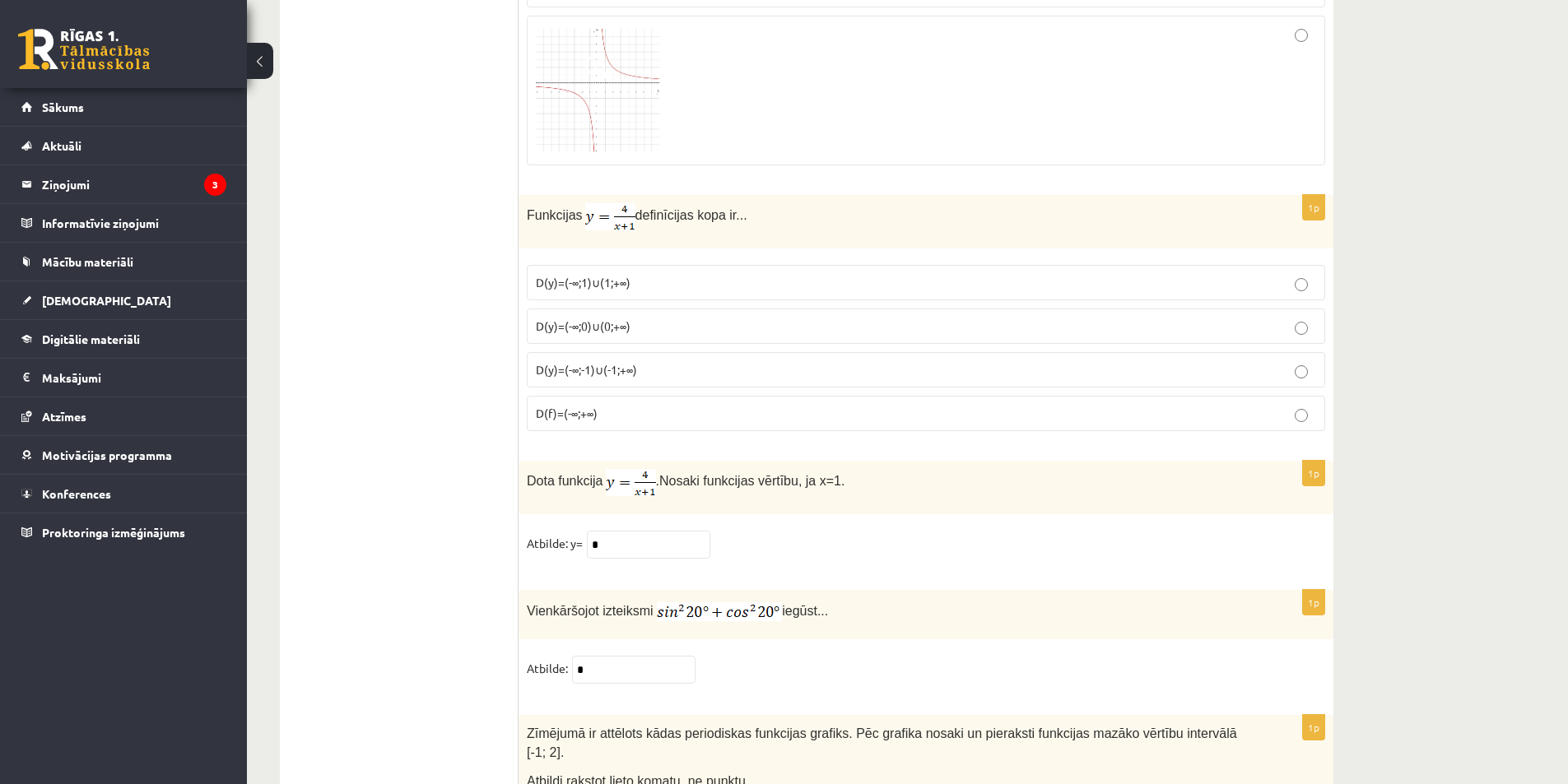
click at [664, 361] on p "D(y)=(-∞;-1)∪(-1;+∞)" at bounding box center [926, 369] width 780 height 17
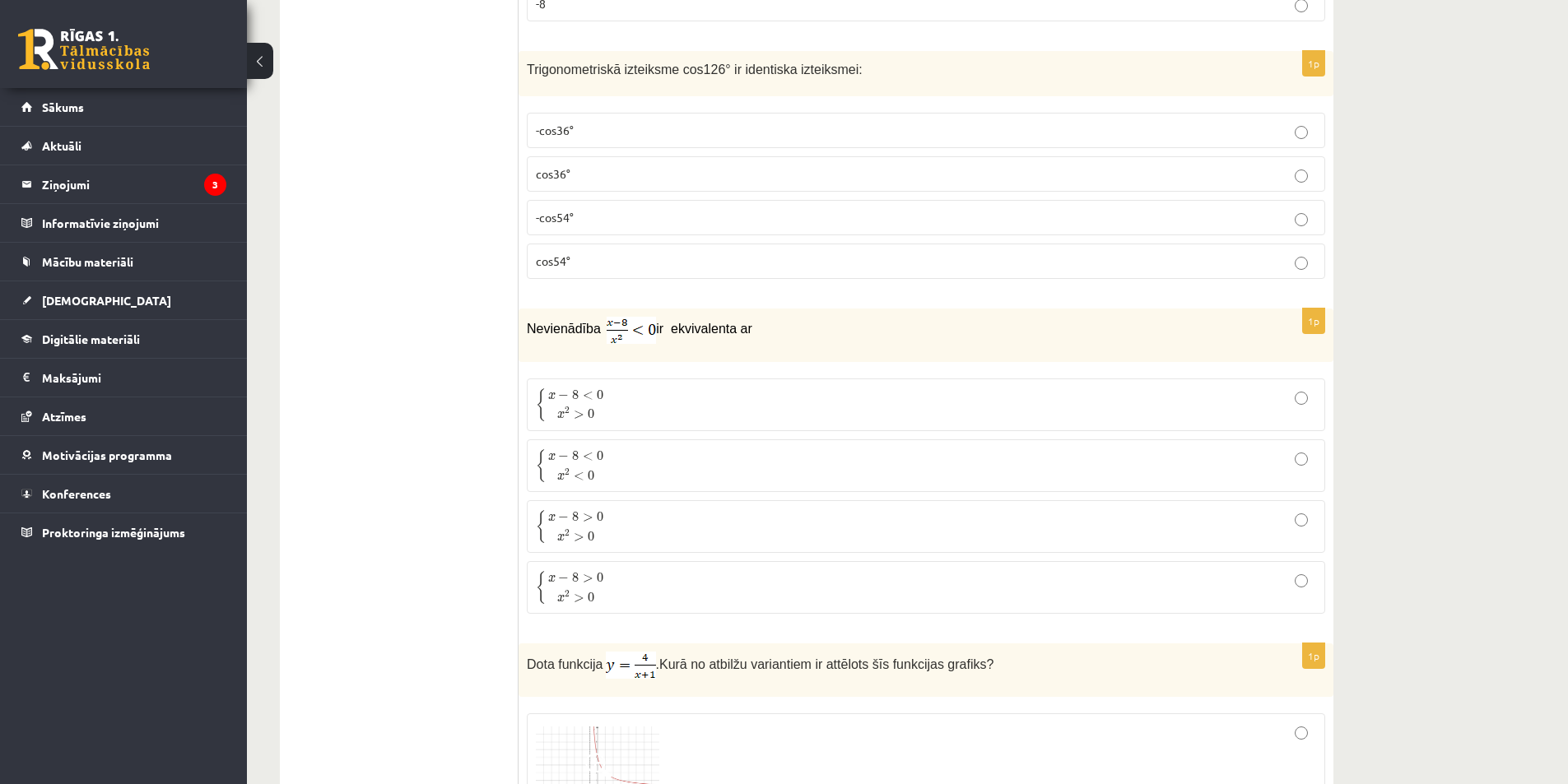
scroll to position [6555, 0]
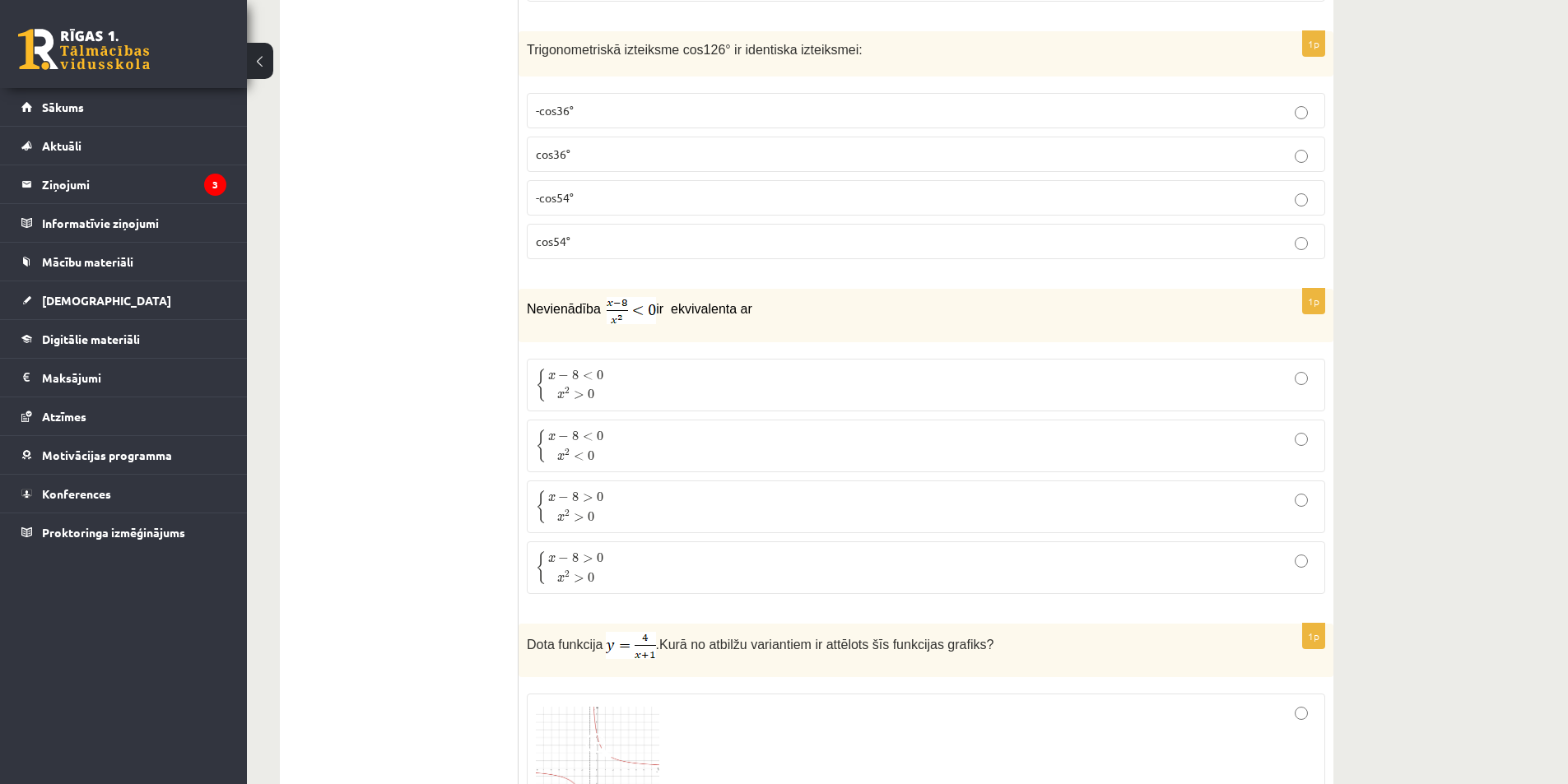
click at [688, 372] on p "{ x − 8 < 0 x 2 > 0 { x − 8 < 0 x 2 > 0" at bounding box center [926, 385] width 780 height 34
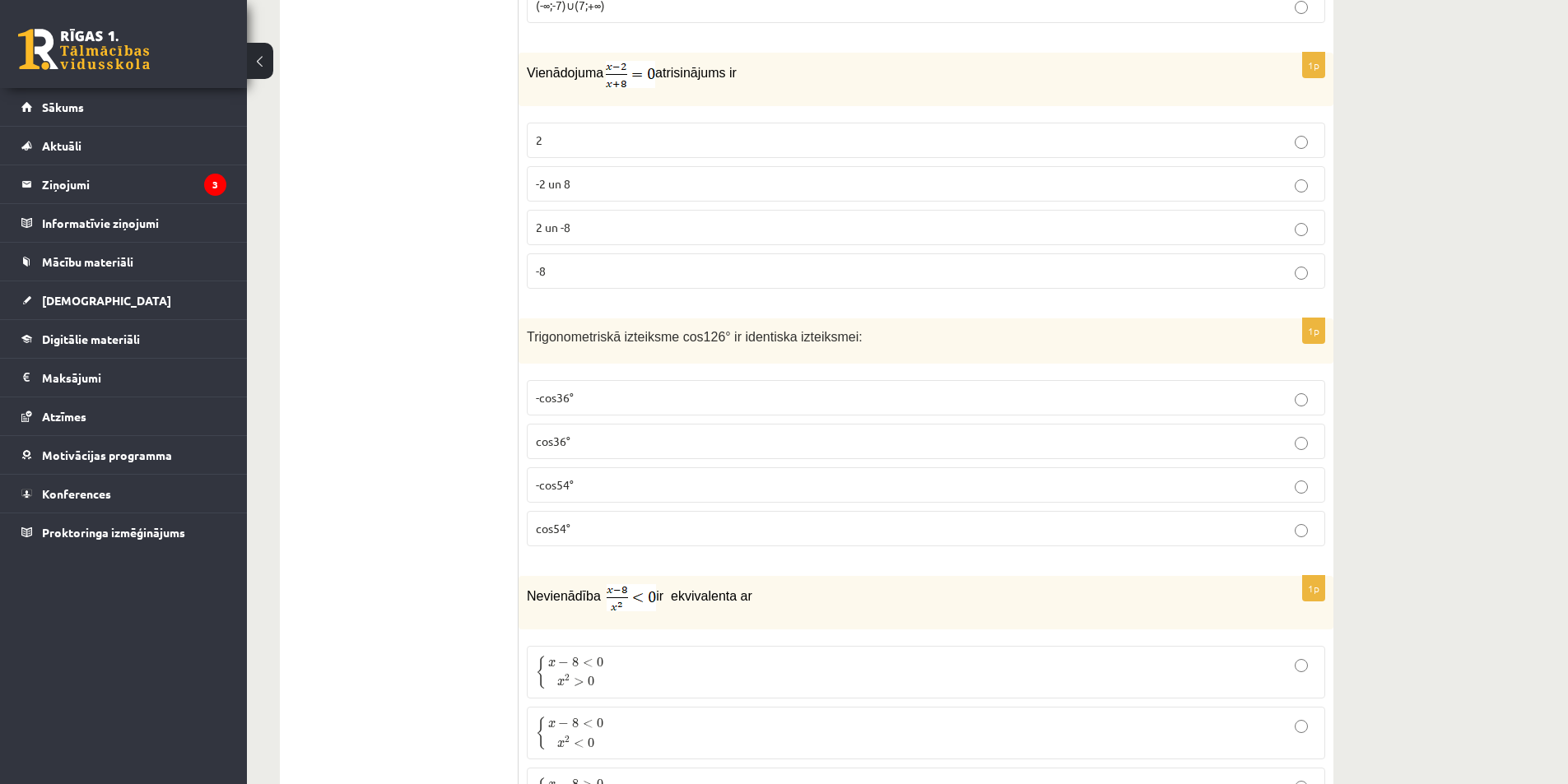
scroll to position [6309, 0]
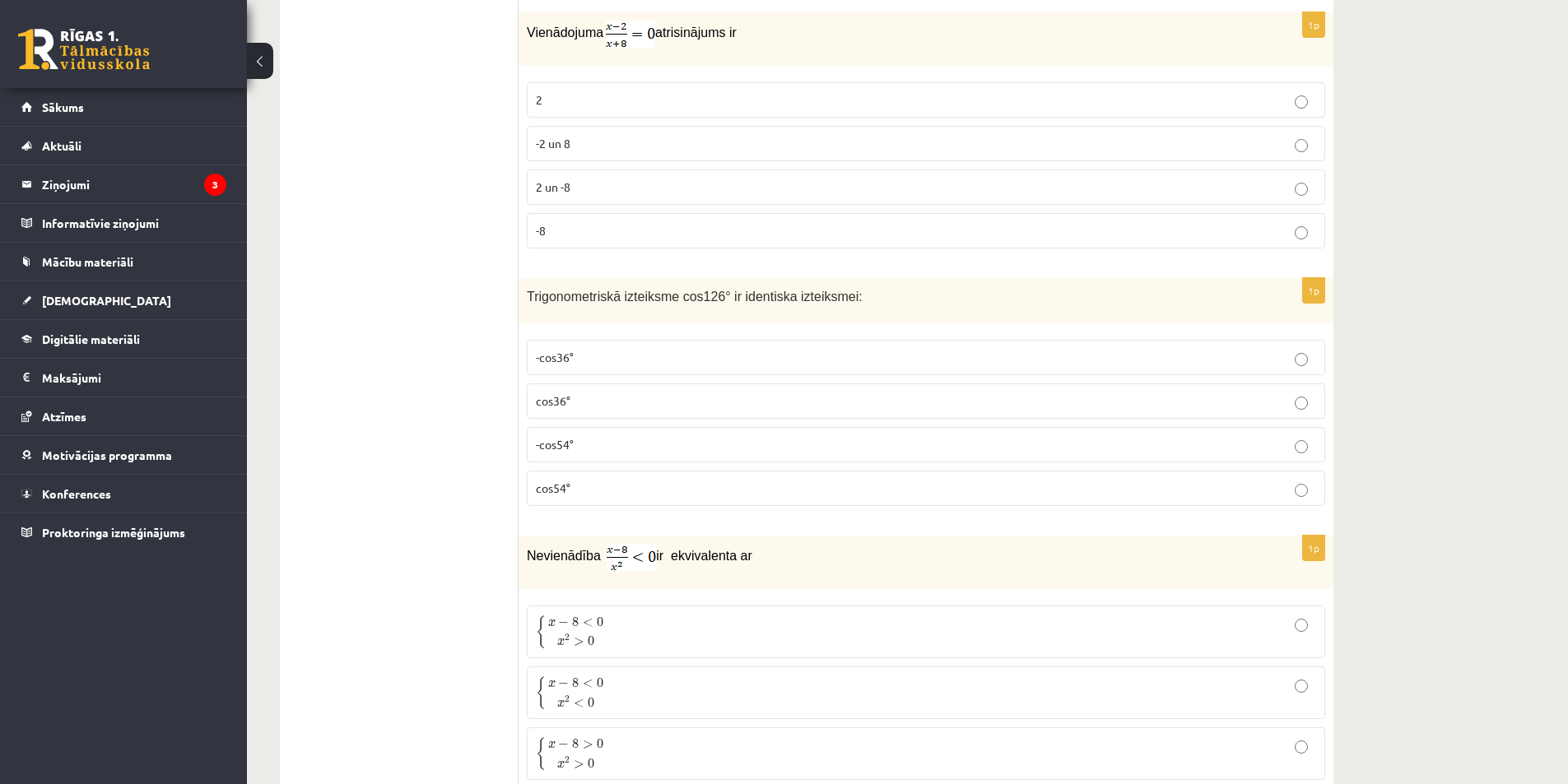
click at [664, 436] on p "-cos54°" at bounding box center [926, 445] width 780 height 17
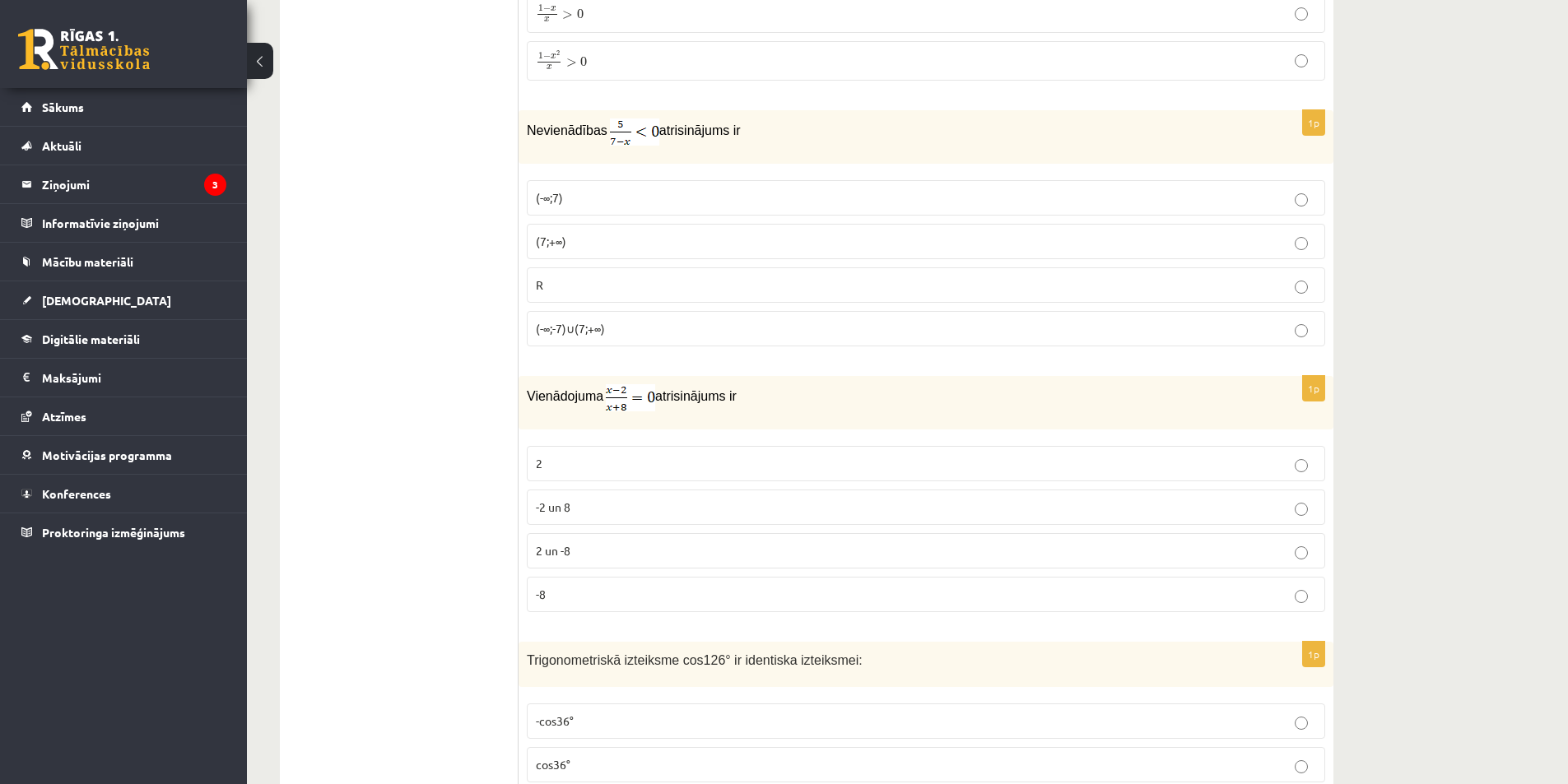
scroll to position [5897, 0]
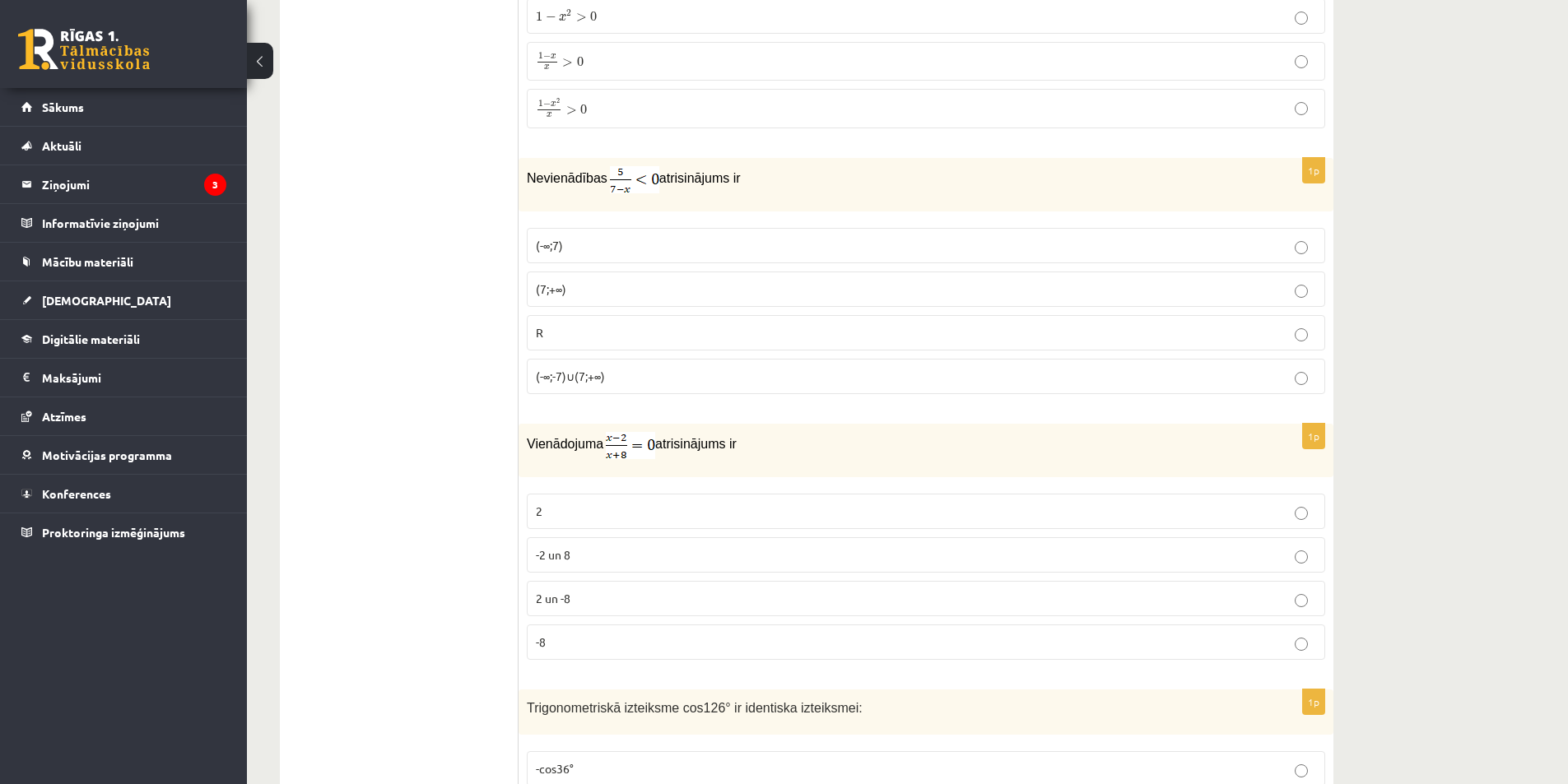
click at [670, 493] on label "2" at bounding box center [926, 511] width 798 height 35
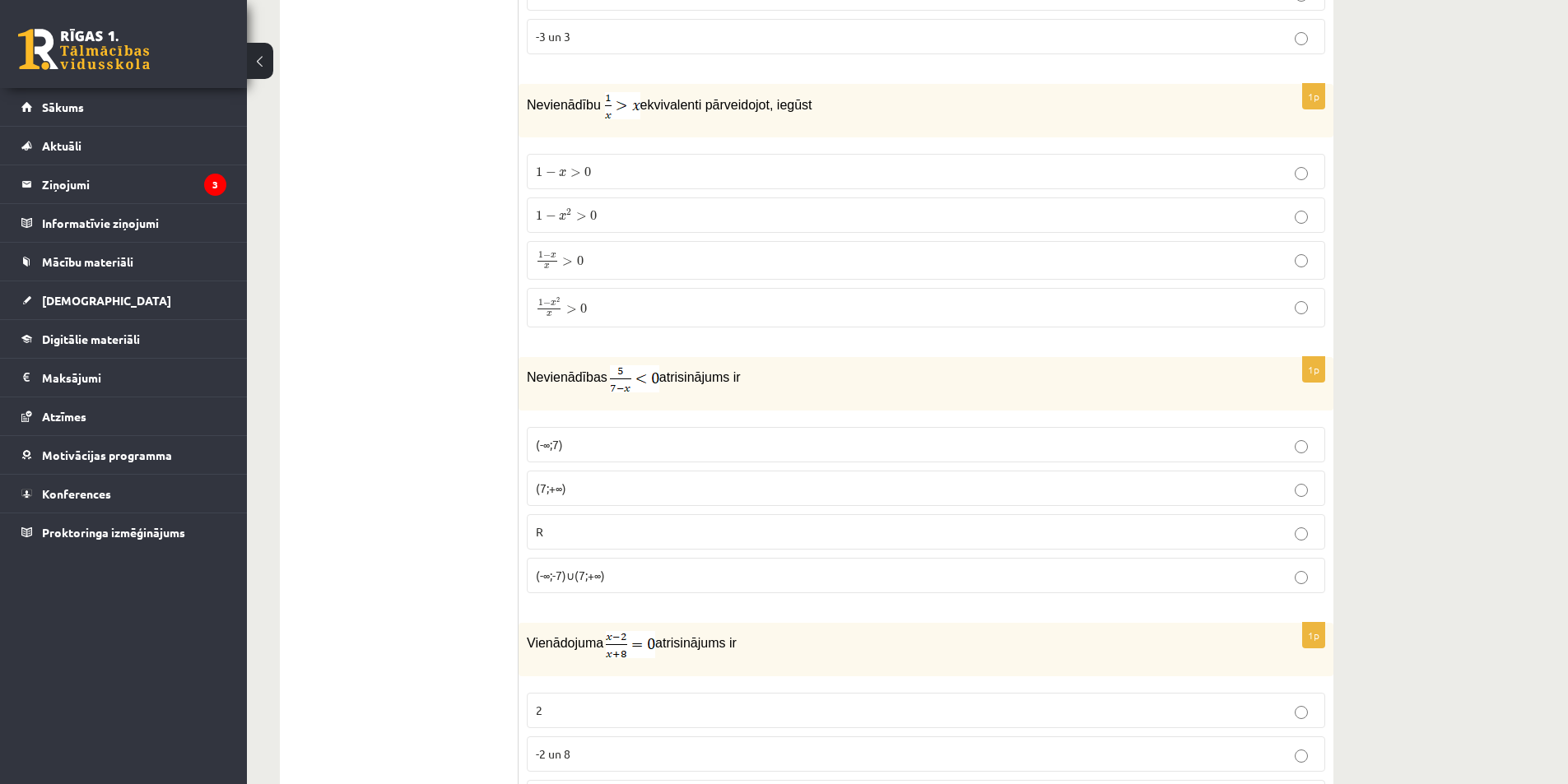
scroll to position [5815, 0]
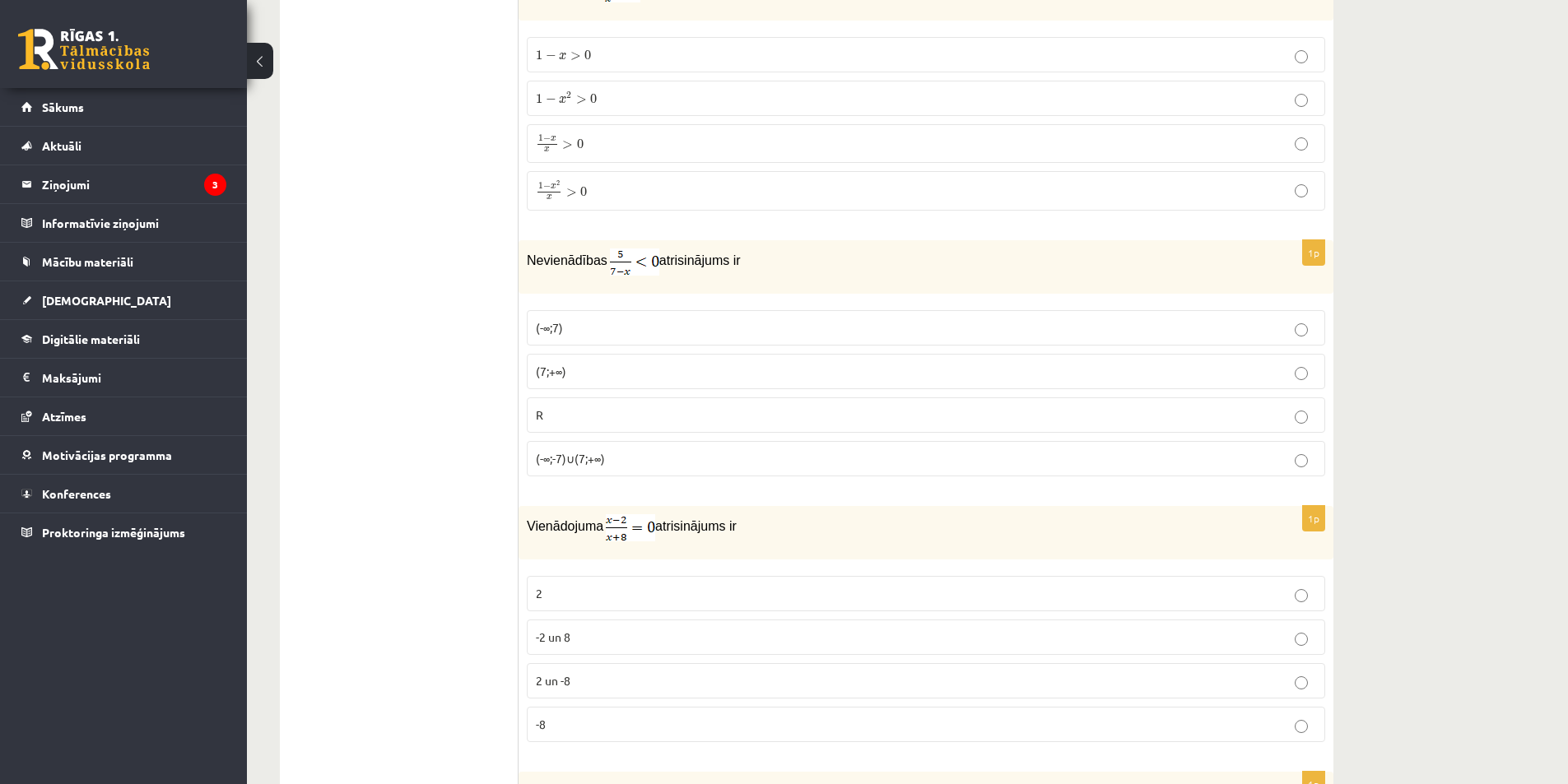
click at [569, 369] on p "(7;+∞)" at bounding box center [926, 371] width 780 height 17
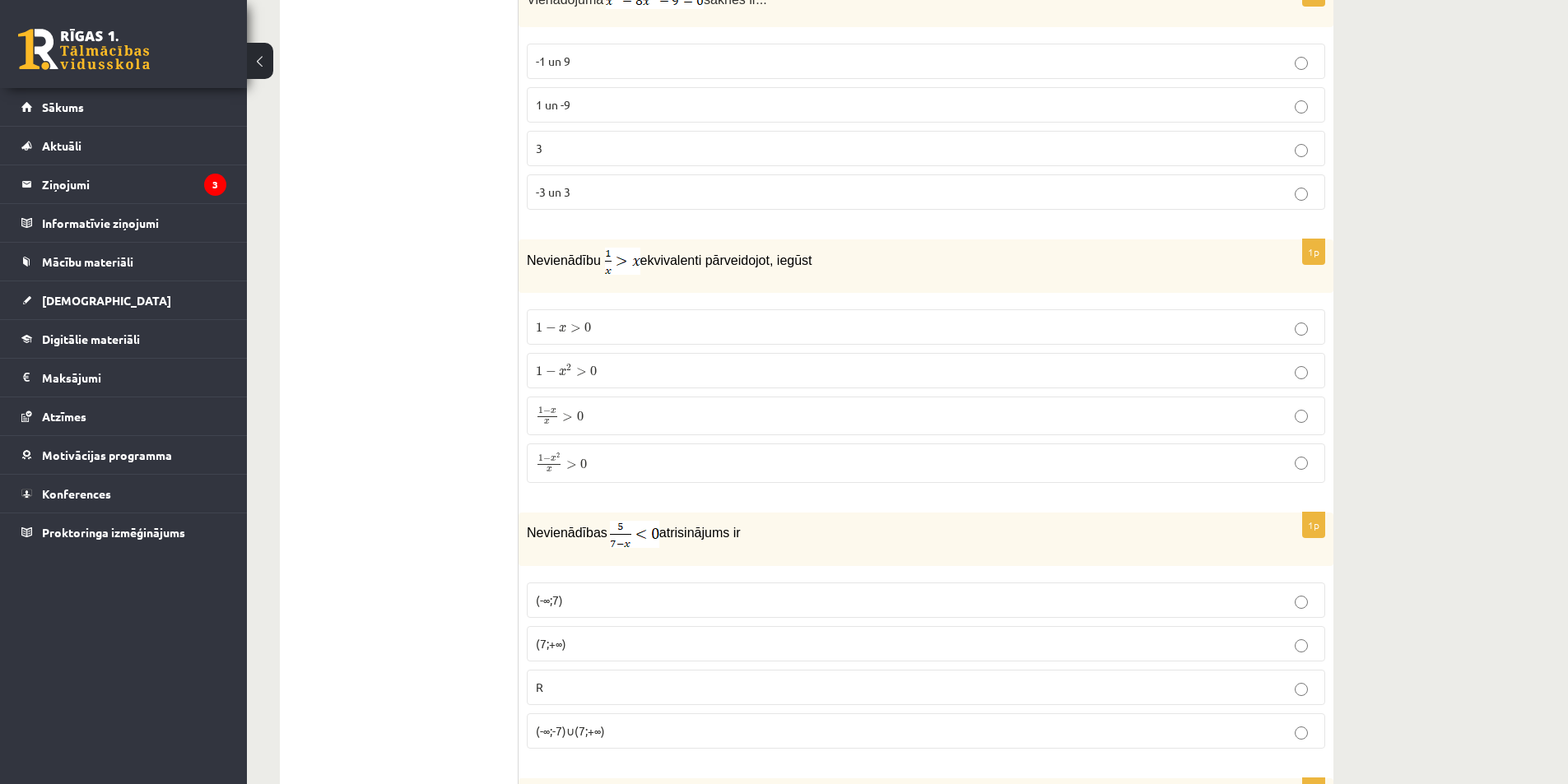
scroll to position [5485, 0]
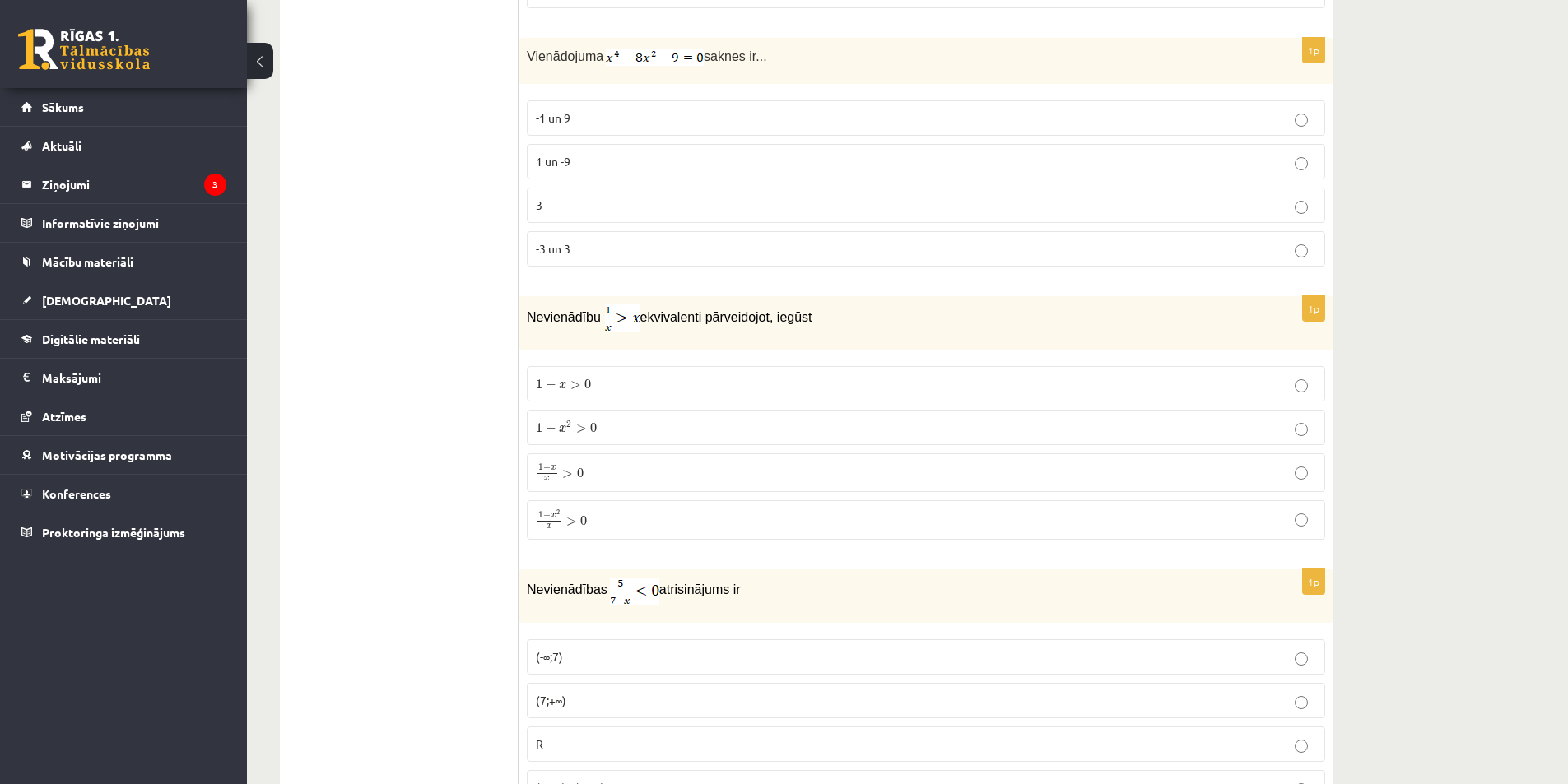
click at [763, 510] on p "1 − x 2 x > 0 1 − x 2 x > 0" at bounding box center [926, 521] width 780 height 22
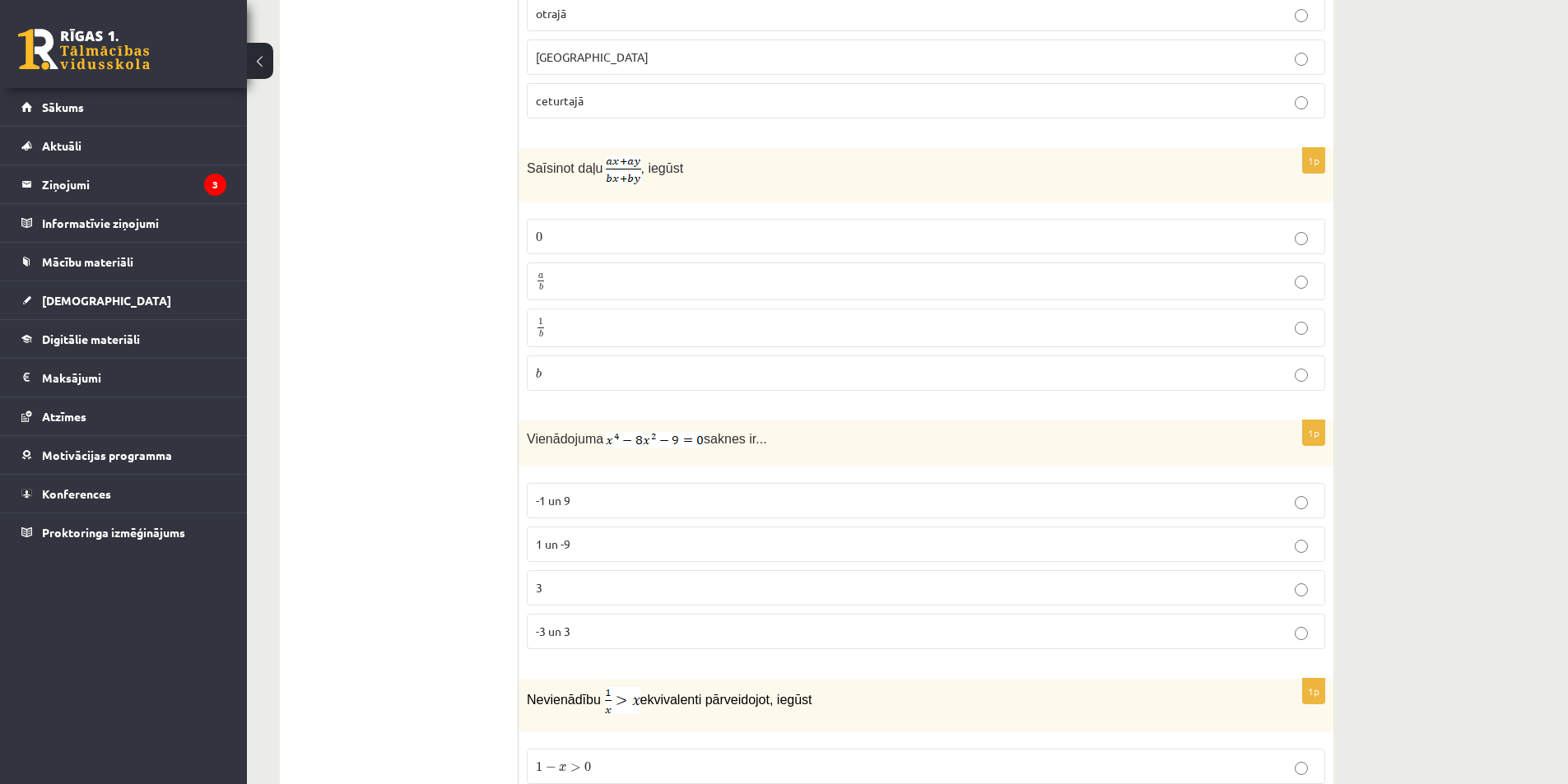
scroll to position [5157, 0]
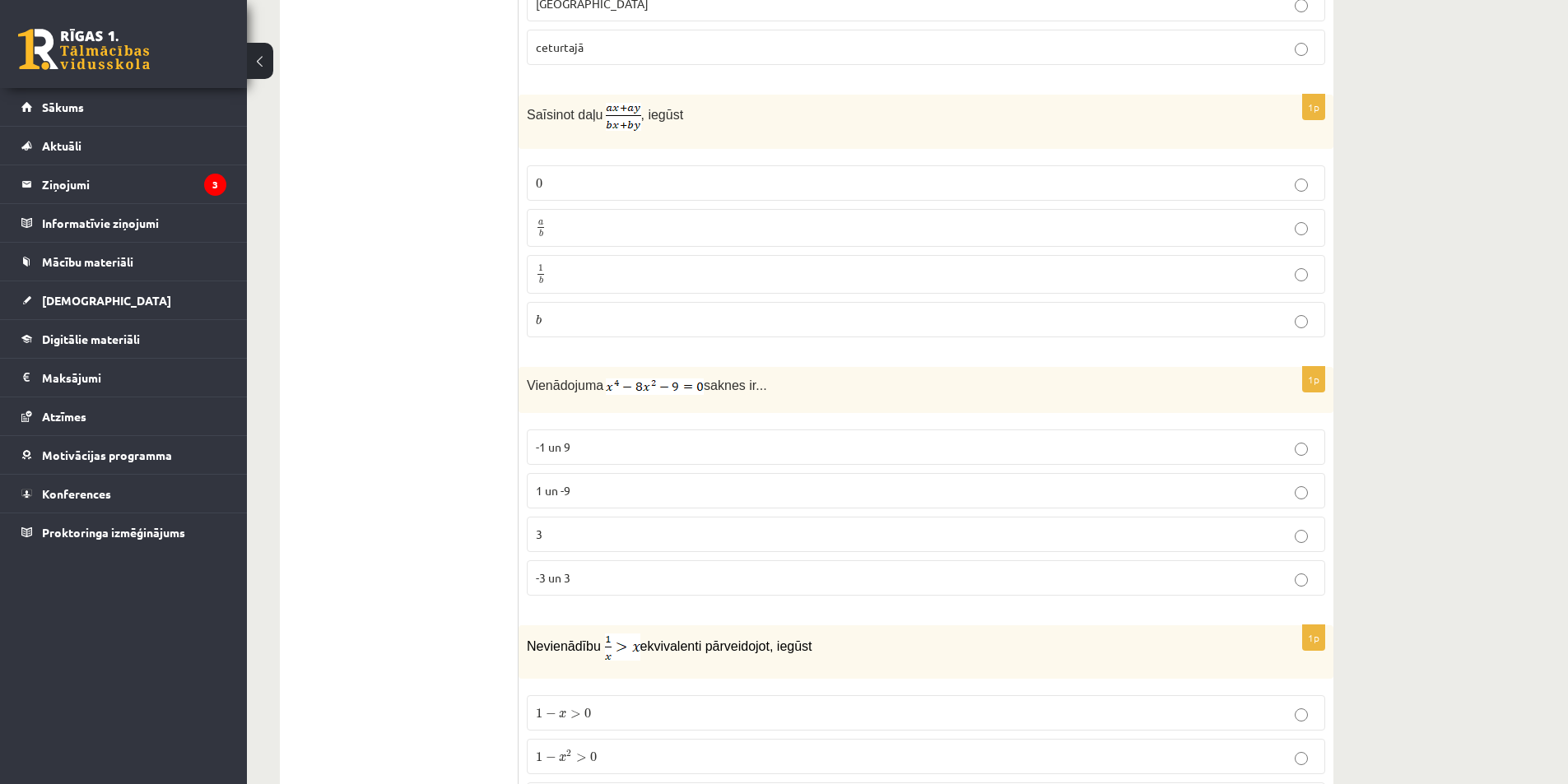
click at [766, 570] on p "-3 un 3" at bounding box center [926, 578] width 780 height 17
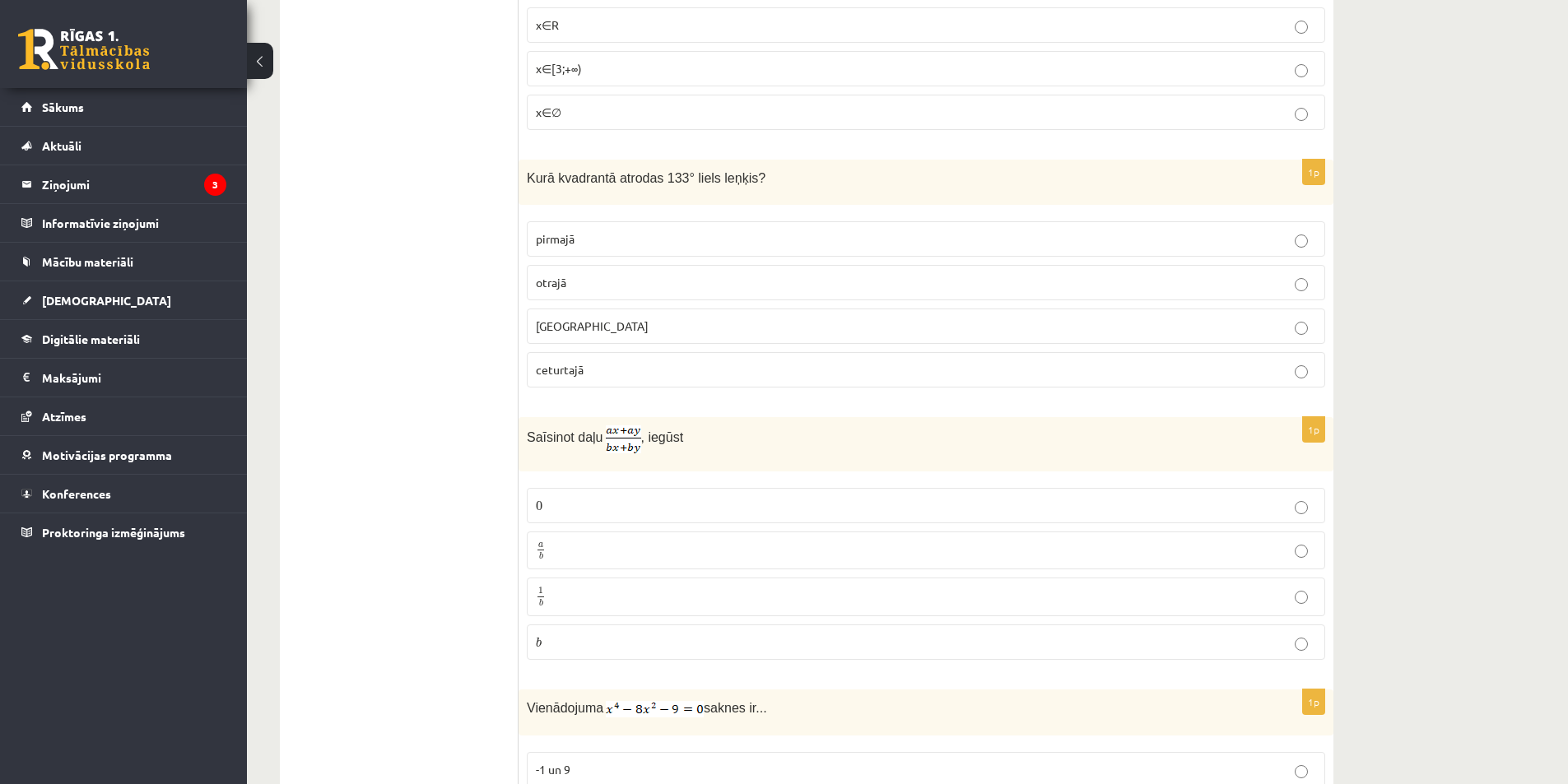
scroll to position [4827, 0]
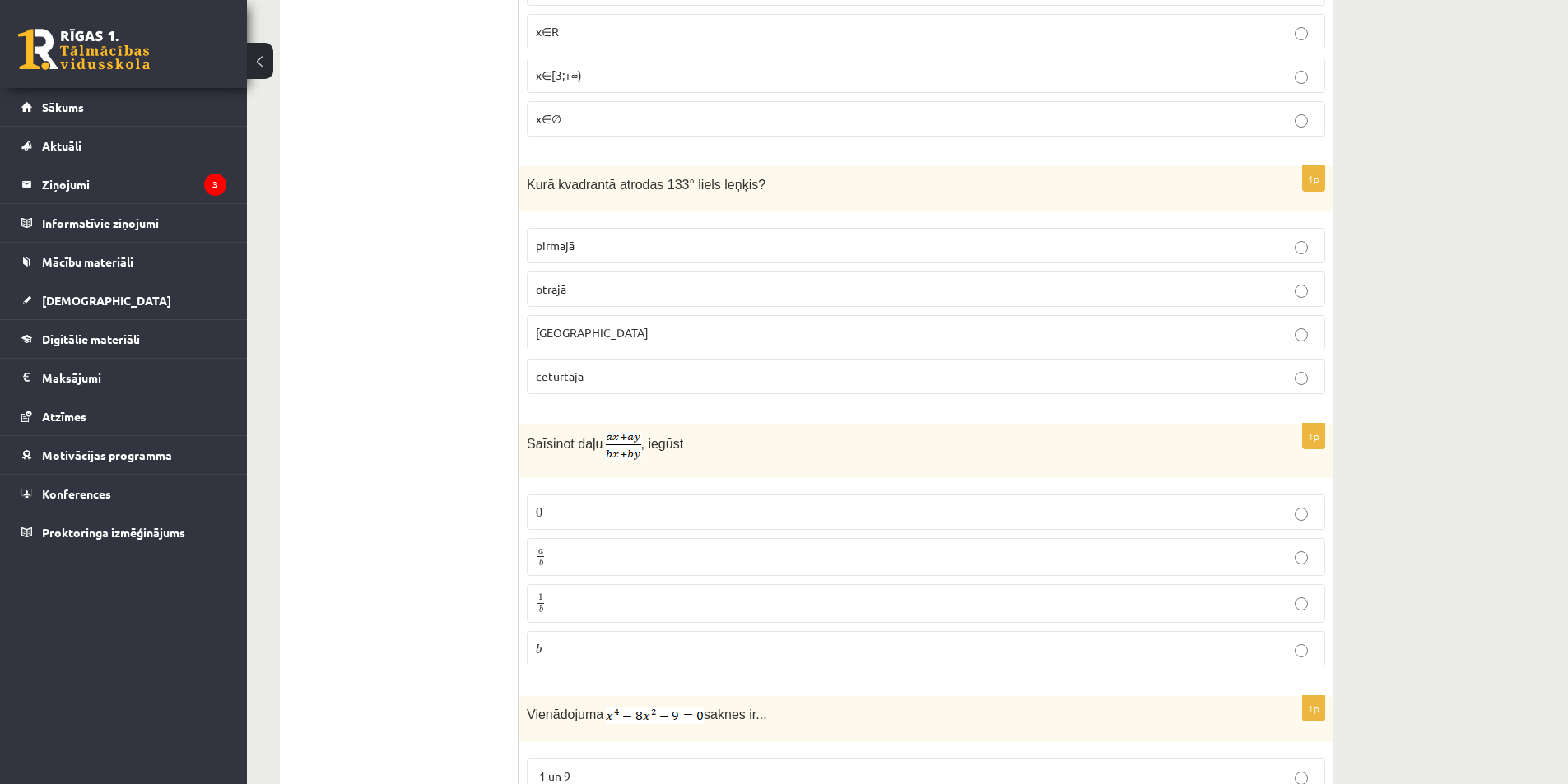
click at [644, 548] on p "a b a b" at bounding box center [926, 558] width 780 height 21
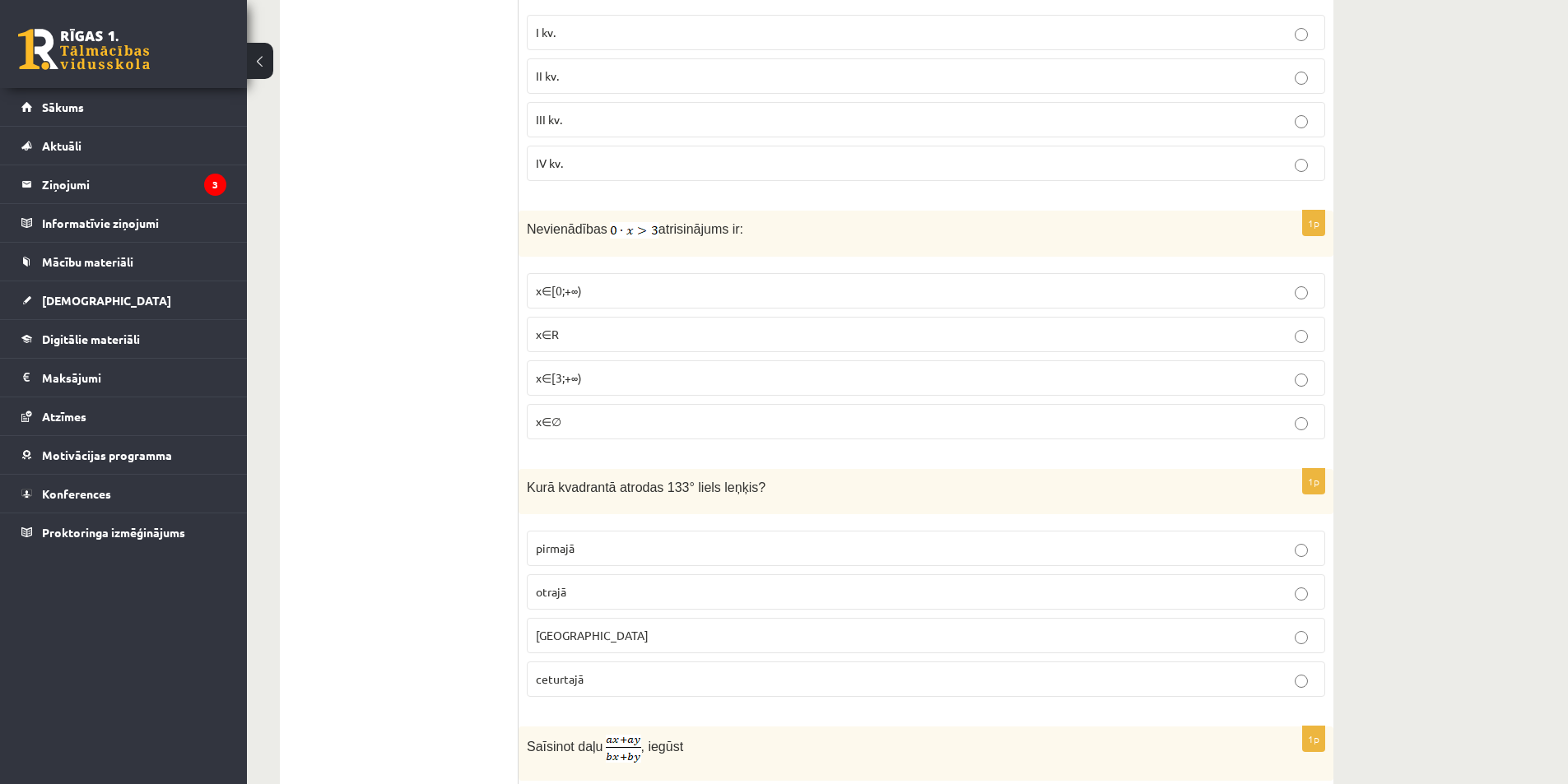
scroll to position [4498, 0]
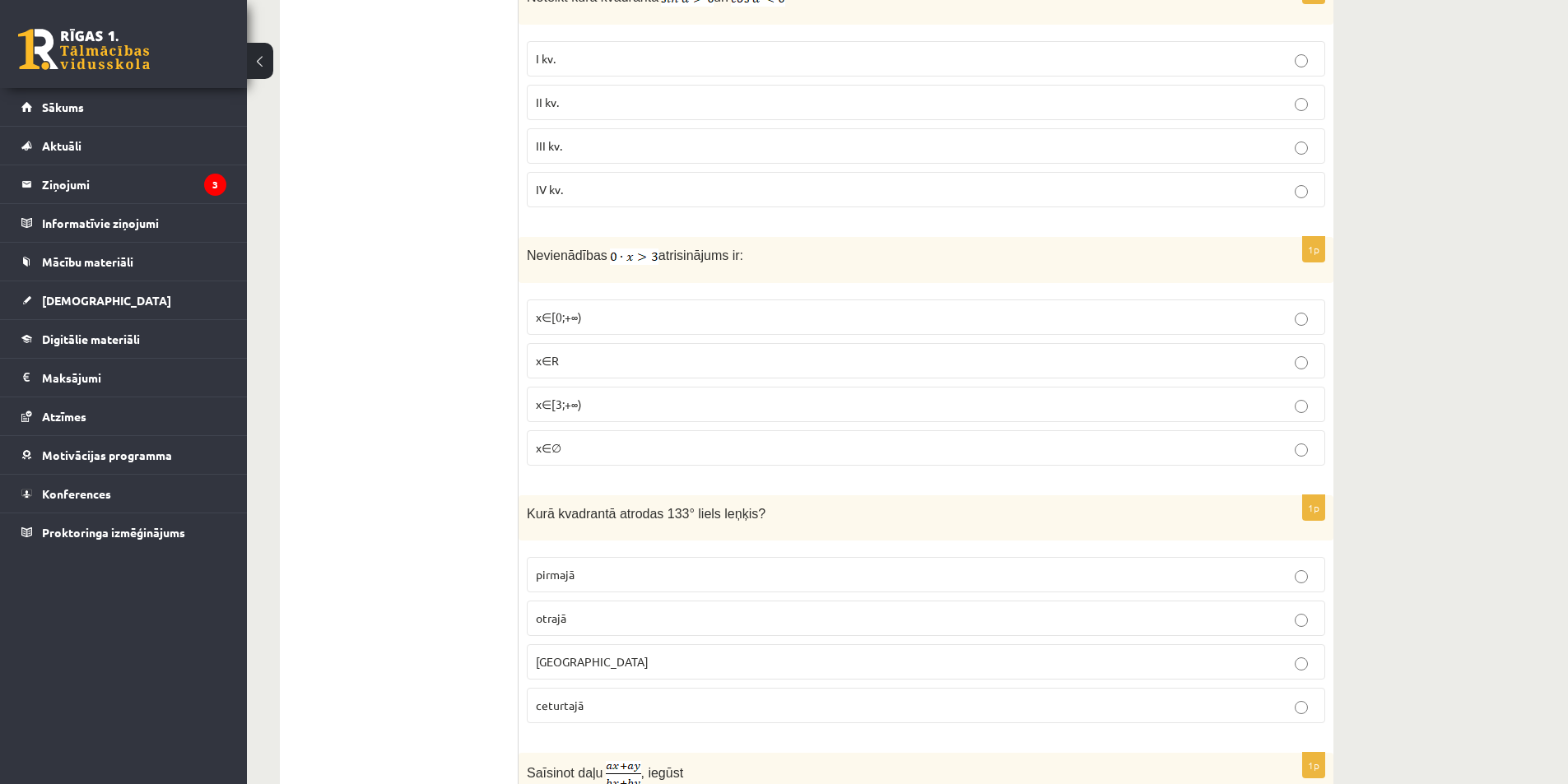
click at [738, 620] on p "otrajā" at bounding box center [926, 618] width 780 height 17
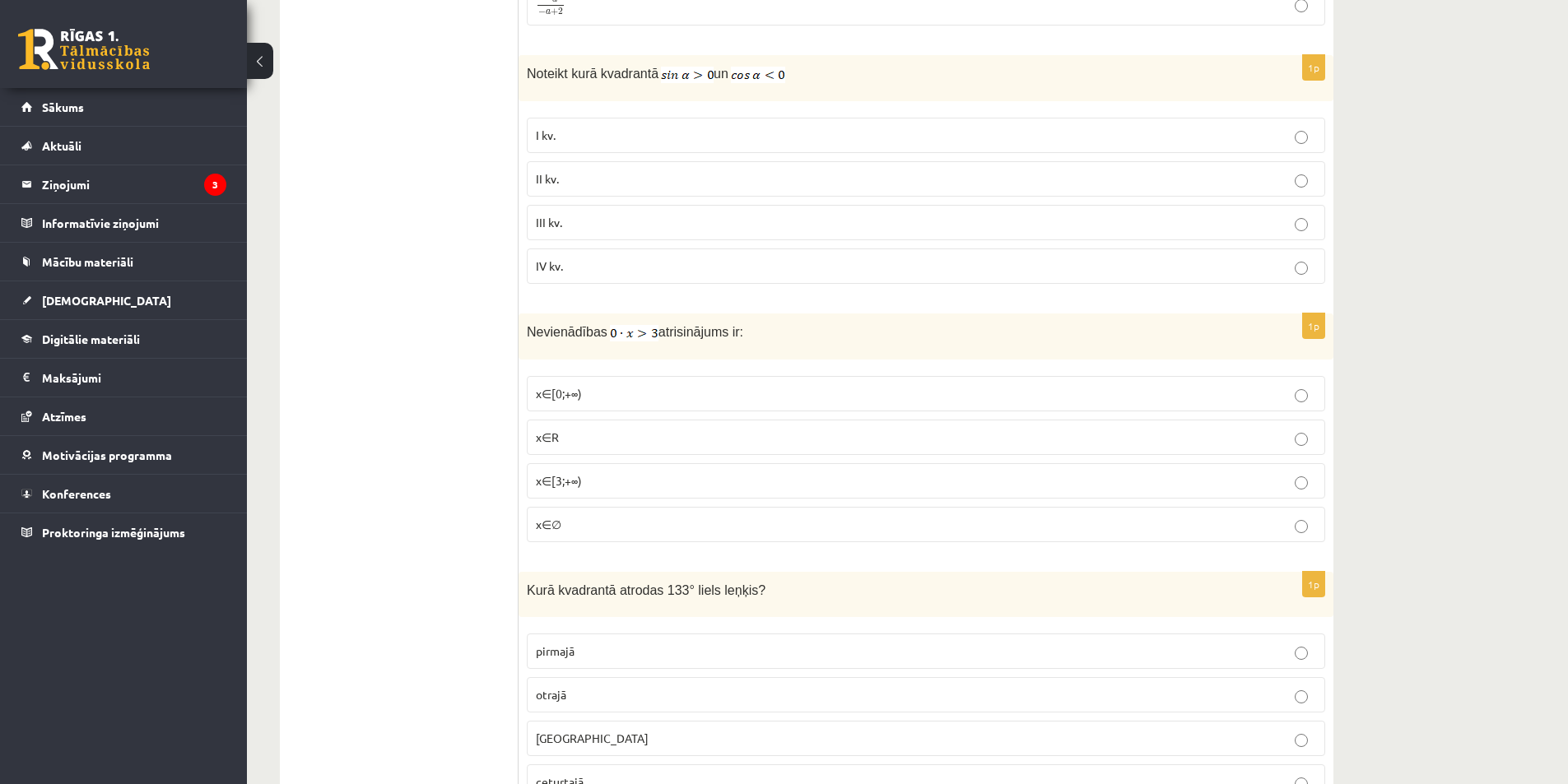
scroll to position [4416, 0]
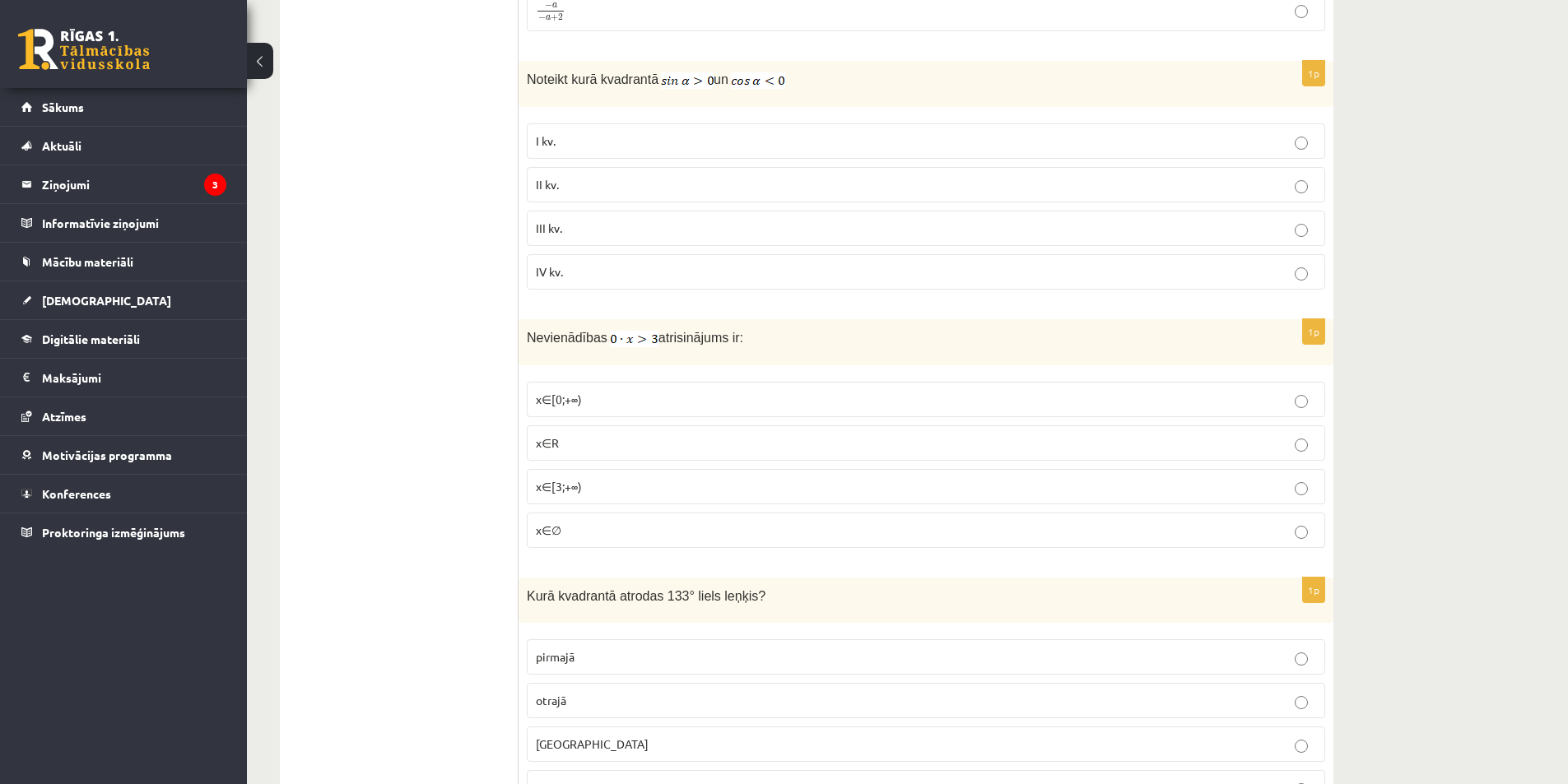
click at [606, 540] on label "x∈∅" at bounding box center [926, 530] width 798 height 35
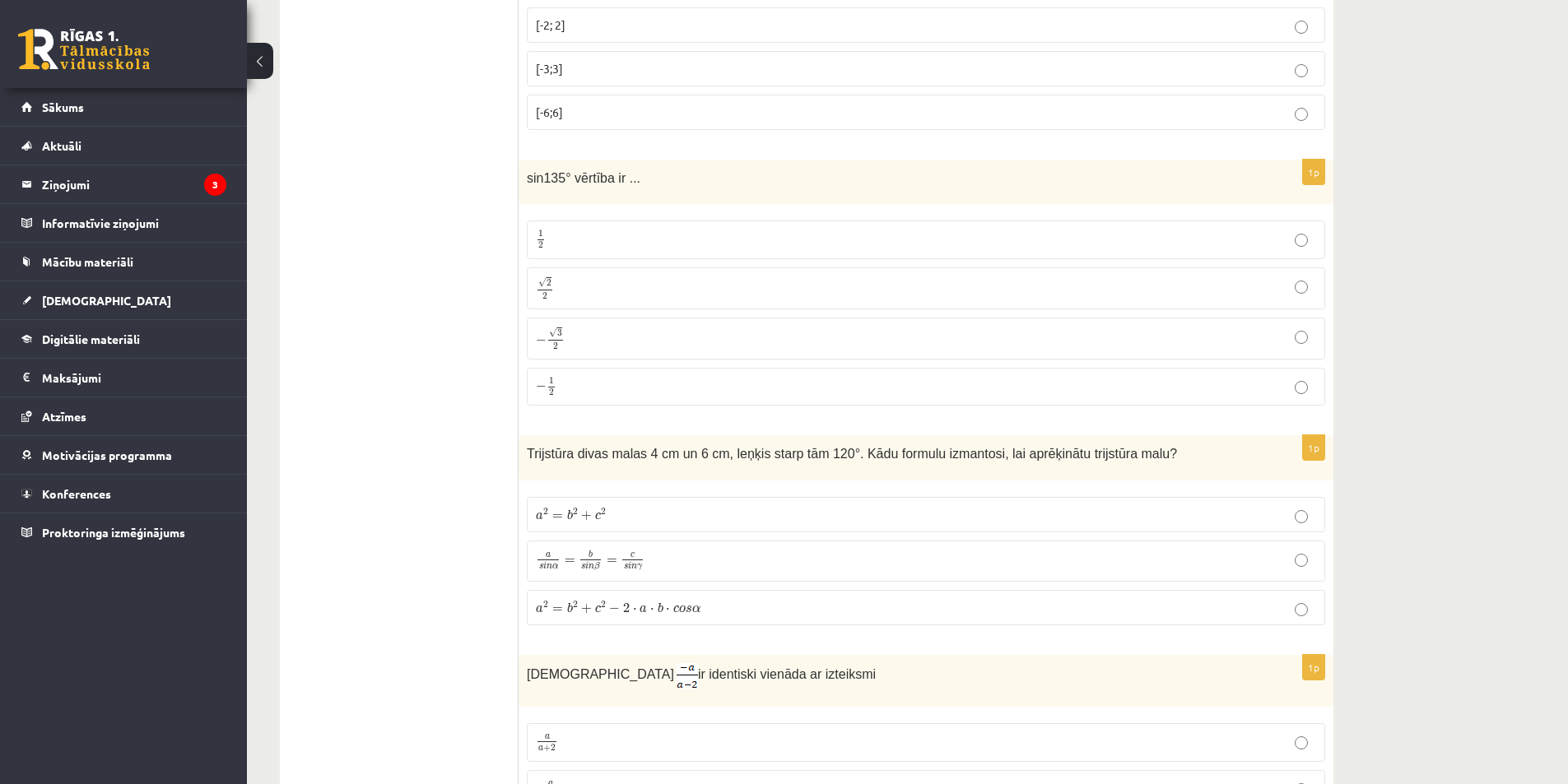
scroll to position [3511, 0]
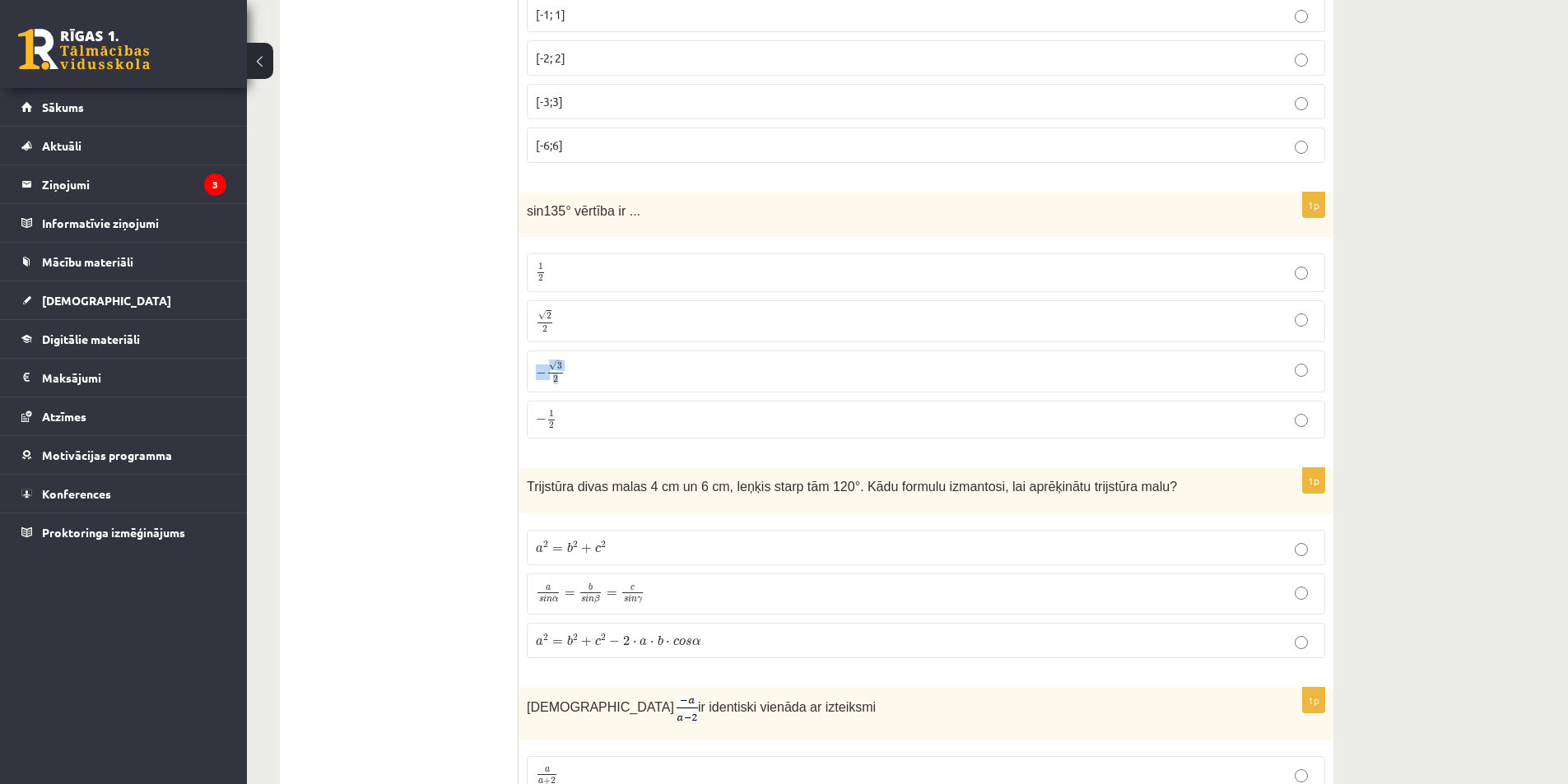
drag, startPoint x: 1567, startPoint y: 359, endPoint x: 1573, endPoint y: 341, distance: 19.0
drag, startPoint x: 1384, startPoint y: 221, endPoint x: 1542, endPoint y: 306, distance: 179.4
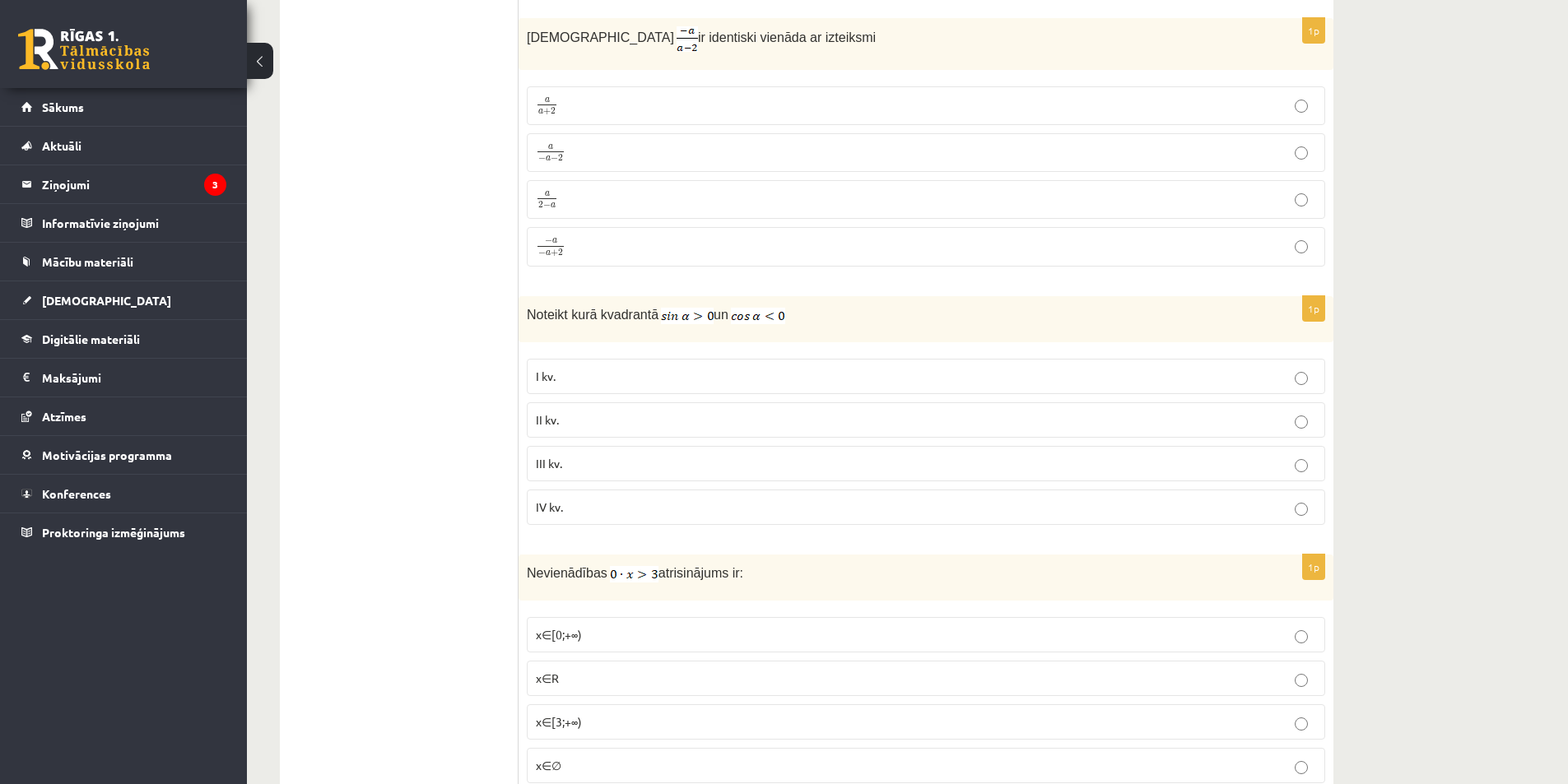
scroll to position [4172, 0]
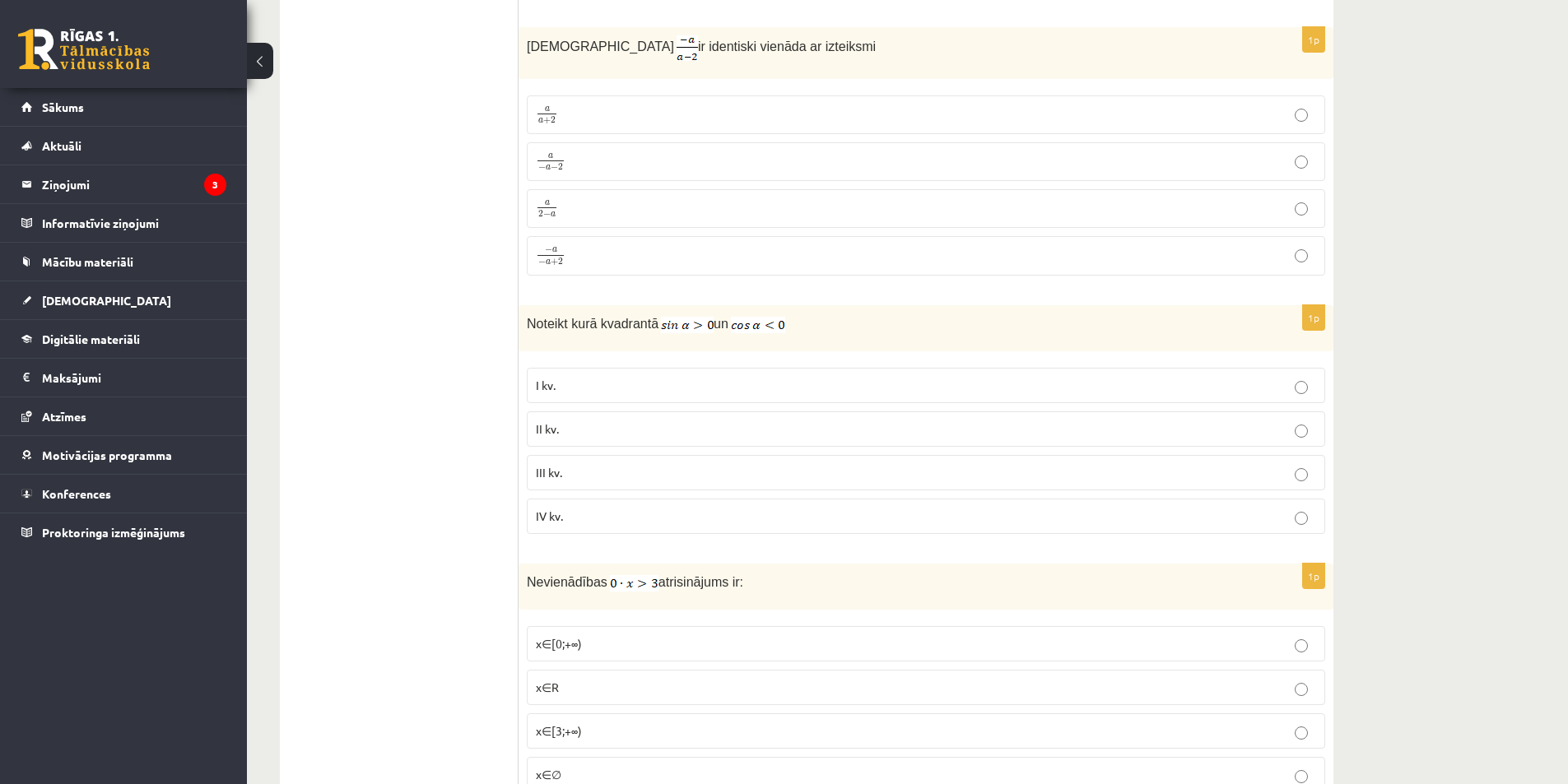
click at [572, 416] on label "II kv." at bounding box center [926, 429] width 798 height 35
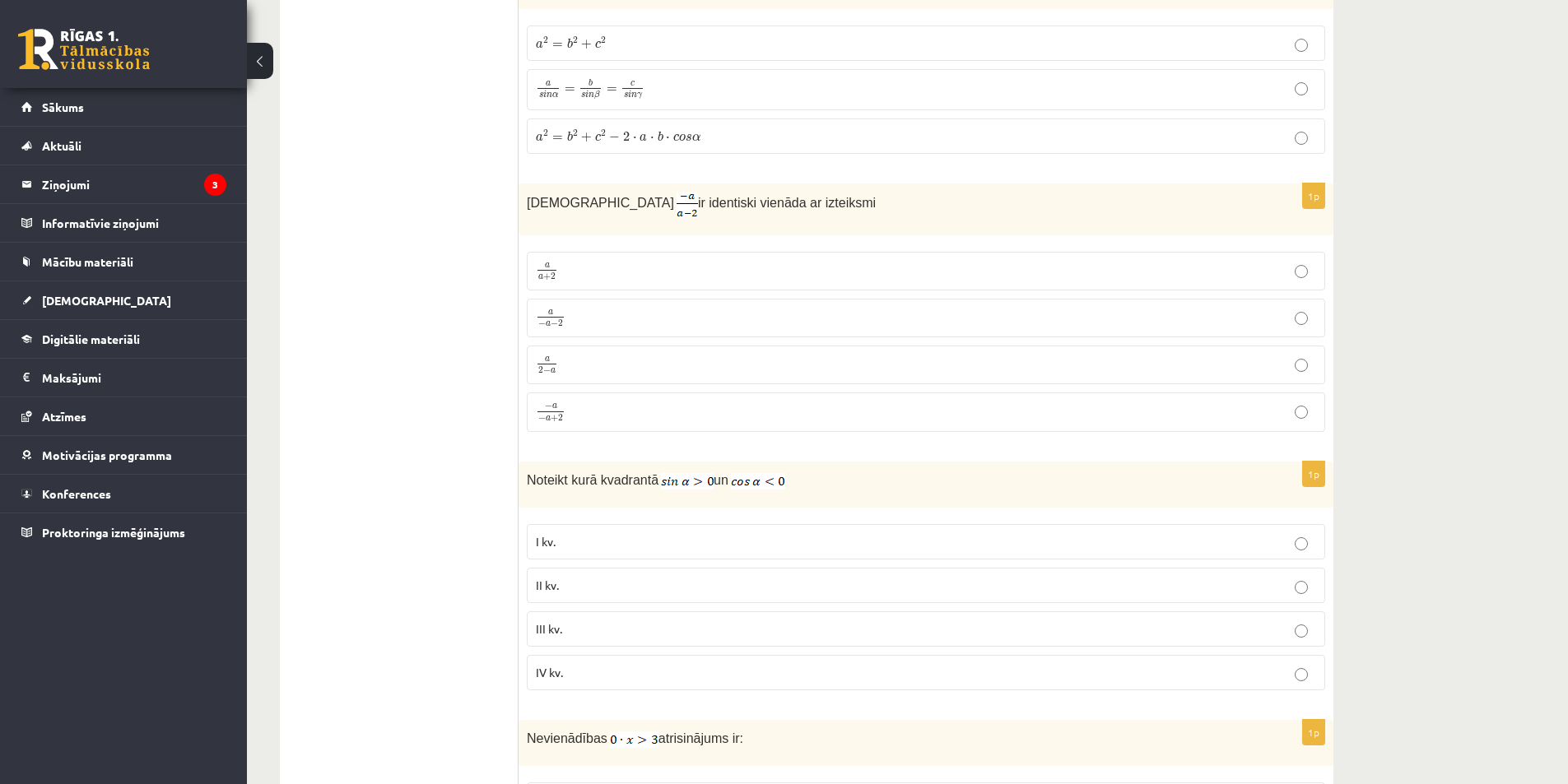
scroll to position [4007, 0]
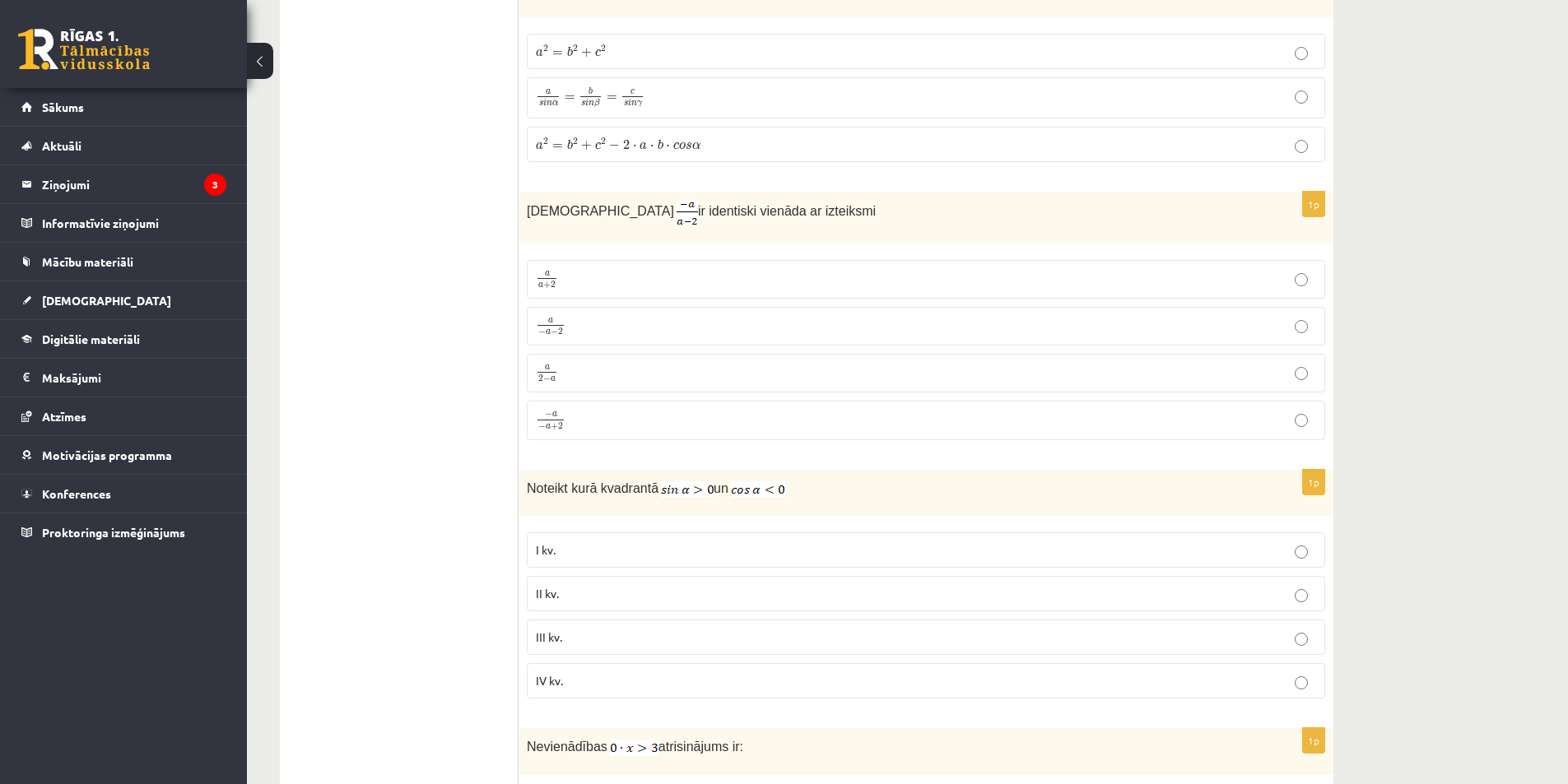
click at [593, 367] on p "a 2 − a a 2 − a" at bounding box center [926, 373] width 780 height 21
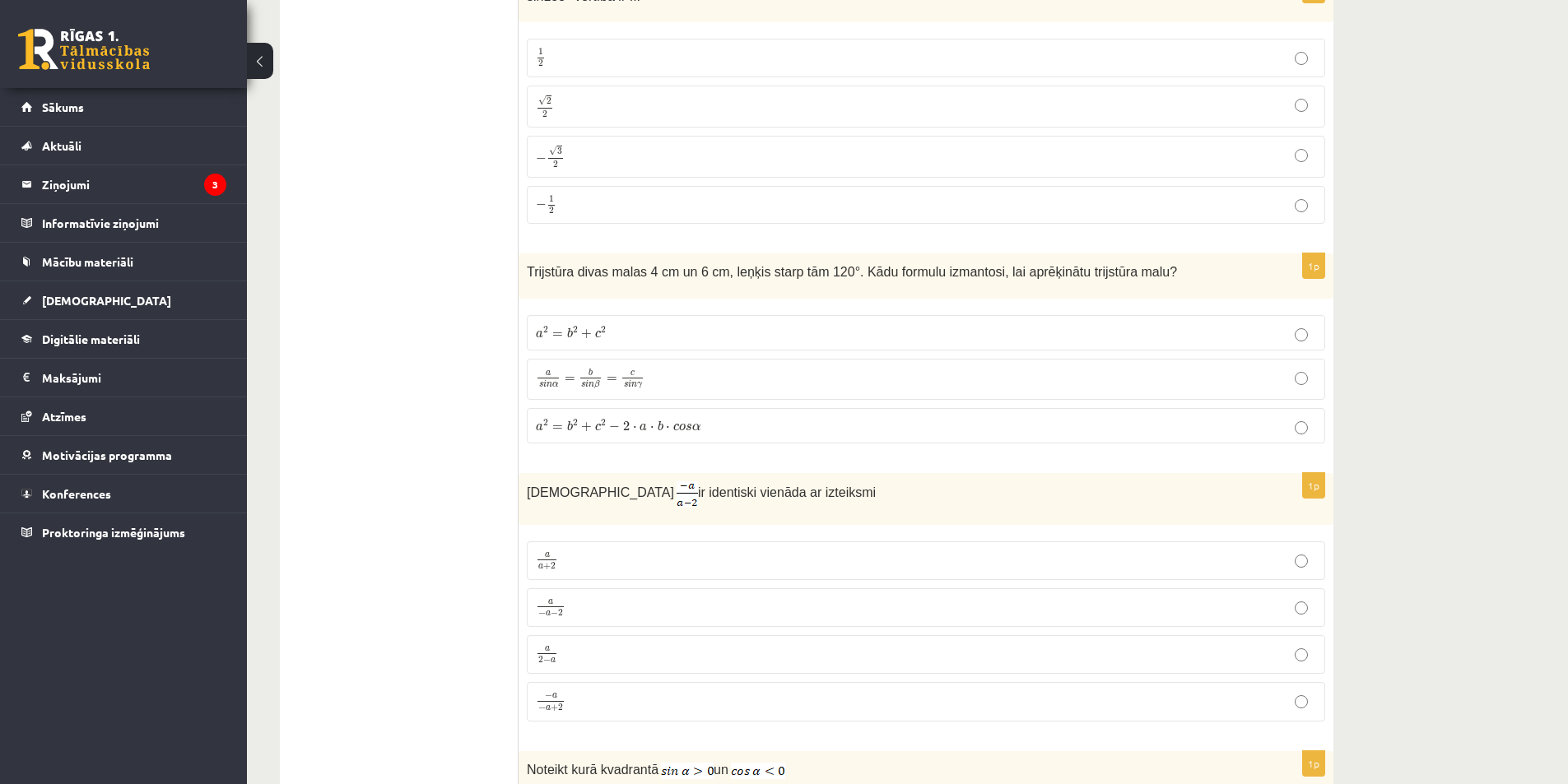
scroll to position [3677, 0]
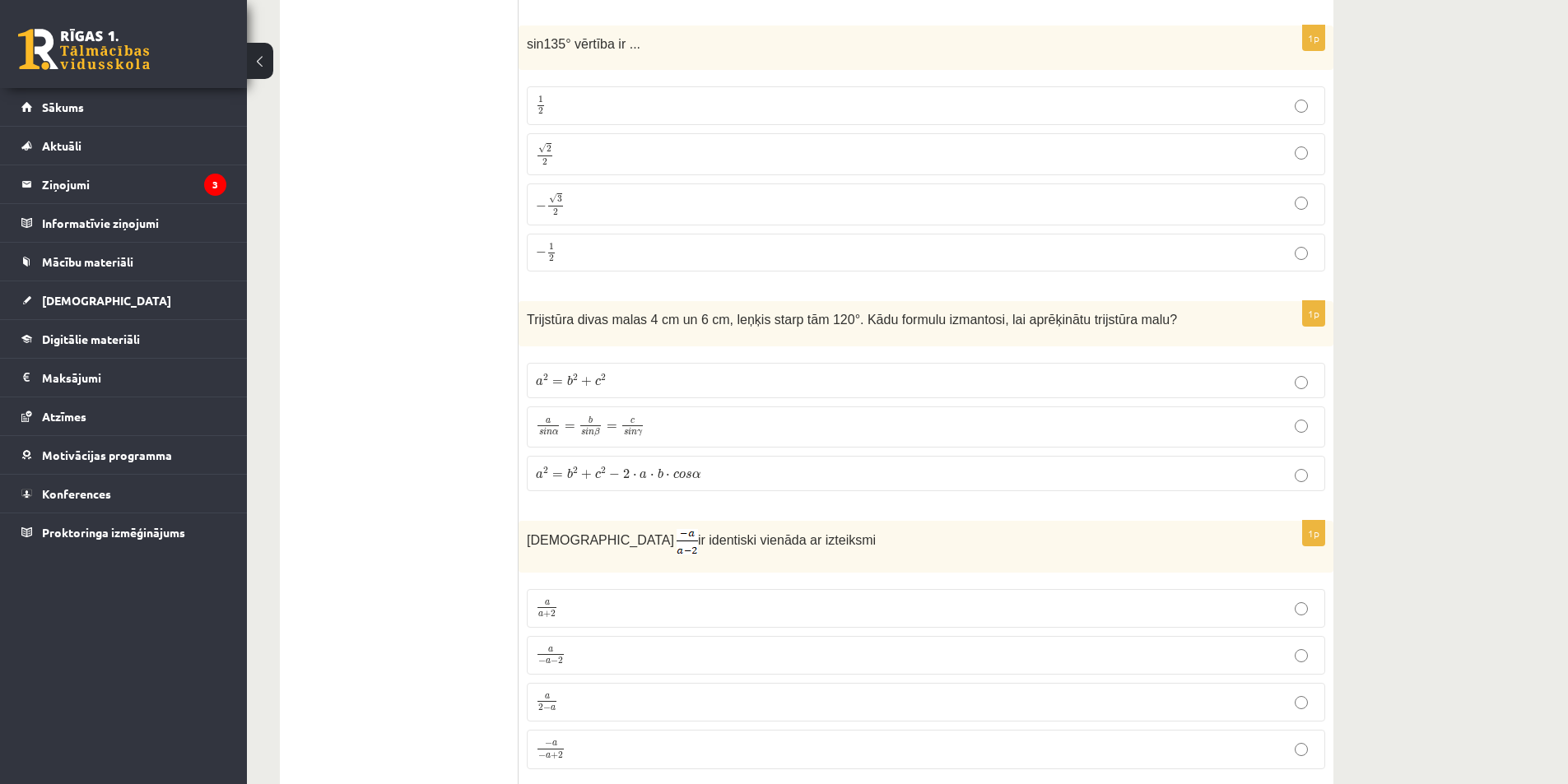
click at [971, 119] on label "1 2 1 2" at bounding box center [926, 105] width 798 height 39
click at [659, 459] on label "a 2 = b 2 + c 2 − 2 ⋅ a ⋅ b ⋅ c o s α a 2 = b 2 + c 2 − 2 ⋅ a ⋅ b ⋅ c o s α" at bounding box center [926, 473] width 798 height 35
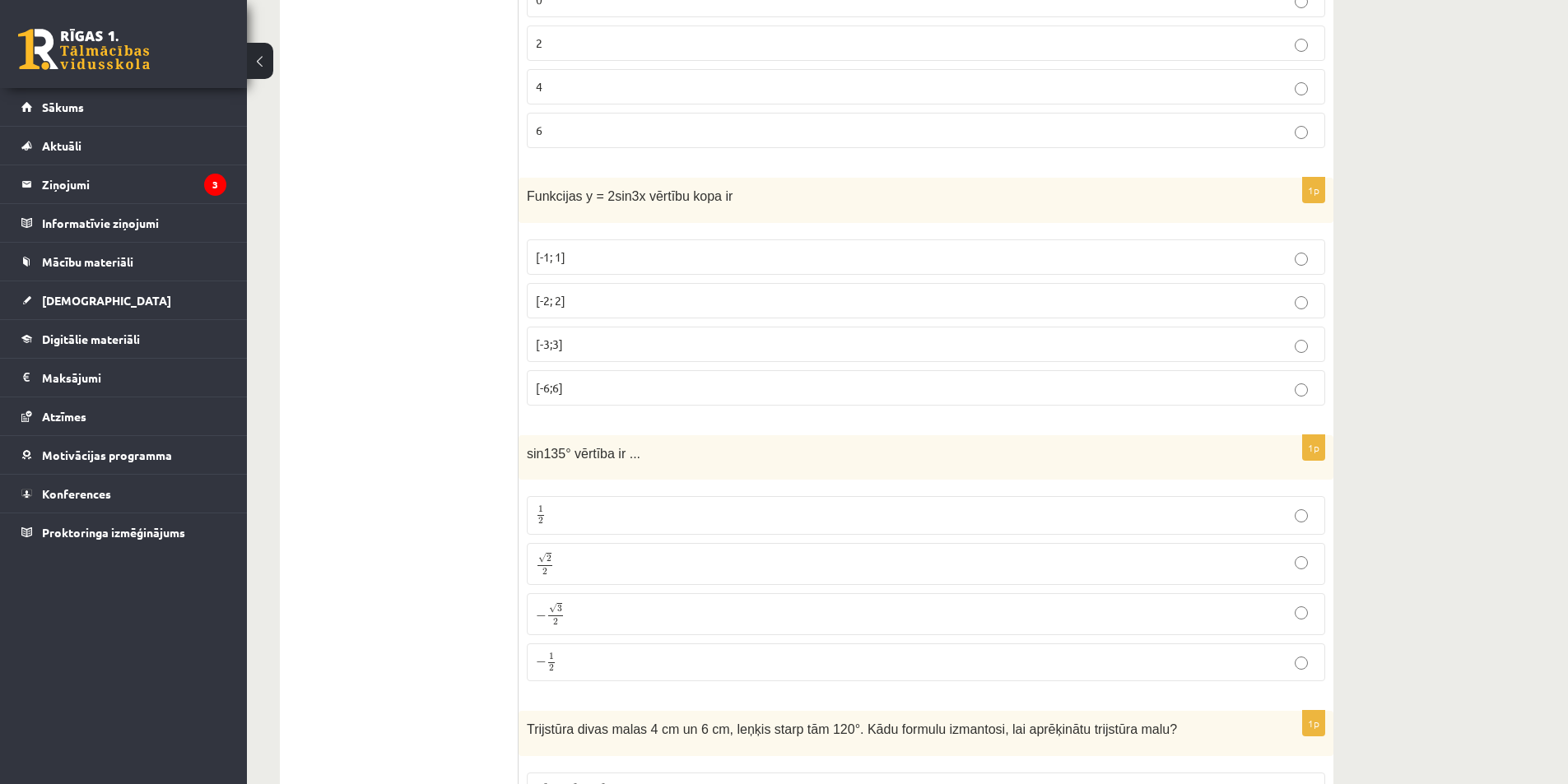
scroll to position [3266, 0]
click at [800, 299] on p "[-2; 2]" at bounding box center [926, 302] width 780 height 17
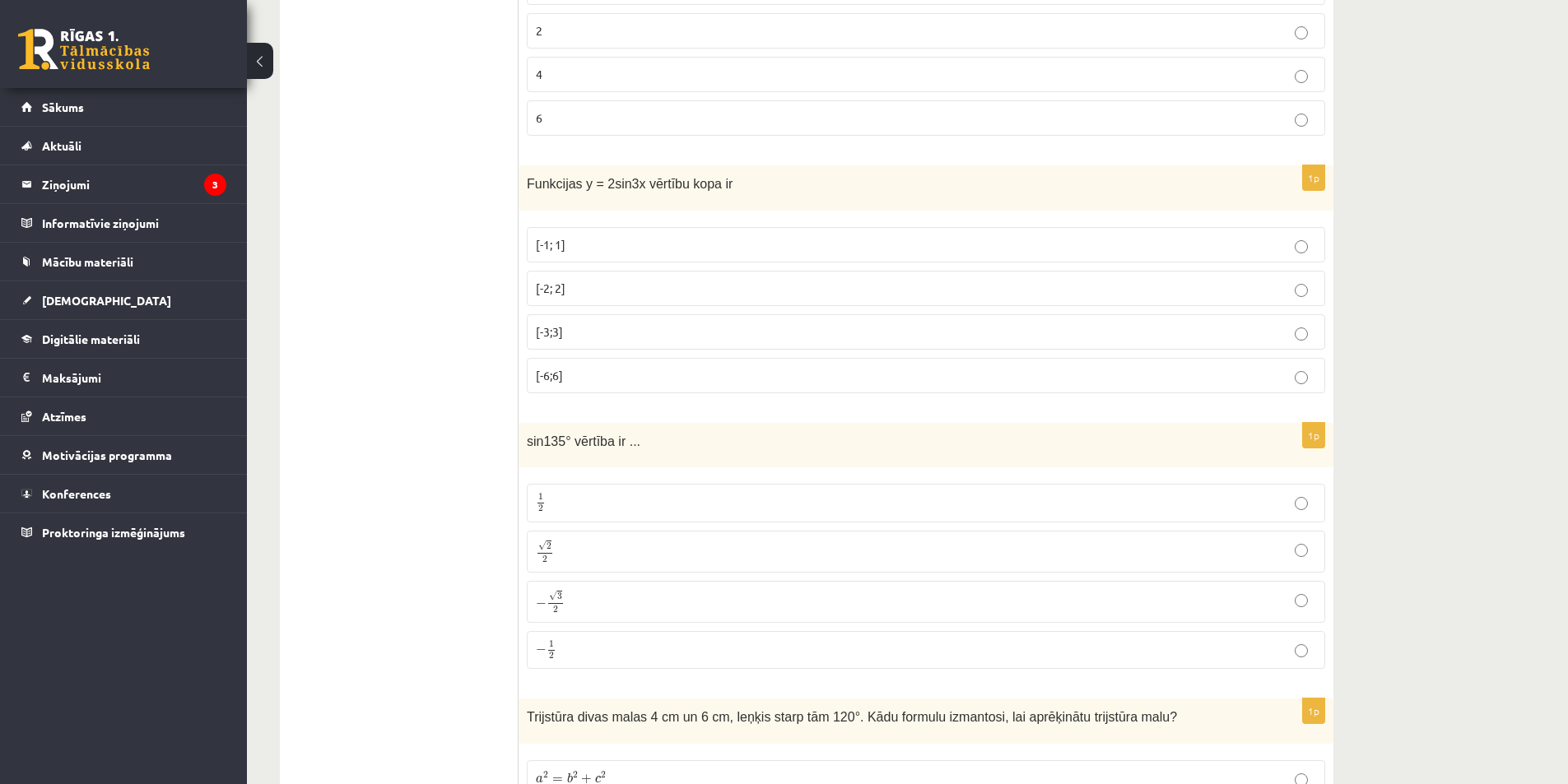
scroll to position [3348, 0]
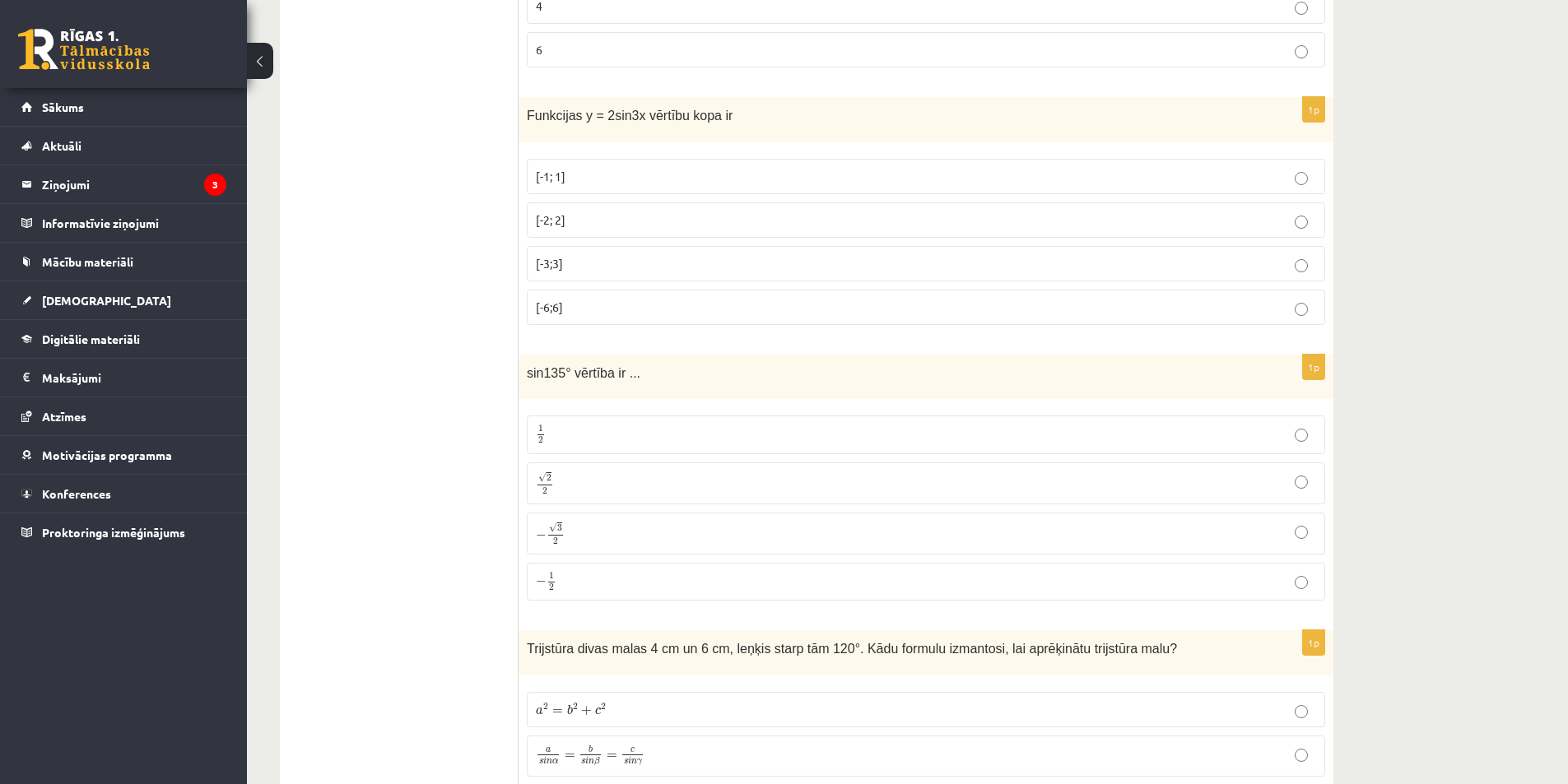
click at [708, 485] on p "√ 2 2 2 2" at bounding box center [926, 483] width 780 height 24
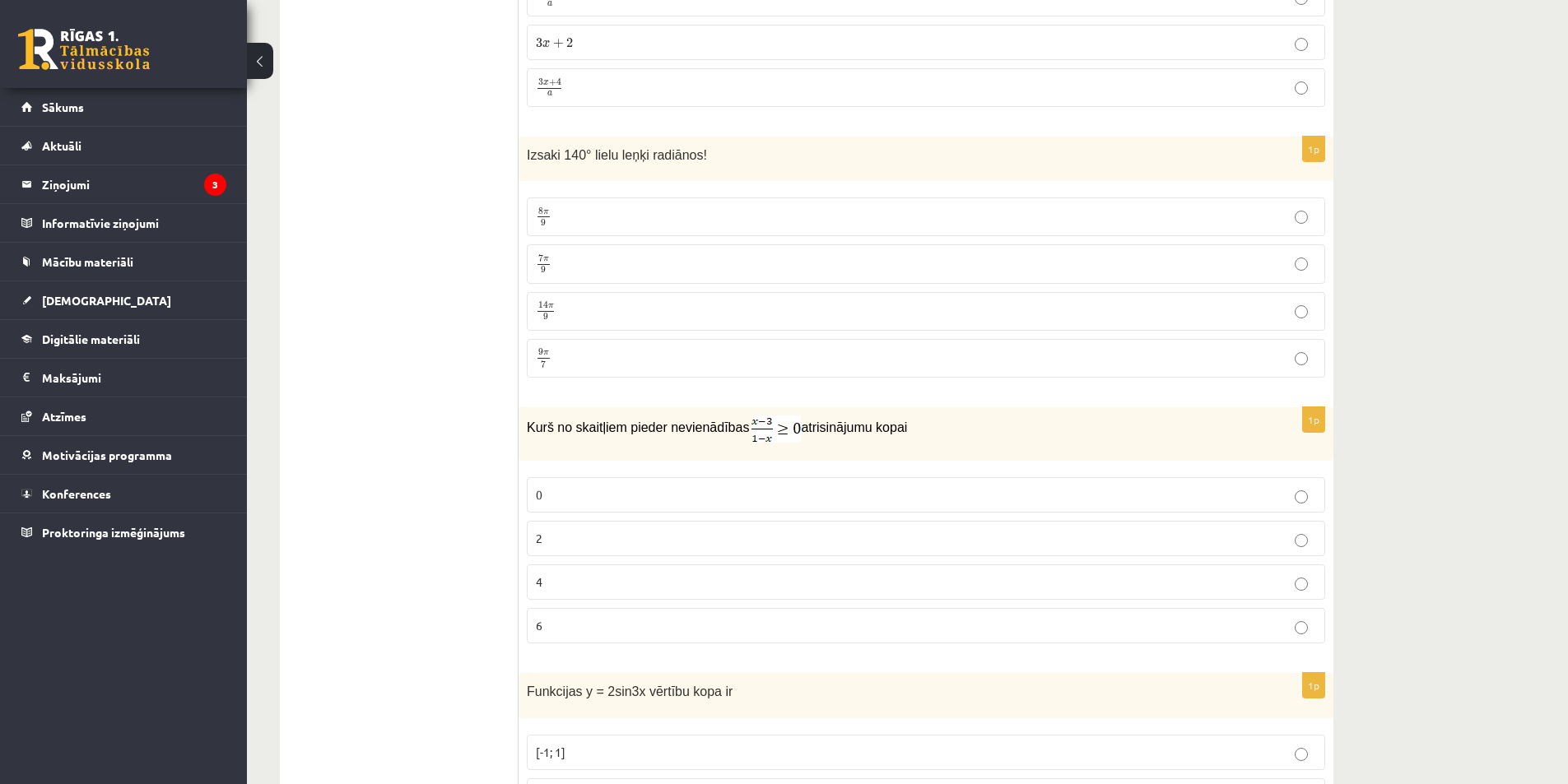
scroll to position [2782, 0]
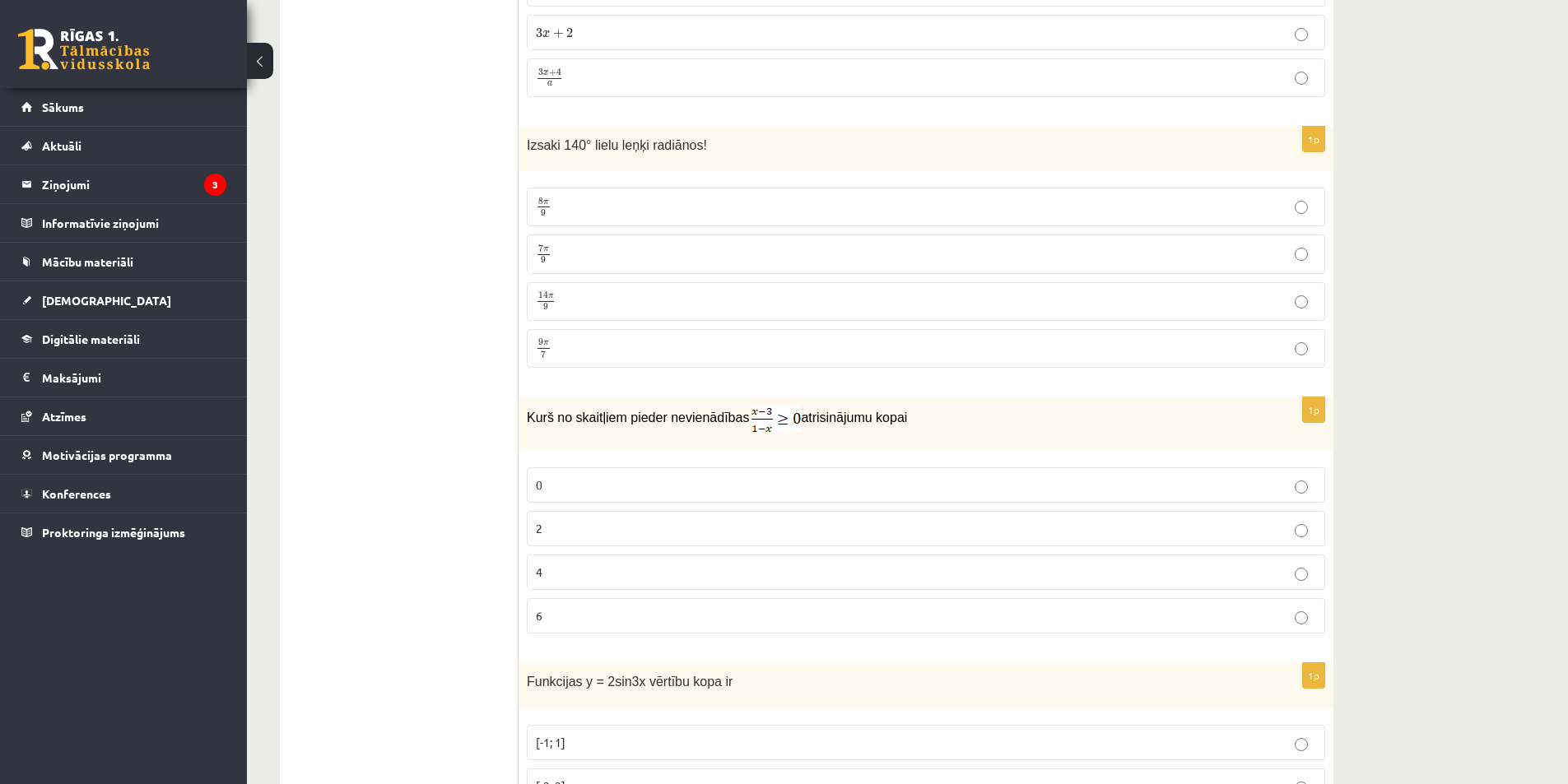
click at [570, 521] on p "2" at bounding box center [926, 529] width 780 height 17
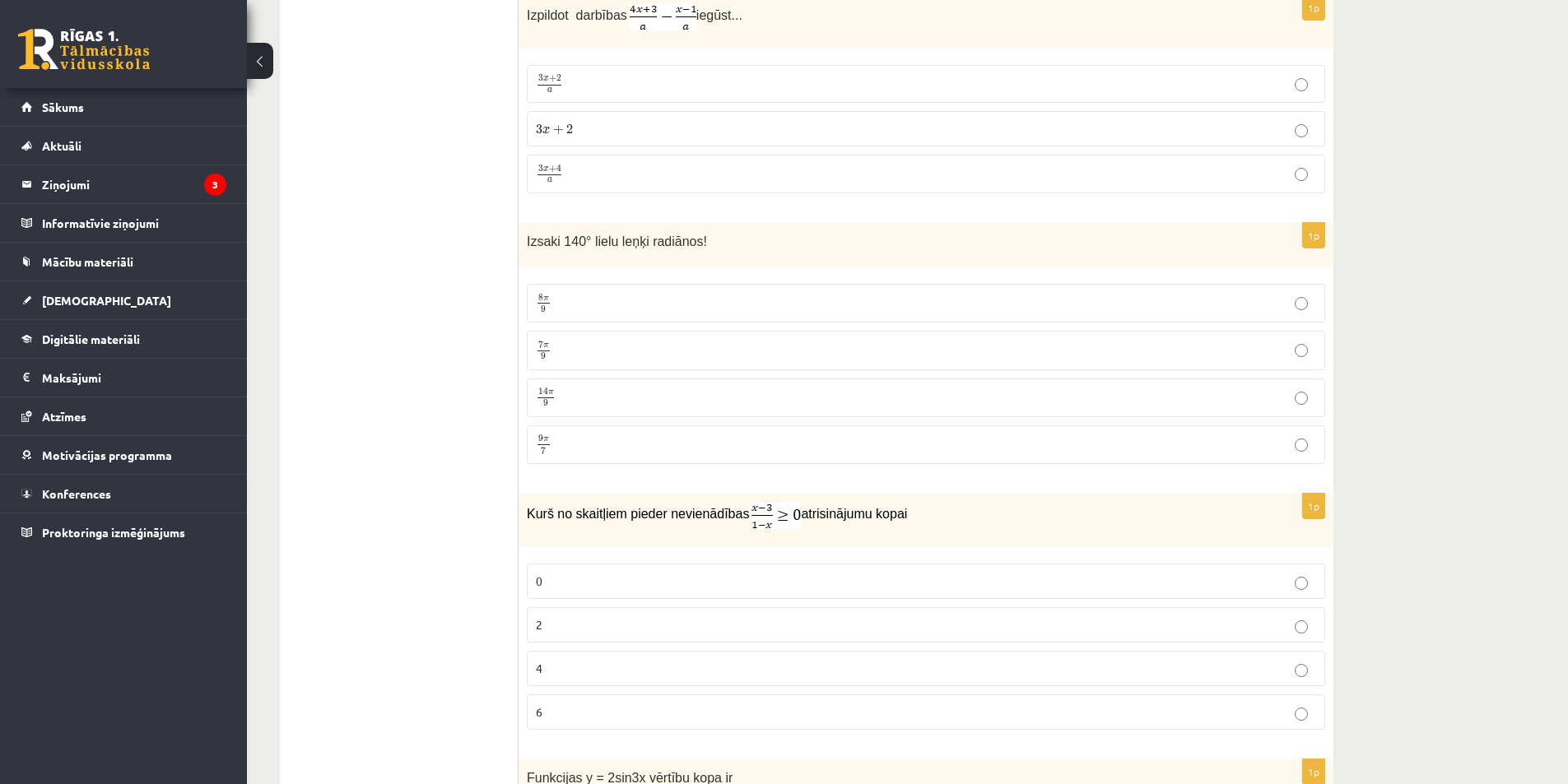
scroll to position [2617, 0]
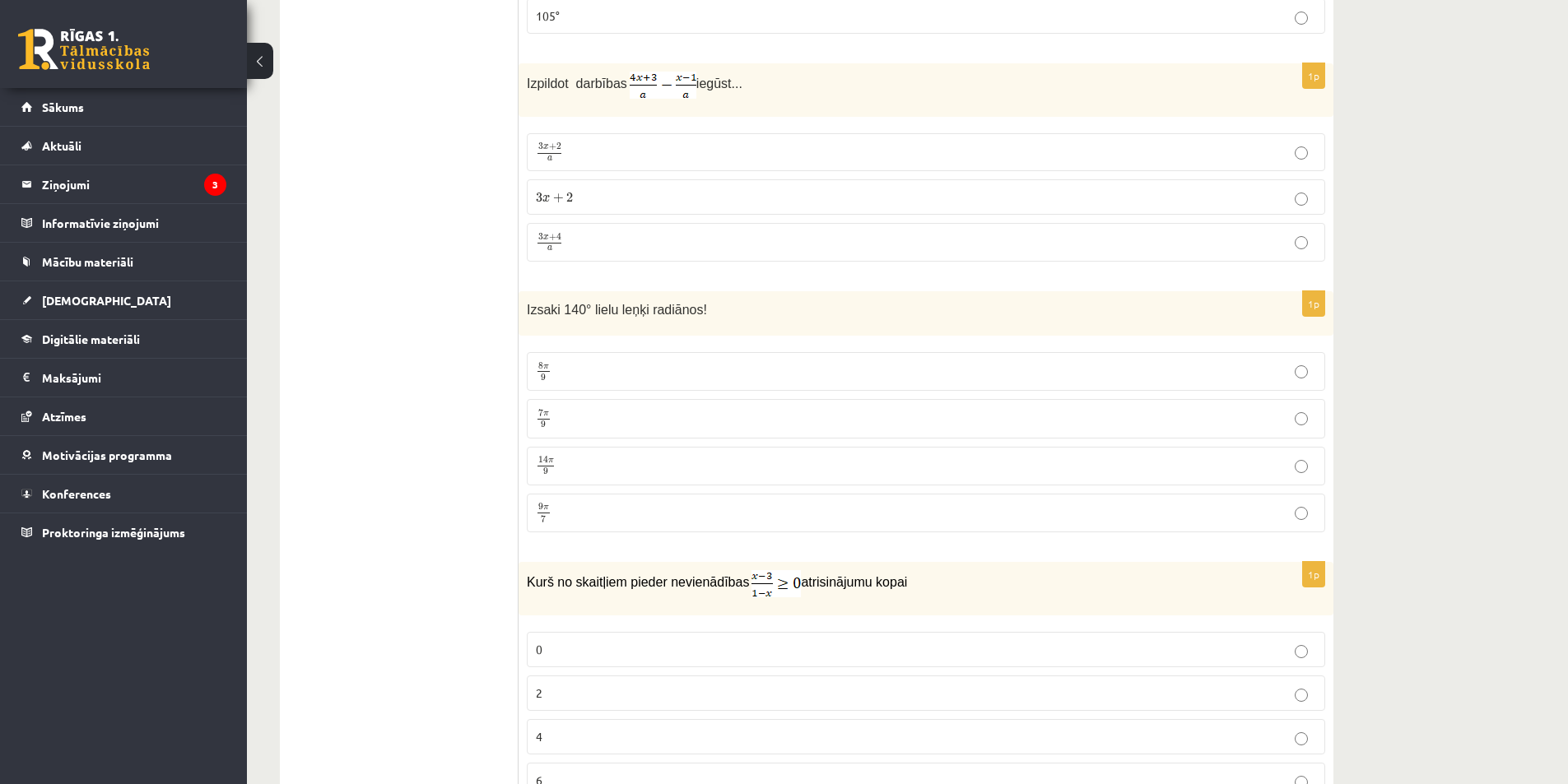
click at [698, 403] on label "7 π 9 7 π 9" at bounding box center [926, 418] width 798 height 39
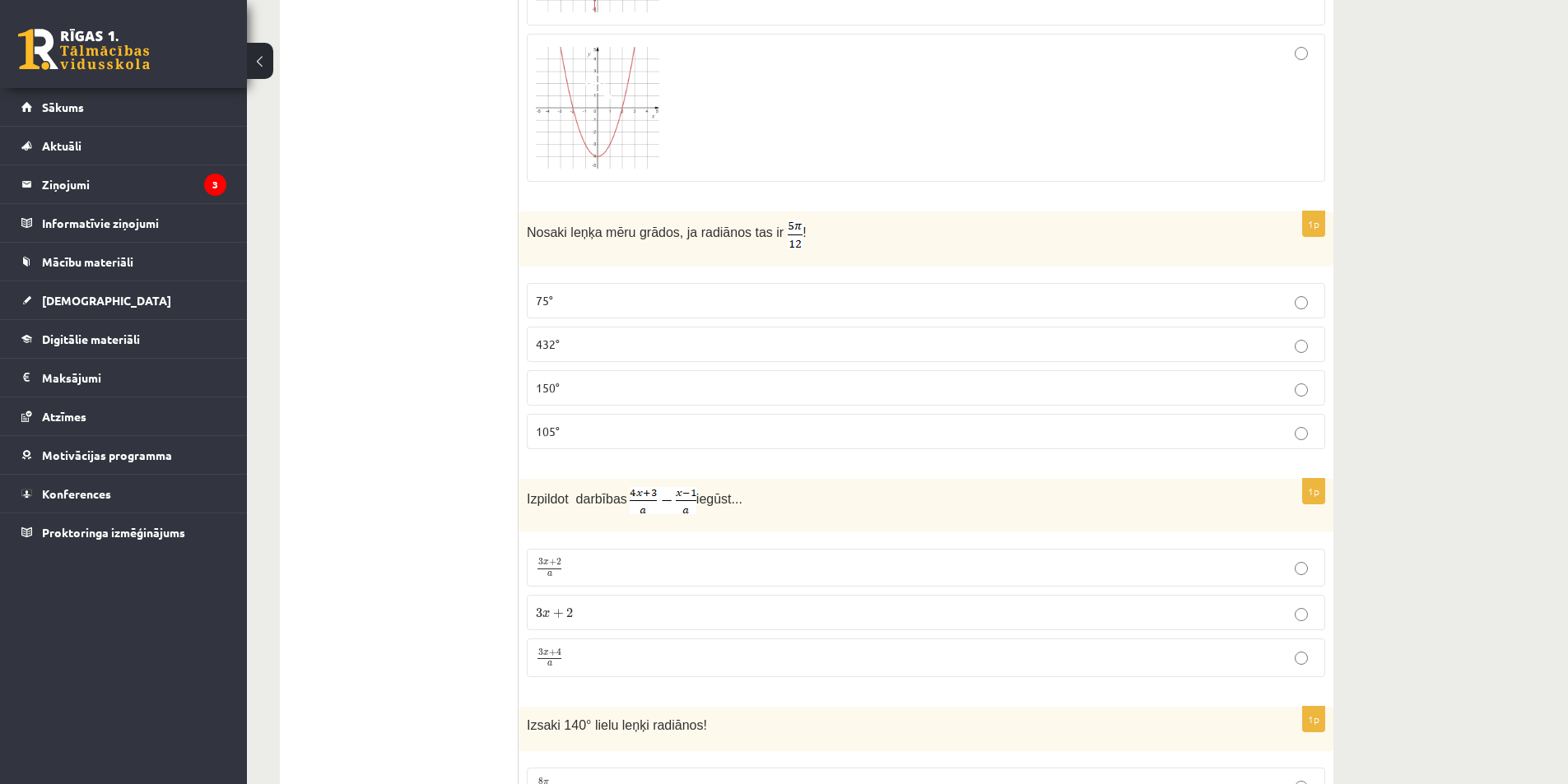
scroll to position [2206, 0]
click at [722, 661] on p "3 x + 4 a 3 x + 4 a" at bounding box center [926, 654] width 780 height 21
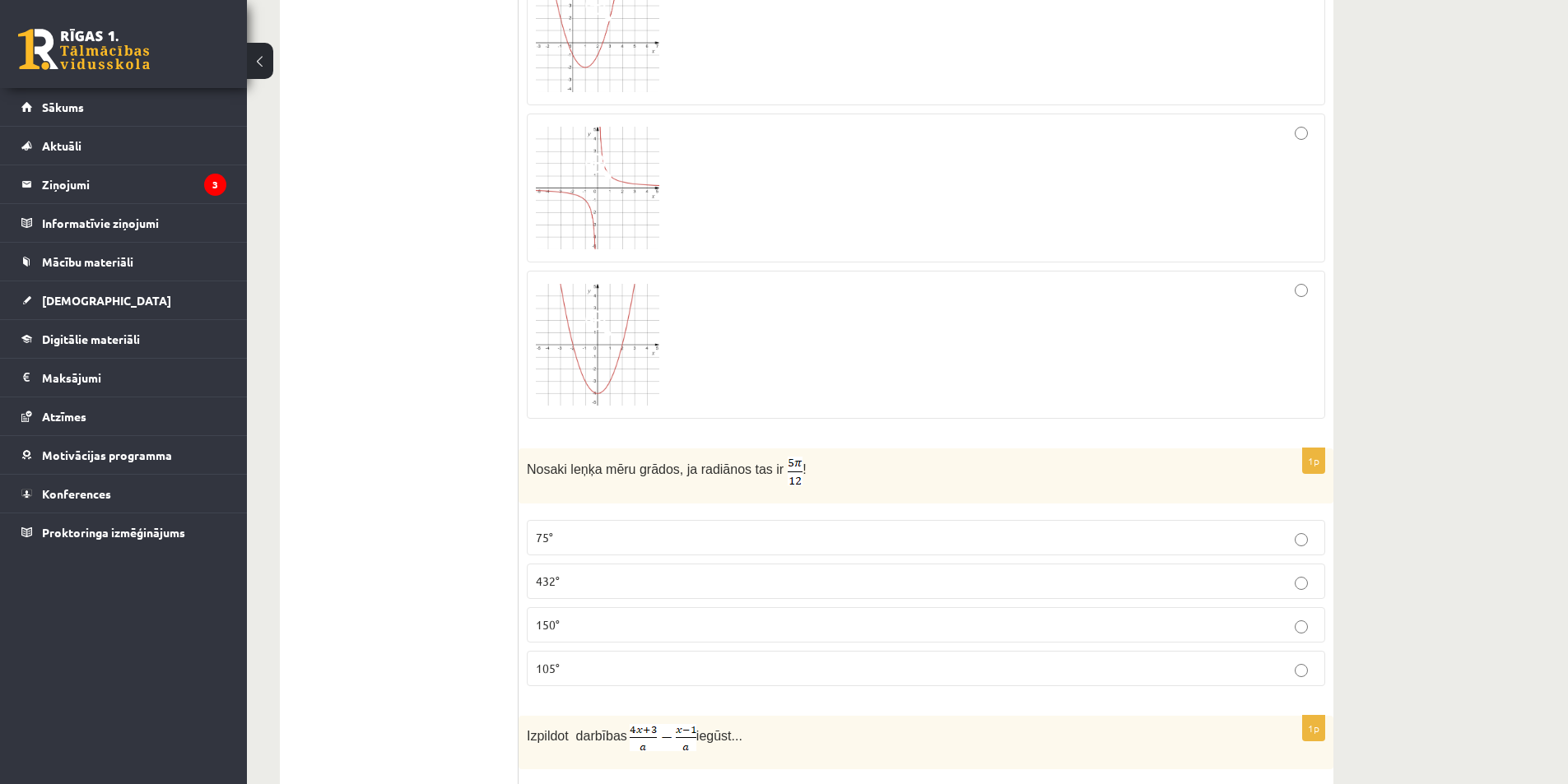
scroll to position [1959, 0]
click at [1028, 545] on p "75°" at bounding box center [926, 543] width 780 height 17
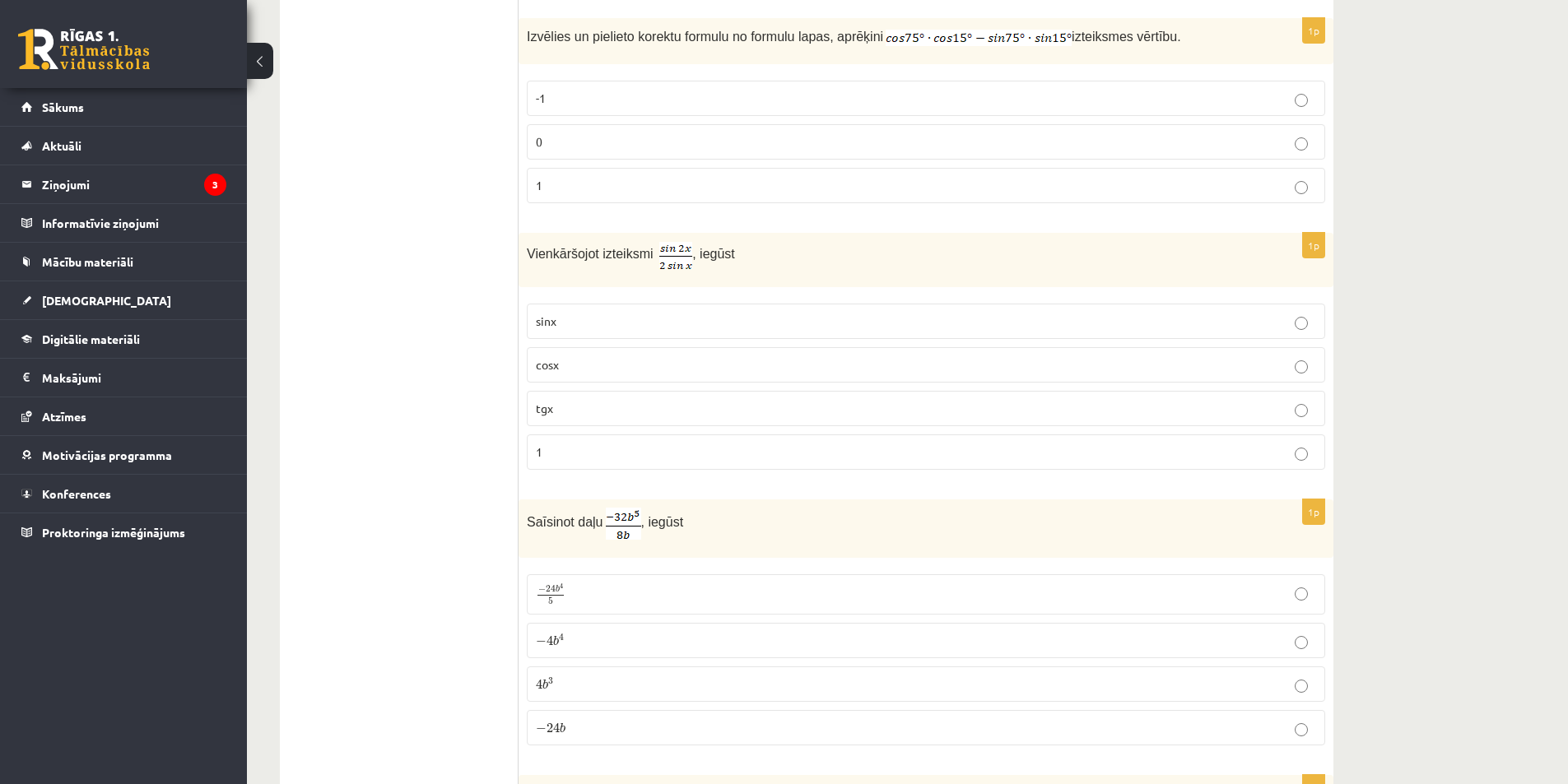
scroll to position [1136, 0]
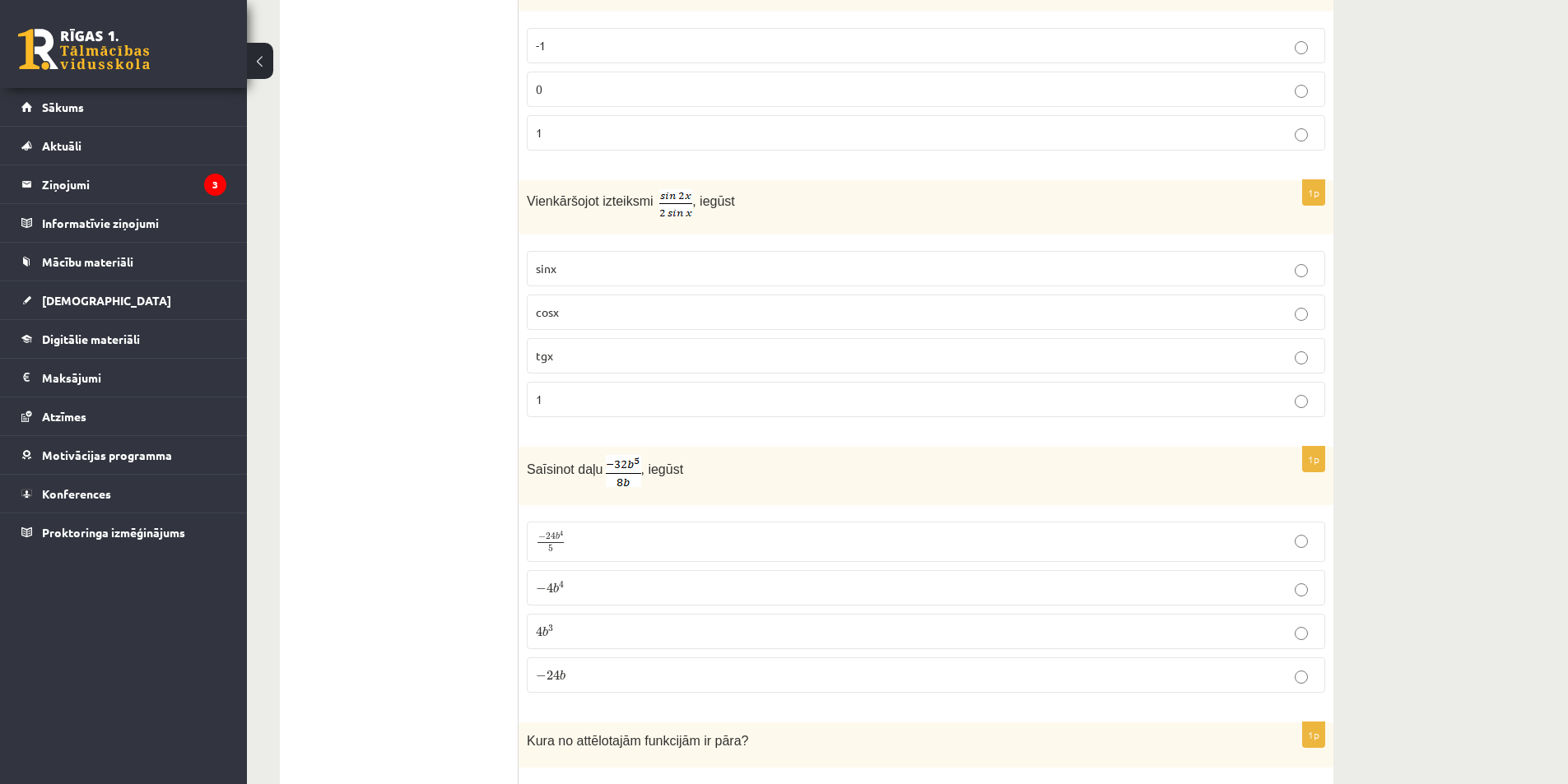
click at [983, 579] on p "− 4 b 4 − 4 b 4" at bounding box center [926, 588] width 780 height 17
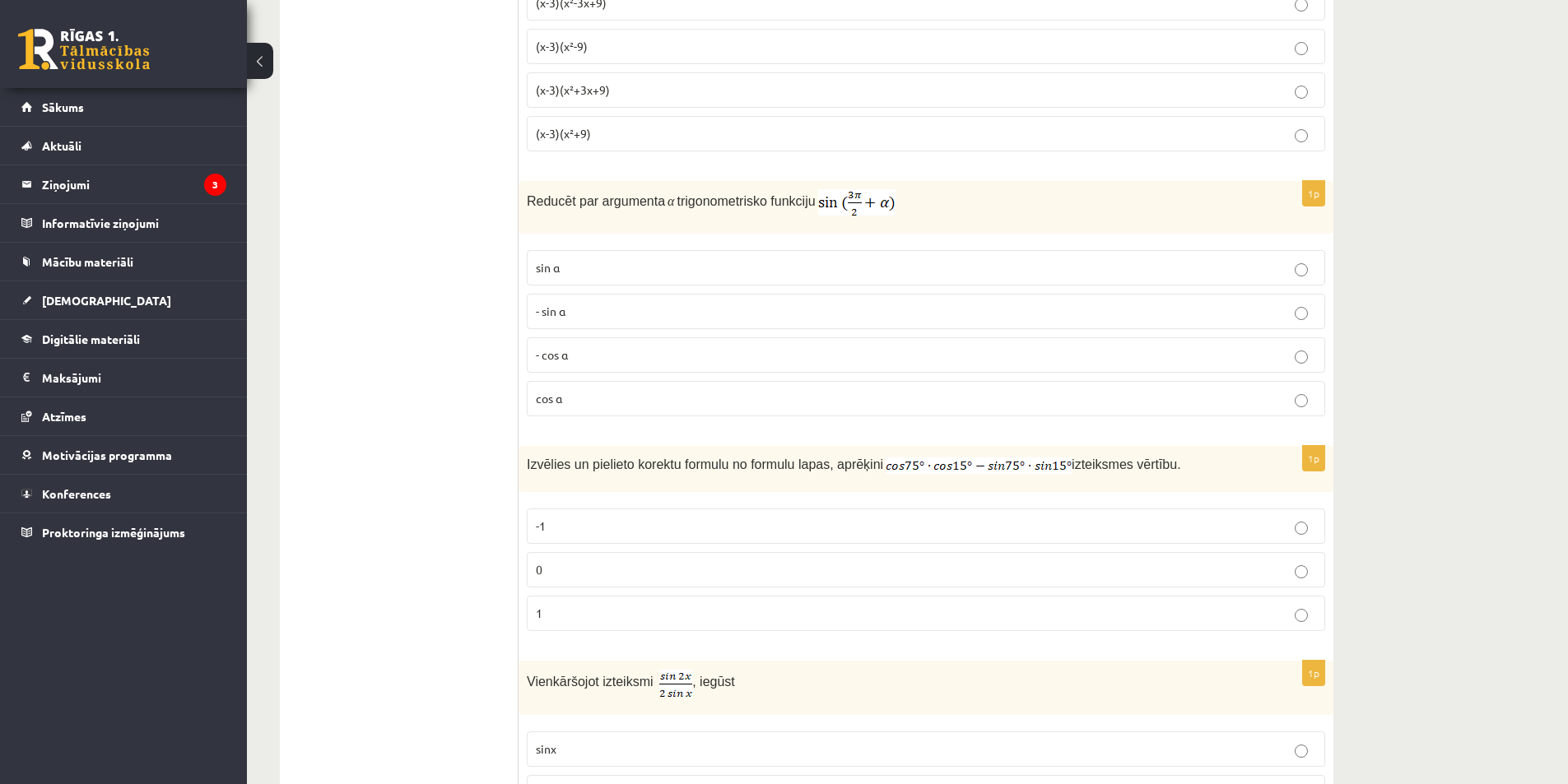
scroll to position [576, 0]
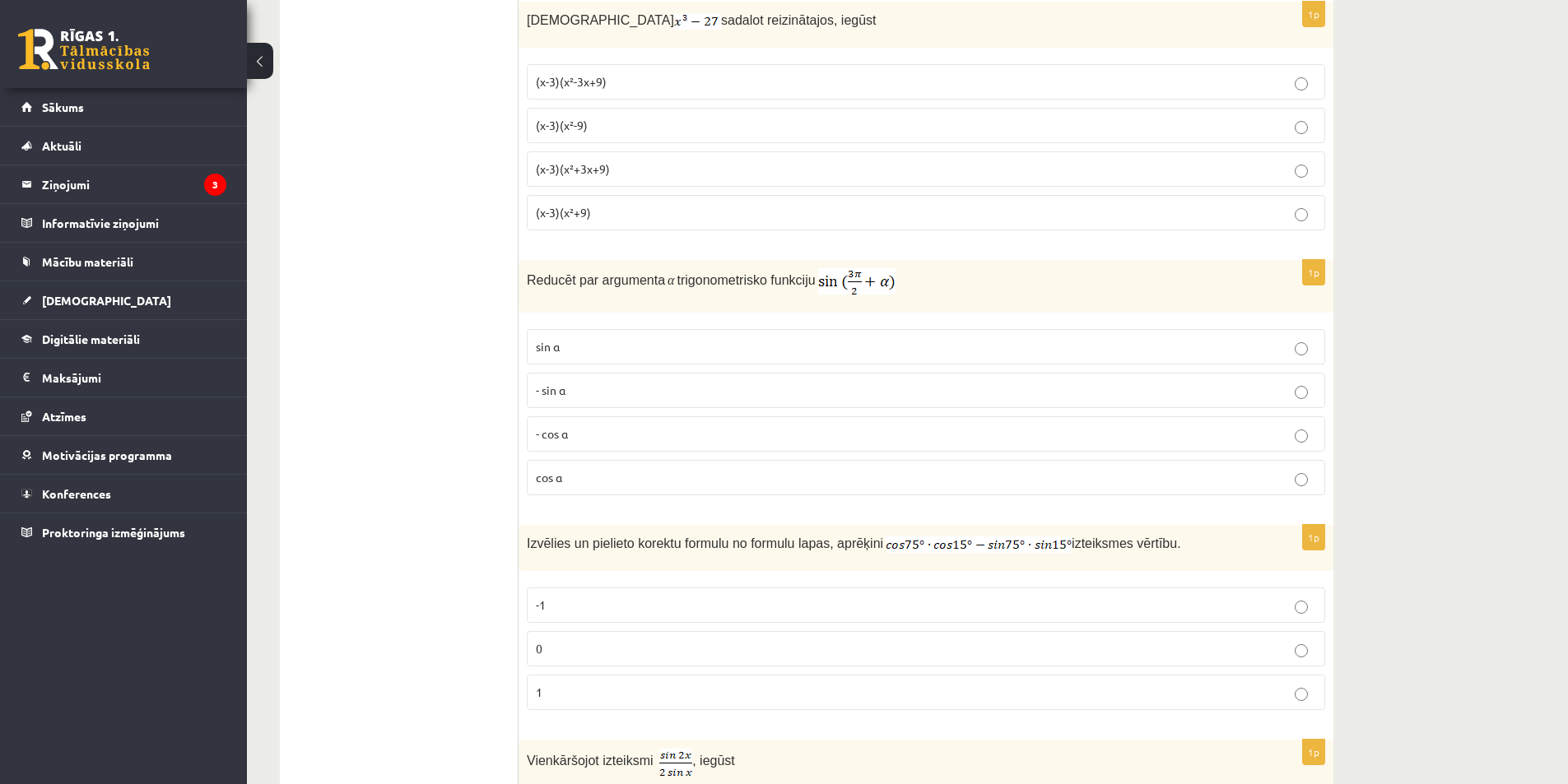
click at [1076, 639] on label "0" at bounding box center [926, 648] width 798 height 35
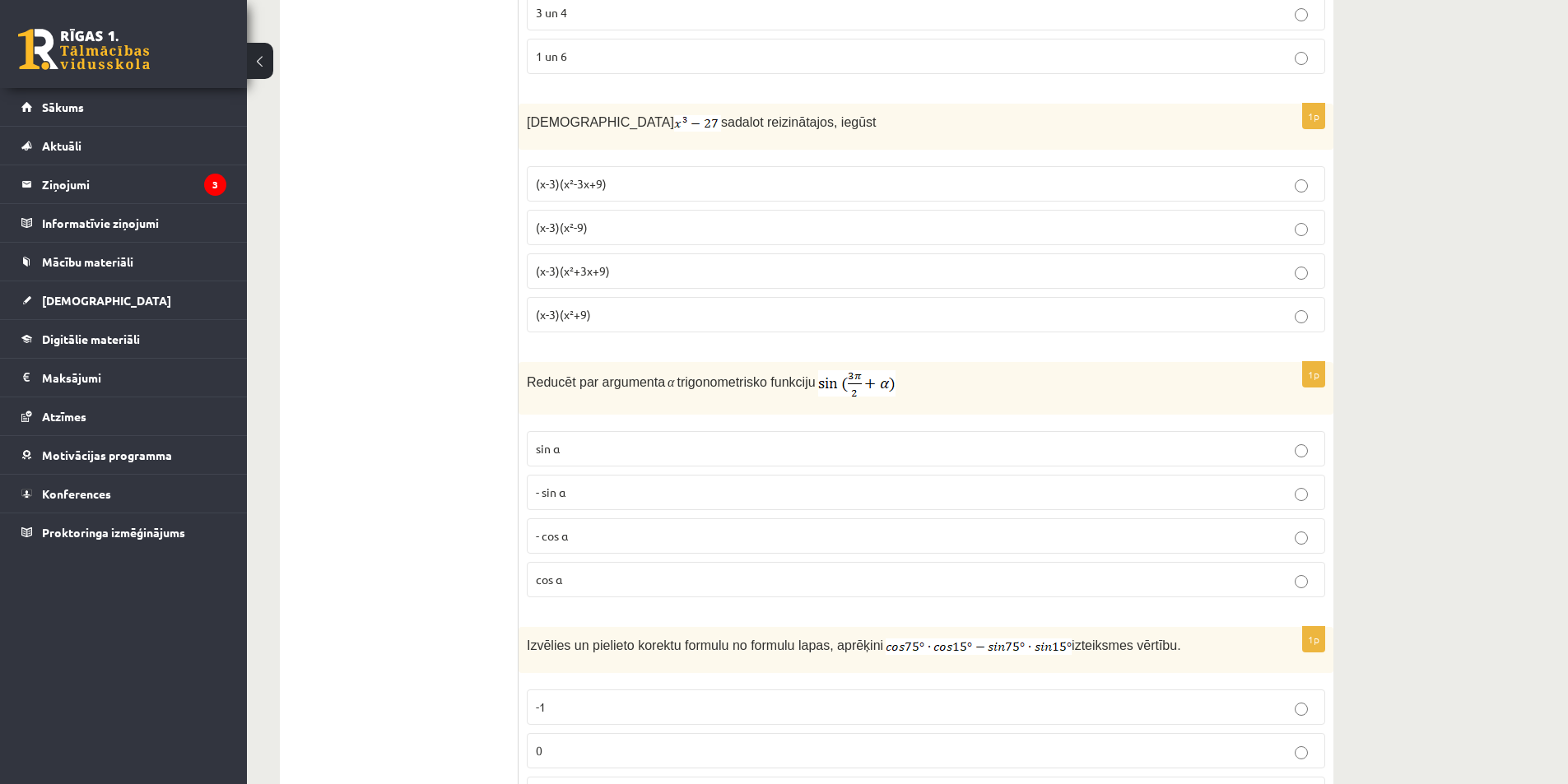
scroll to position [412, 0]
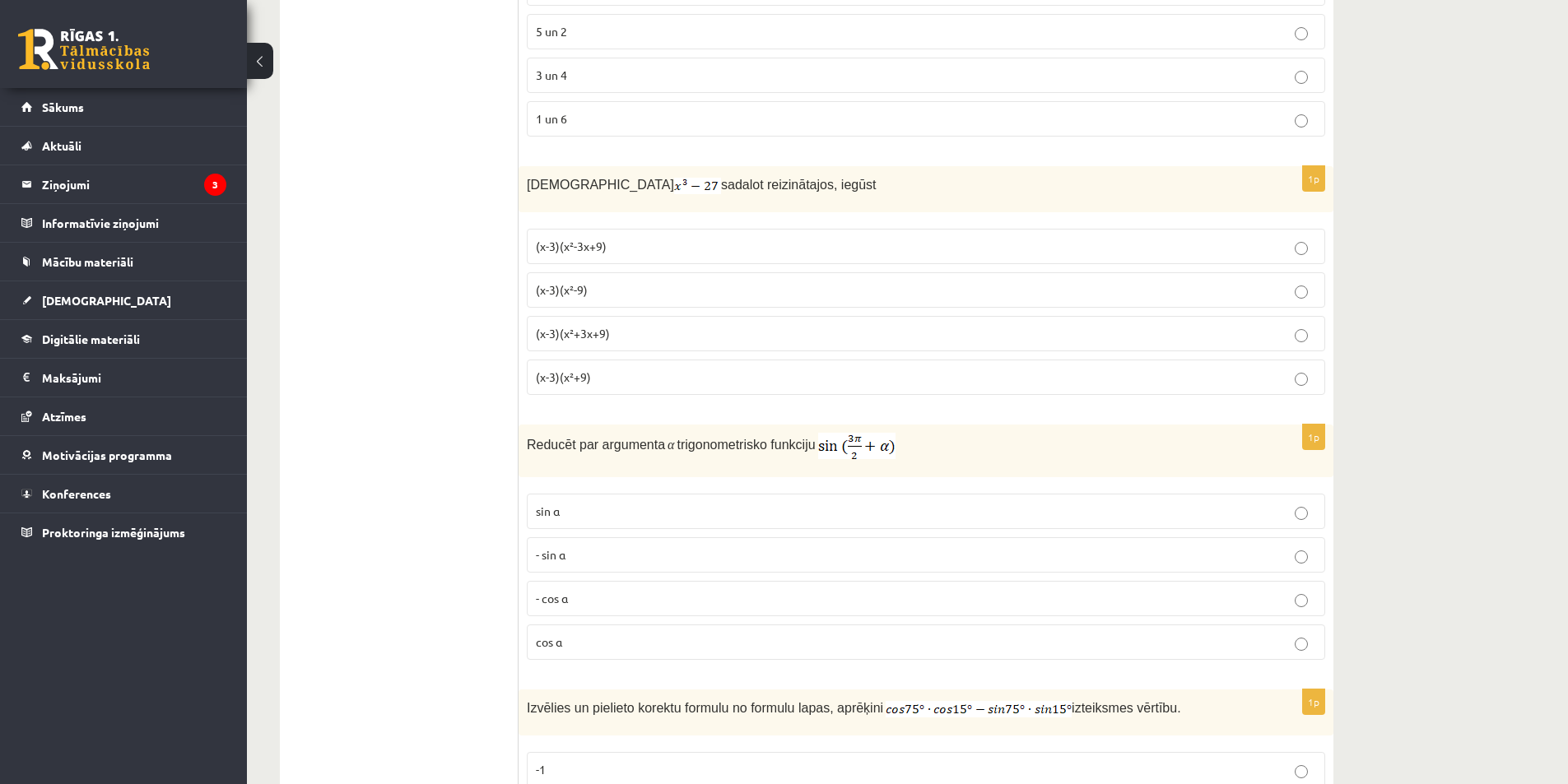
click at [1033, 602] on p "- cos ⁡α" at bounding box center [926, 598] width 780 height 17
click at [735, 334] on p "(x-3)(x²+3x+9)" at bounding box center [926, 333] width 780 height 17
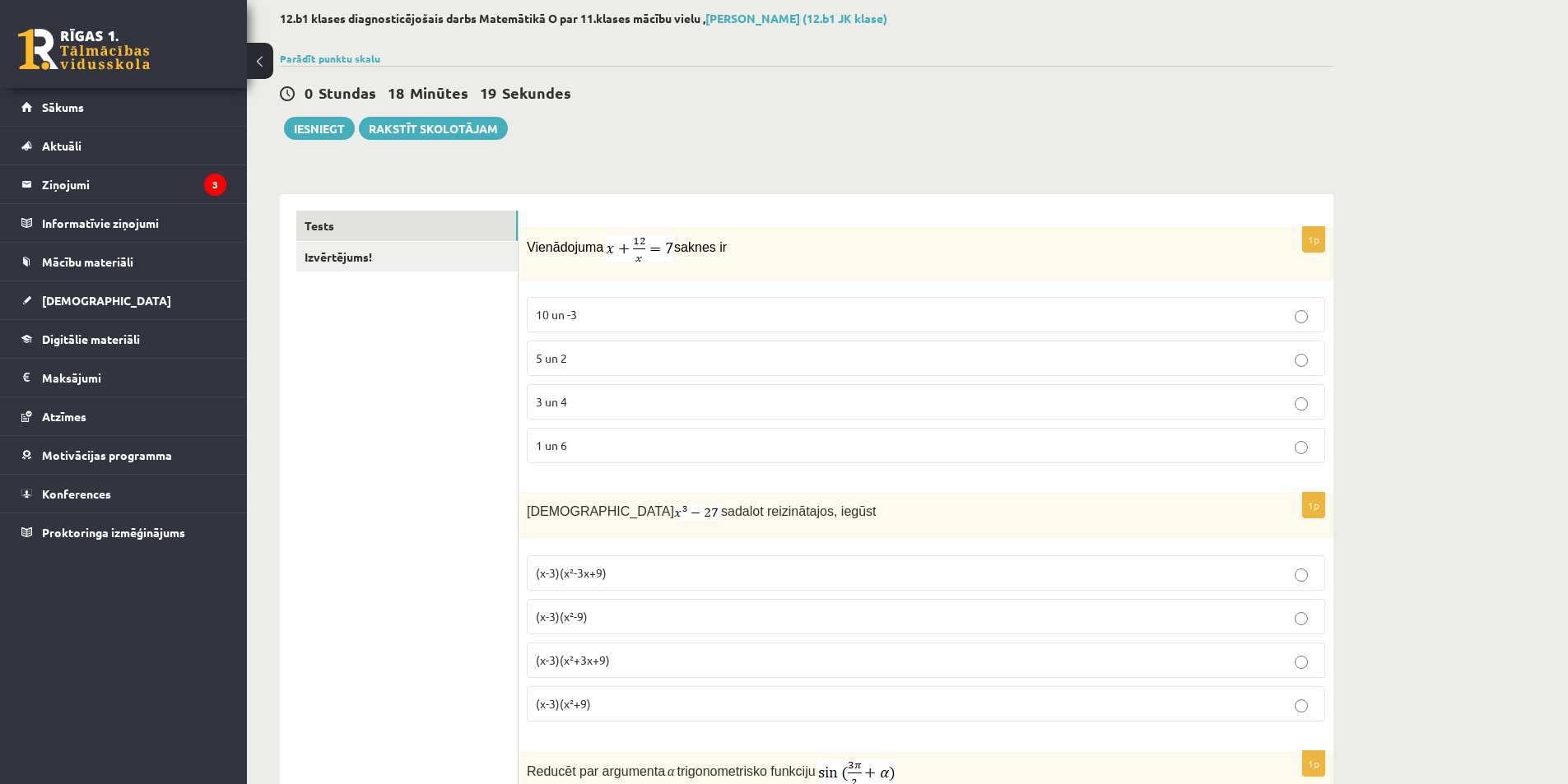
scroll to position [82, 0]
click at [1019, 403] on p "3 un 4" at bounding box center [926, 404] width 780 height 17
click at [471, 262] on link "Izvērtējums!" at bounding box center [406, 260] width 222 height 31
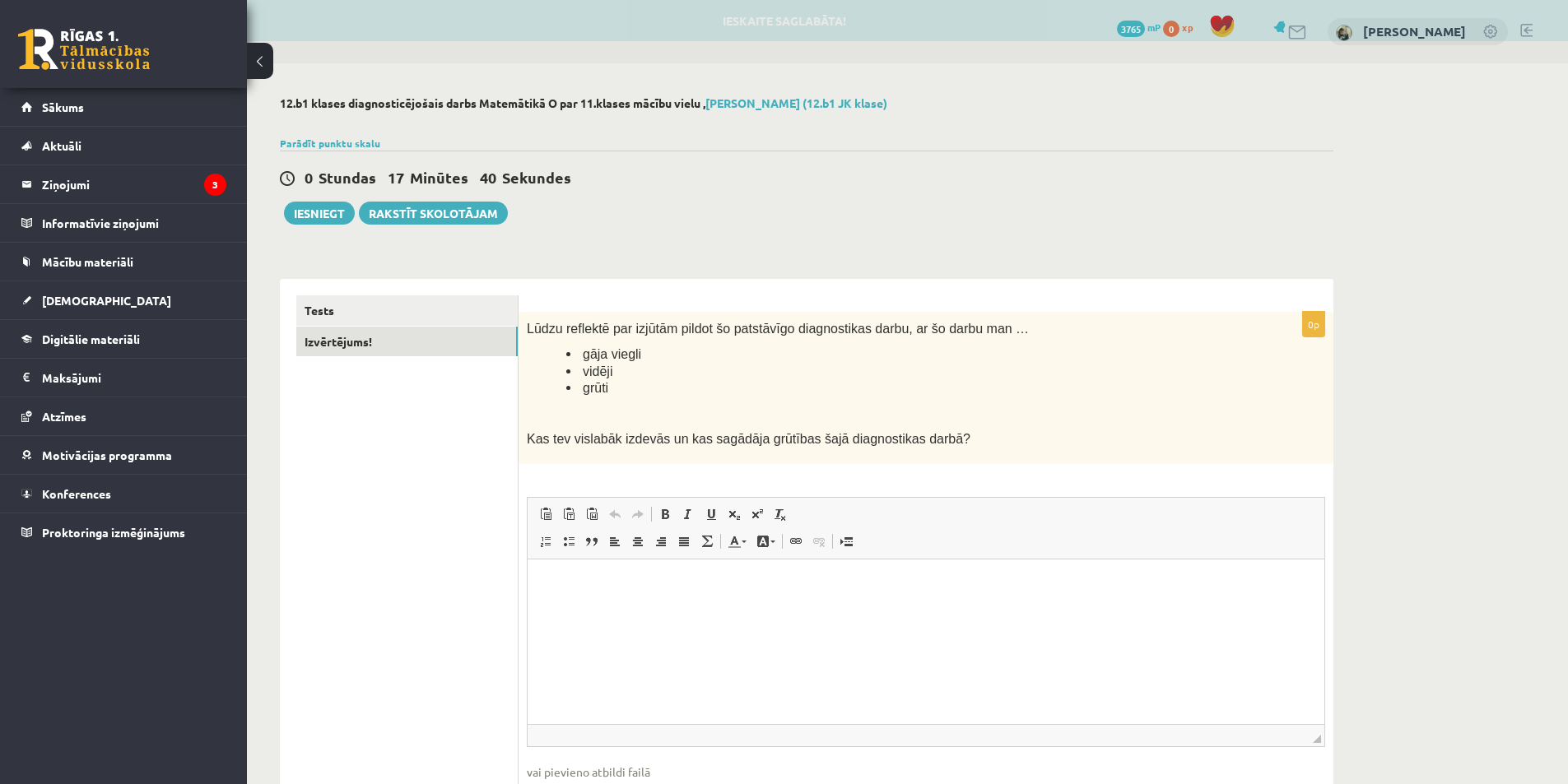
scroll to position [0, 0]
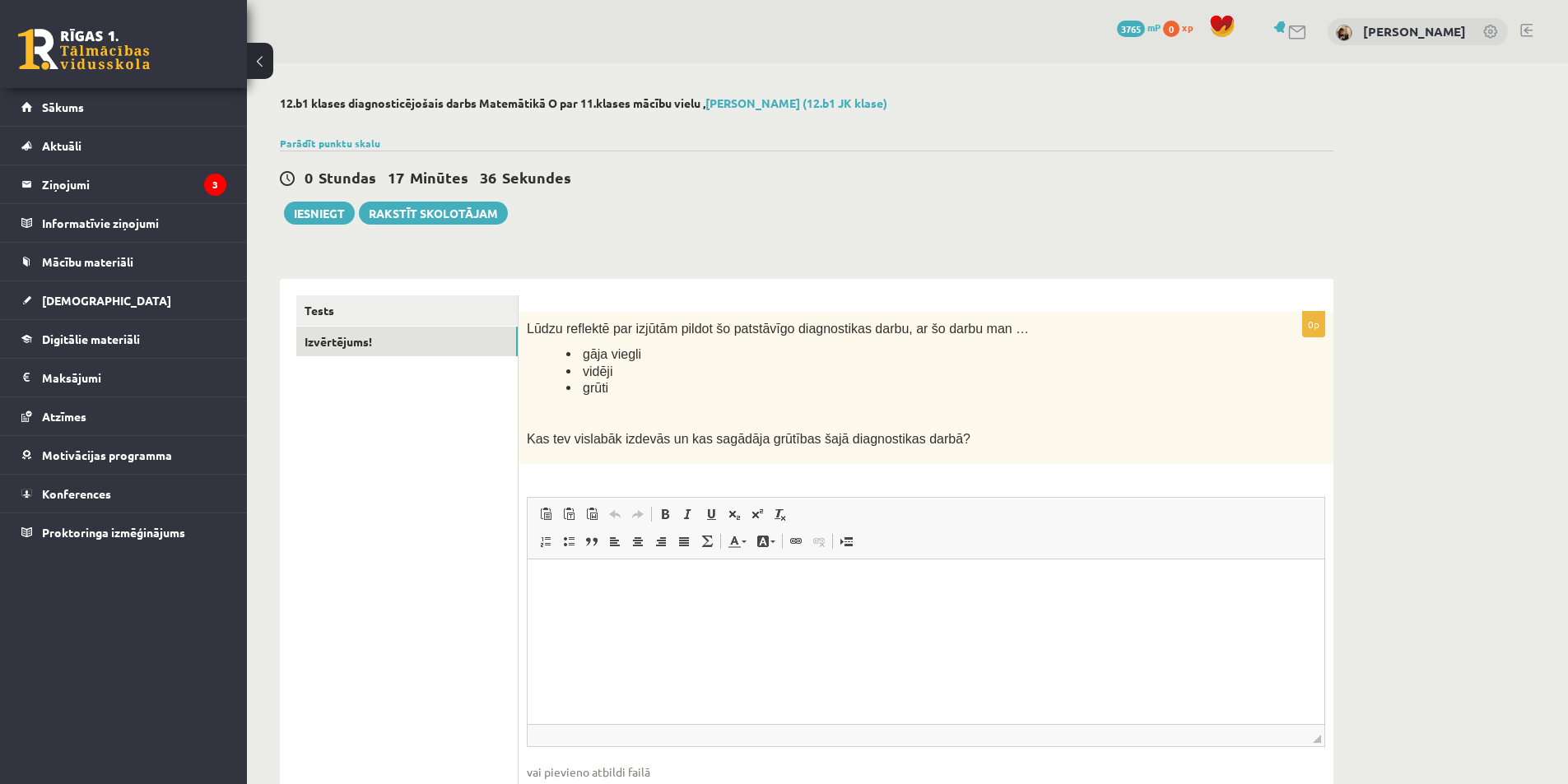
click at [909, 562] on html at bounding box center [926, 583] width 797 height 50
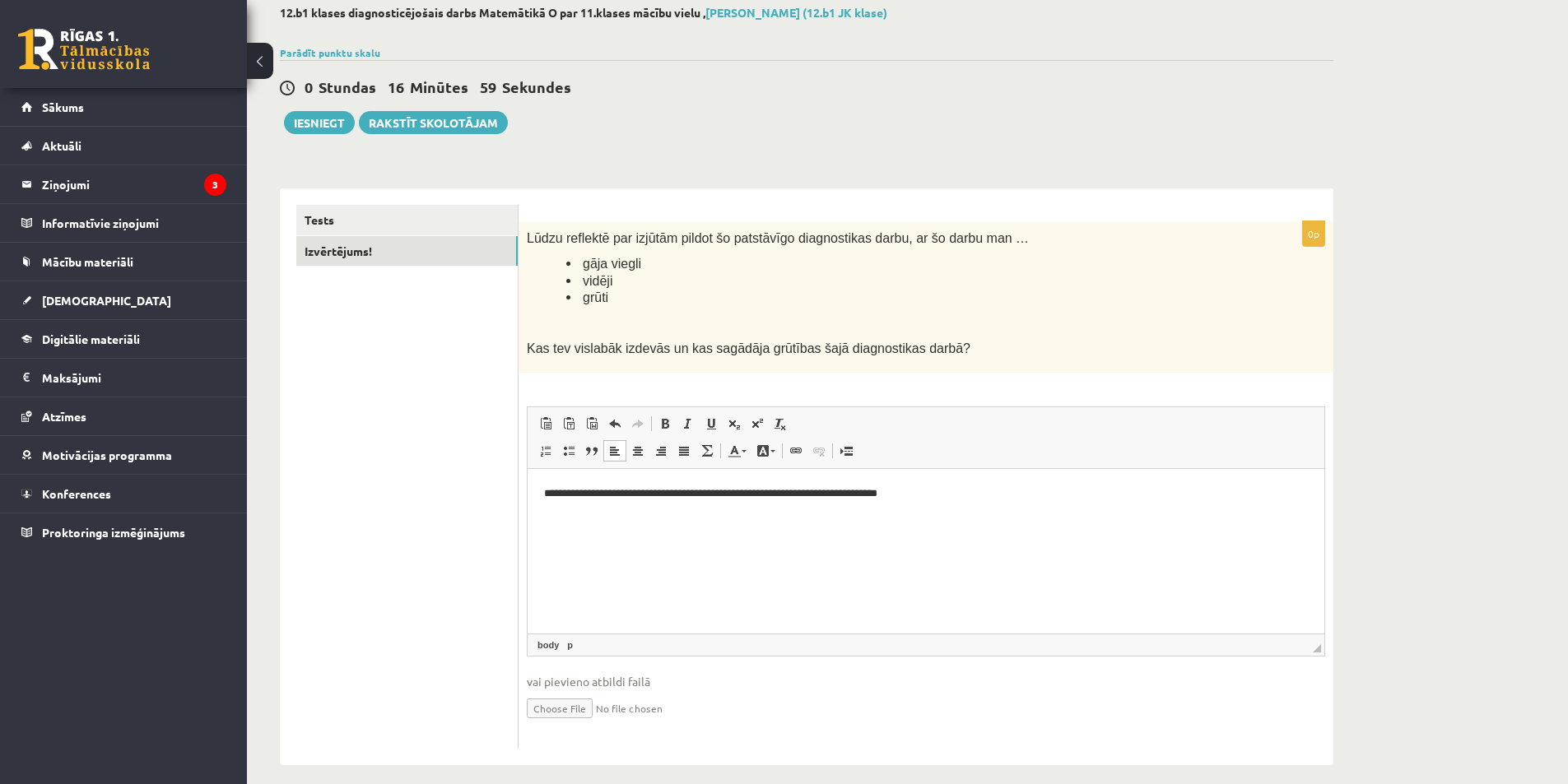
scroll to position [106, 0]
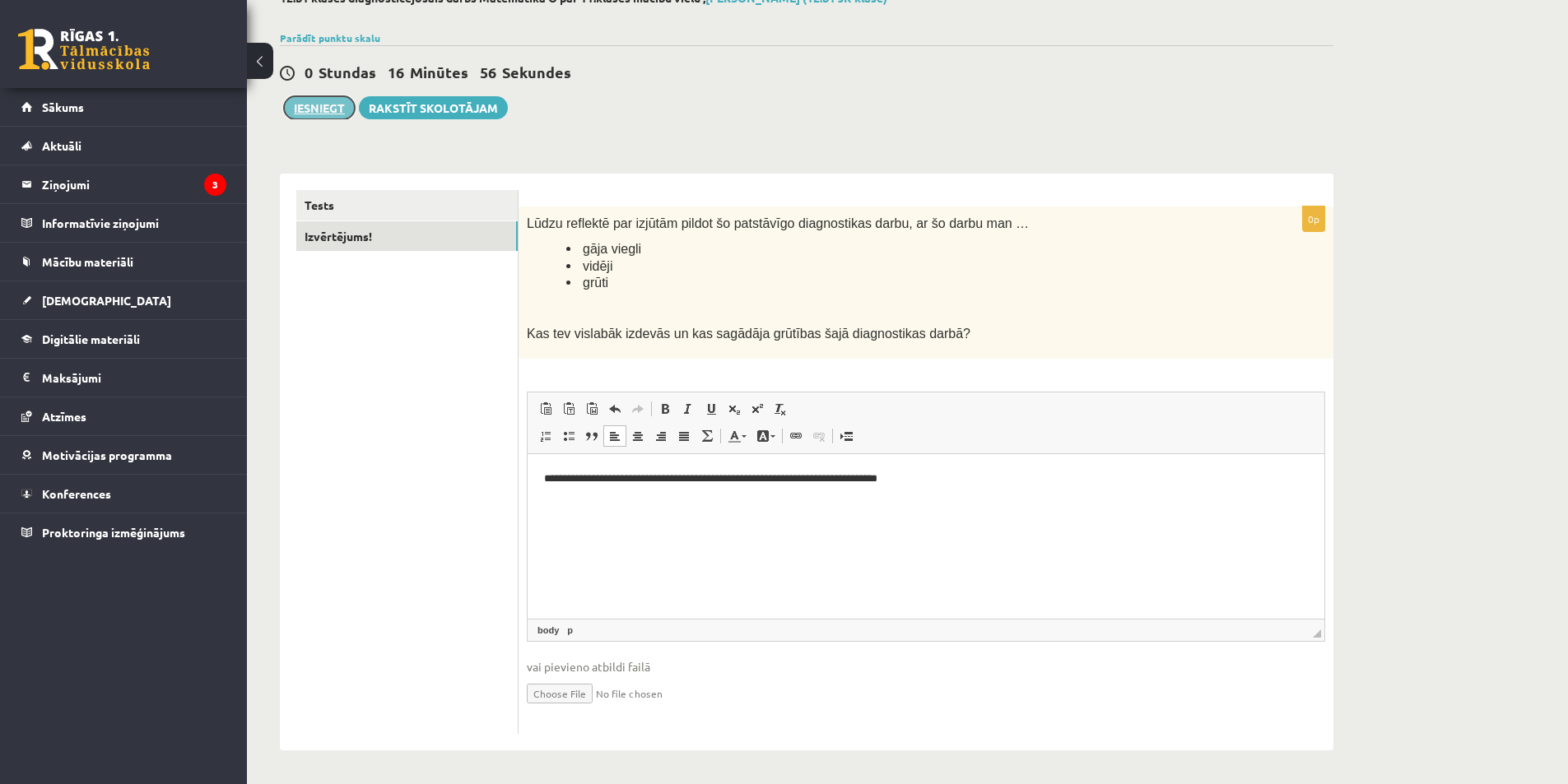
click at [303, 112] on button "Iesniegt" at bounding box center [320, 107] width 71 height 23
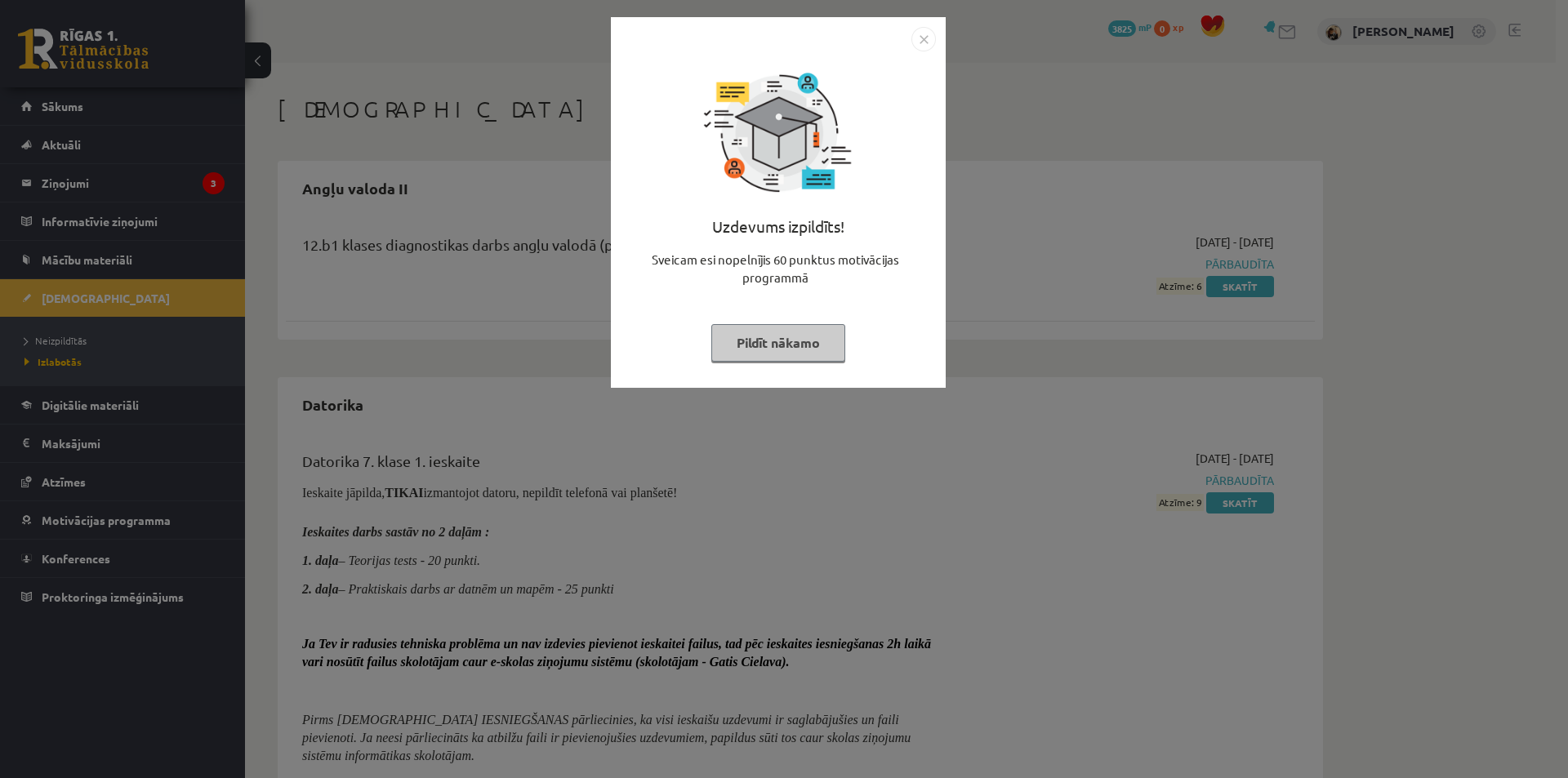
click at [923, 35] on img "Close" at bounding box center [923, 39] width 24 height 24
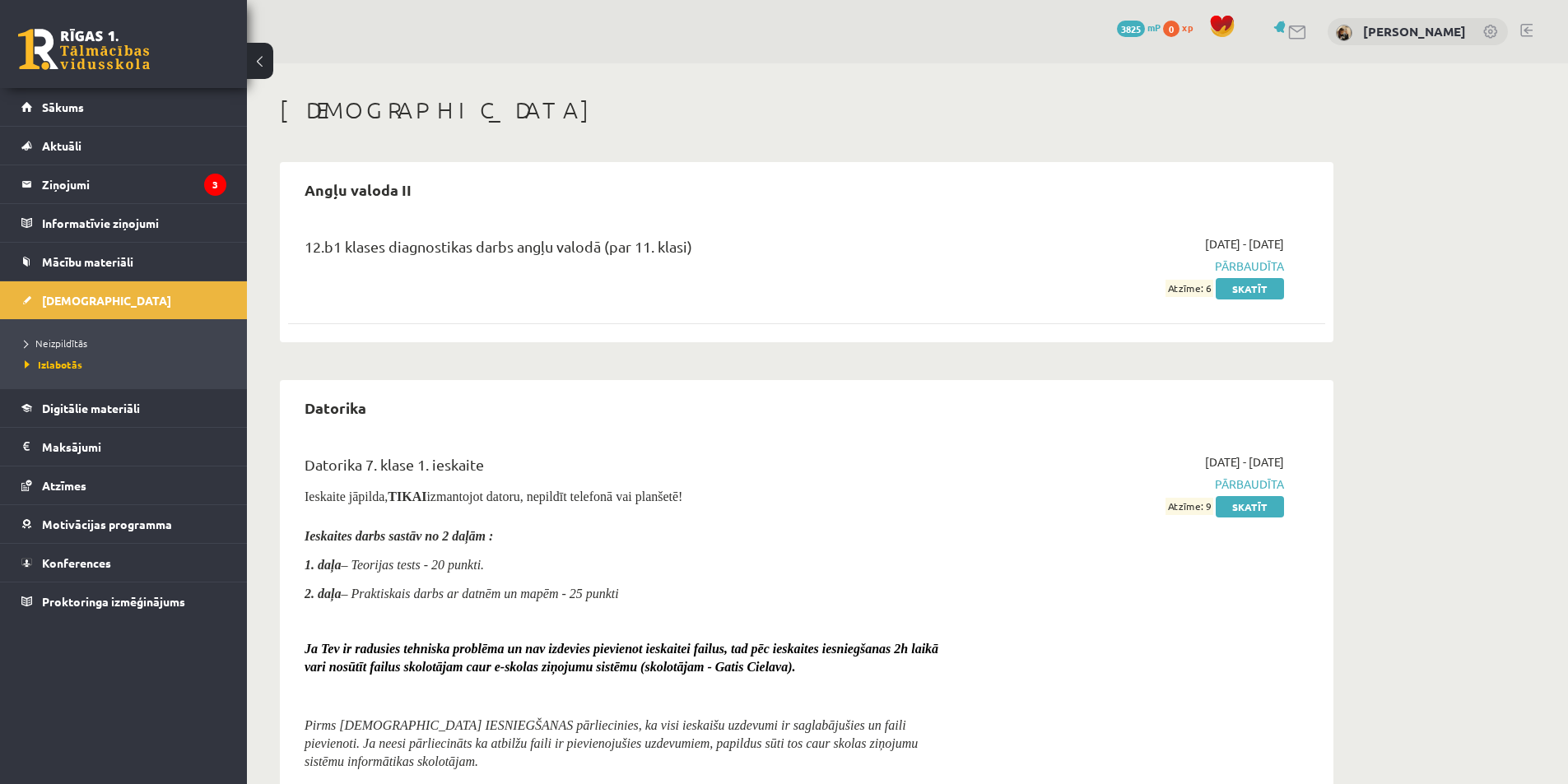
click at [79, 333] on li "Neizpildītās" at bounding box center [127, 343] width 206 height 22
click at [74, 343] on span "Neizpildītās" at bounding box center [60, 343] width 72 height 14
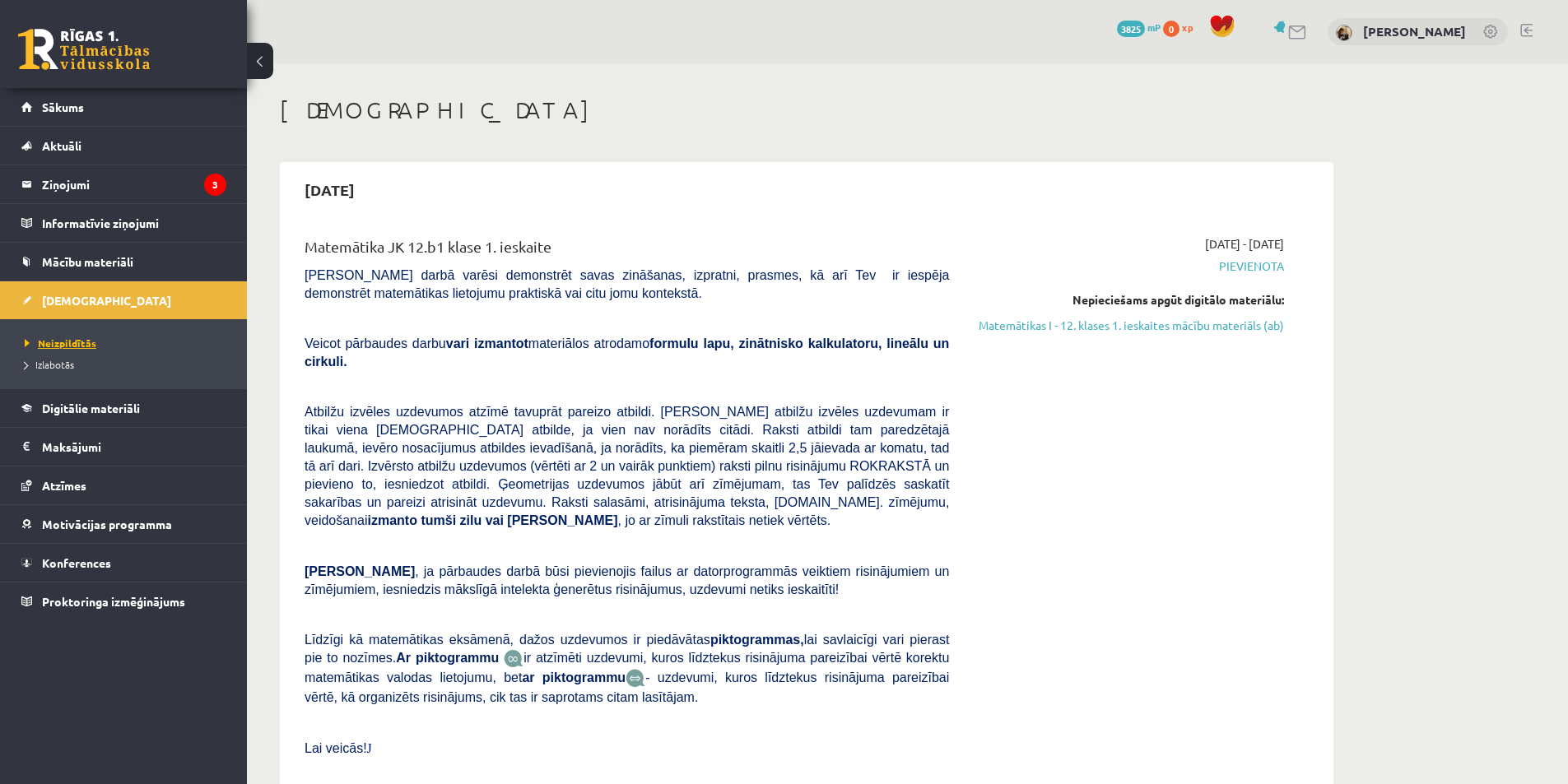
click at [80, 339] on span "Neizpildītās" at bounding box center [60, 343] width 72 height 14
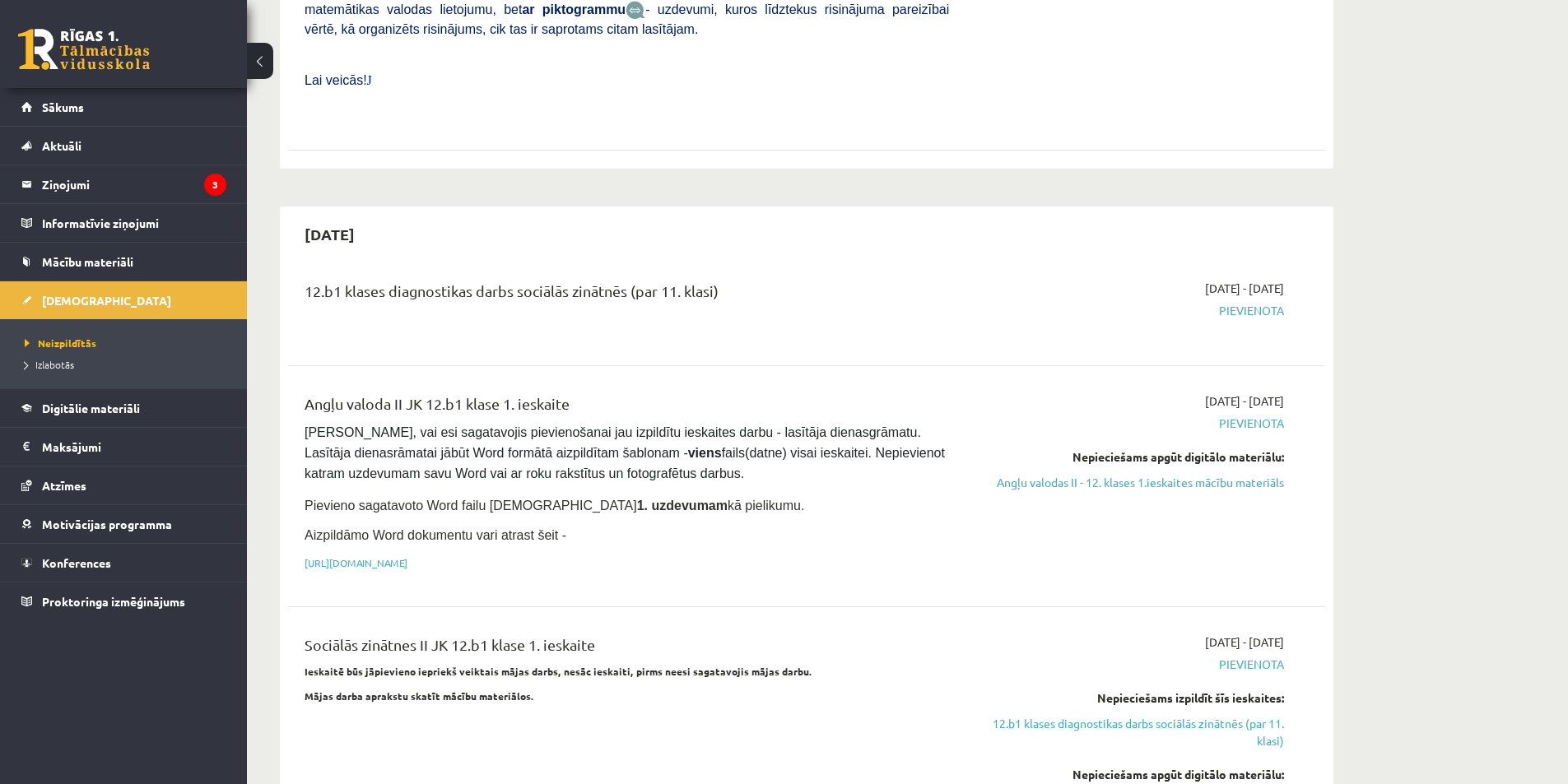
scroll to position [741, 0]
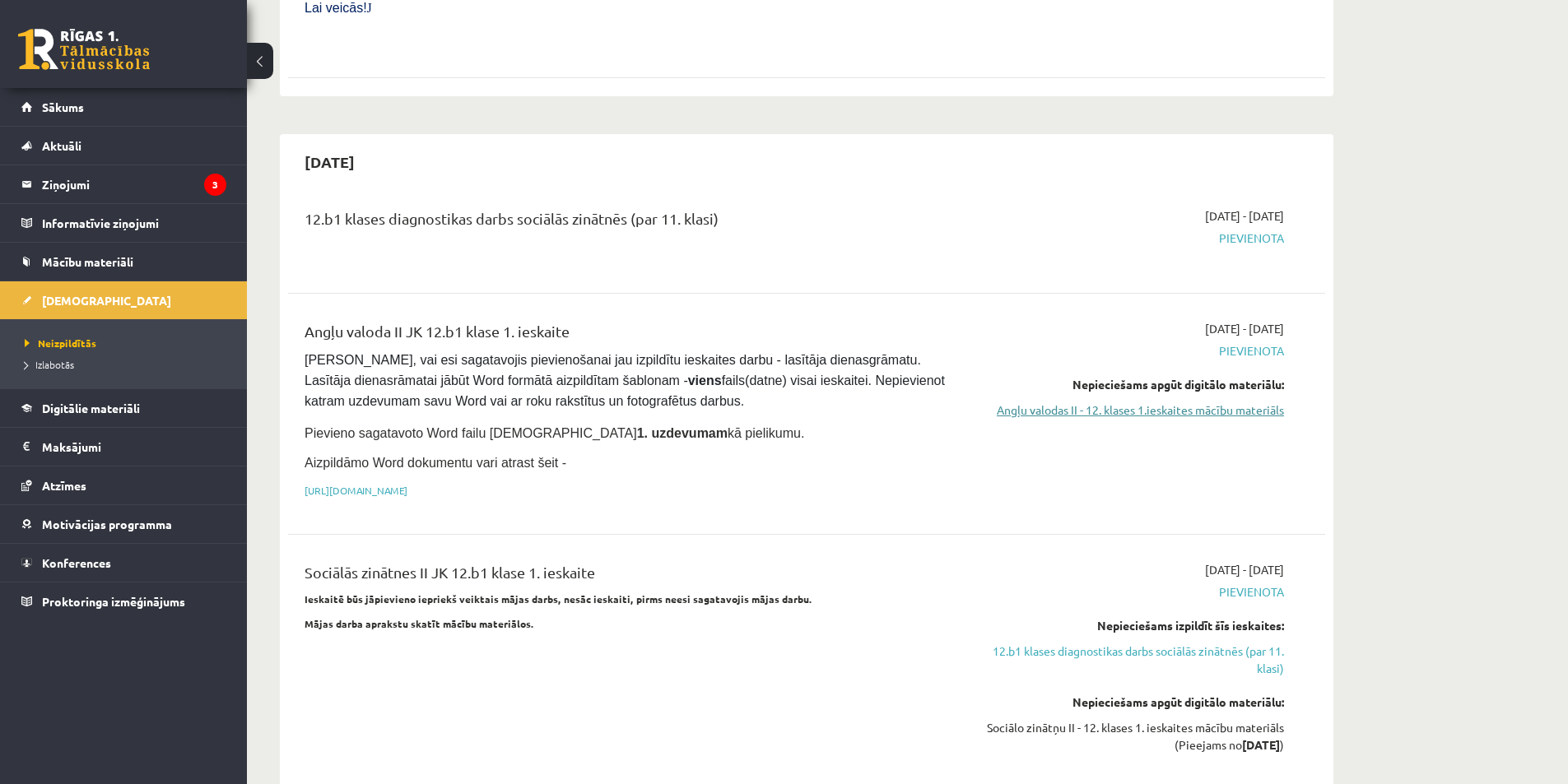
click at [1162, 402] on link "Angļu valodas II - 12. klases 1.ieskaites mācību materiāls" at bounding box center [1129, 410] width 311 height 17
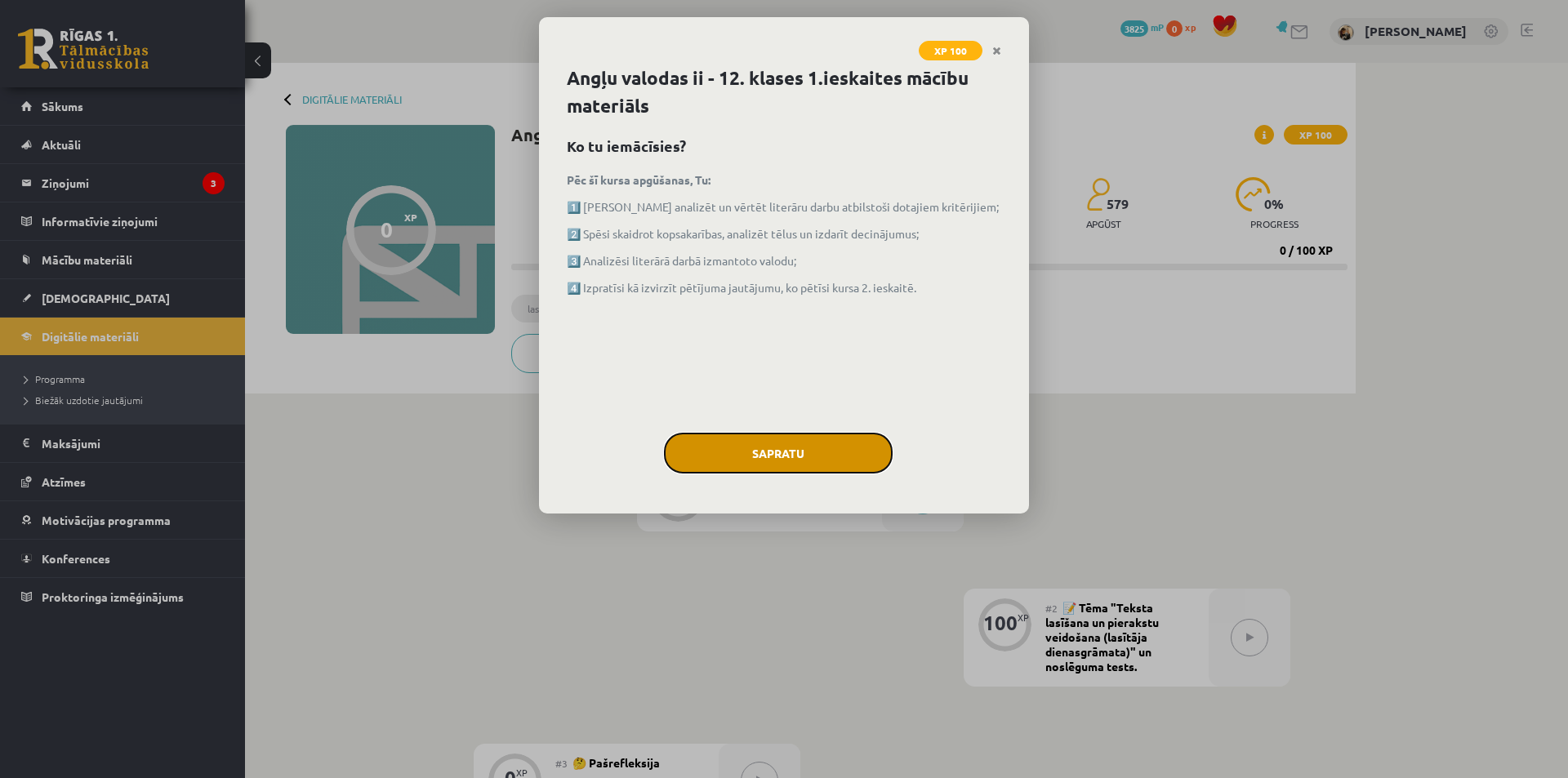
click at [819, 445] on button "Sapratu" at bounding box center [778, 453] width 229 height 40
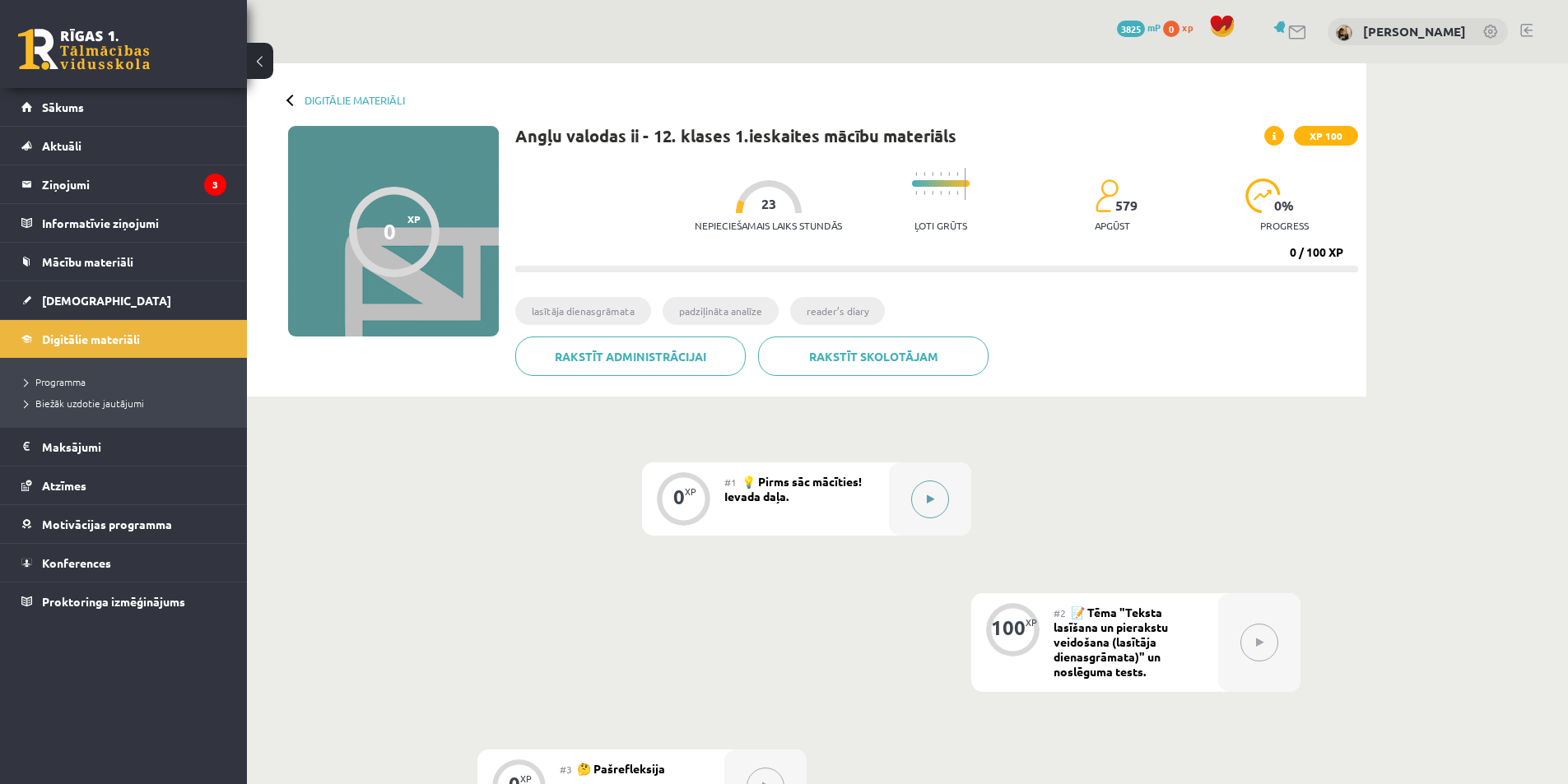
click at [919, 493] on button at bounding box center [930, 500] width 38 height 38
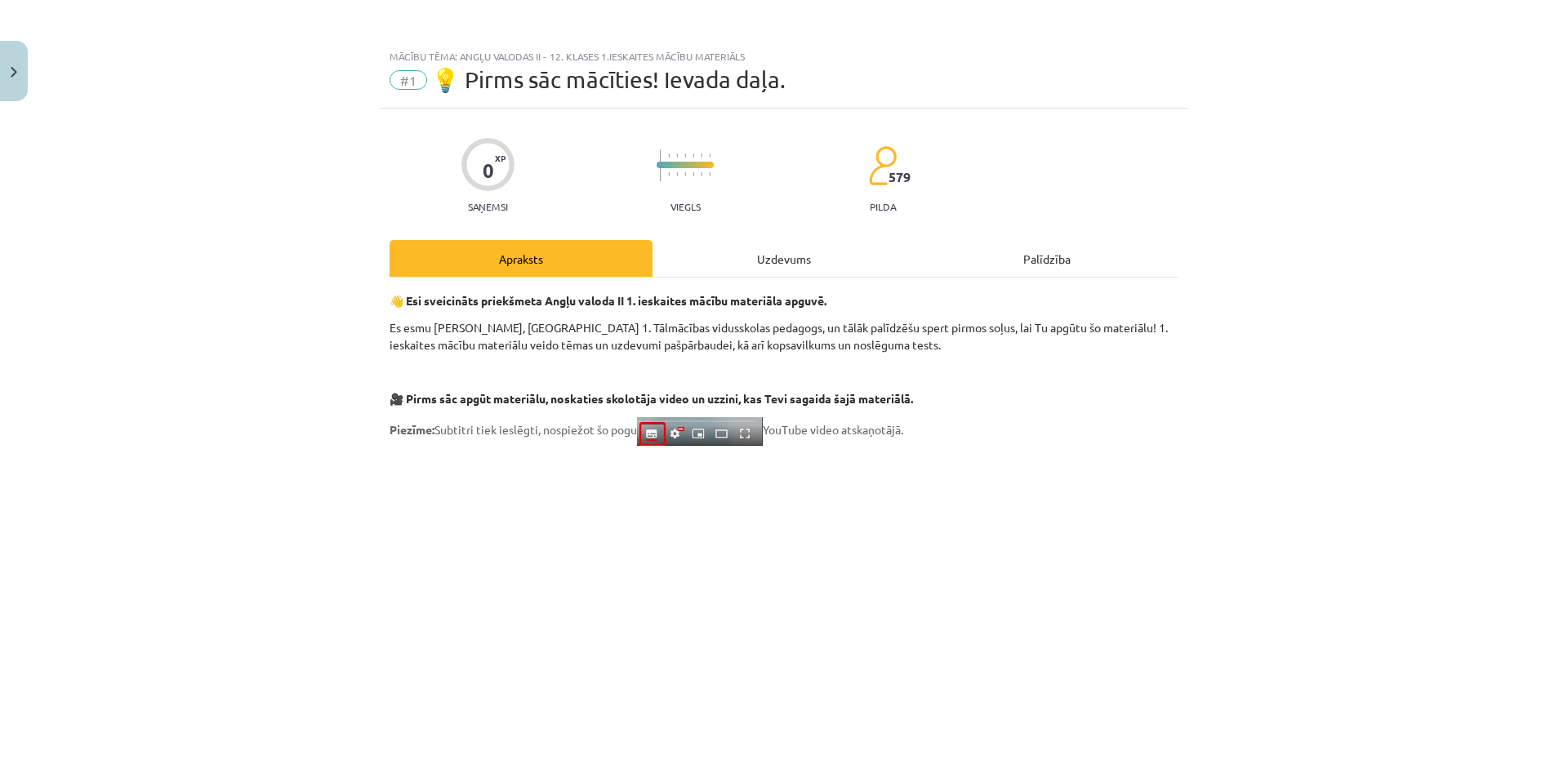
click at [795, 252] on div "Uzdevums" at bounding box center [783, 258] width 263 height 37
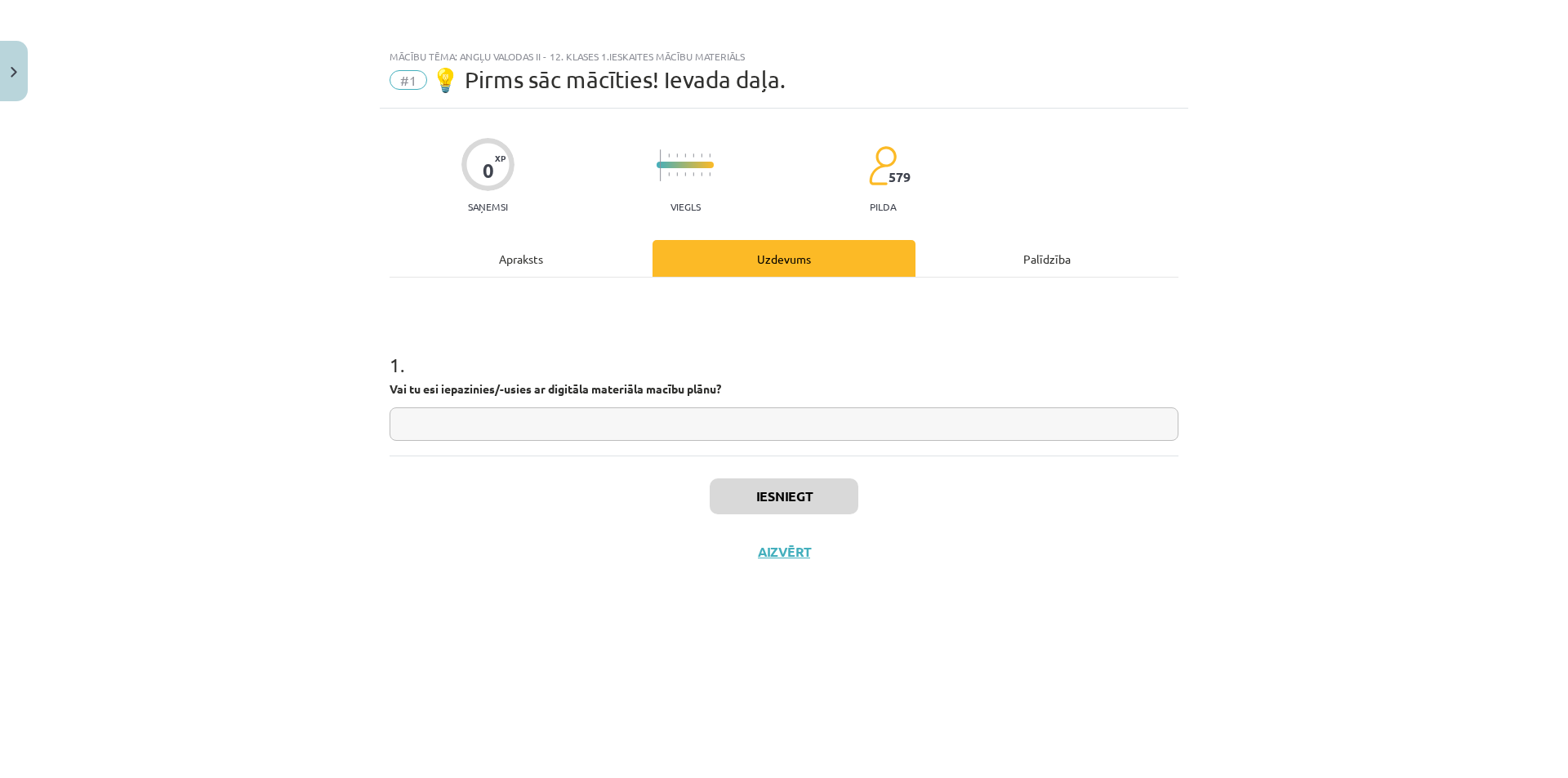
click at [727, 433] on input "text" at bounding box center [784, 424] width 788 height 33
type input "**"
click at [793, 494] on button "Iesniegt" at bounding box center [783, 497] width 148 height 36
click at [780, 560] on button "Nākamā nodarbība" at bounding box center [784, 562] width 160 height 38
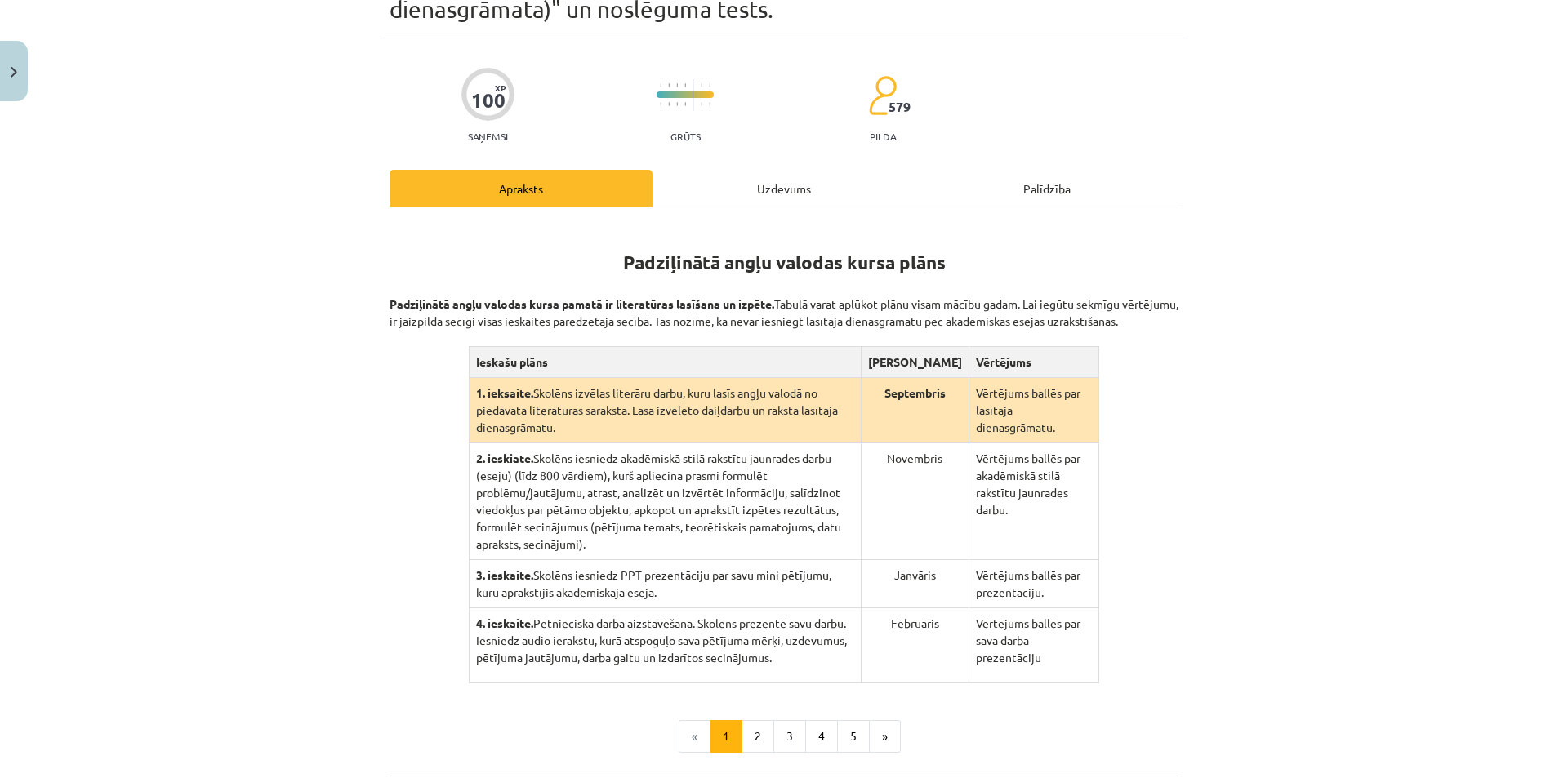
scroll to position [164, 0]
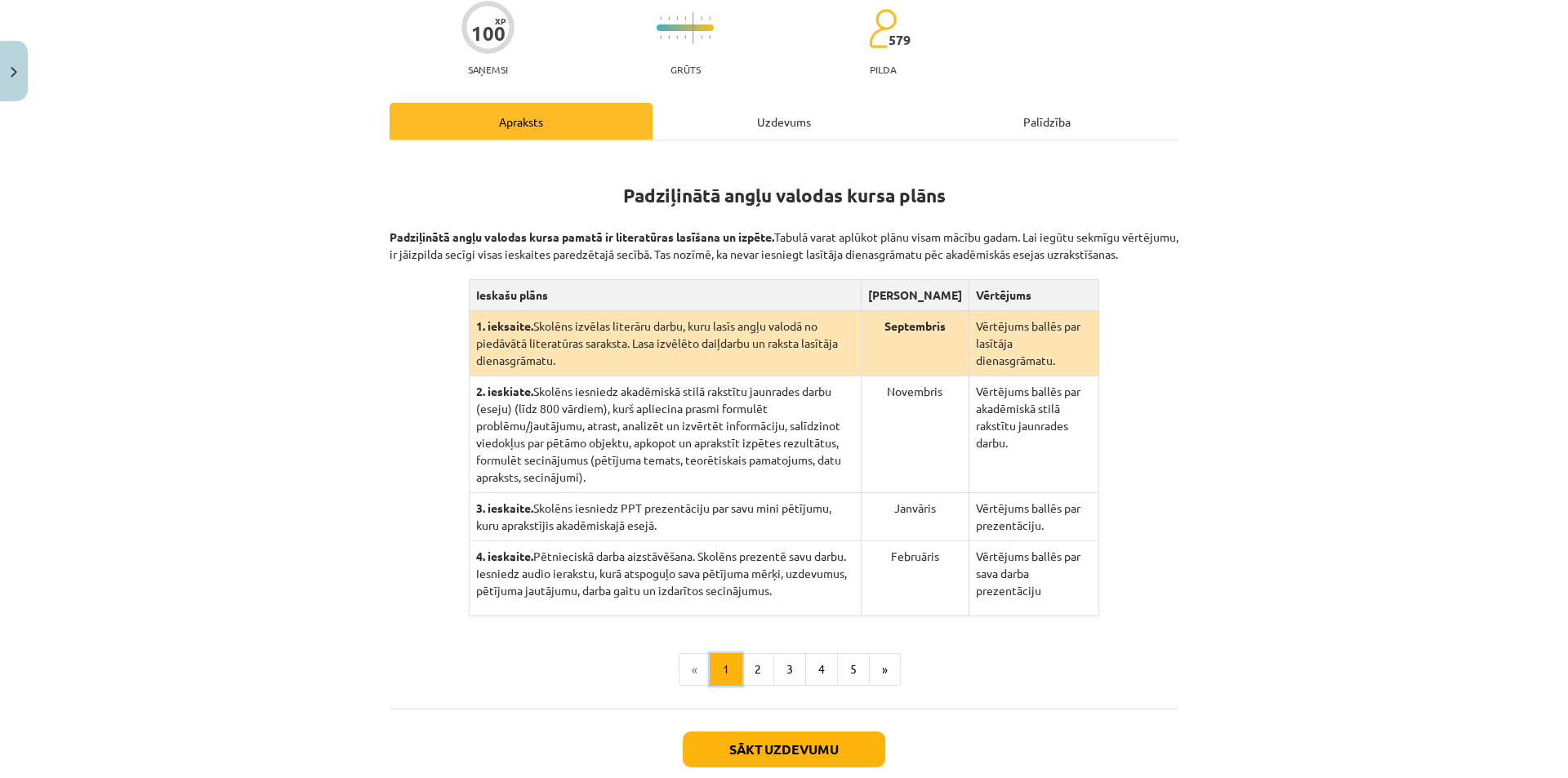
click at [735, 653] on button "1" at bounding box center [726, 669] width 32 height 32
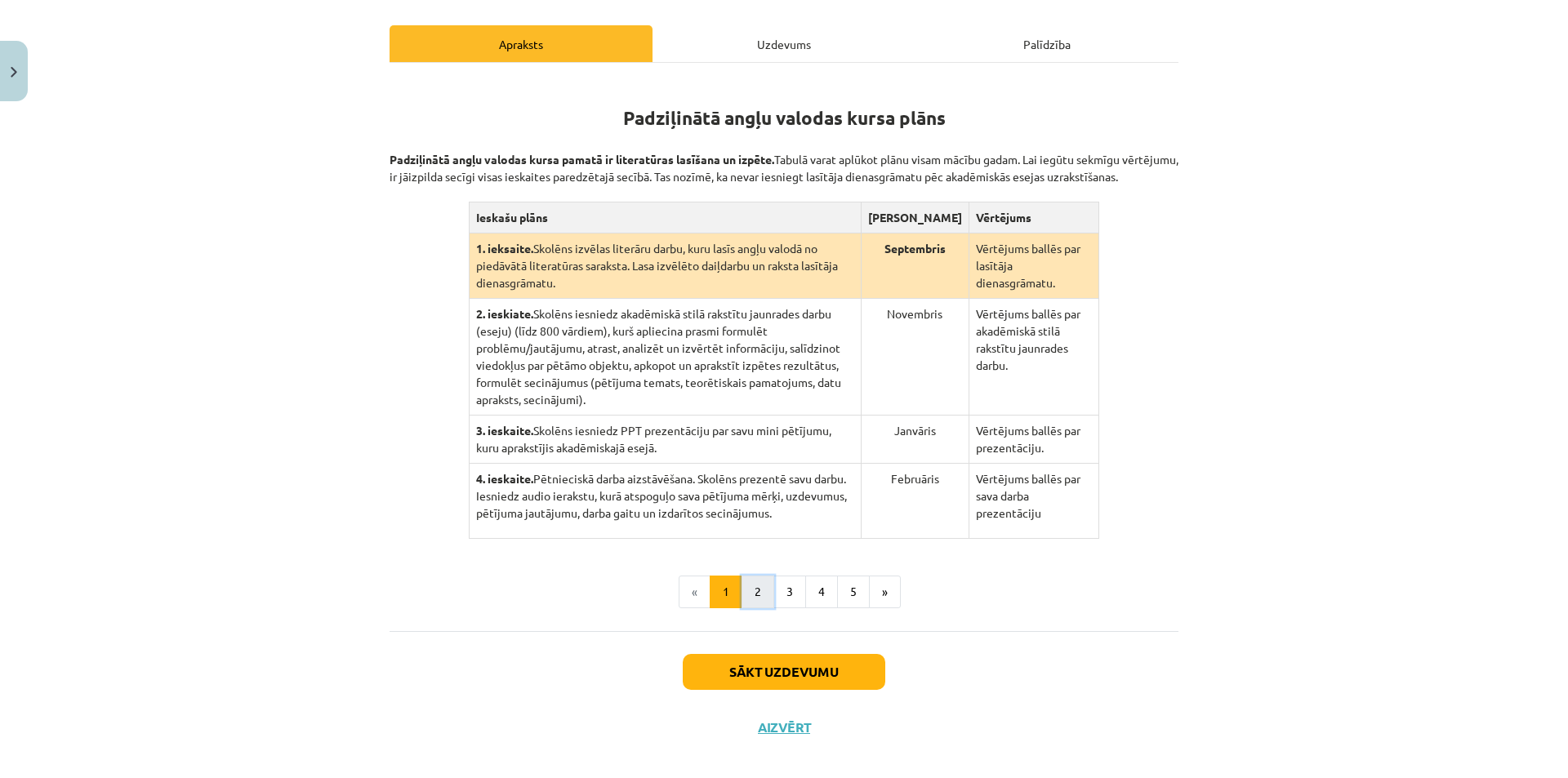
click at [752, 583] on button "2" at bounding box center [758, 592] width 32 height 32
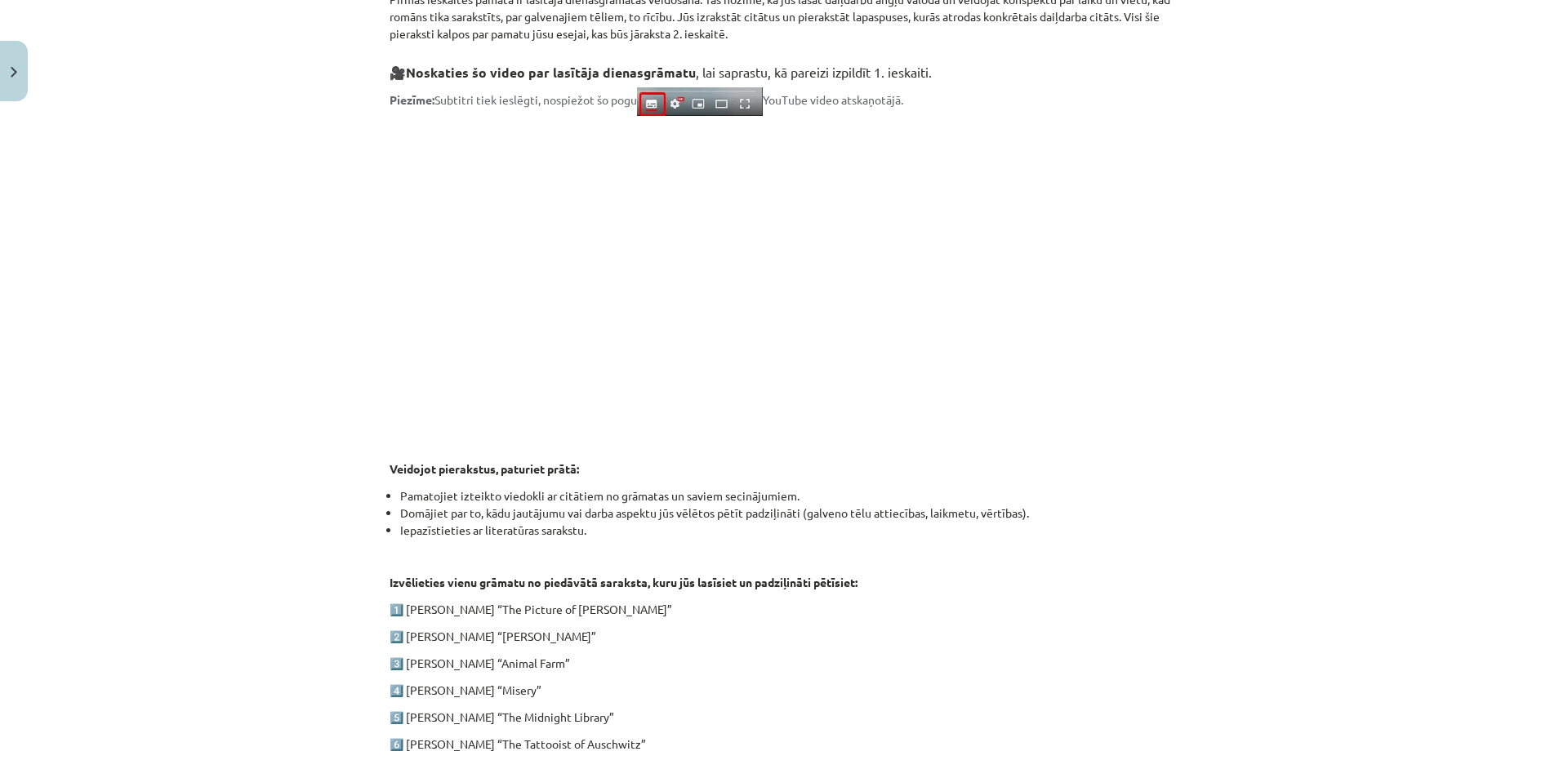
scroll to position [632, 0]
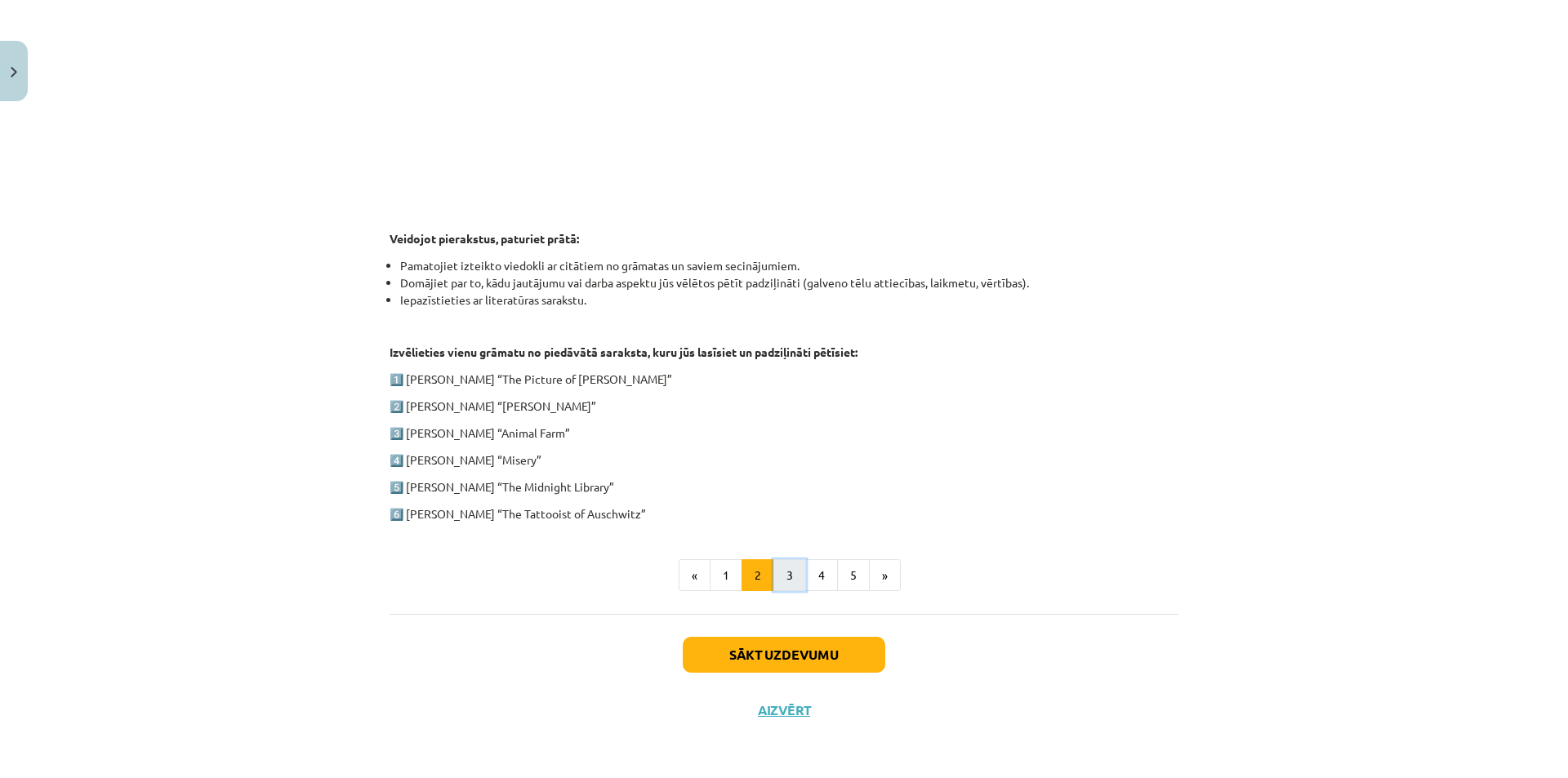
click at [791, 573] on button "3" at bounding box center [789, 576] width 32 height 32
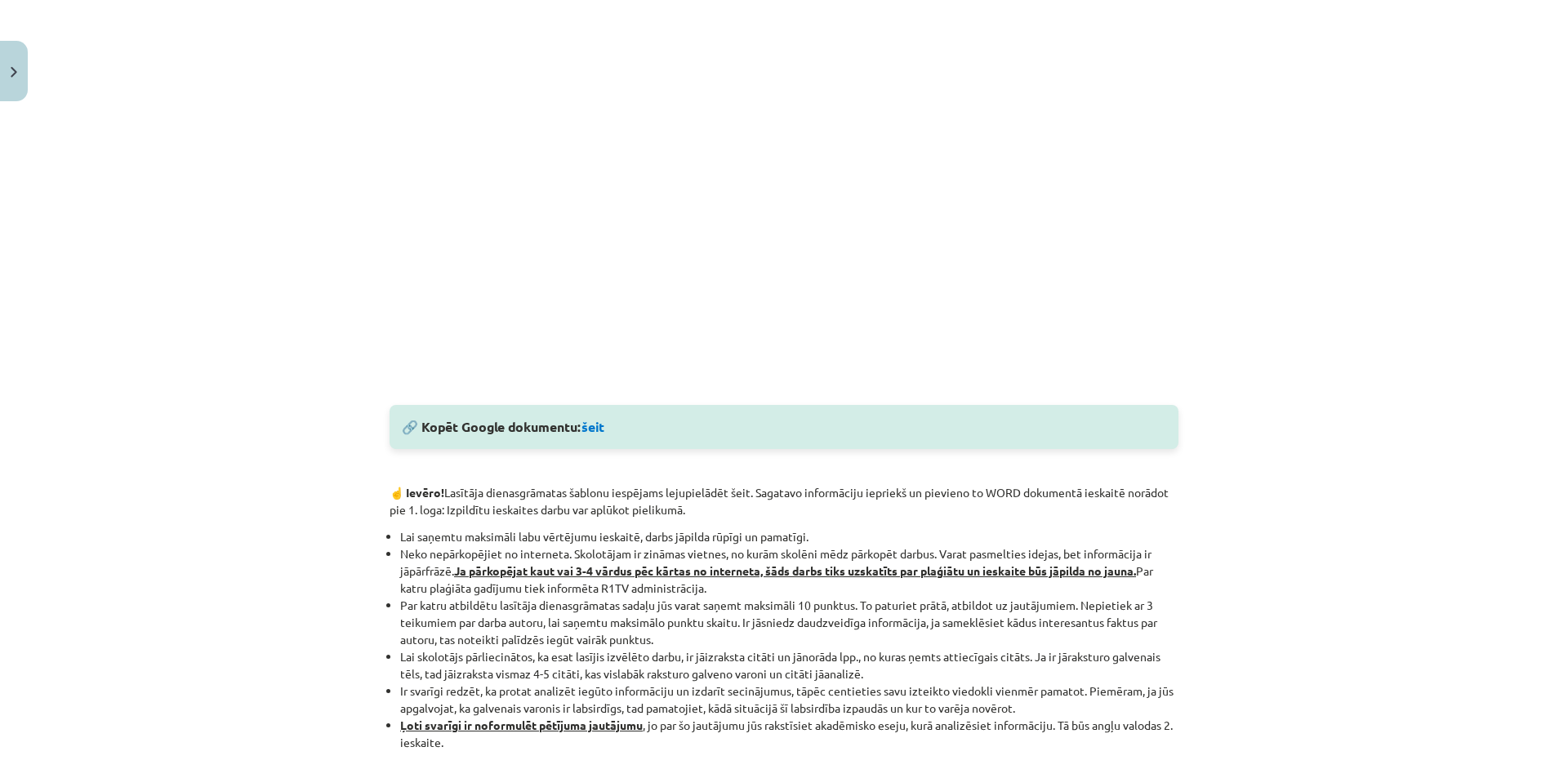
scroll to position [727, 0]
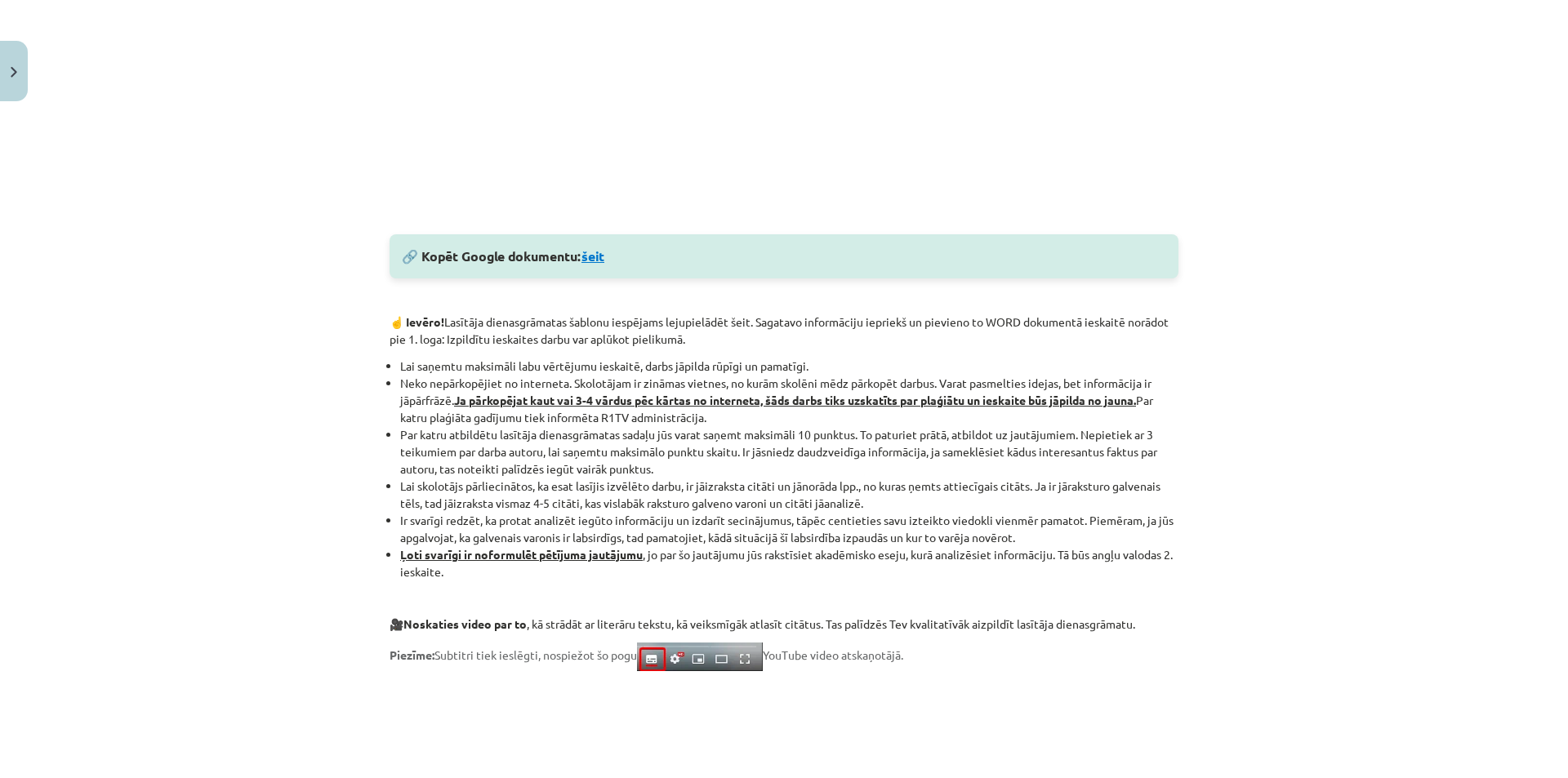
click at [595, 258] on link "šeit" at bounding box center [592, 255] width 22 height 17
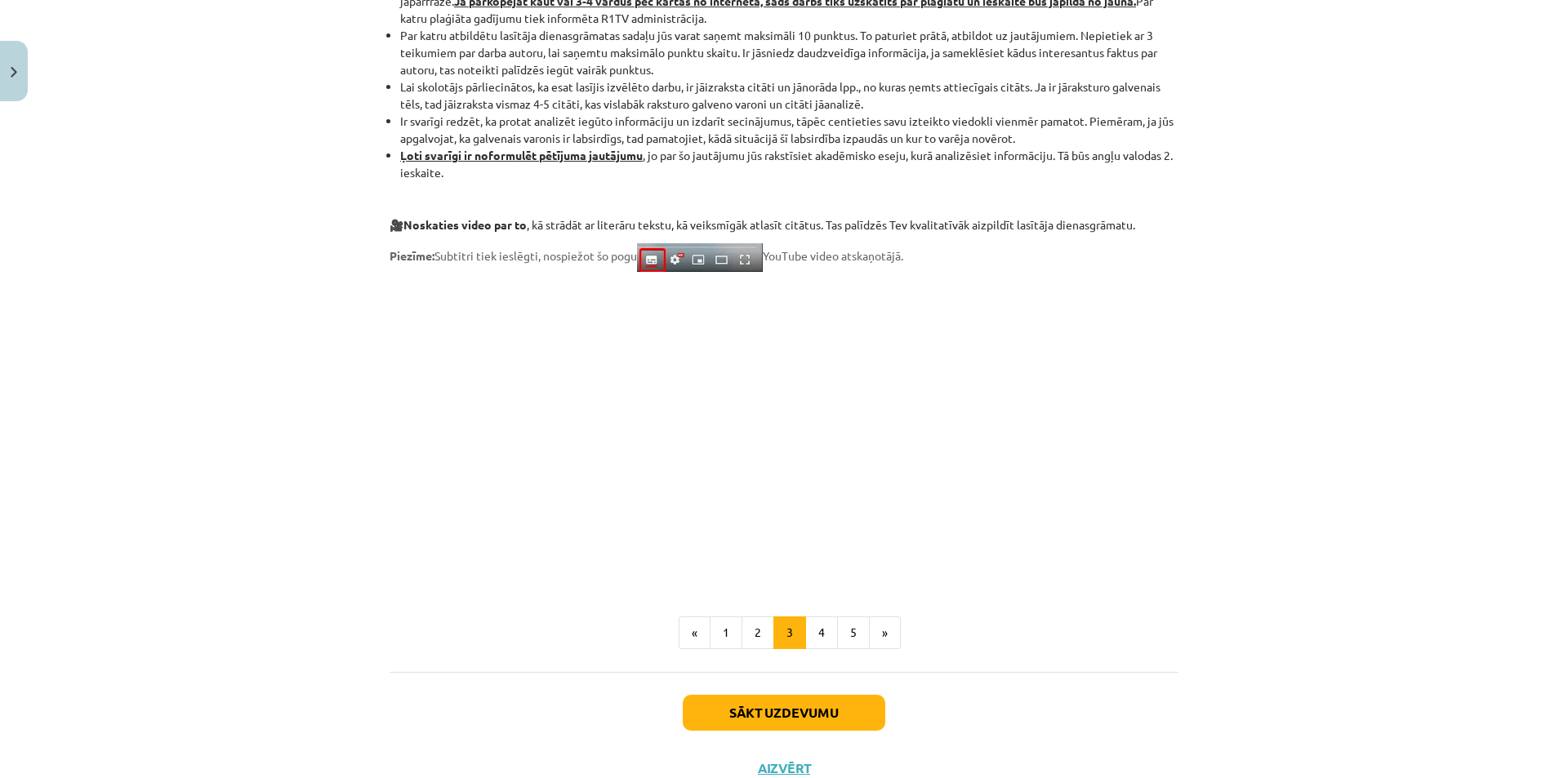
scroll to position [1155, 0]
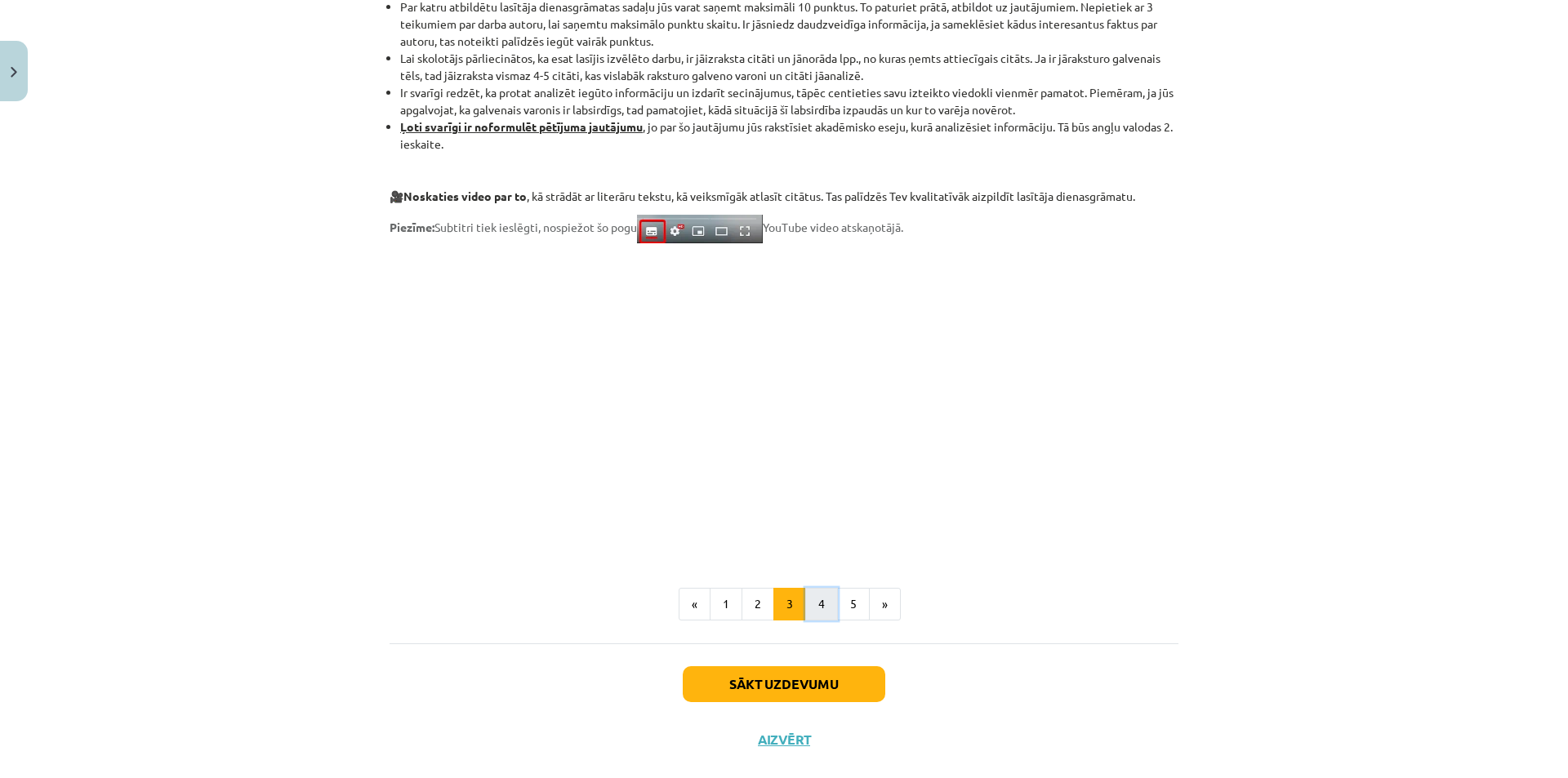
click at [822, 600] on button "4" at bounding box center [821, 605] width 32 height 32
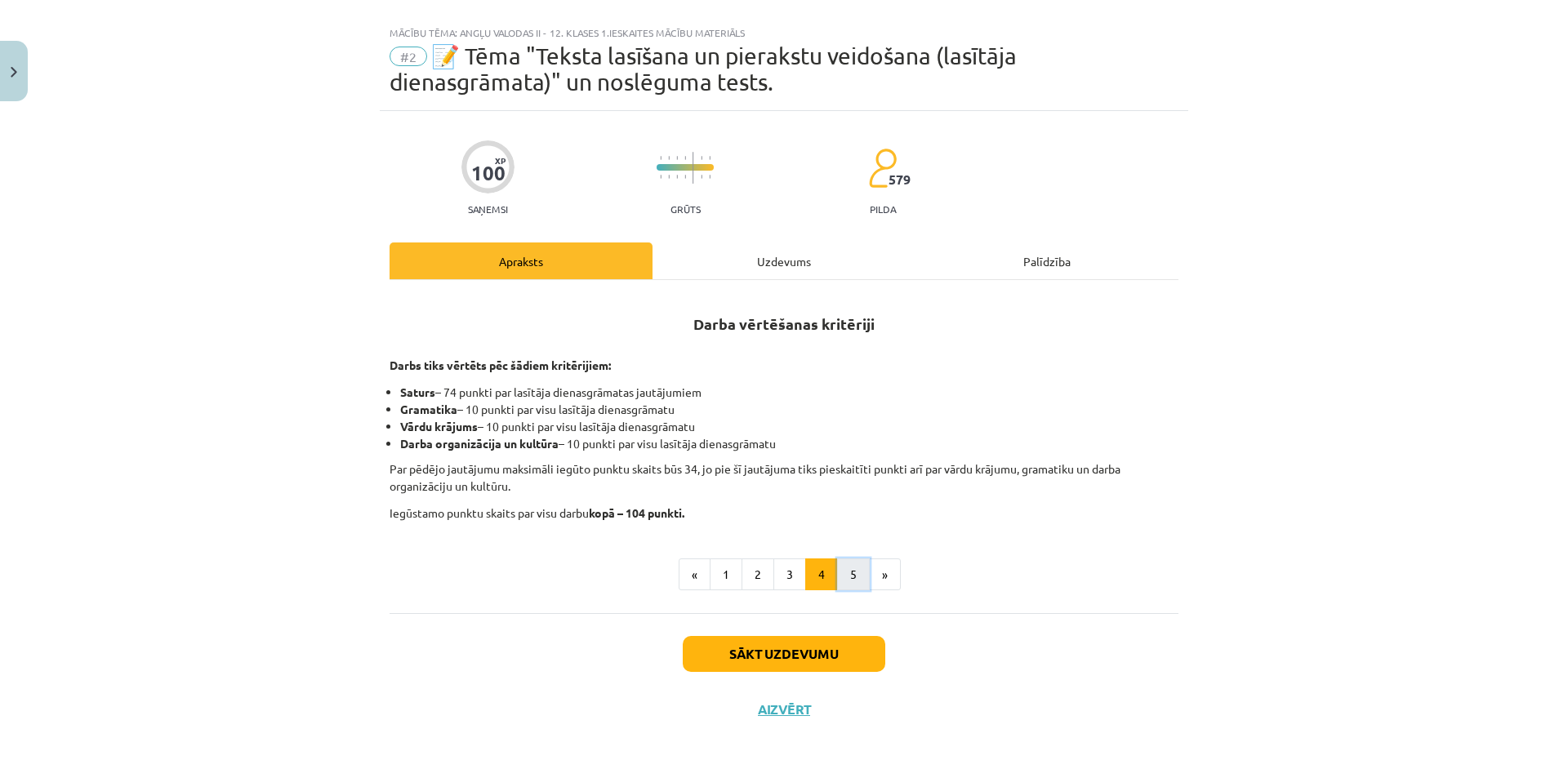
click at [856, 572] on button "5" at bounding box center [853, 575] width 32 height 32
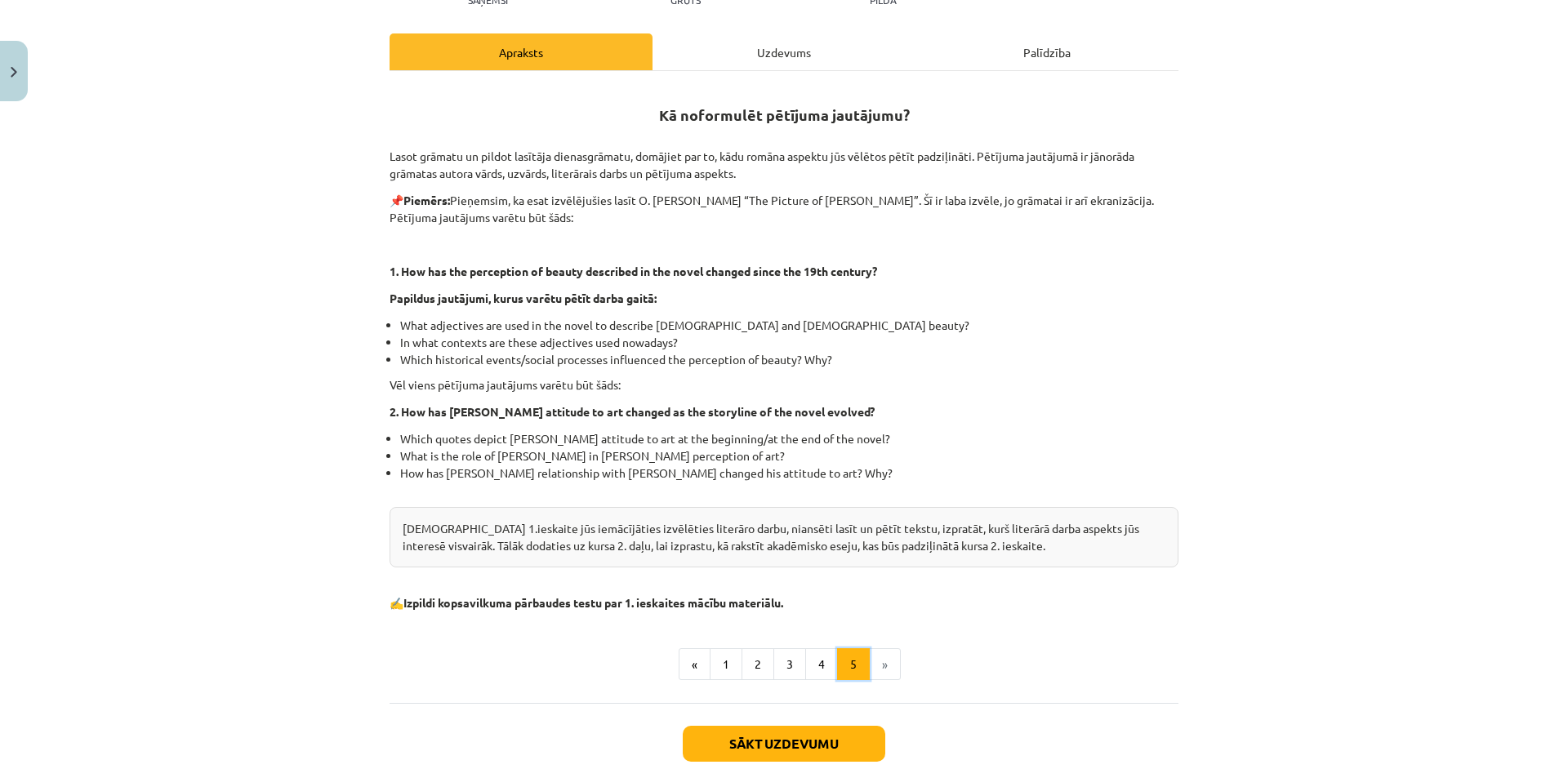
scroll to position [323, 0]
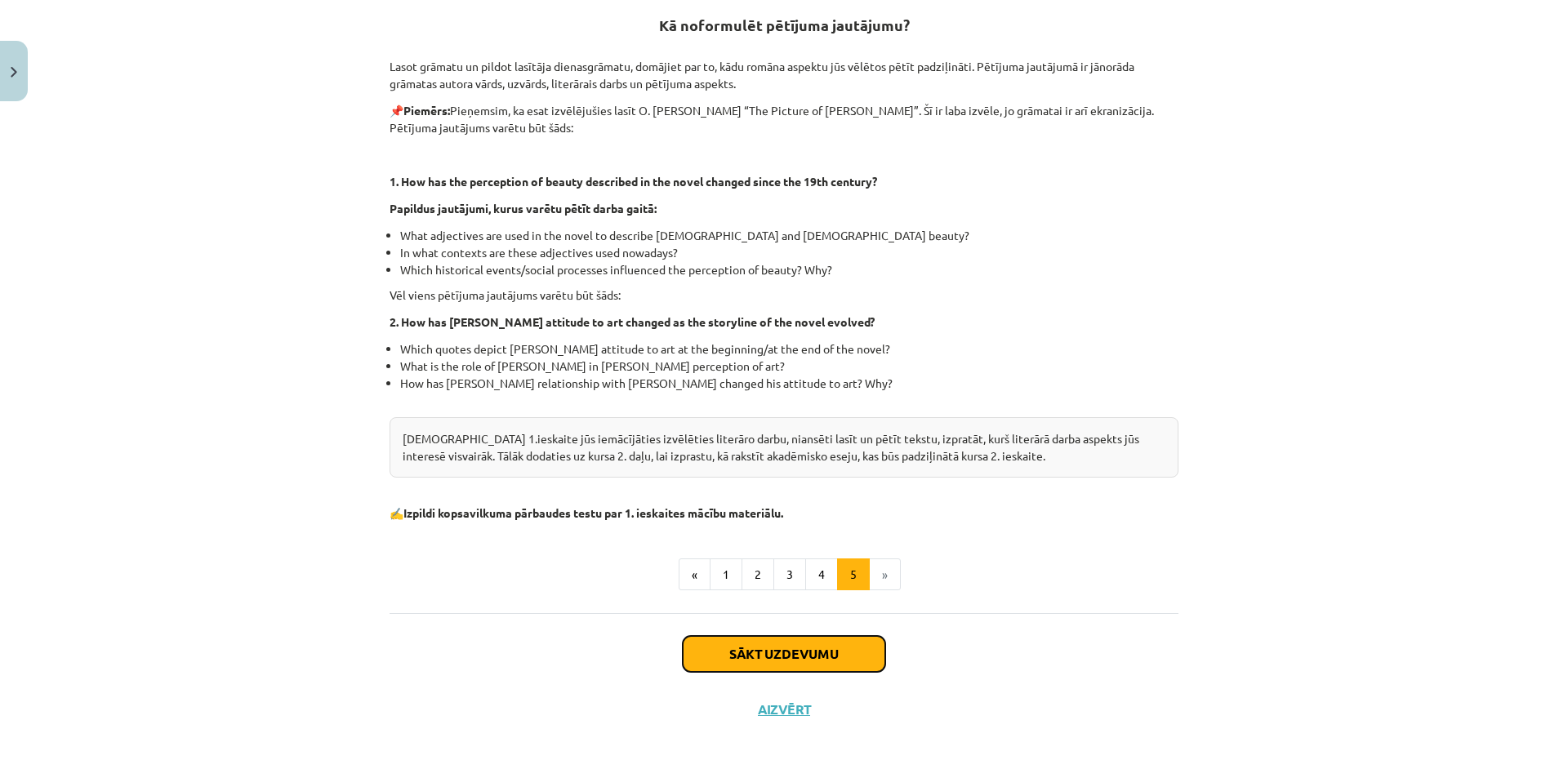
click at [771, 651] on button "Sākt uzdevumu" at bounding box center [783, 654] width 202 height 36
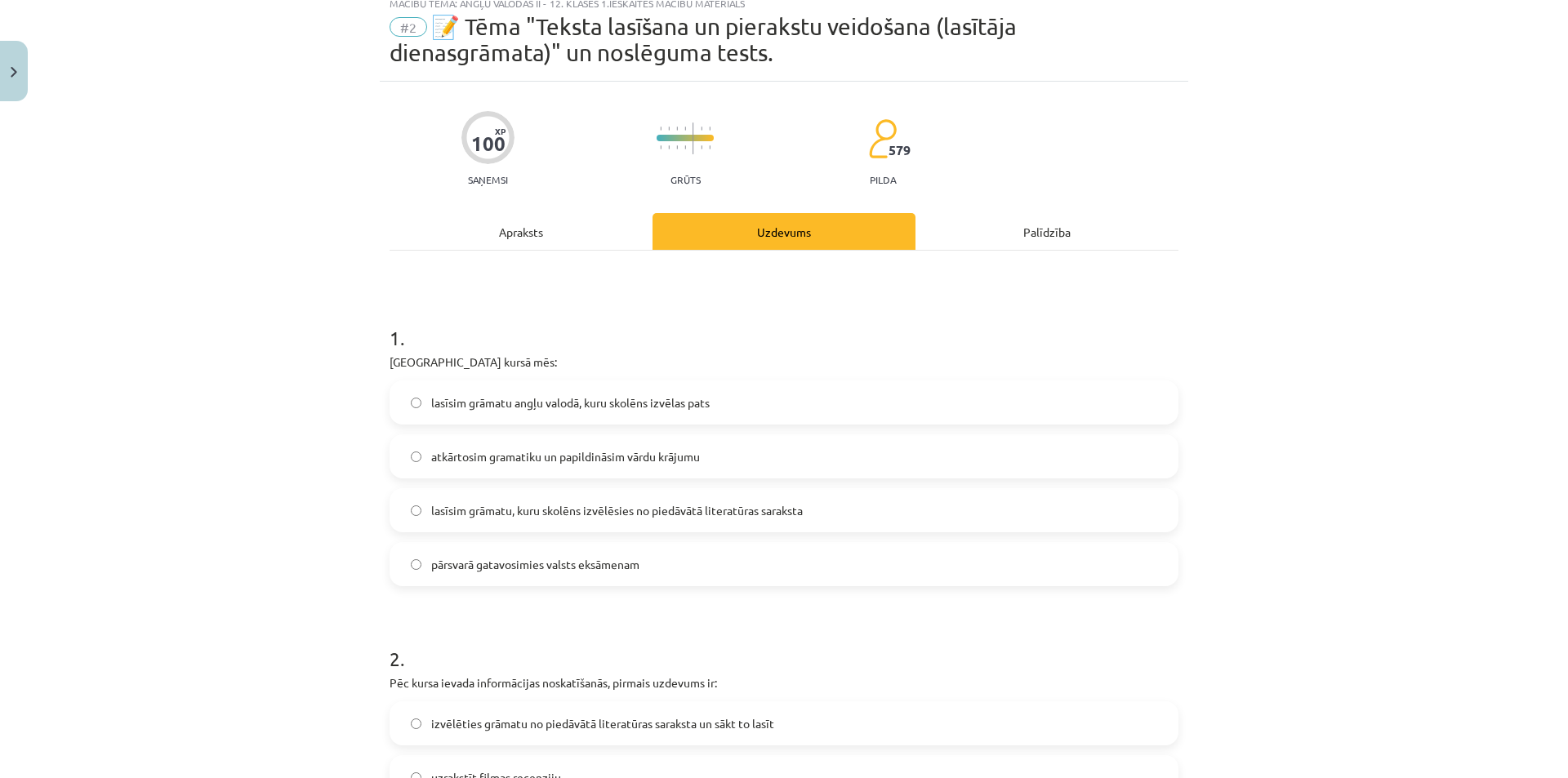
scroll to position [40, 0]
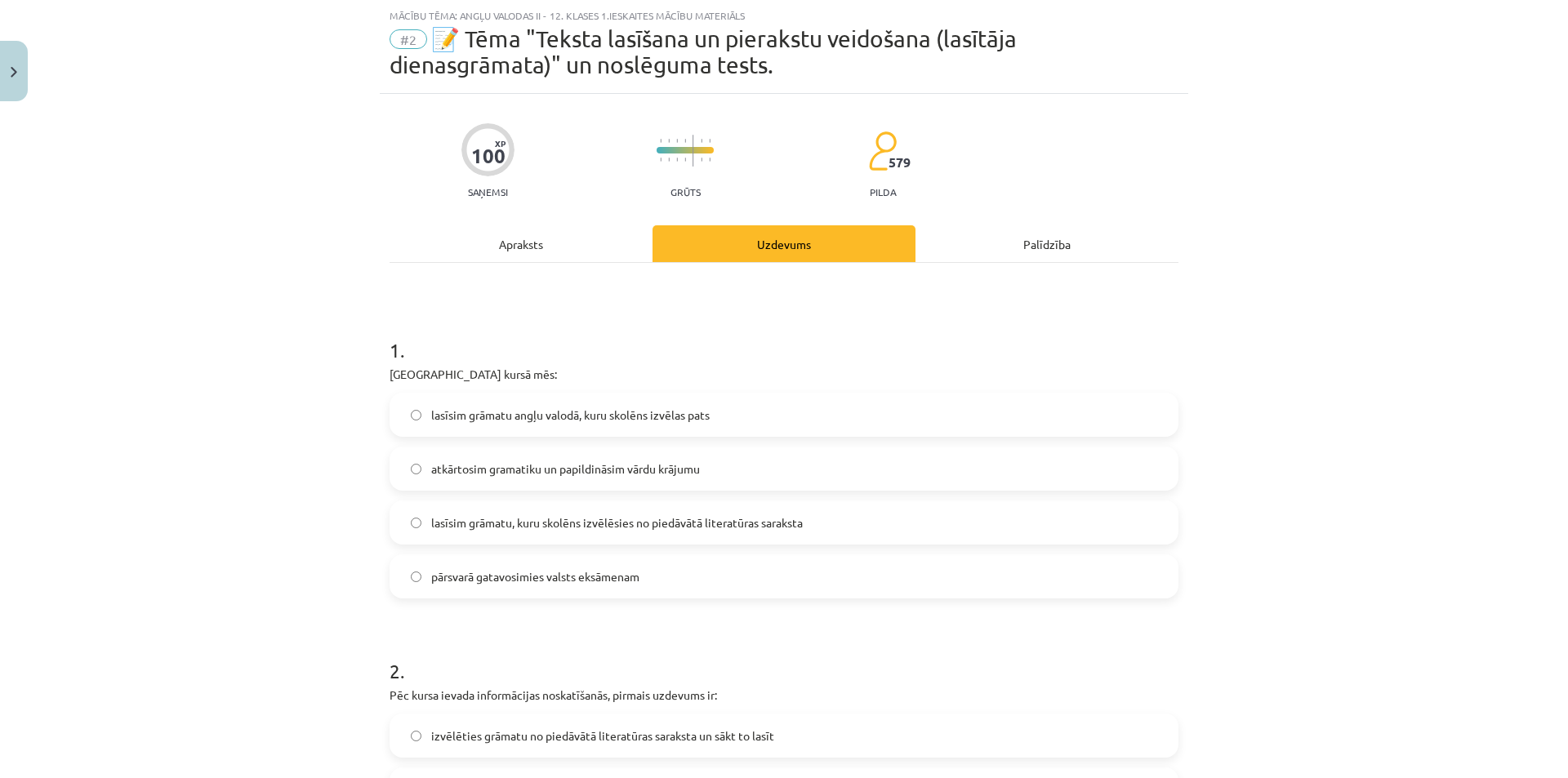
click at [705, 400] on label "lasīsim grāmatu angļu valodā, kuru skolēns izvēlas pats" at bounding box center [783, 414] width 786 height 40
click at [670, 512] on label "lasīsim grāmatu, kuru skolēns izvēlēsies no piedāvātā literatūras saraksta" at bounding box center [783, 522] width 786 height 40
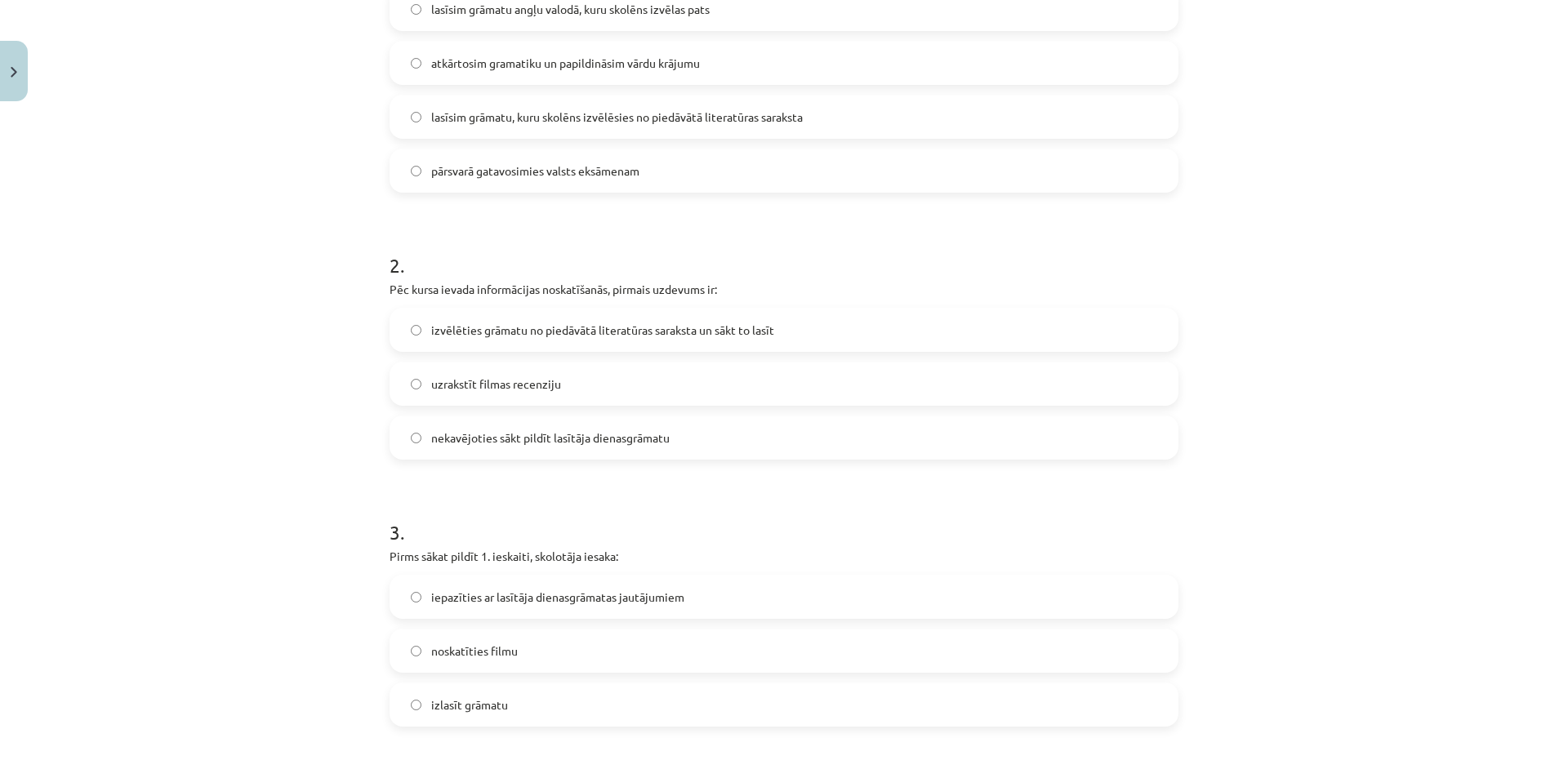
scroll to position [449, 0]
click at [661, 333] on span "izvēlēties grāmatu no piedāvātā literatūras saraksta un sākt to lasīt" at bounding box center [603, 327] width 343 height 17
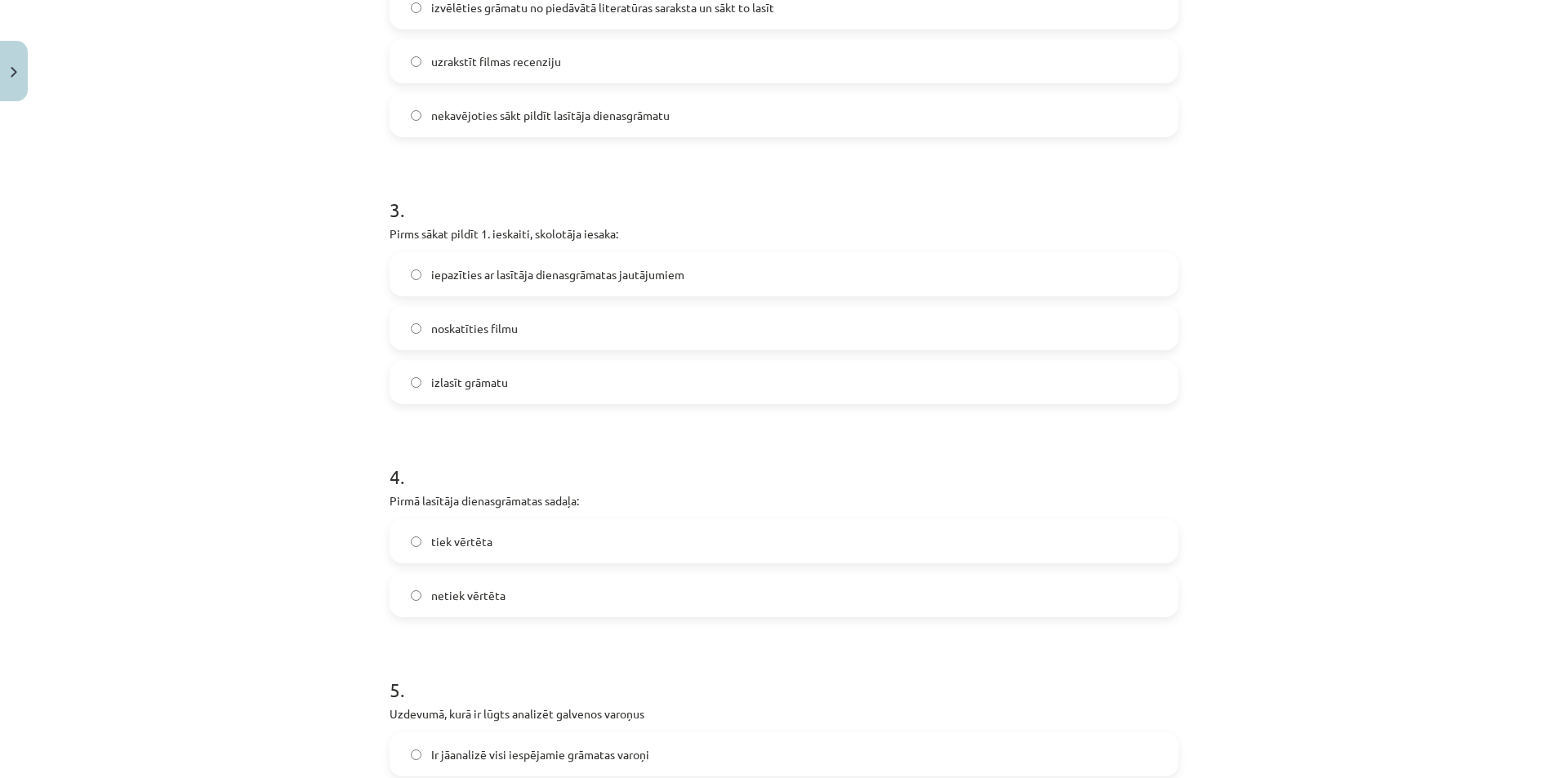
scroll to position [776, 0]
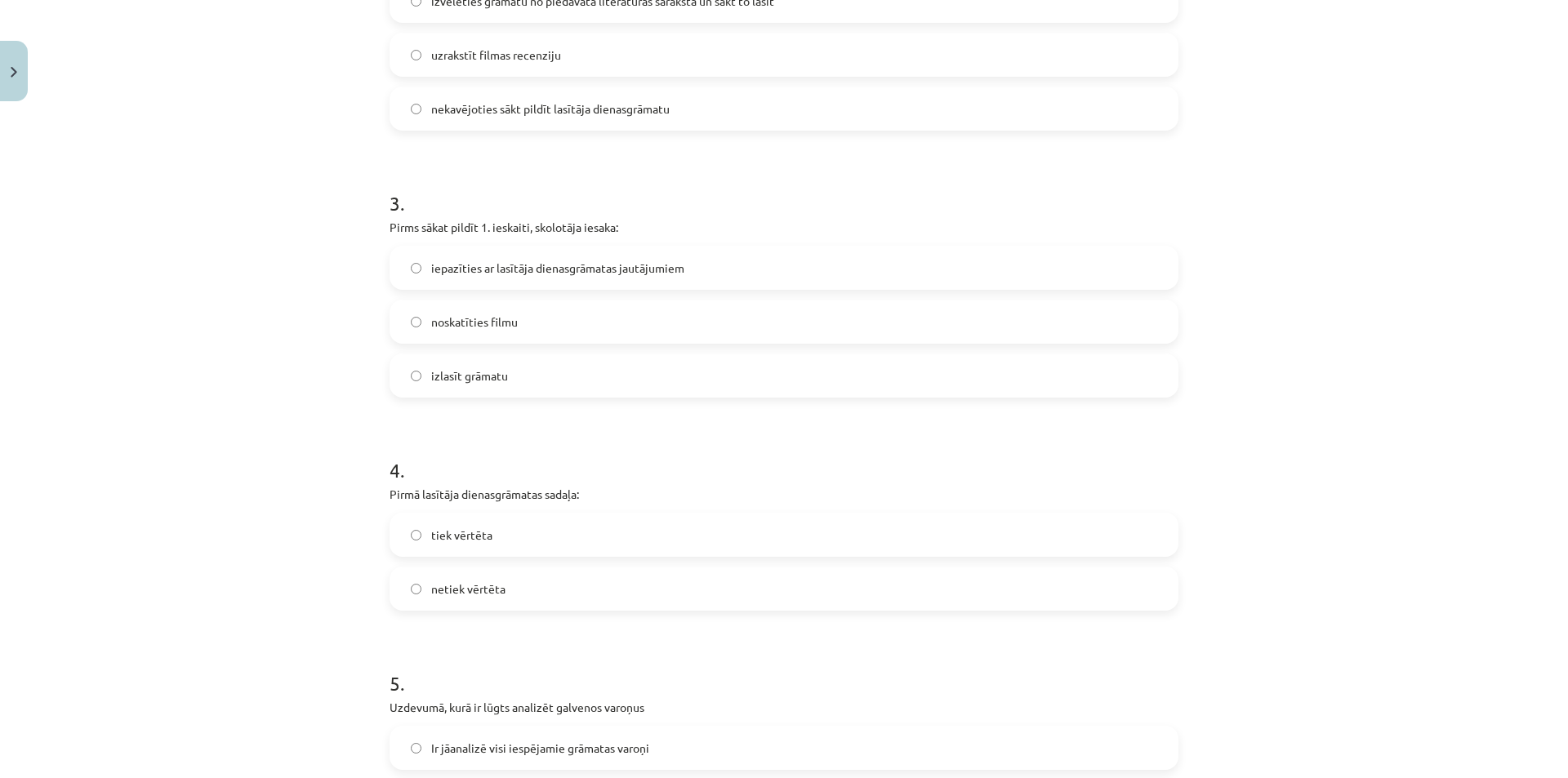
click at [621, 253] on label "iepazīties ar lasītāja dienasgrāmatas jautājumiem" at bounding box center [783, 267] width 786 height 40
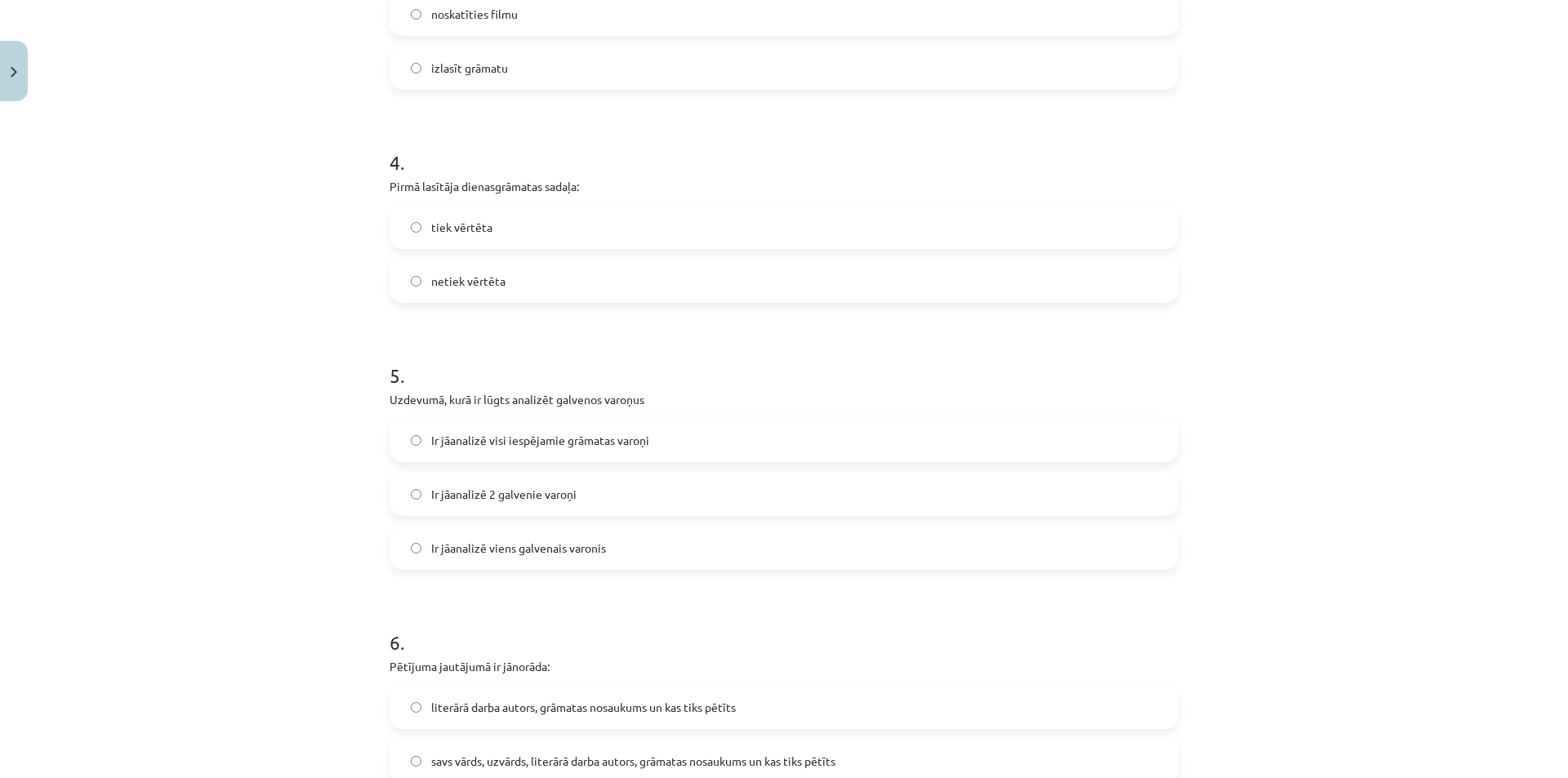
scroll to position [1102, 0]
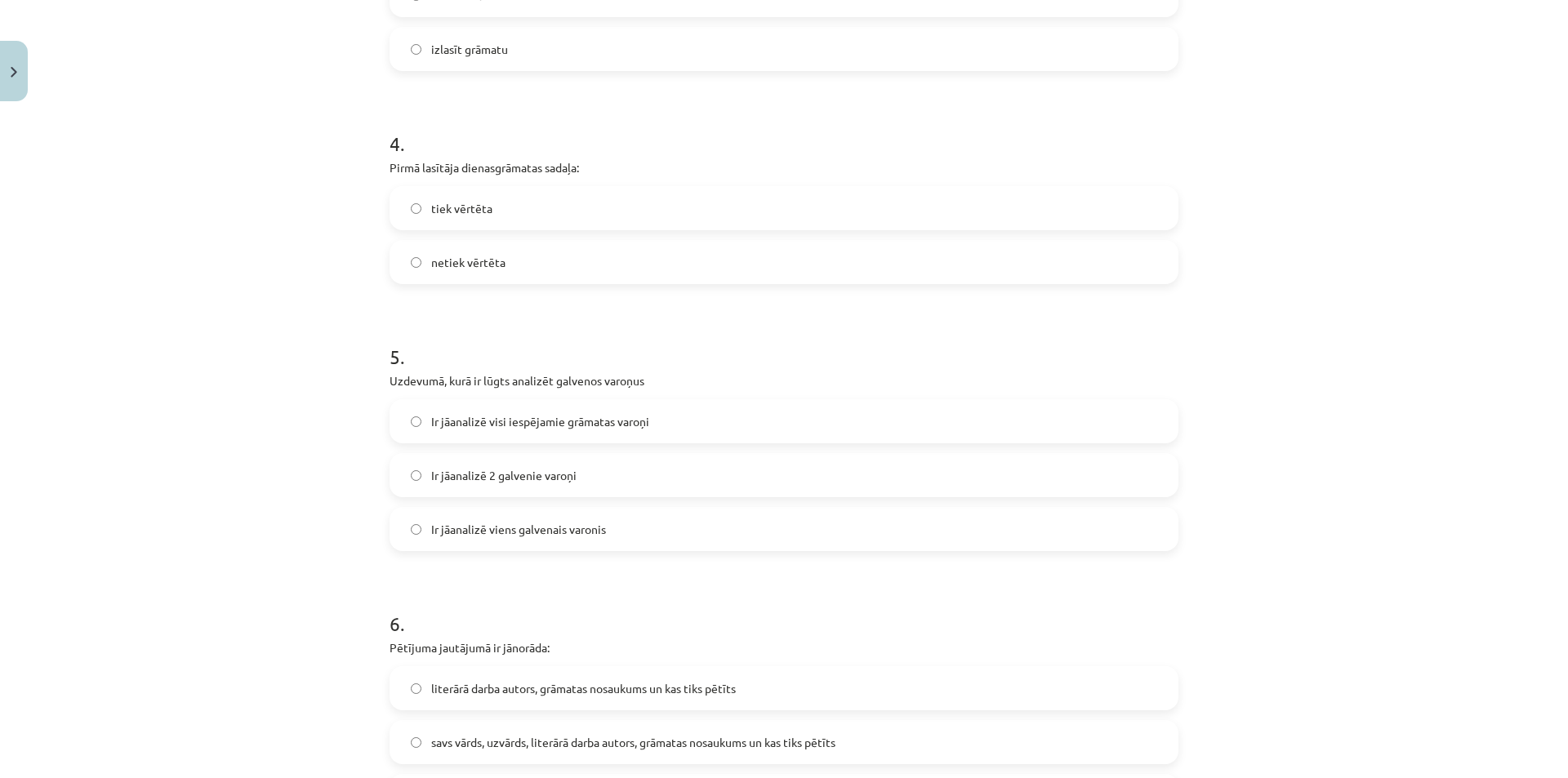
click at [540, 190] on label "tiek vērtēta" at bounding box center [783, 208] width 786 height 40
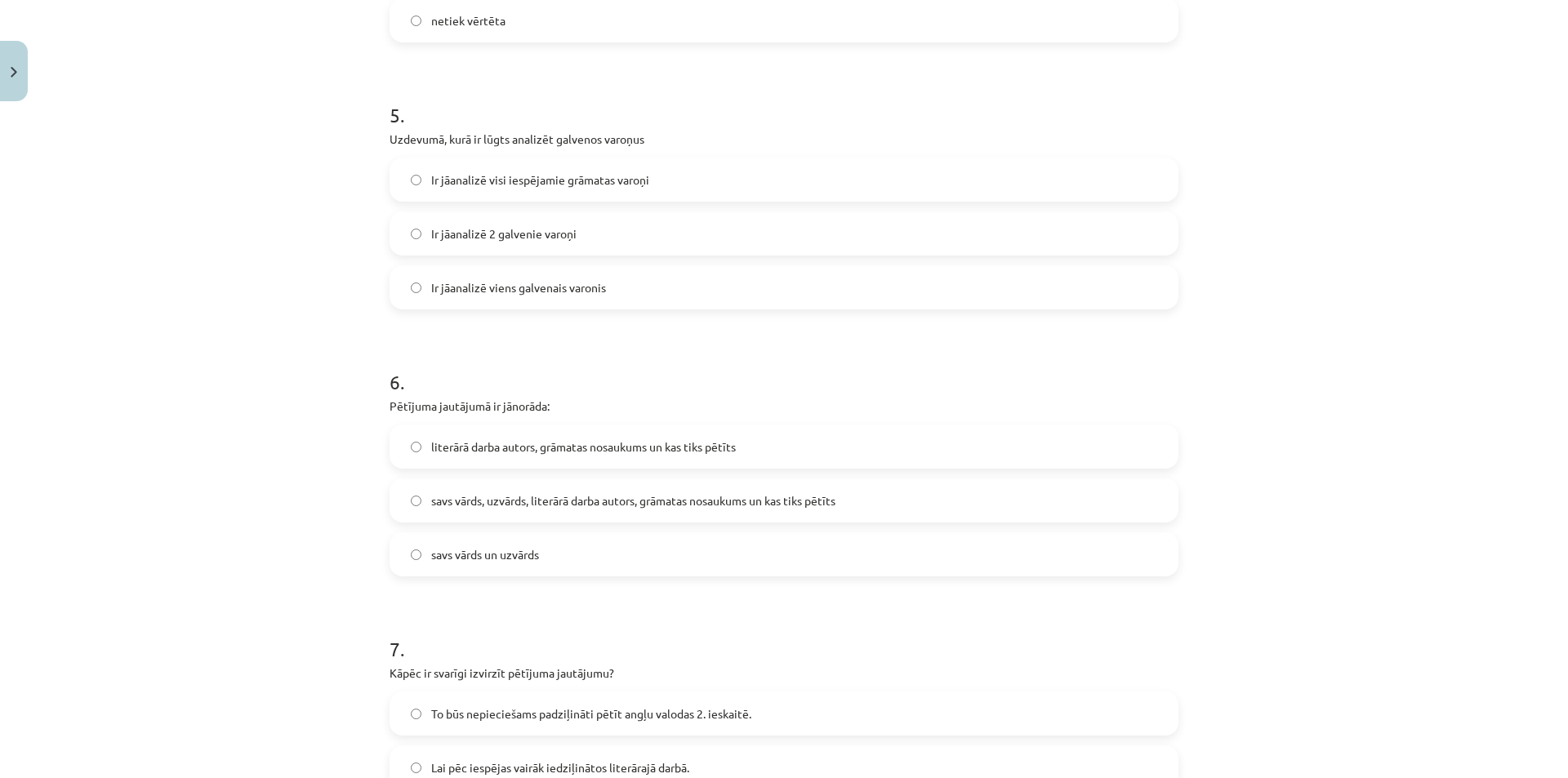
scroll to position [1348, 0]
click at [401, 271] on label "Ir jāanalizē viens galvenais varonis" at bounding box center [783, 284] width 786 height 40
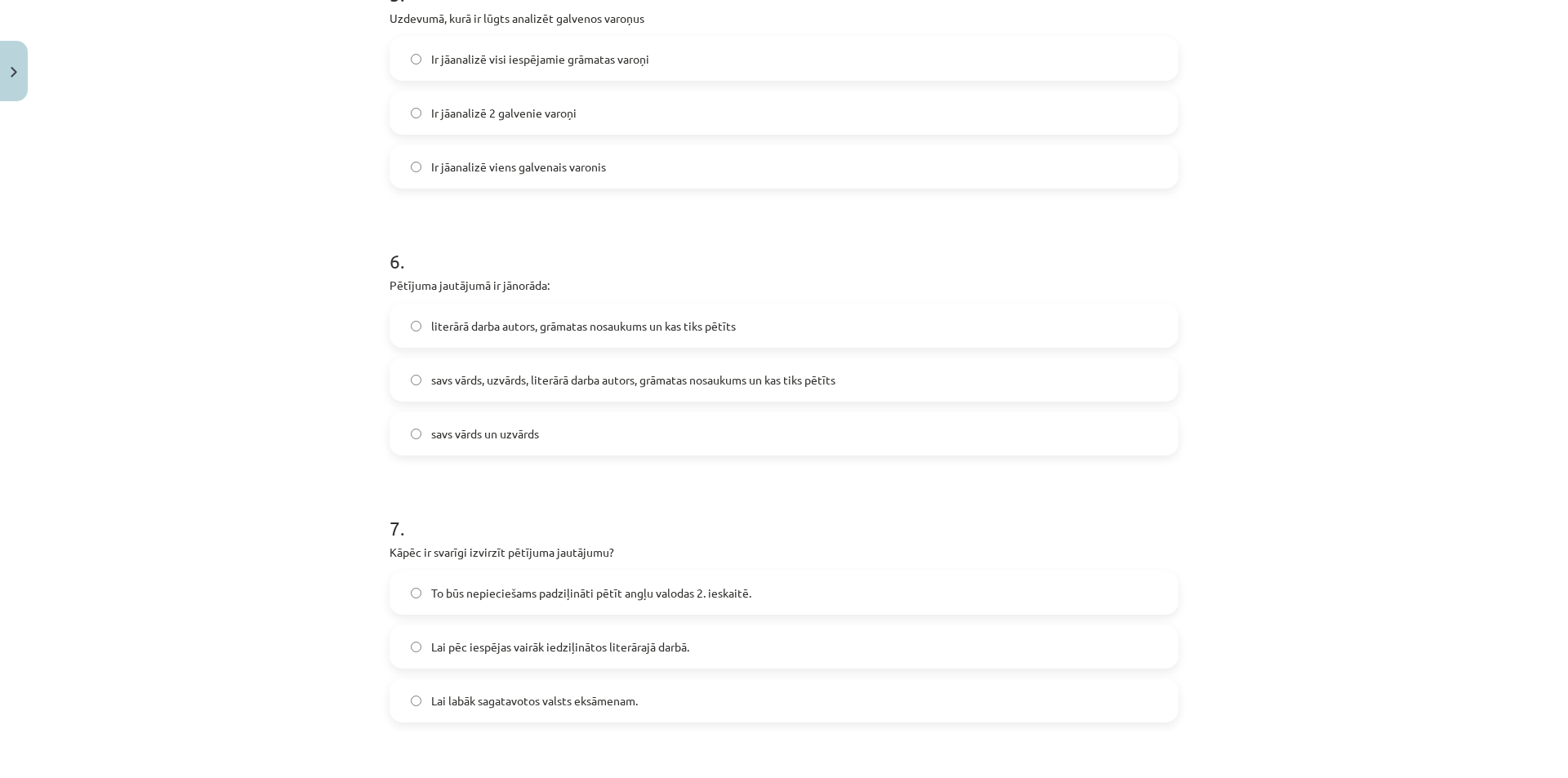
scroll to position [1511, 0]
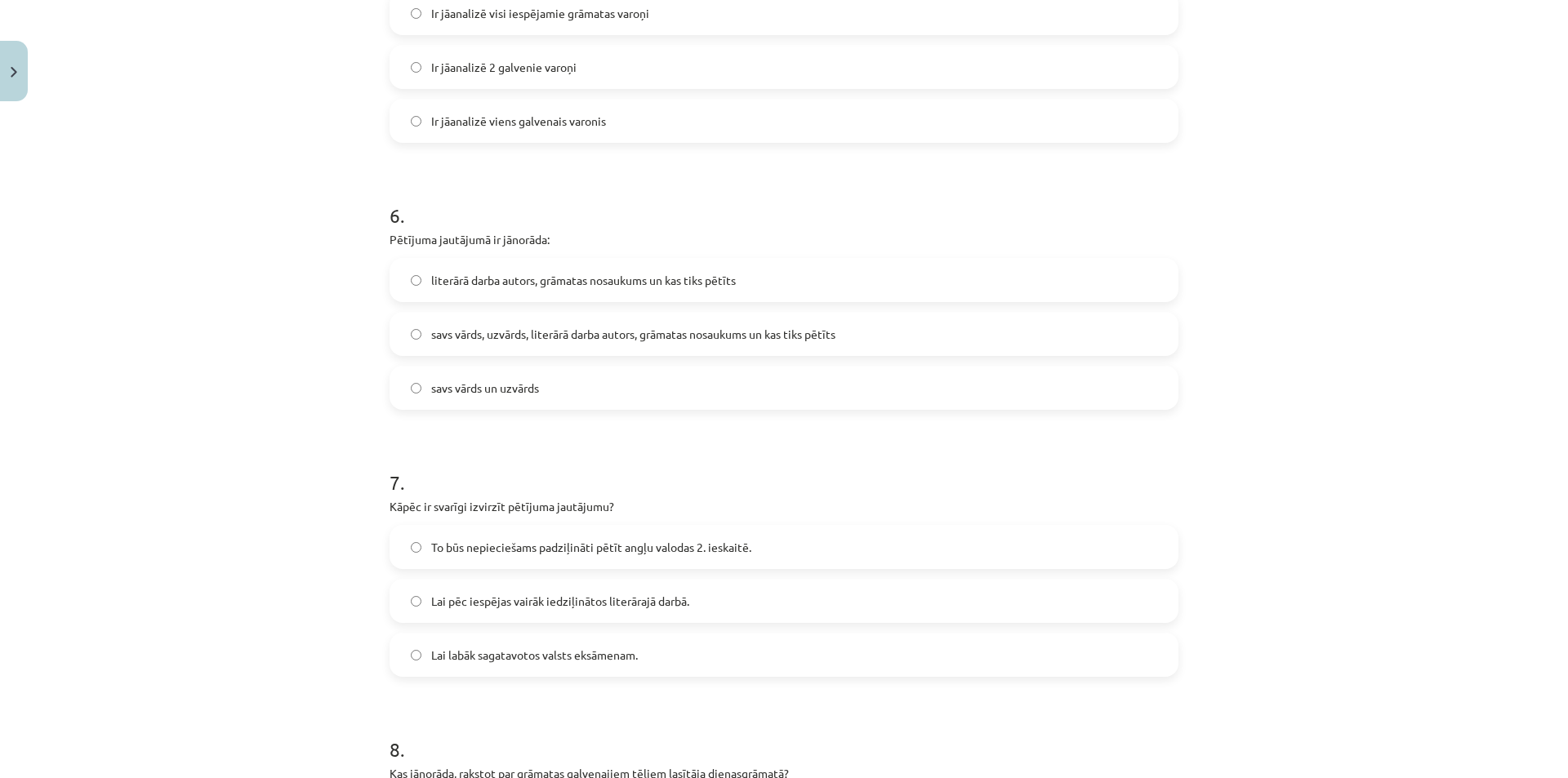
click at [511, 80] on label "Ir jāanalizē 2 galvenie varoņi" at bounding box center [783, 66] width 786 height 40
click at [445, 121] on span "Ir jāanalizē viens galvenais varonis" at bounding box center [518, 120] width 175 height 17
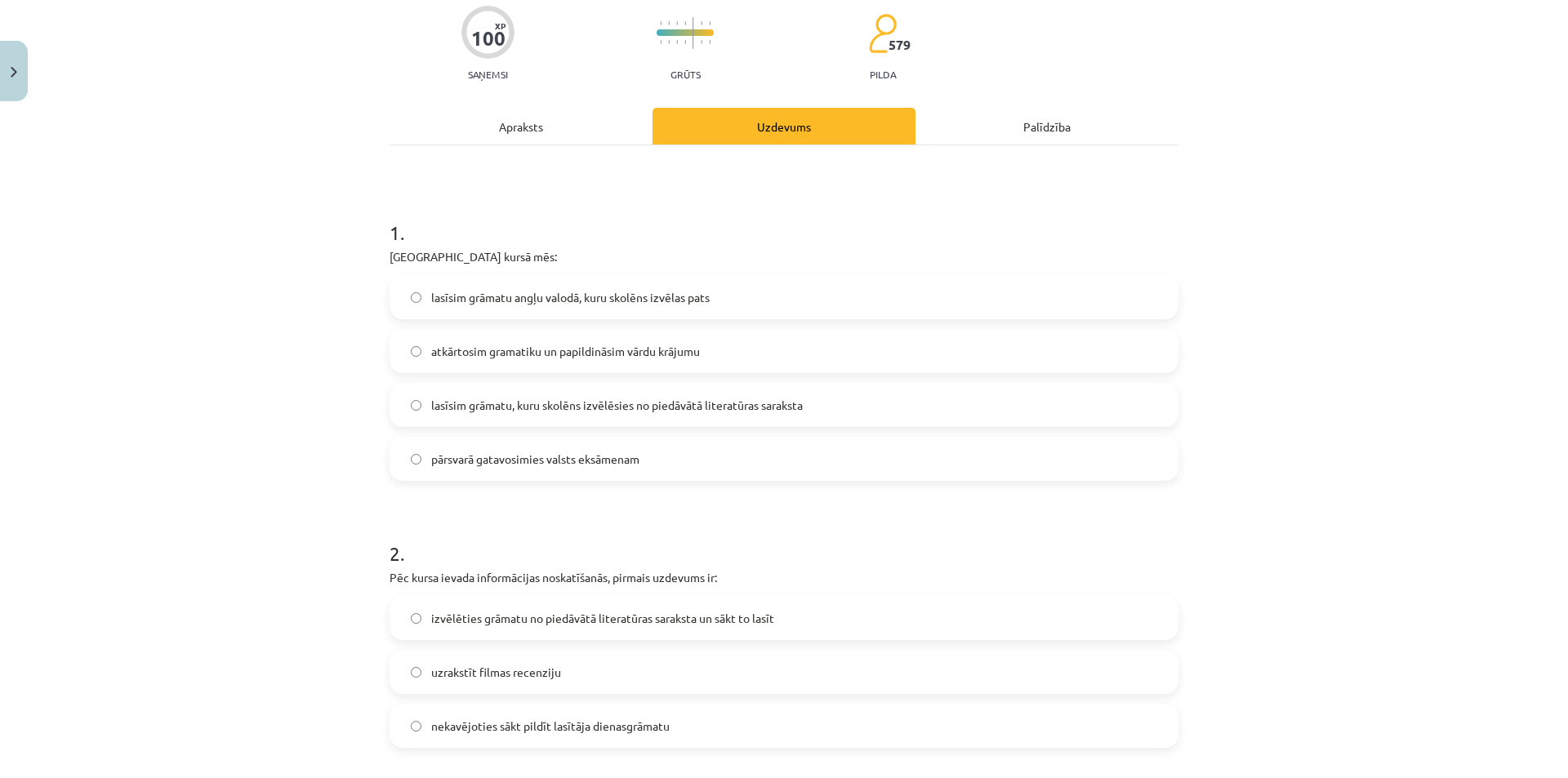
scroll to position [0, 0]
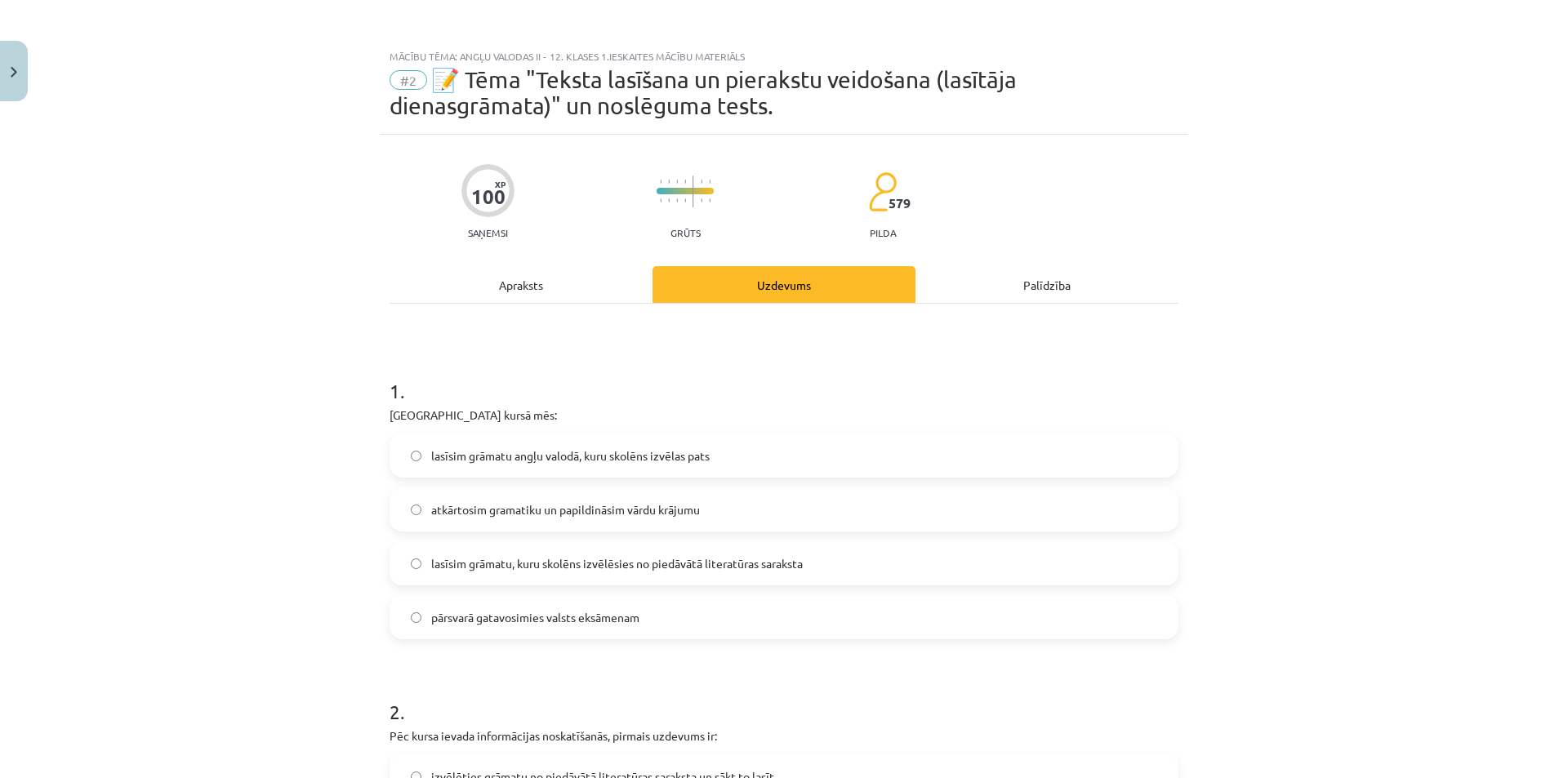
click at [489, 274] on div "Apraksts" at bounding box center [521, 284] width 263 height 37
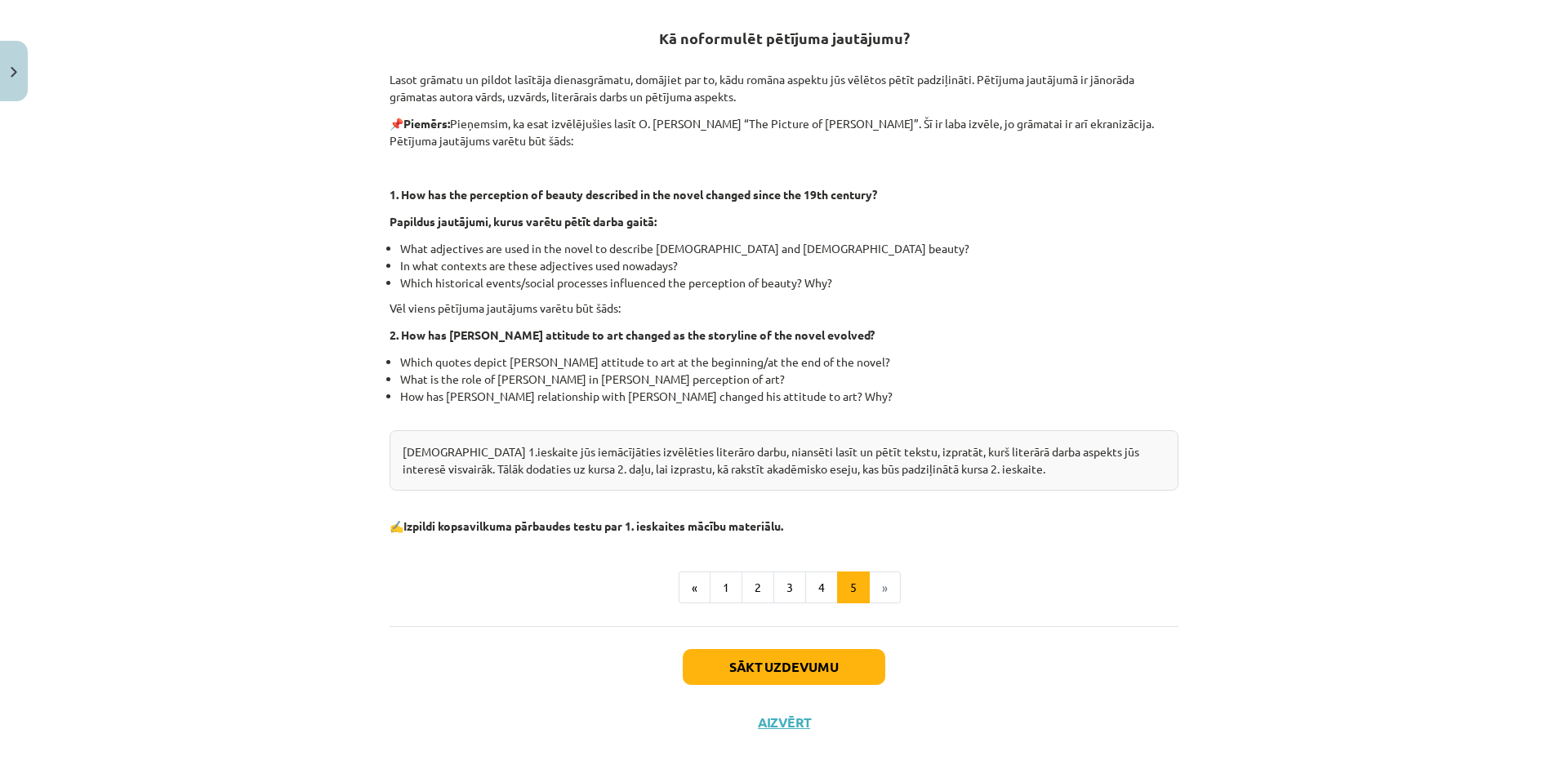
scroll to position [323, 0]
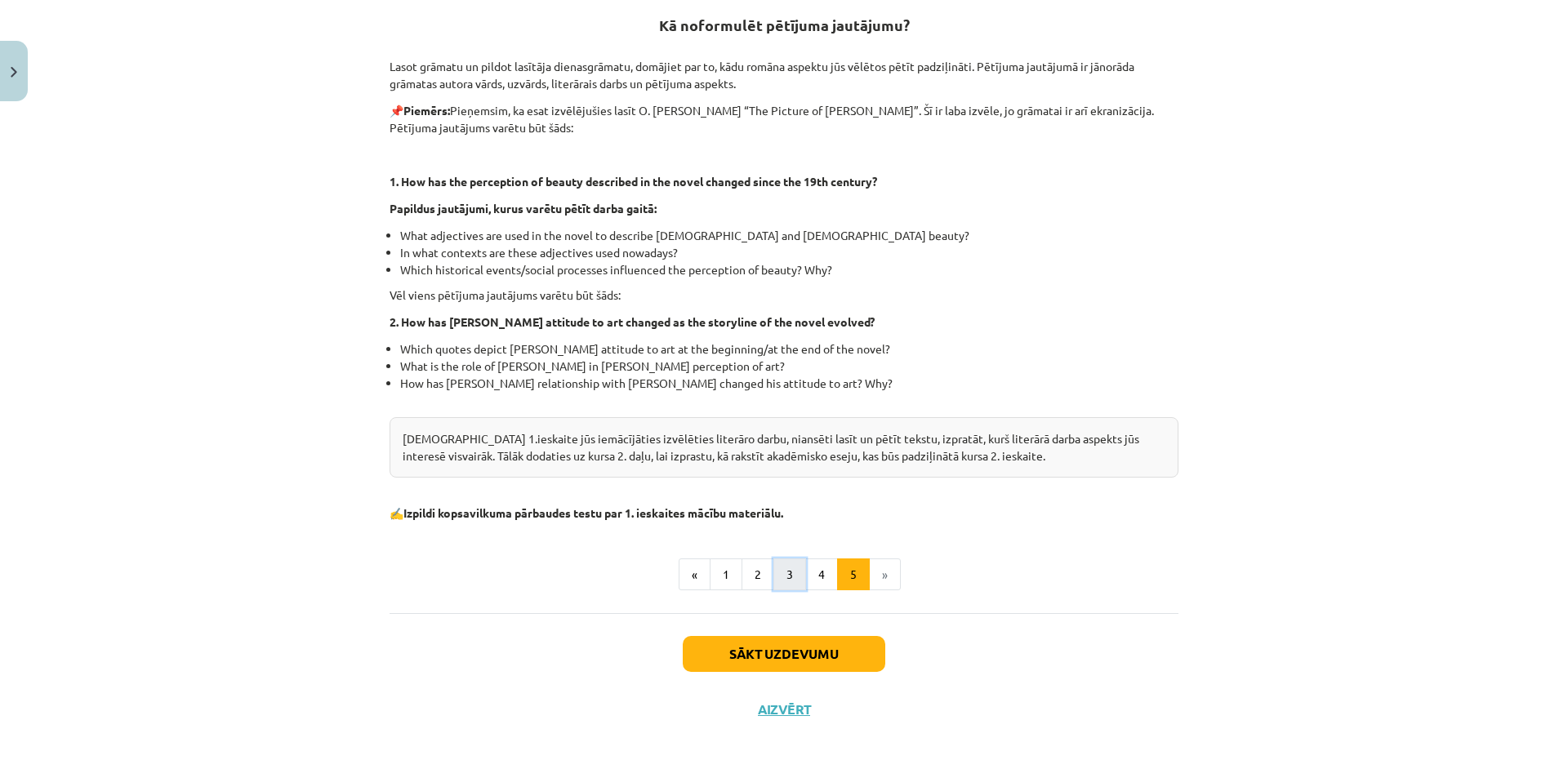
click at [780, 573] on button "3" at bounding box center [789, 575] width 32 height 32
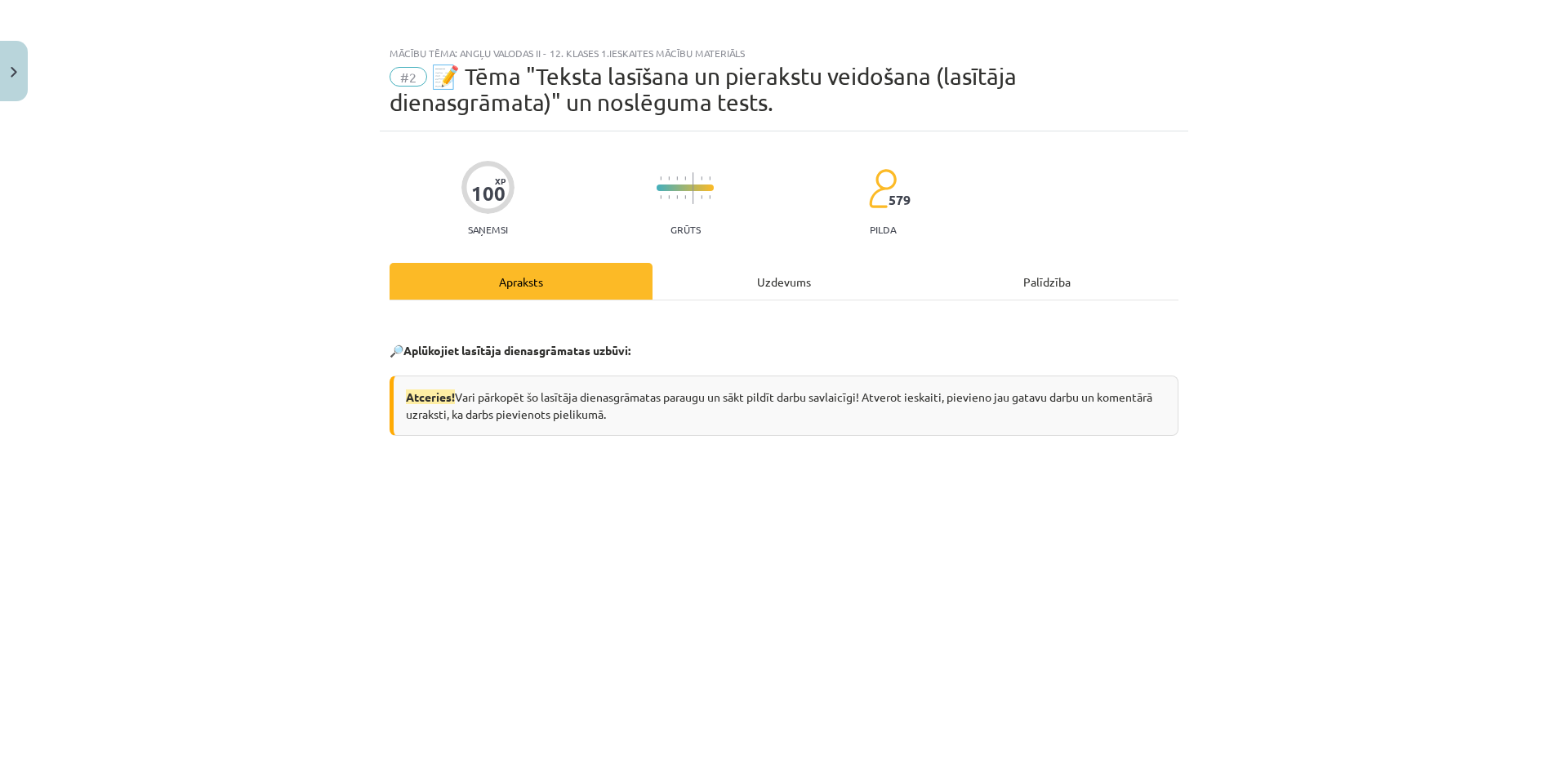
scroll to position [0, 0]
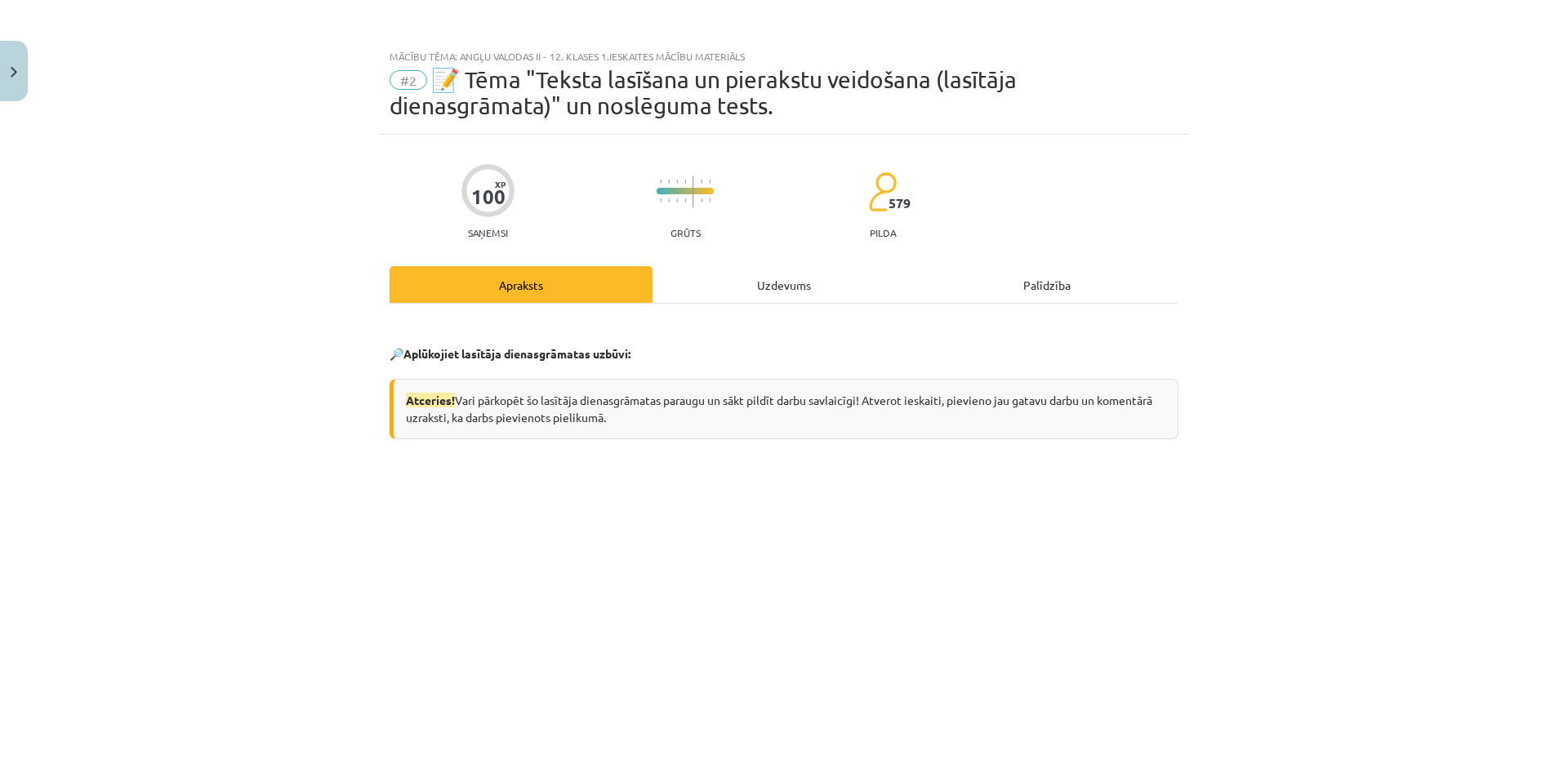
click at [748, 266] on div "Uzdevums" at bounding box center [783, 284] width 263 height 37
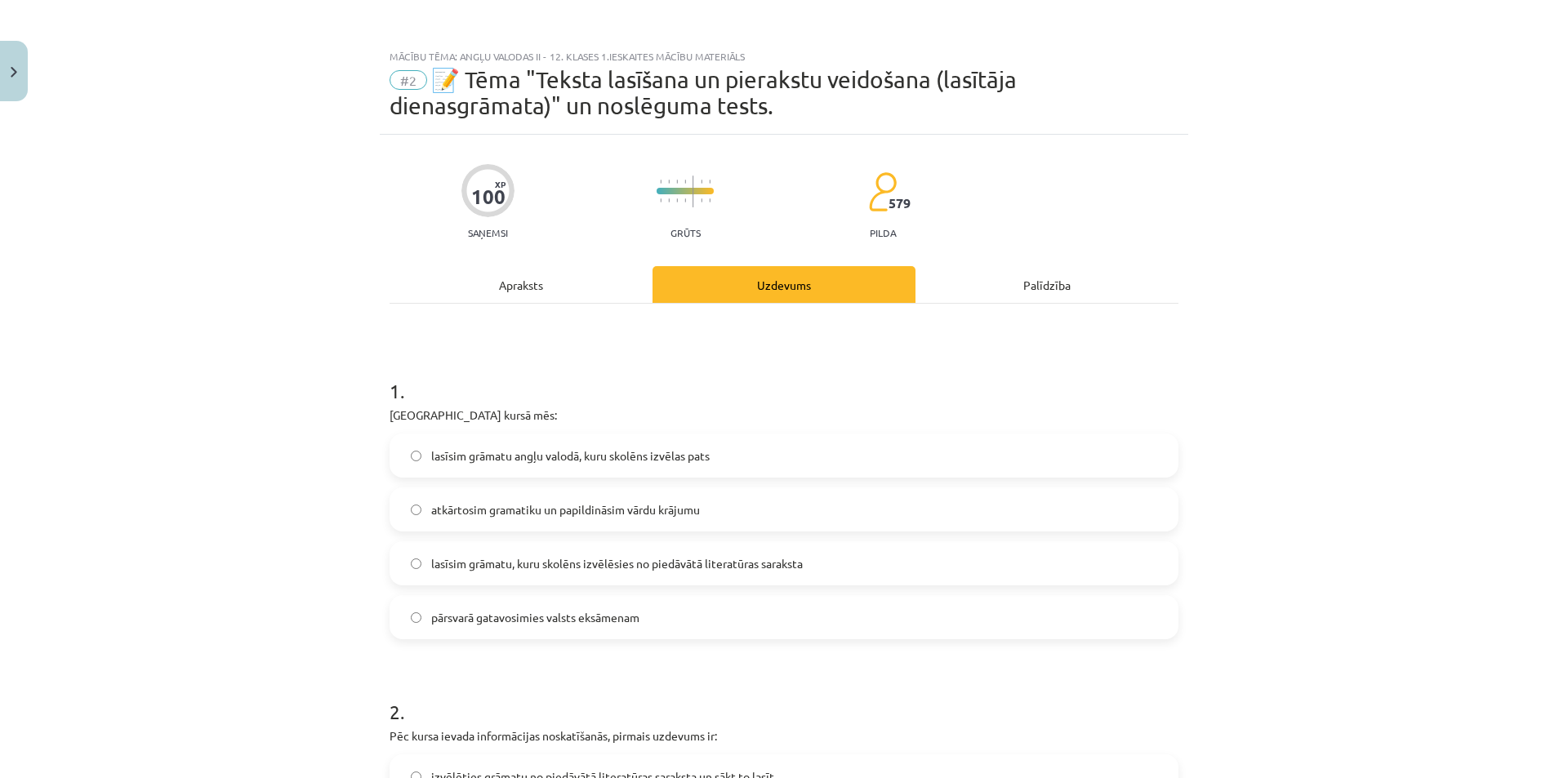
click at [553, 282] on div "Apraksts" at bounding box center [521, 284] width 263 height 37
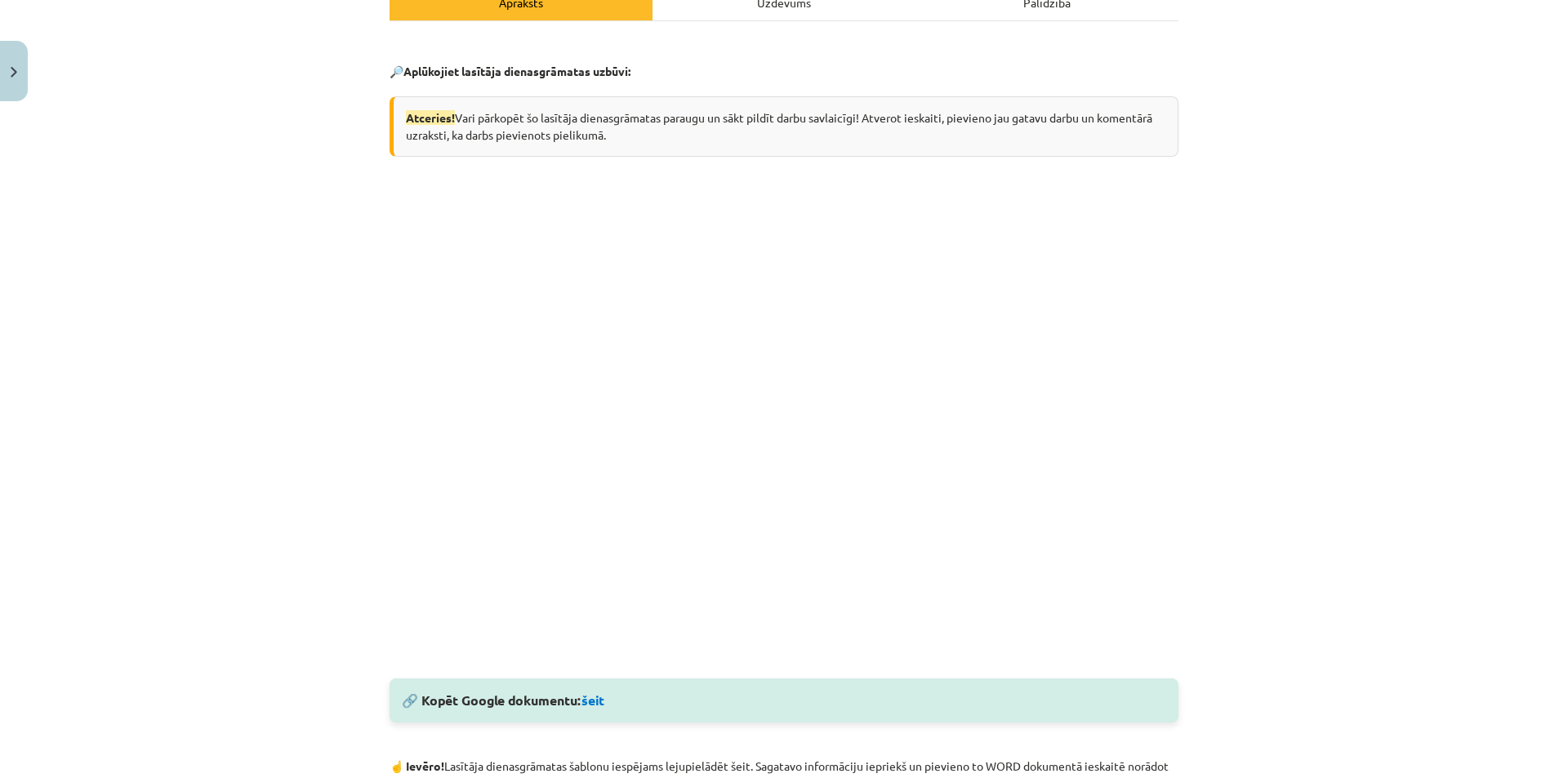
scroll to position [286, 0]
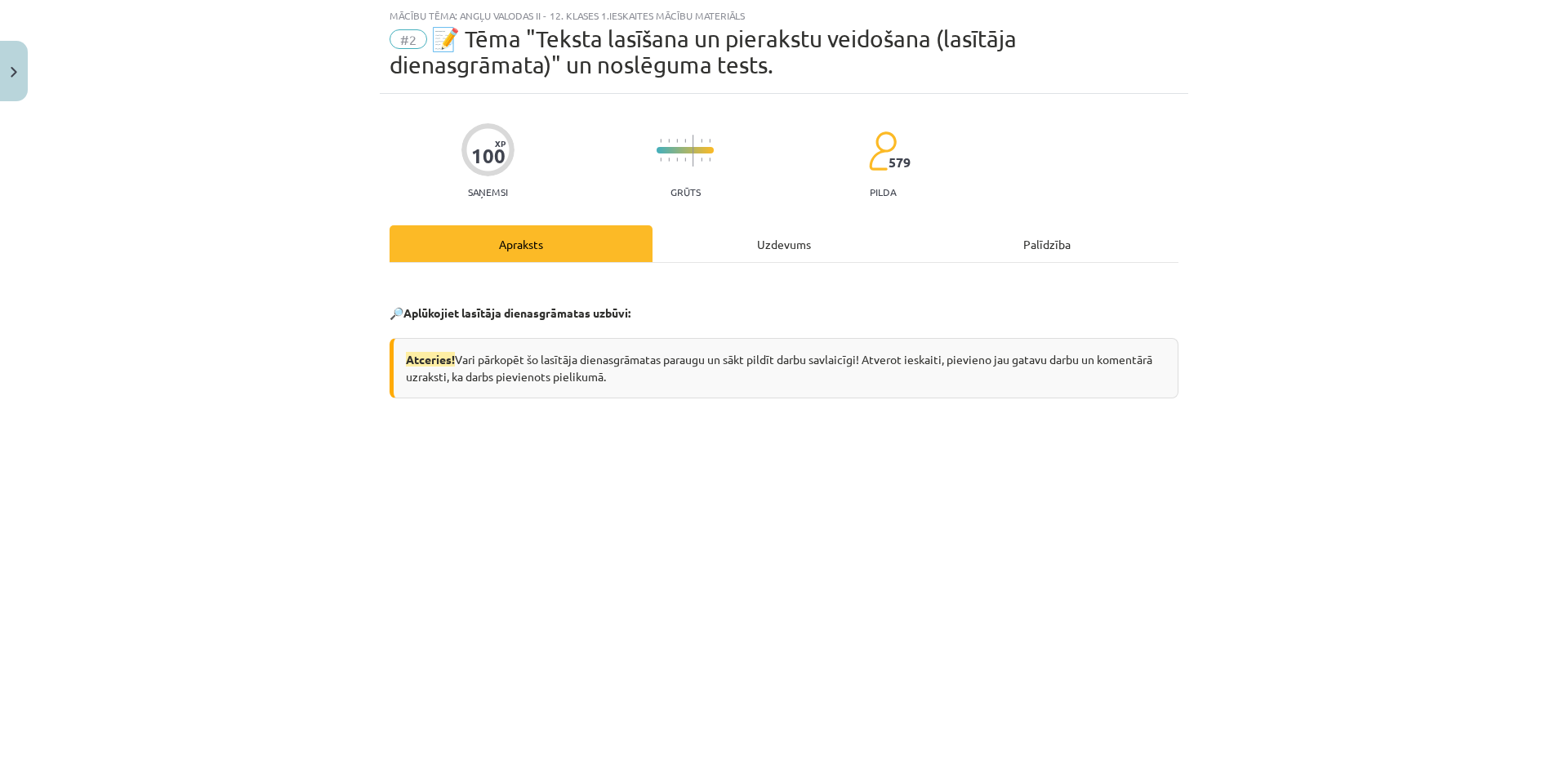
click at [761, 240] on div "Uzdevums" at bounding box center [783, 243] width 263 height 37
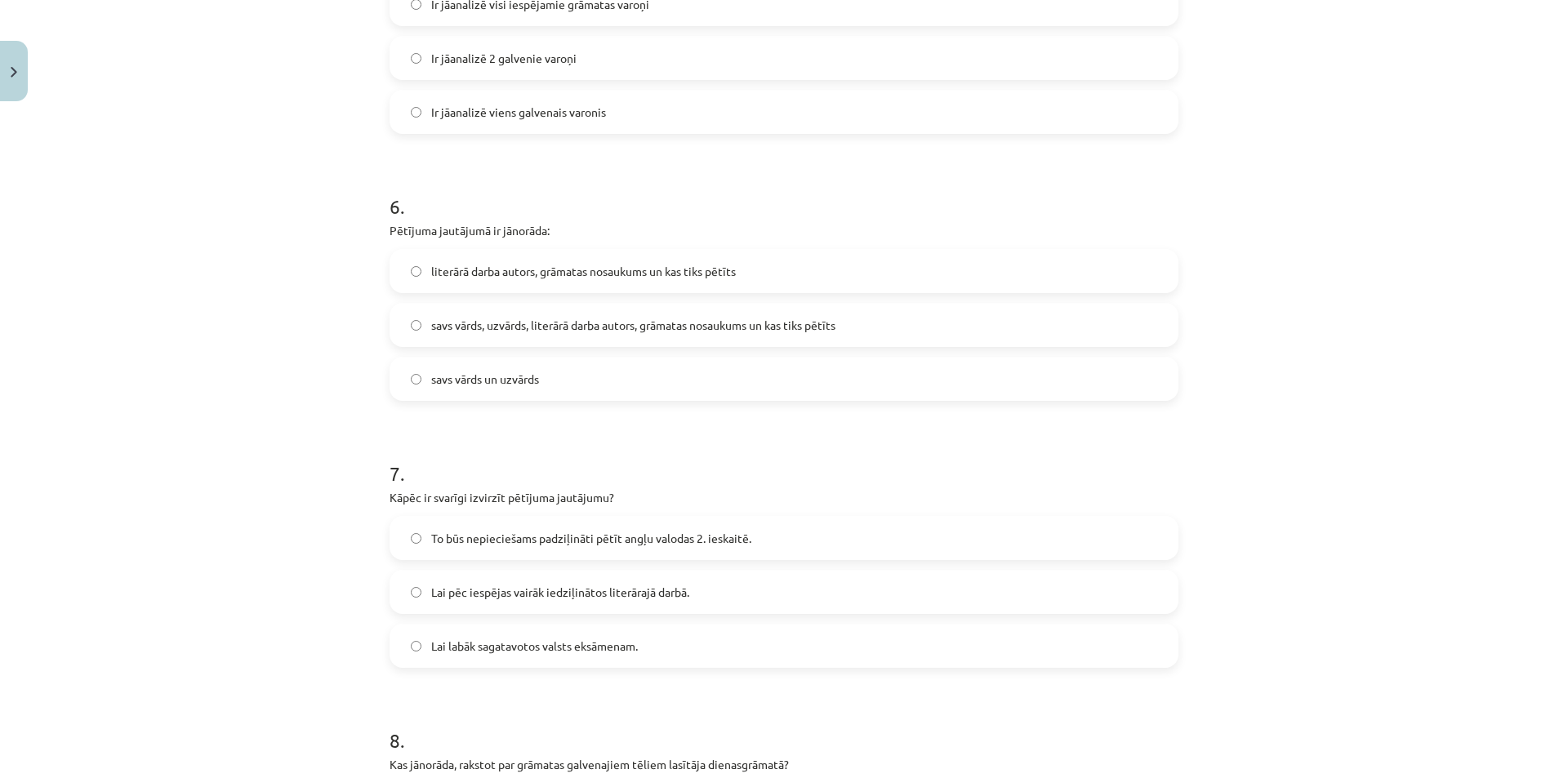
scroll to position [1511, 0]
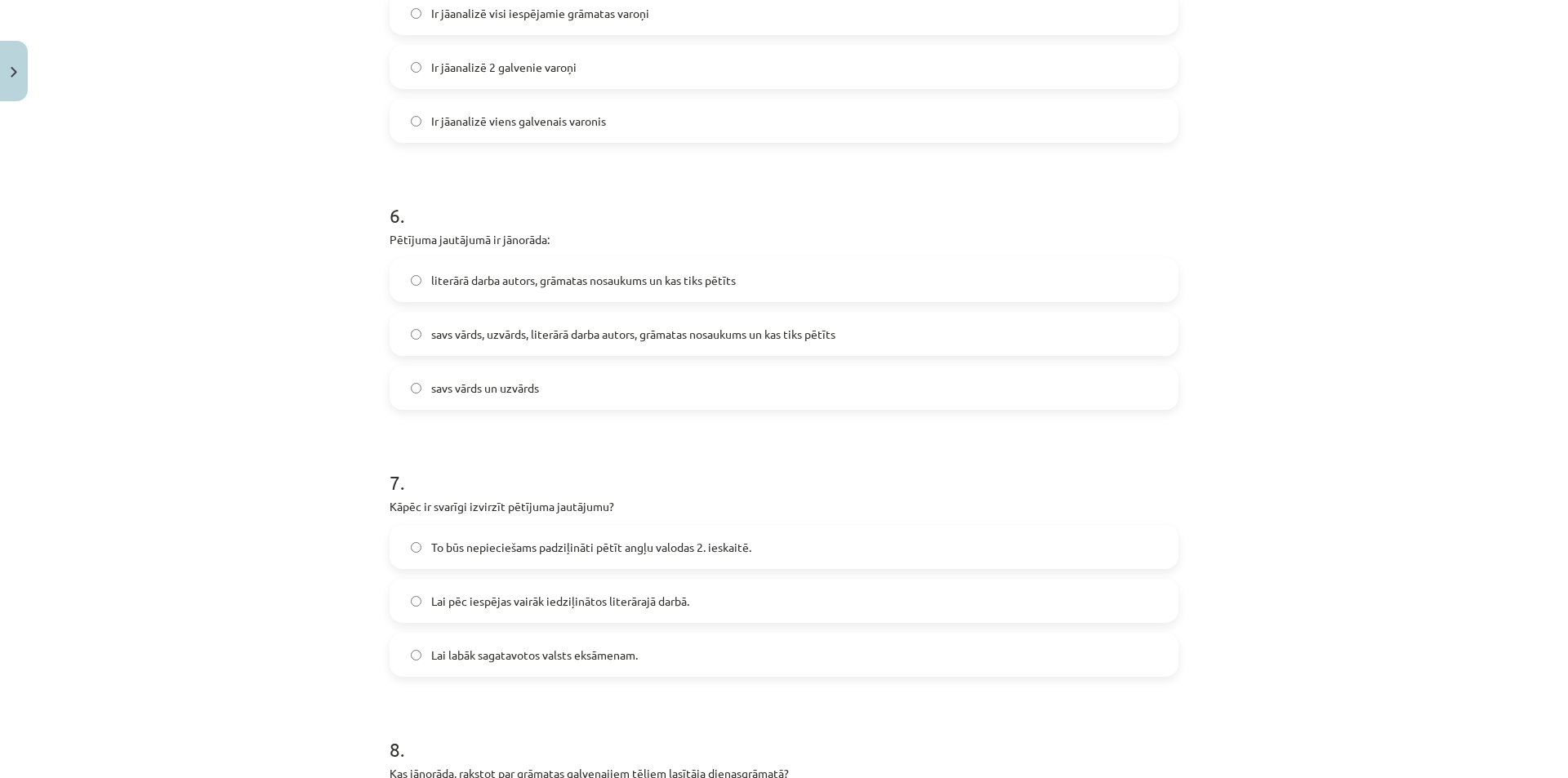
click at [621, 265] on label "literārā darba autors, grāmatas nosaukums un kas tiks pētīts" at bounding box center [783, 279] width 786 height 40
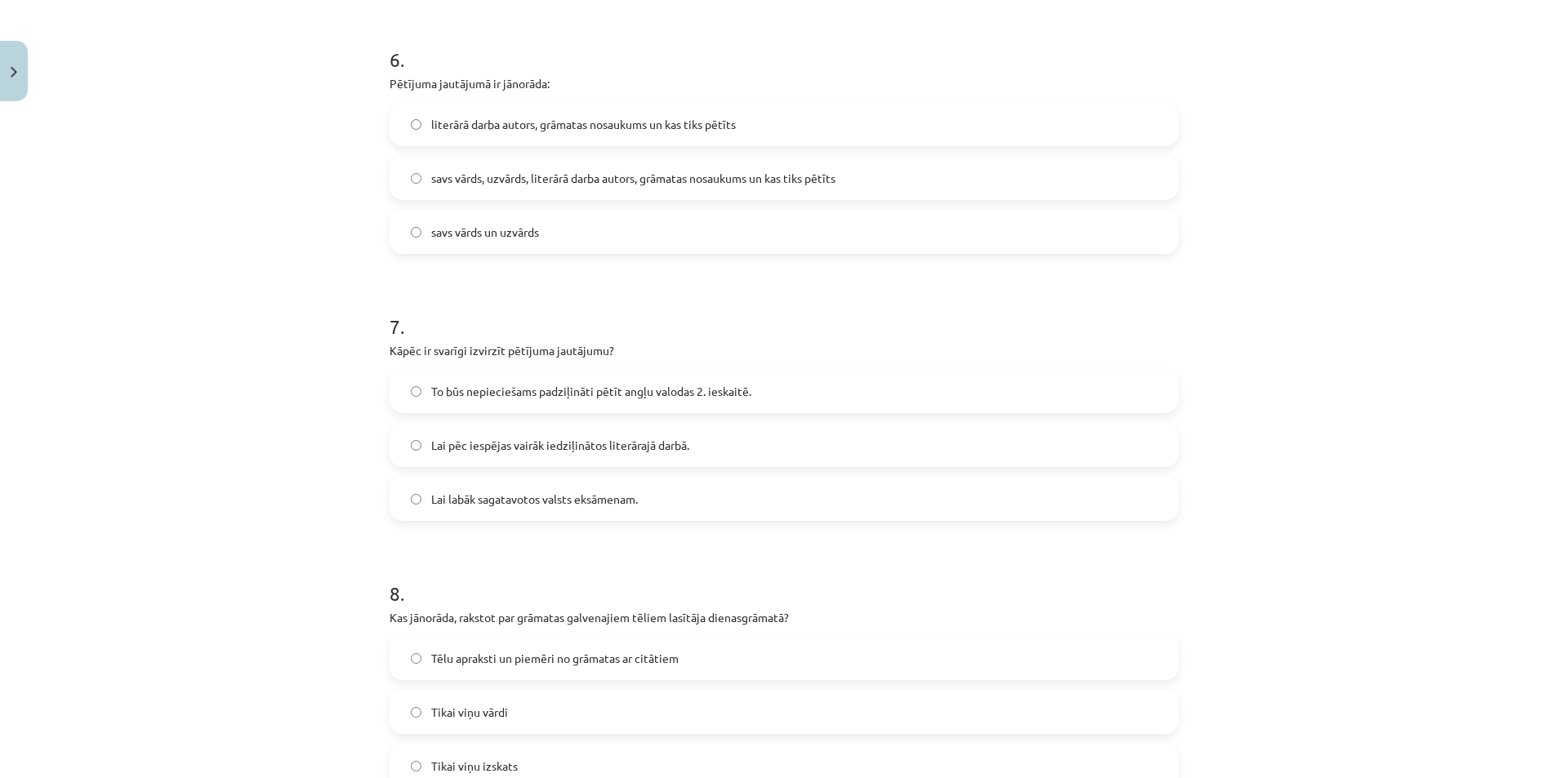
scroll to position [1675, 0]
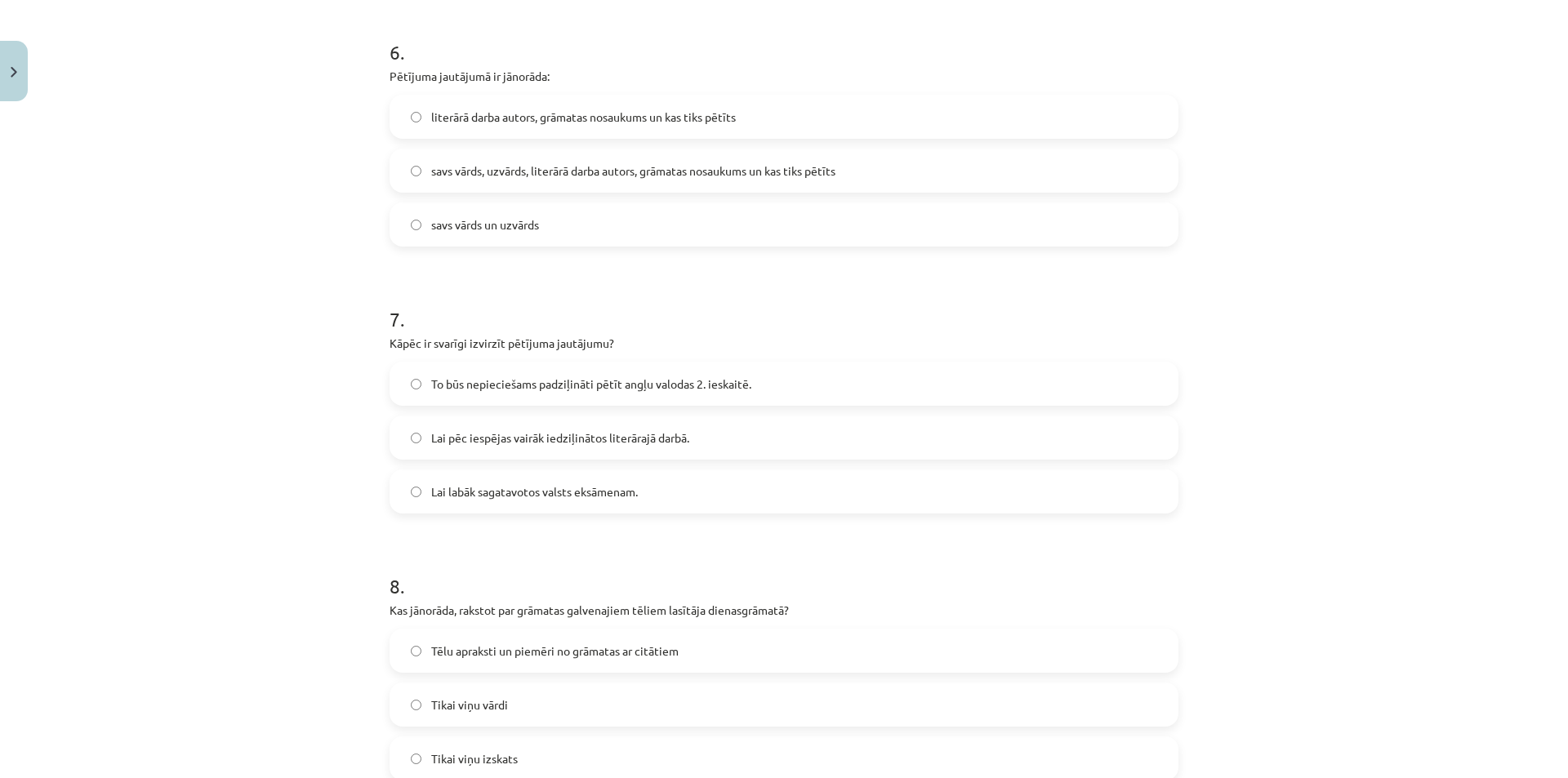
click at [584, 383] on span "To būs nepieciešams padziļināti pētīt angļu valodas 2. ieskaitē." at bounding box center [591, 384] width 320 height 17
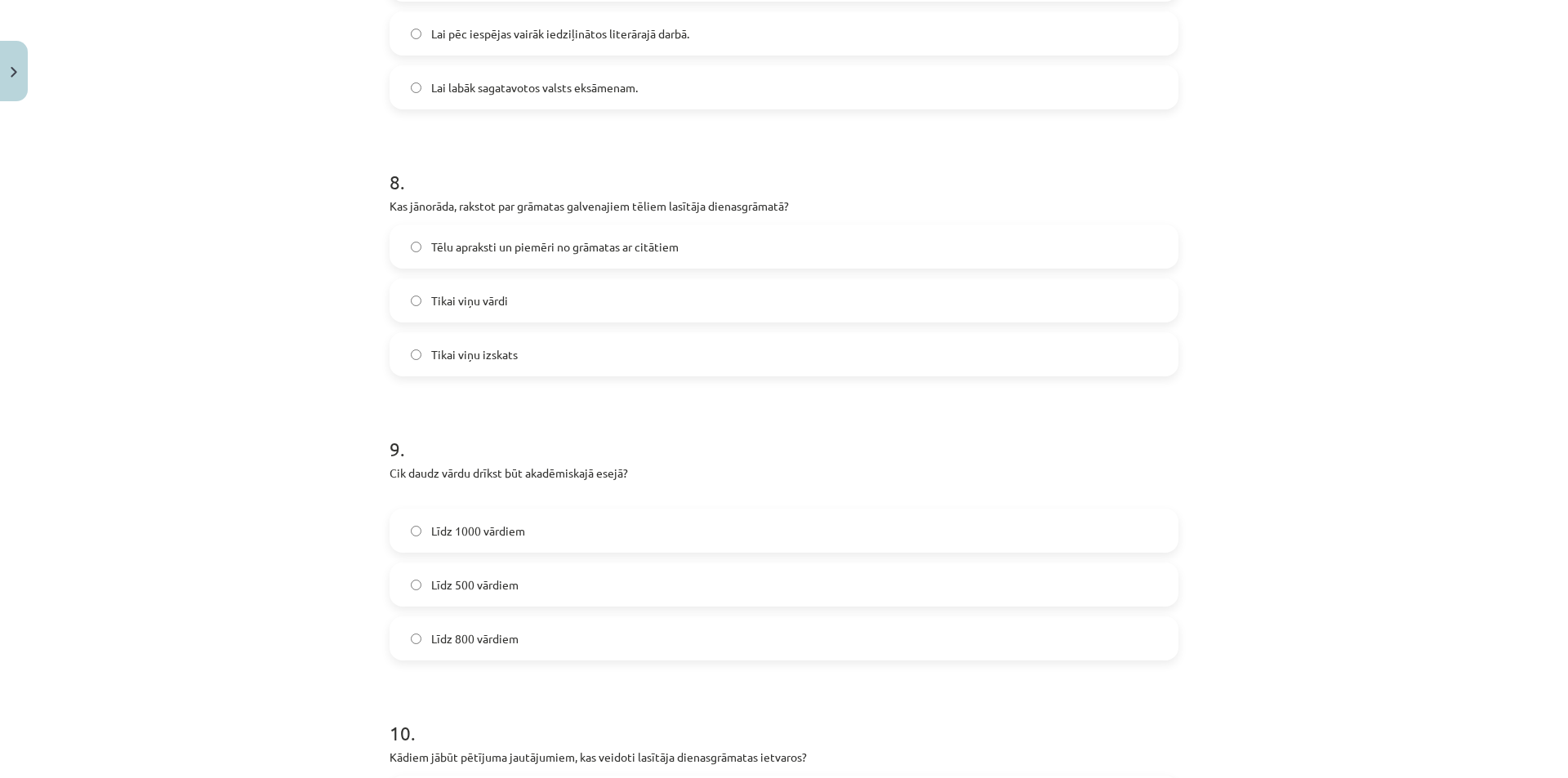
scroll to position [2082, 0]
click at [543, 225] on label "Tēlu apraksti un piemēri no grāmatas ar citātiem" at bounding box center [783, 242] width 786 height 40
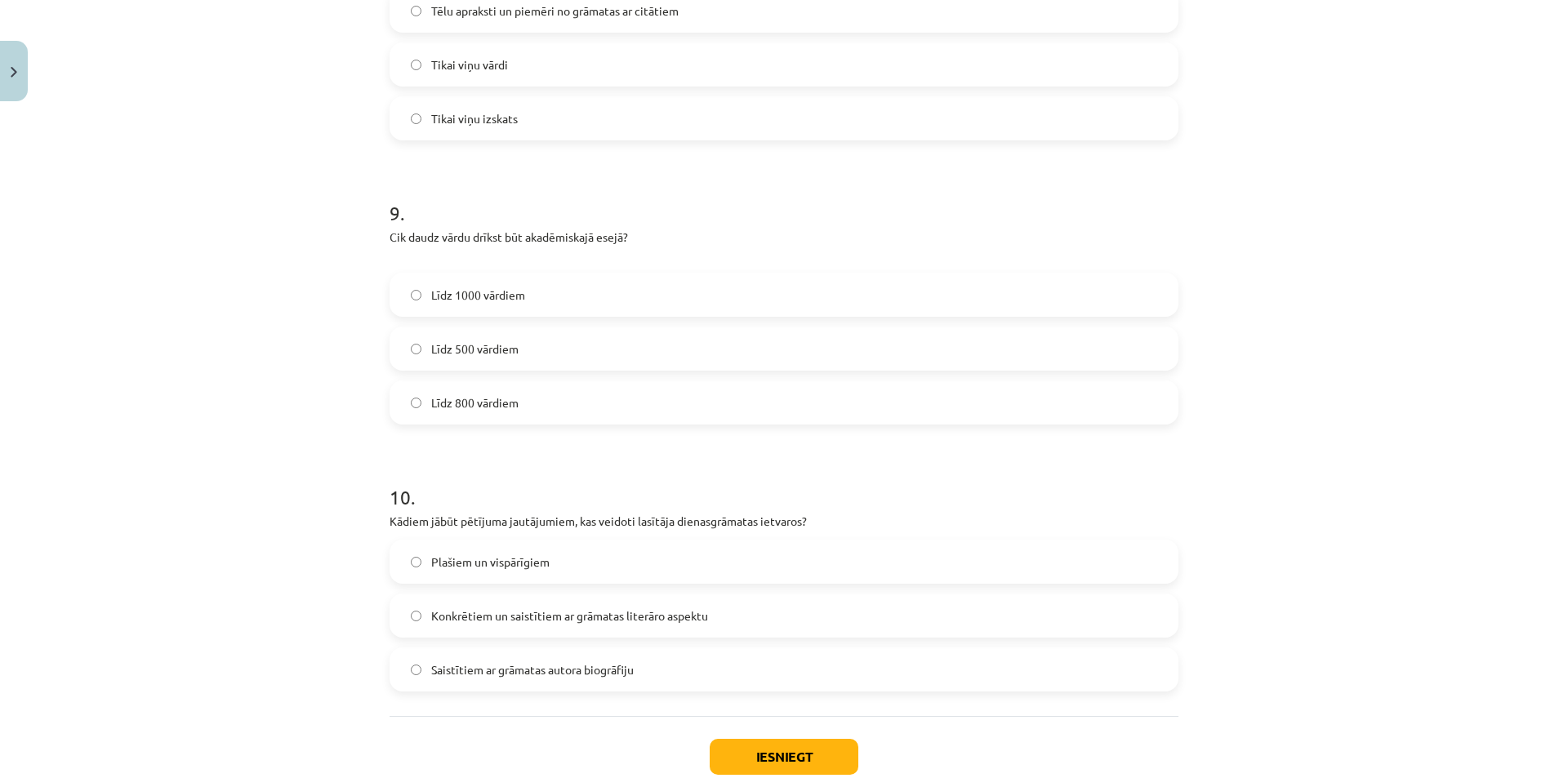
scroll to position [2328, 0]
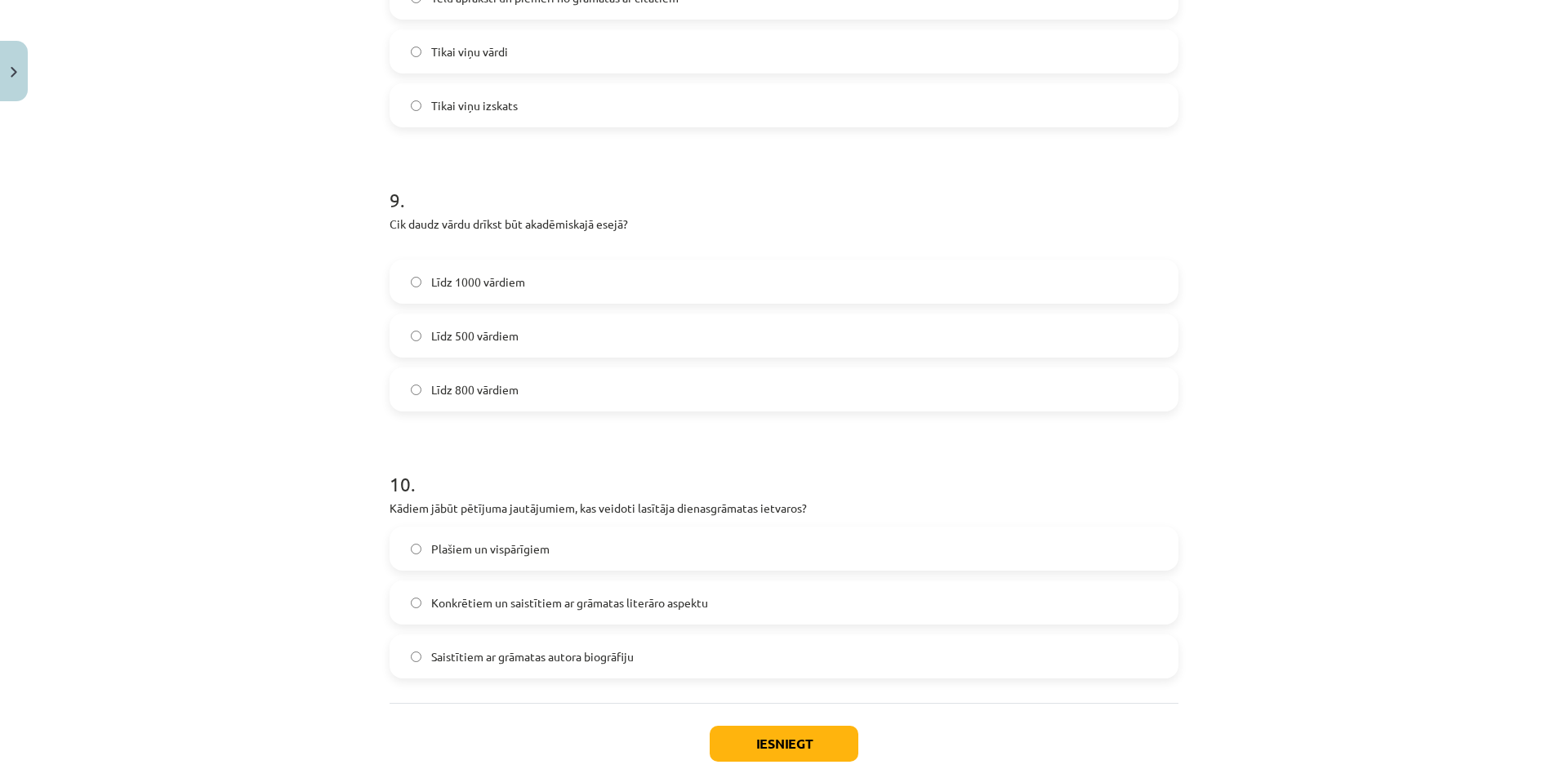
click at [551, 388] on label "Līdz 800 vārdiem" at bounding box center [783, 389] width 786 height 40
click at [632, 595] on span "Konkrētiem un saistītiem ar grāmatas literāro aspektu" at bounding box center [569, 603] width 277 height 17
click at [760, 742] on button "Iesniegt" at bounding box center [783, 744] width 148 height 36
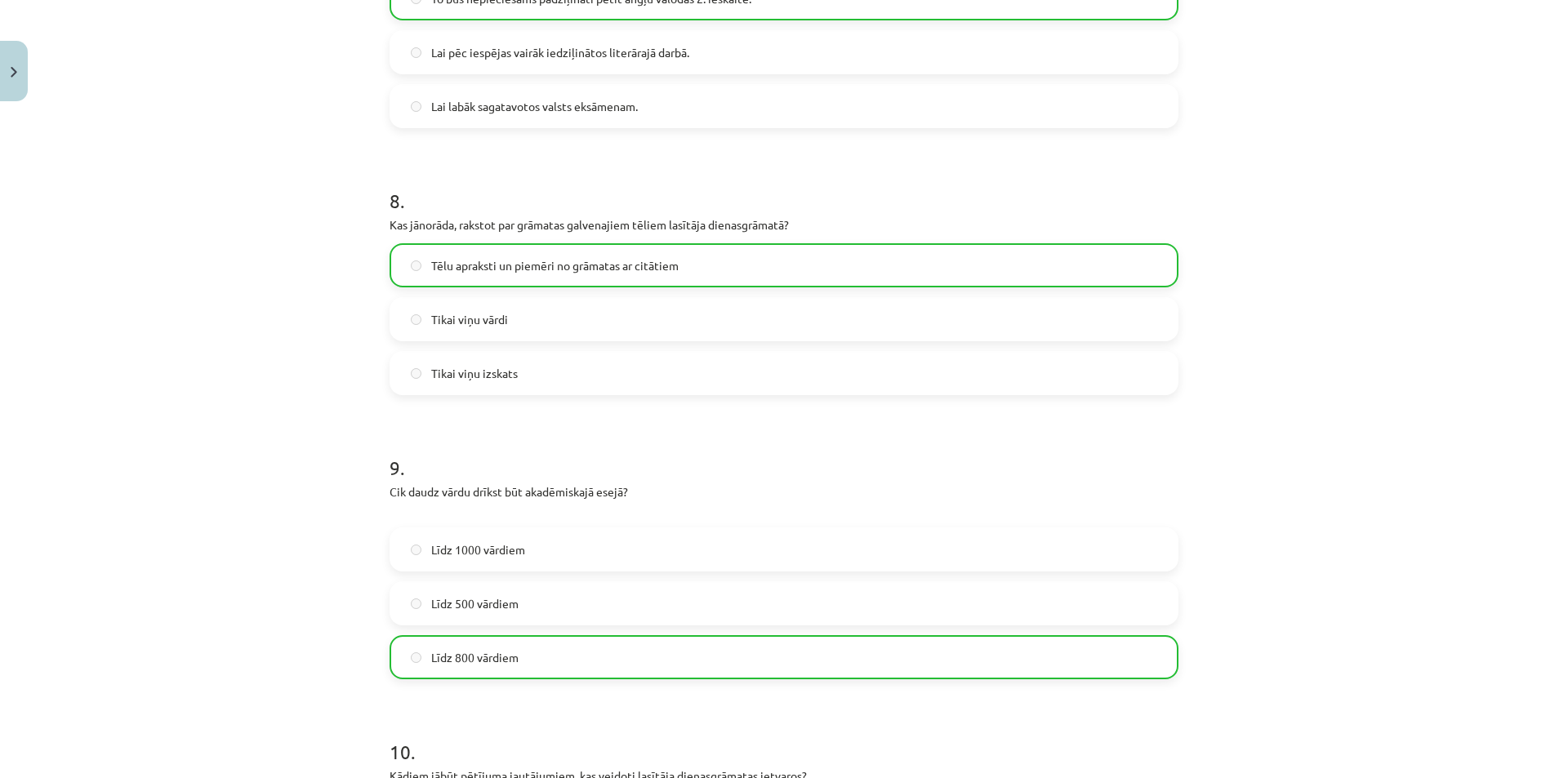
scroll to position [2470, 0]
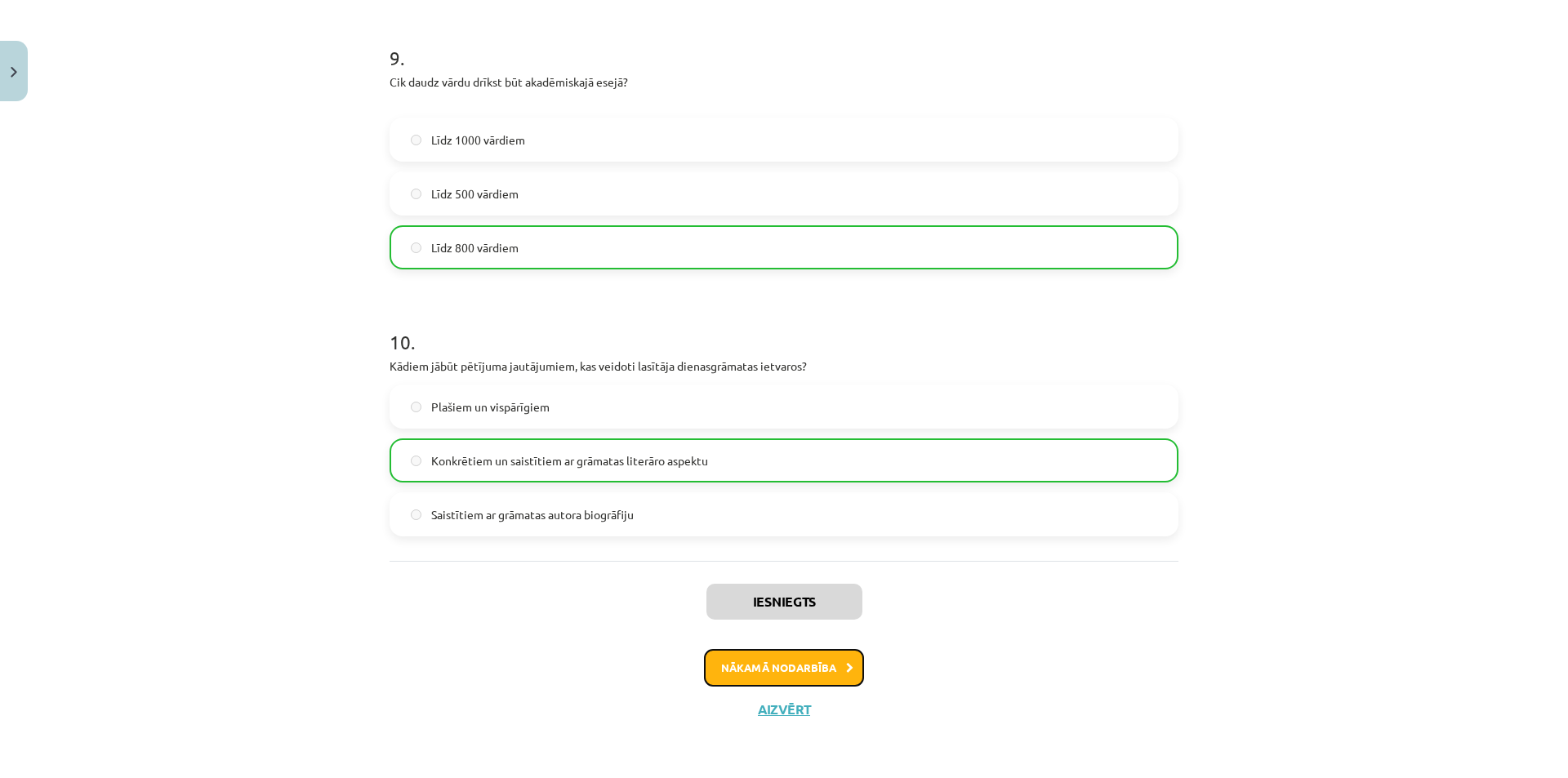
click at [846, 672] on icon at bounding box center [850, 668] width 7 height 11
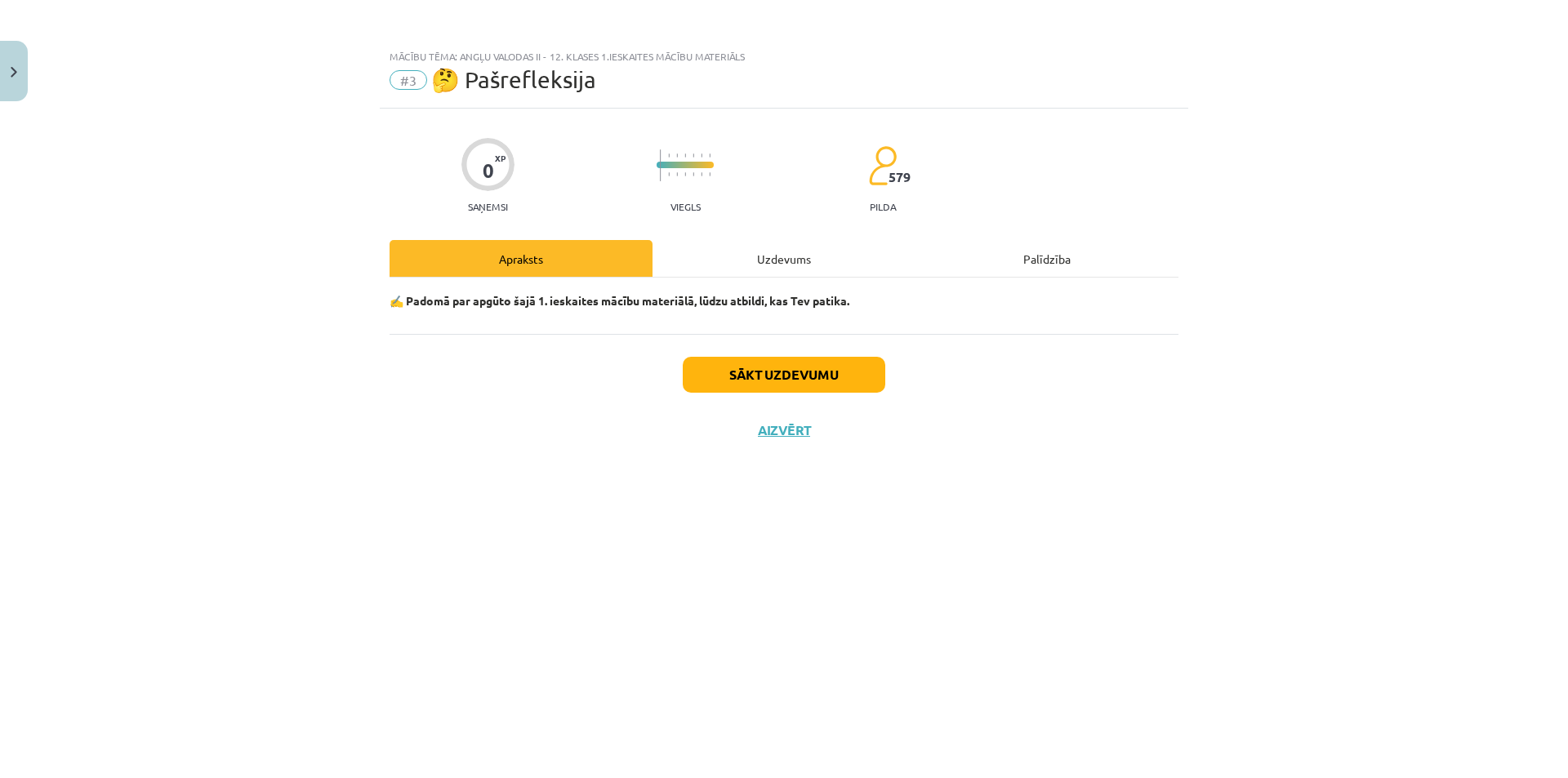
scroll to position [0, 0]
click at [779, 366] on button "Sākt uzdevumu" at bounding box center [783, 375] width 202 height 36
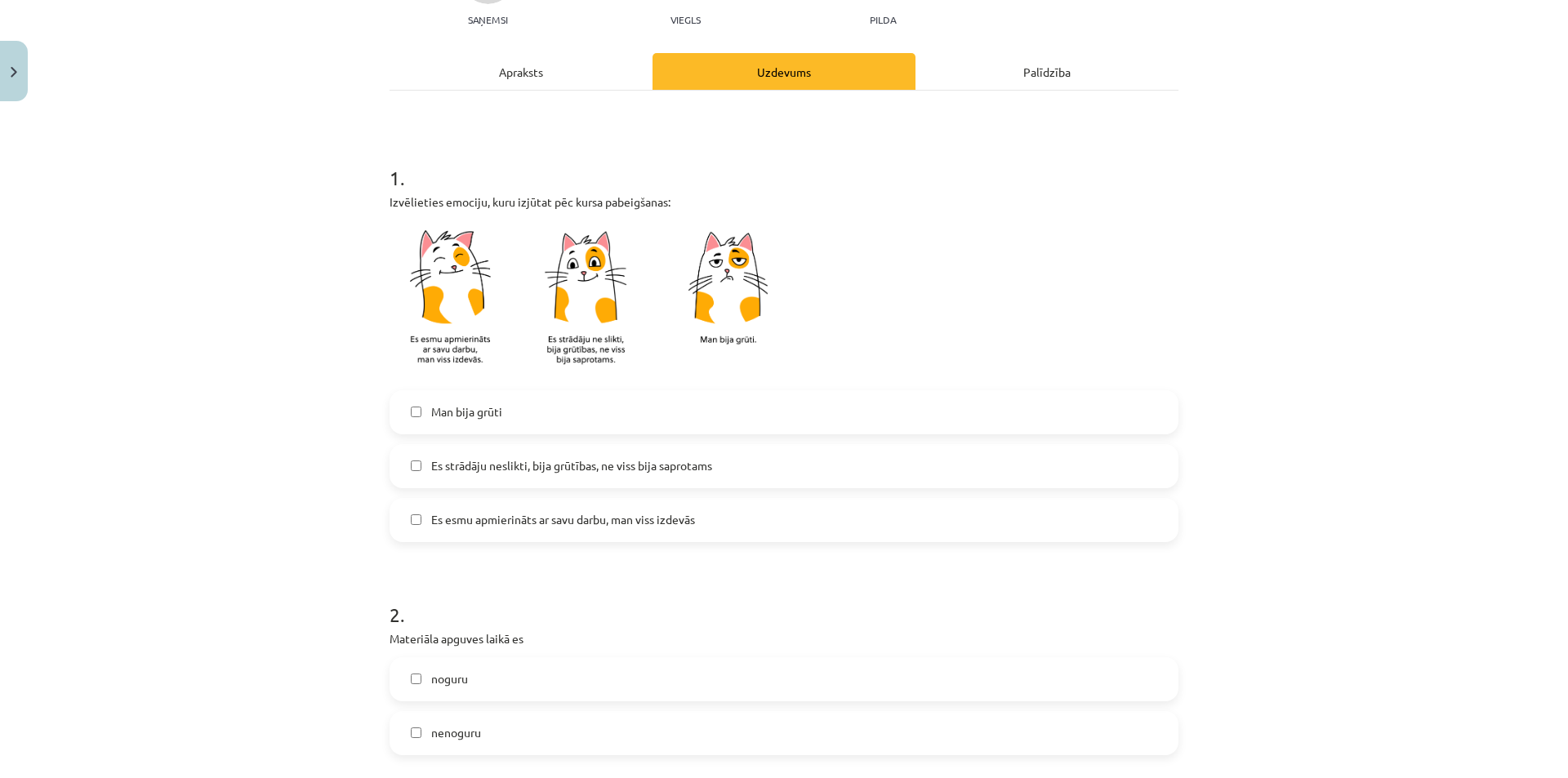
scroll to position [245, 0]
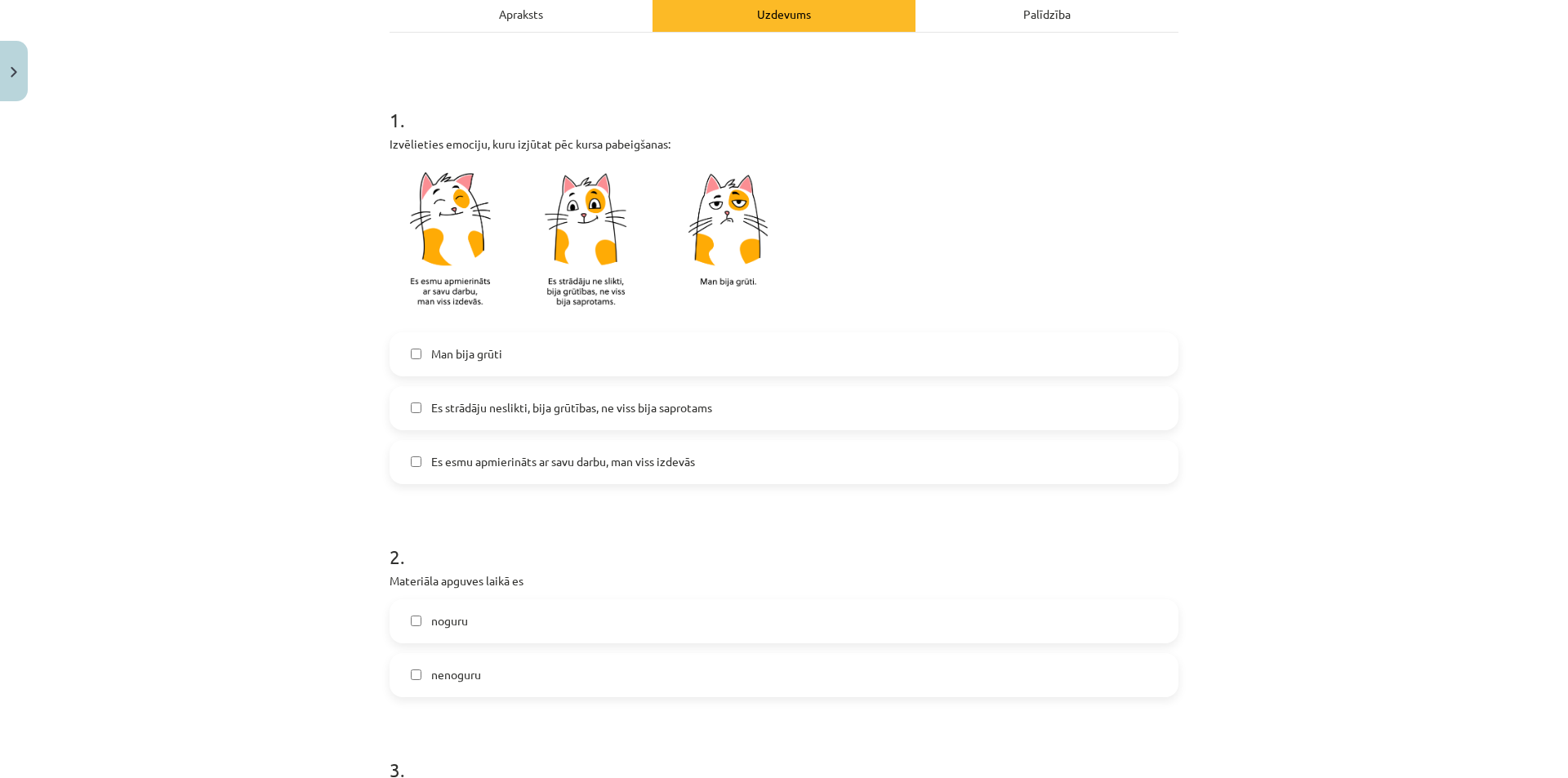
click at [667, 464] on span "Es esmu apmierināts ar savu darbu, man viss izdevās" at bounding box center [563, 462] width 264 height 17
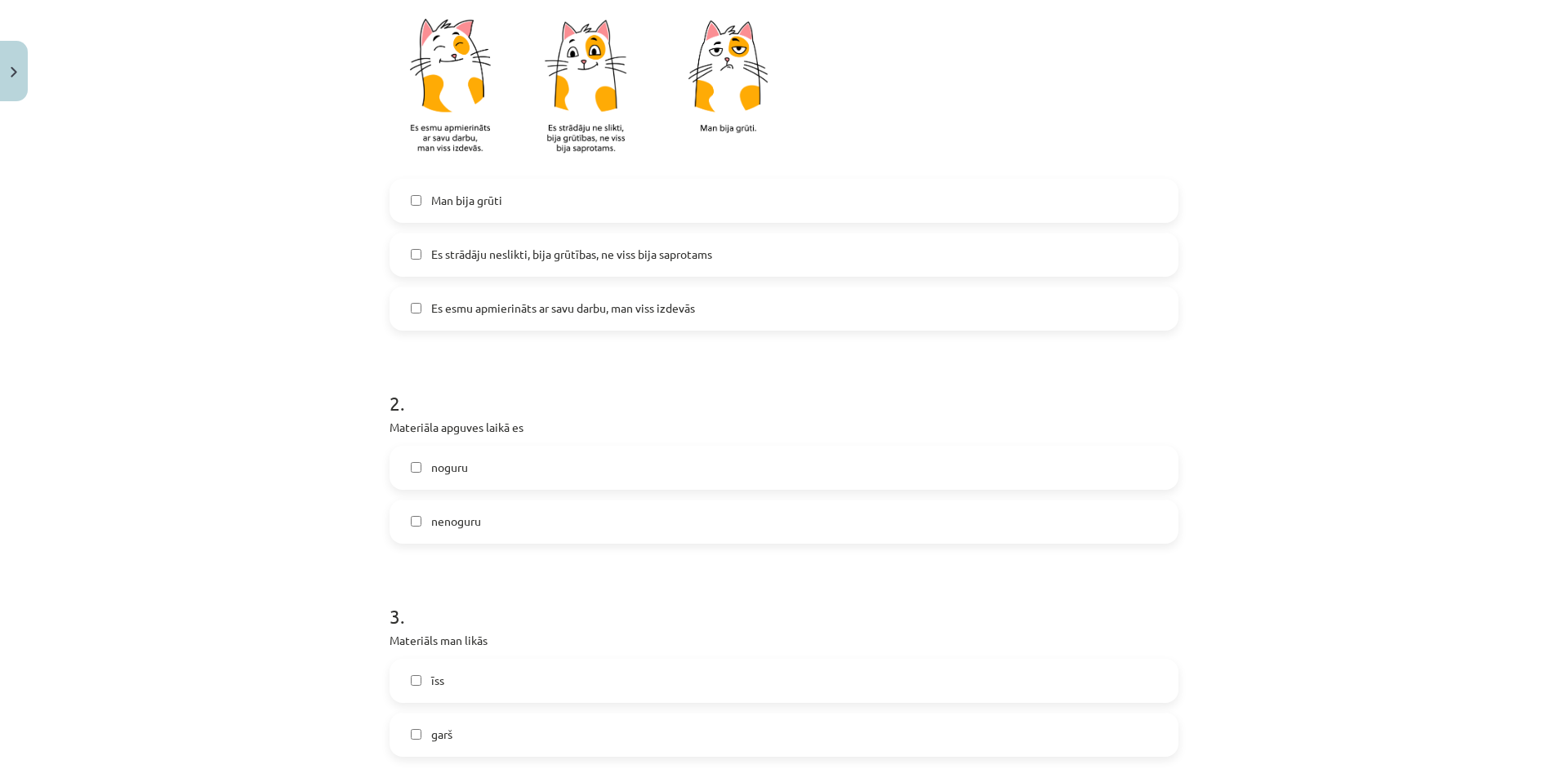
scroll to position [571, 0]
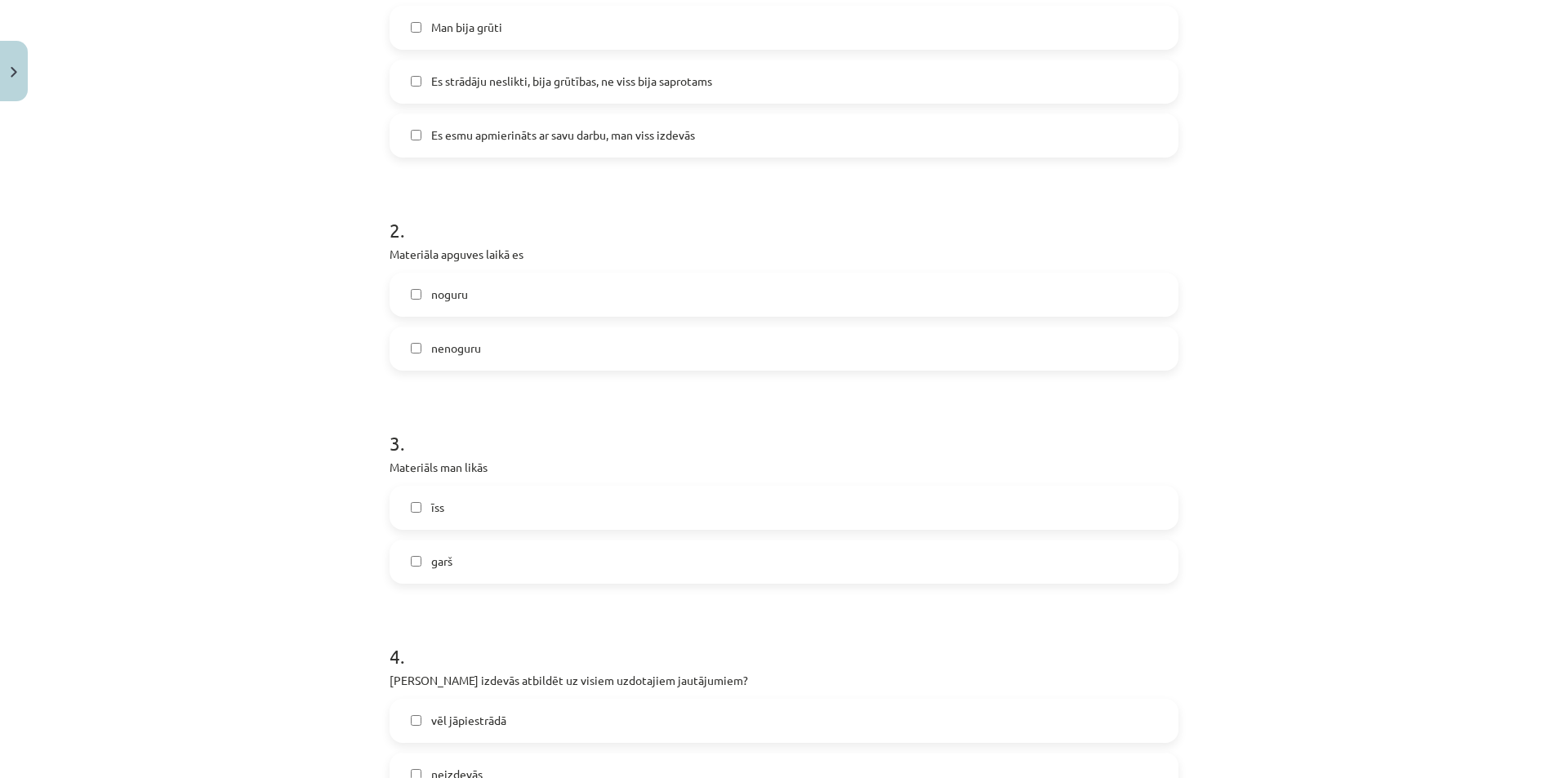
click at [570, 340] on label "nenoguru" at bounding box center [783, 348] width 786 height 40
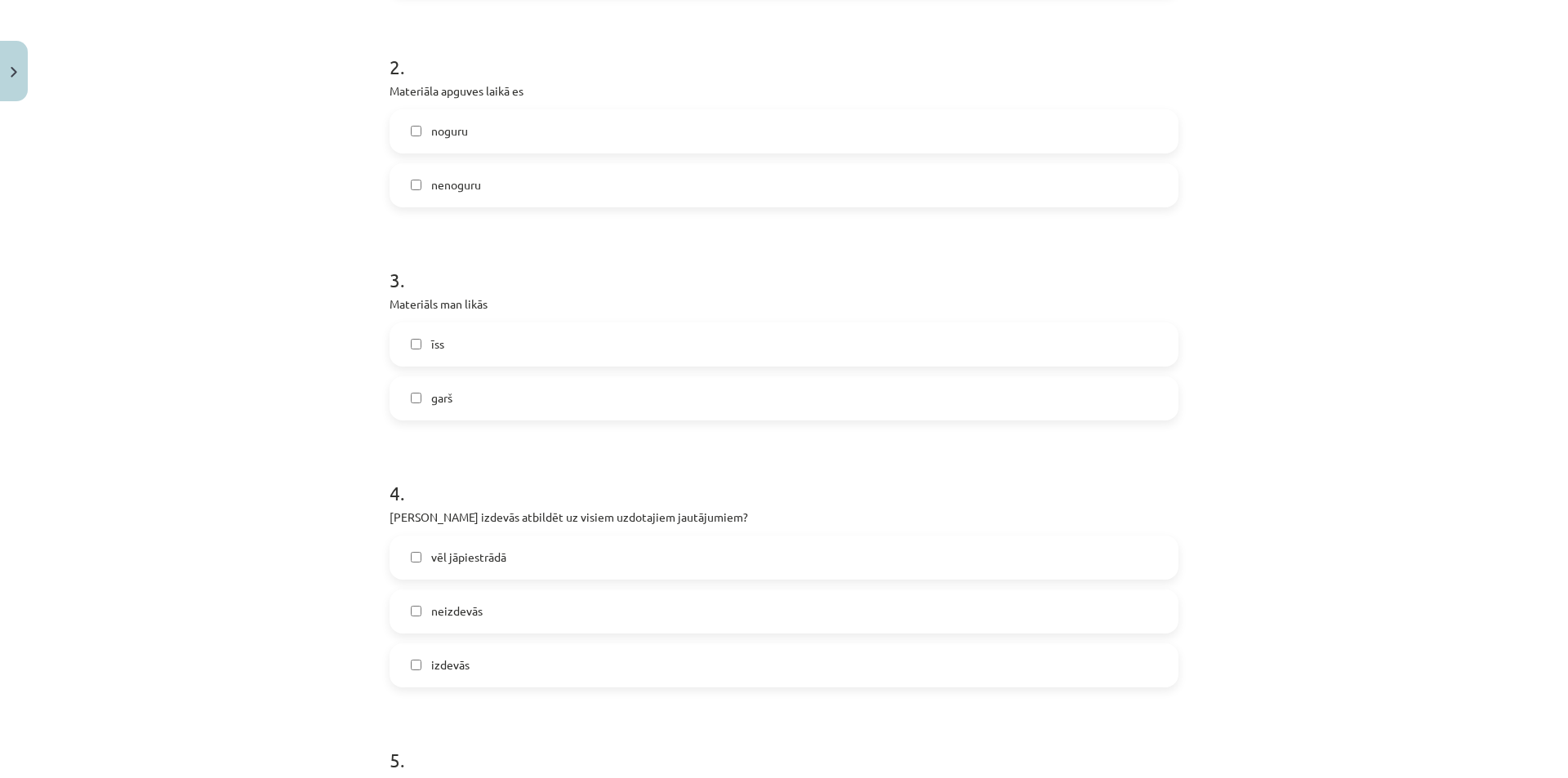
scroll to position [817, 0]
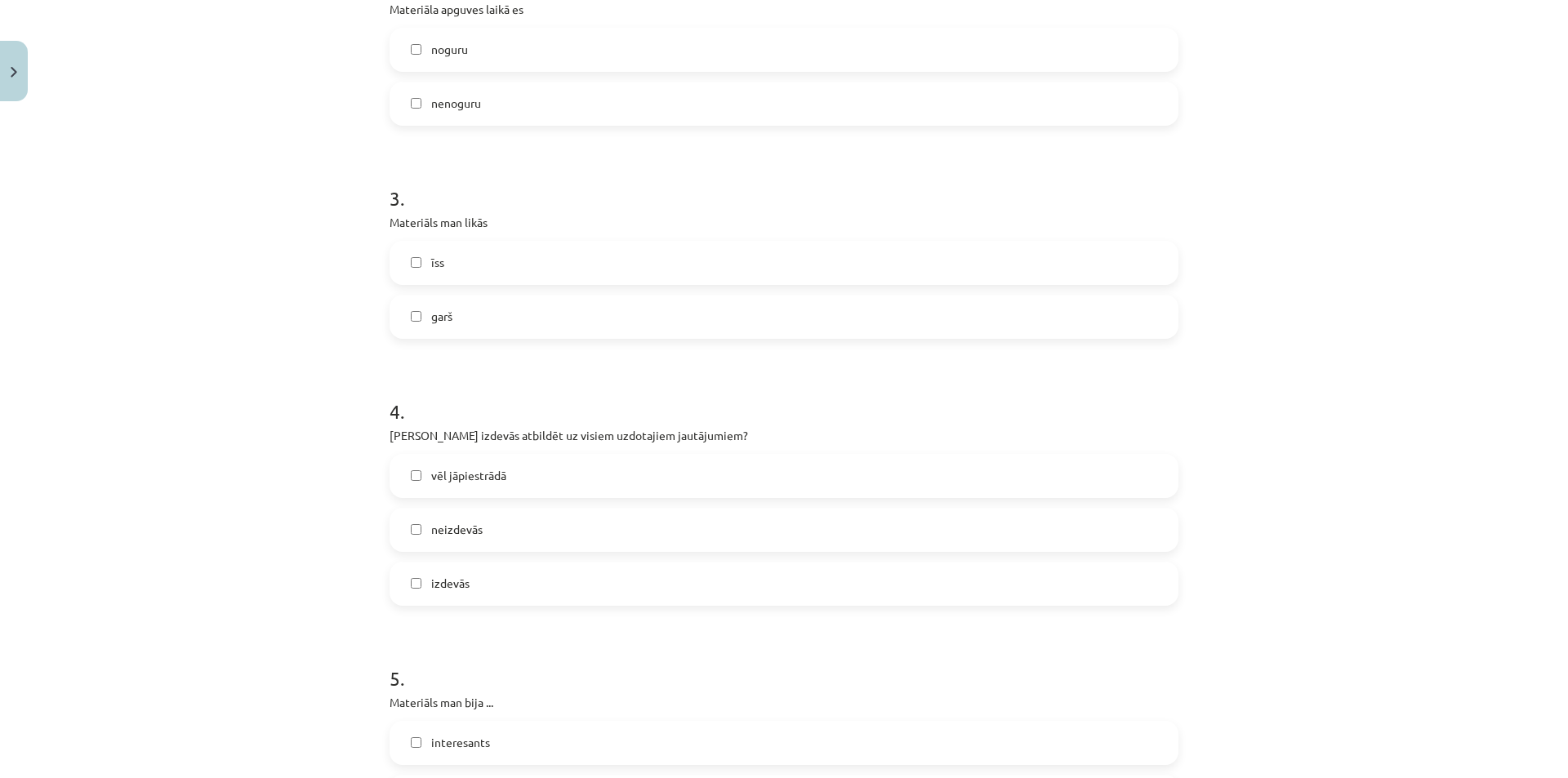
click at [534, 265] on label "īss" at bounding box center [783, 262] width 786 height 40
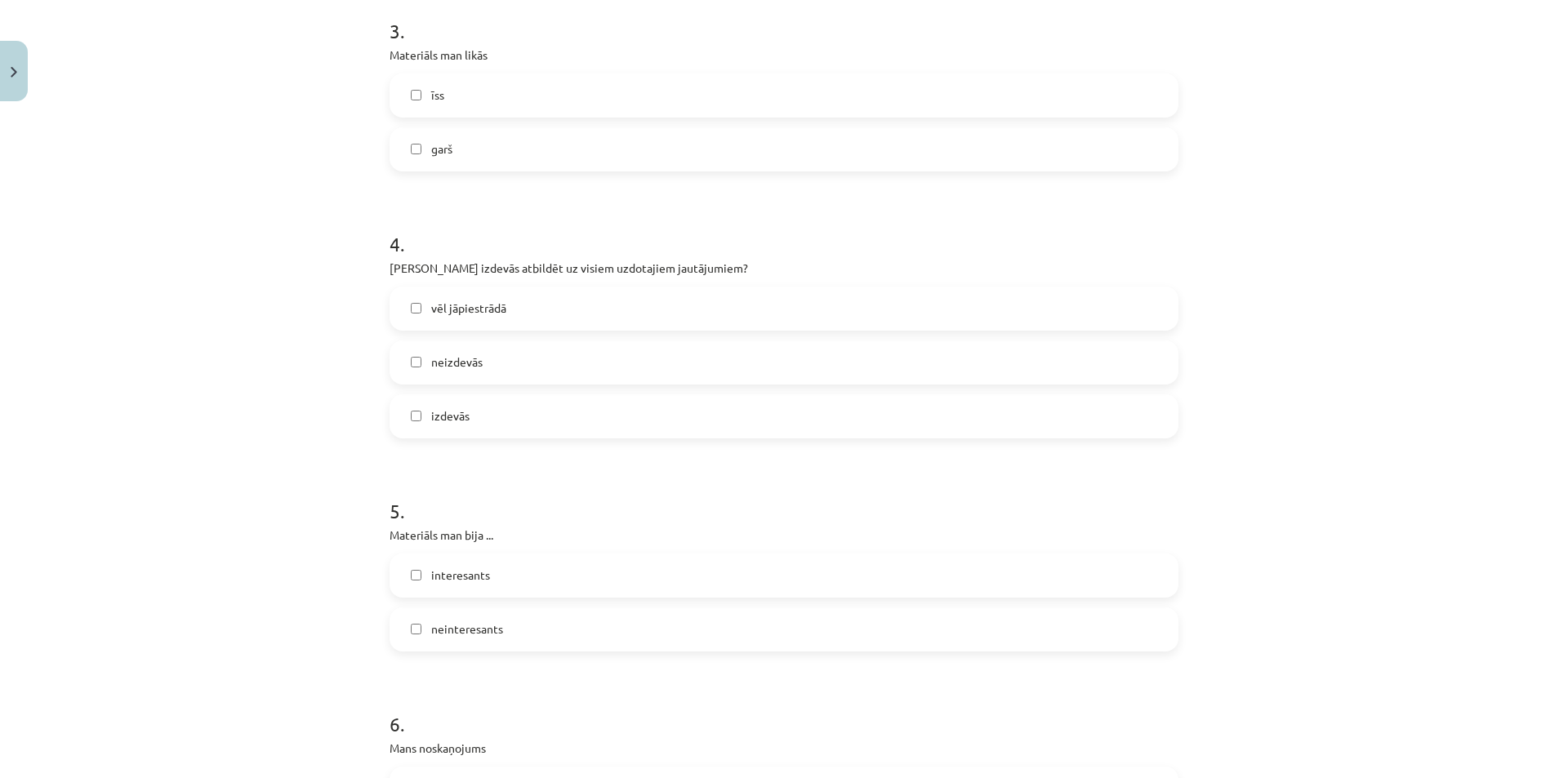
scroll to position [1144, 0]
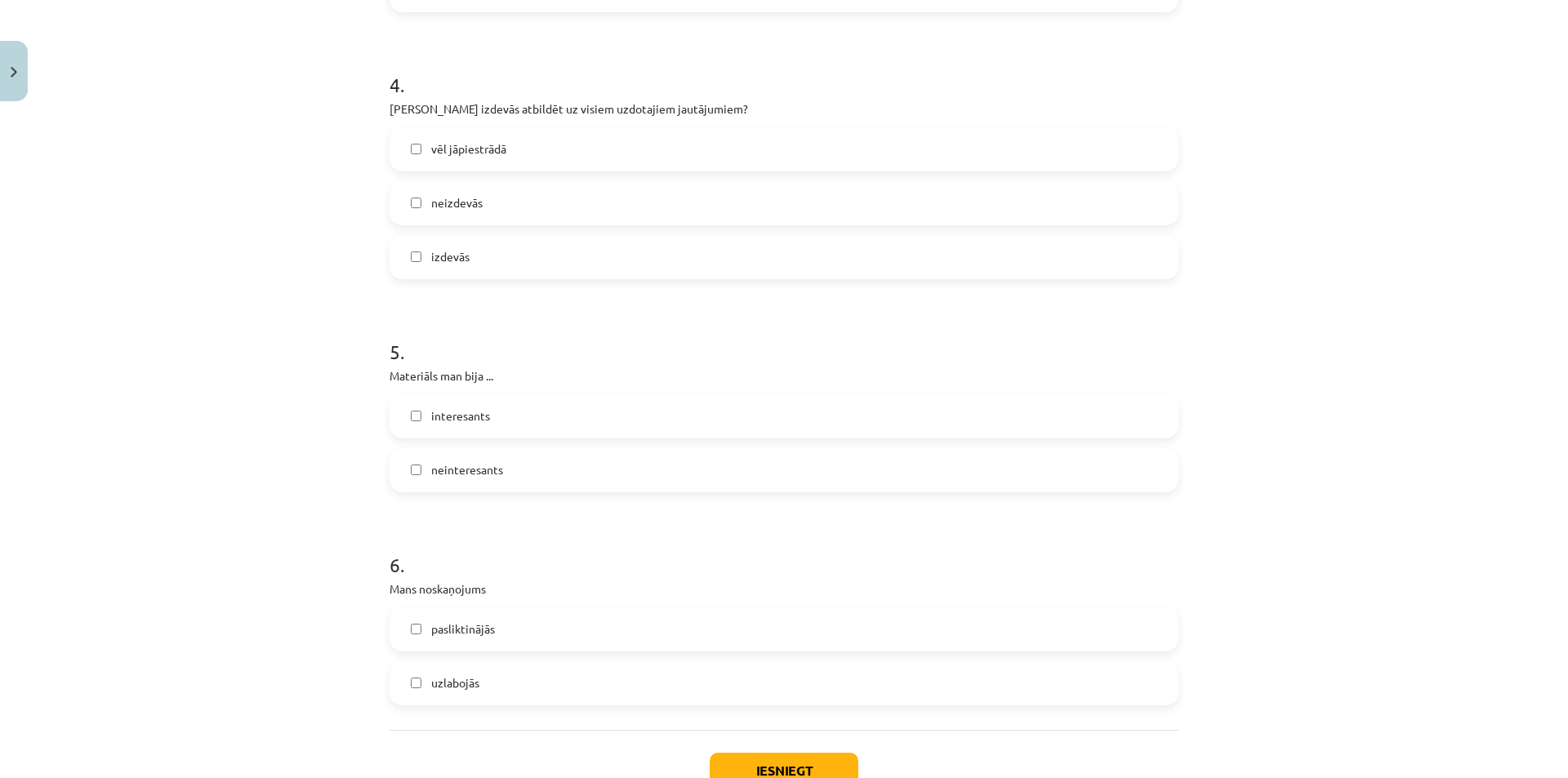
click at [485, 257] on label "izdevās" at bounding box center [783, 257] width 786 height 40
click at [471, 405] on label "interesants" at bounding box center [783, 416] width 786 height 40
click at [515, 619] on label "pasliktinājās" at bounding box center [783, 629] width 786 height 40
click at [770, 759] on button "Iesniegt" at bounding box center [783, 771] width 148 height 36
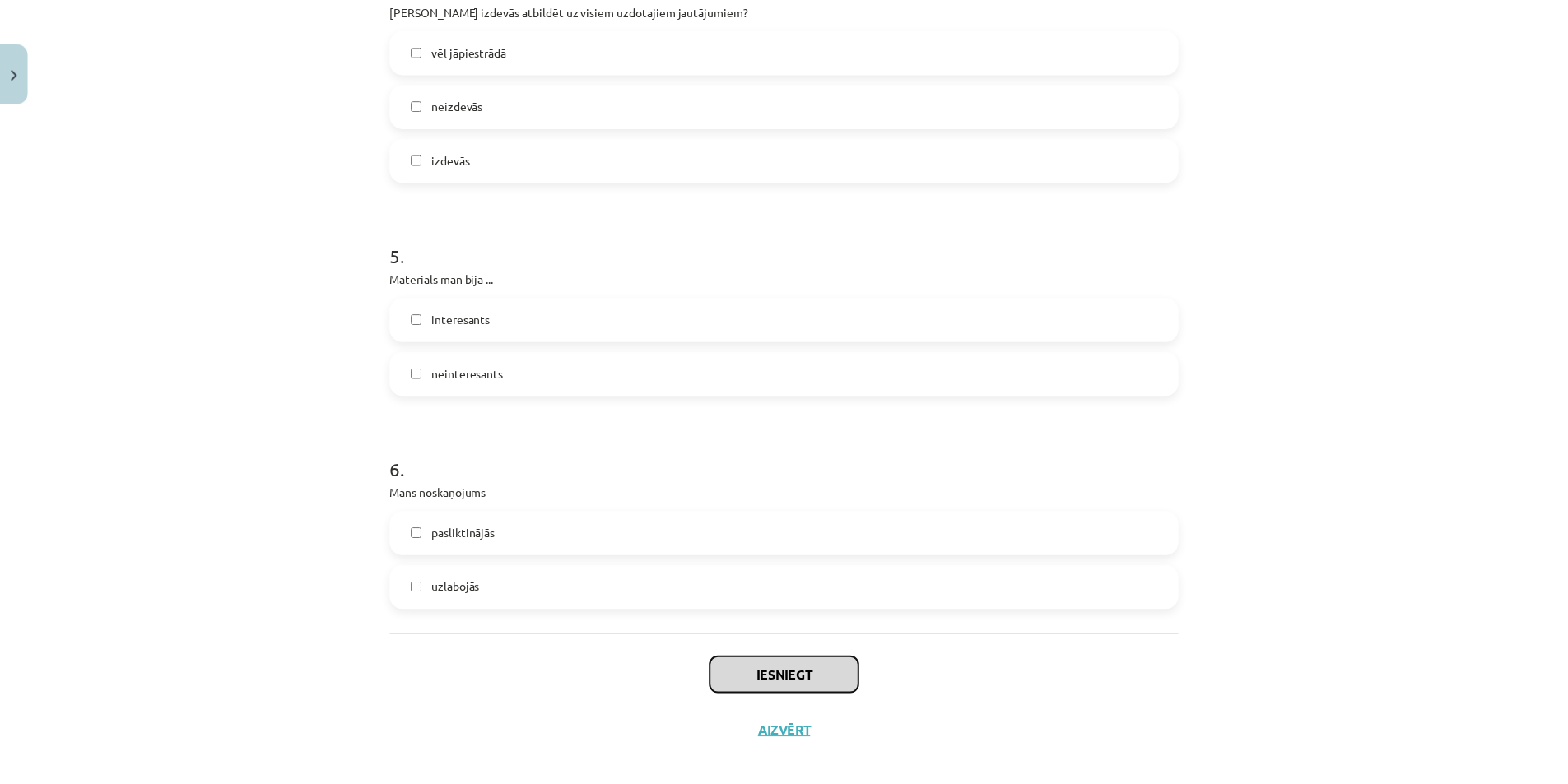
scroll to position [1270, 0]
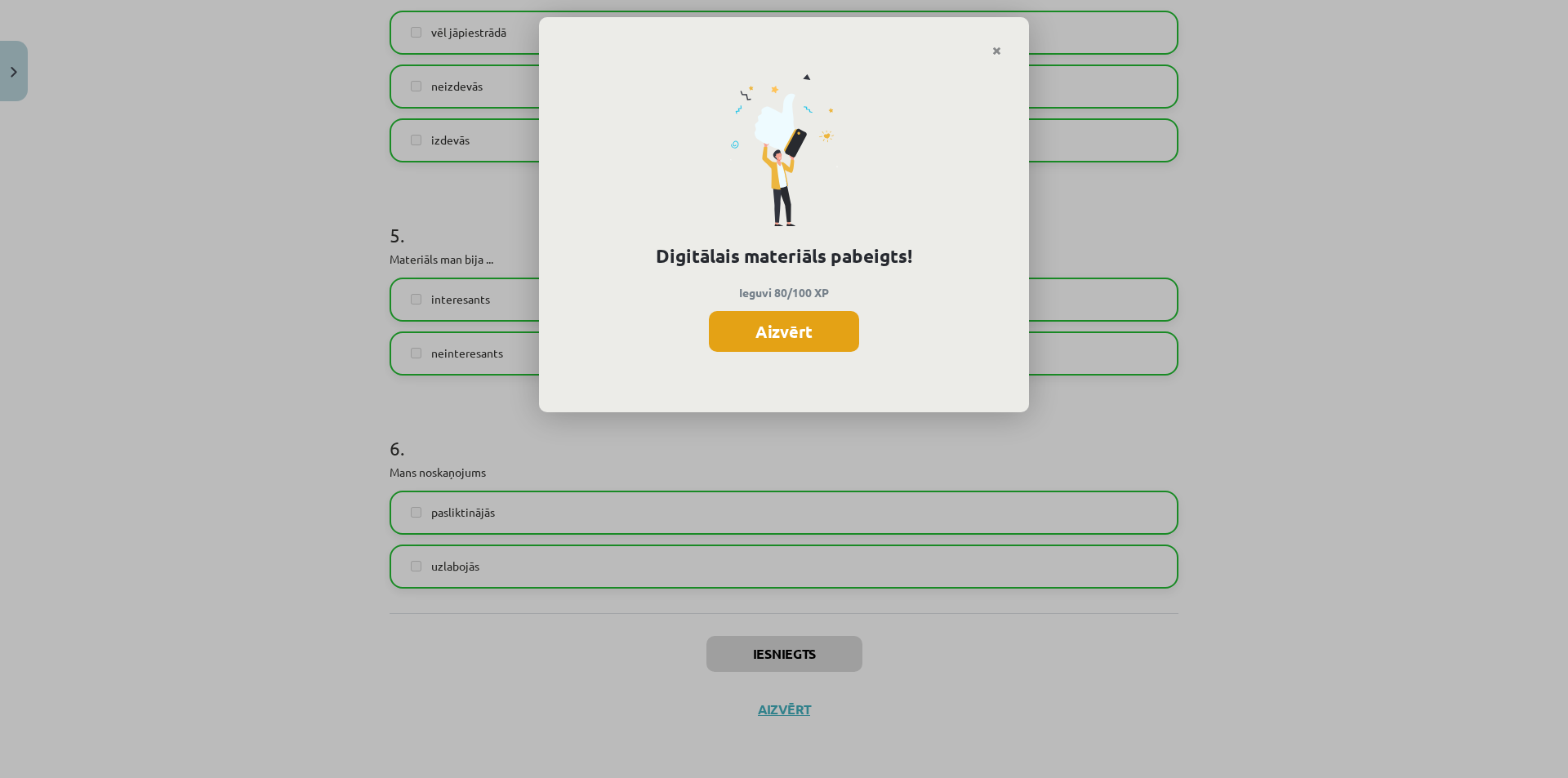
click at [820, 322] on button "Aizvērt" at bounding box center [783, 331] width 150 height 40
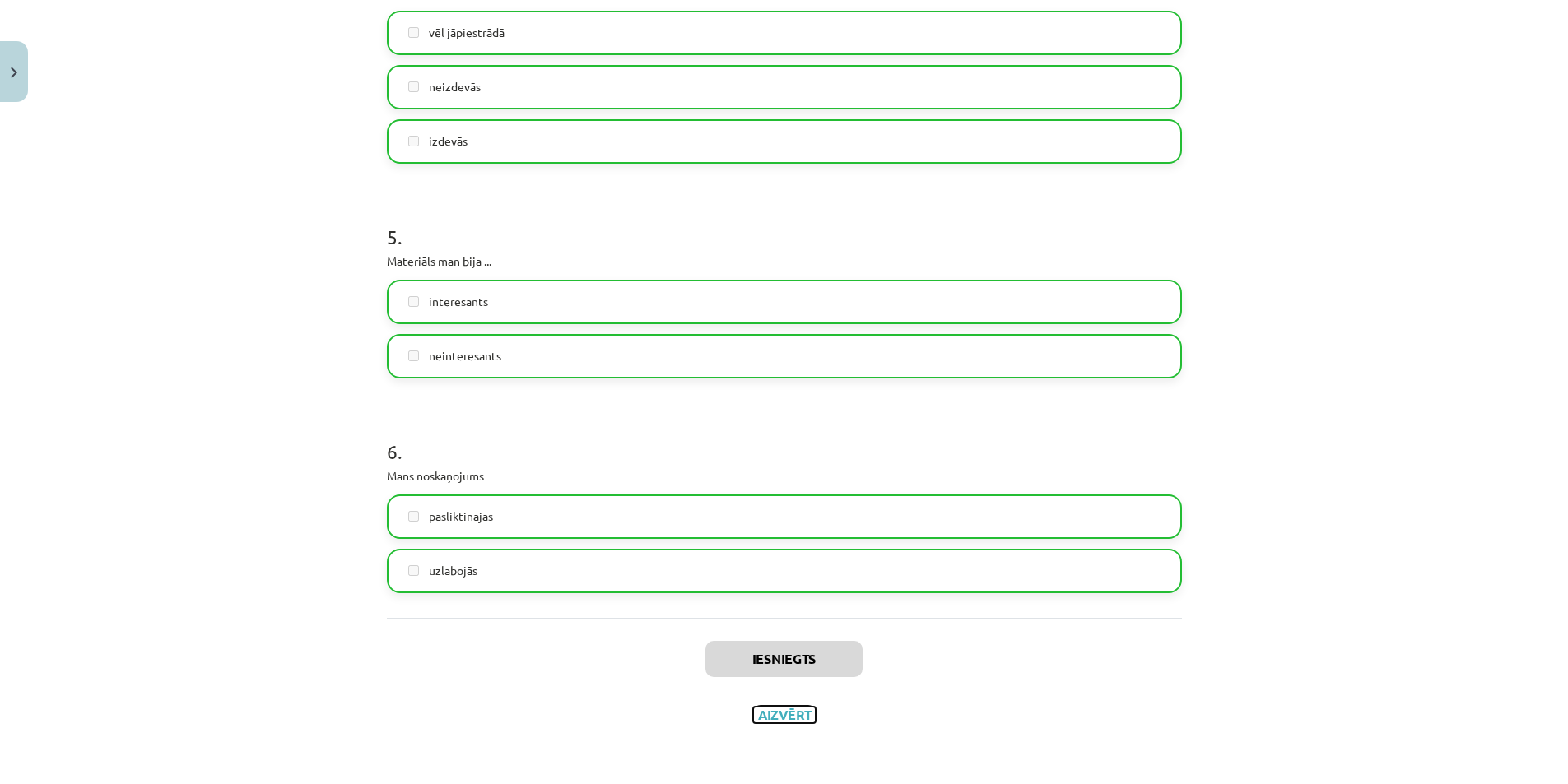
click at [796, 713] on button "Aizvērt" at bounding box center [784, 715] width 62 height 16
